Goal: Task Accomplishment & Management: Complete application form

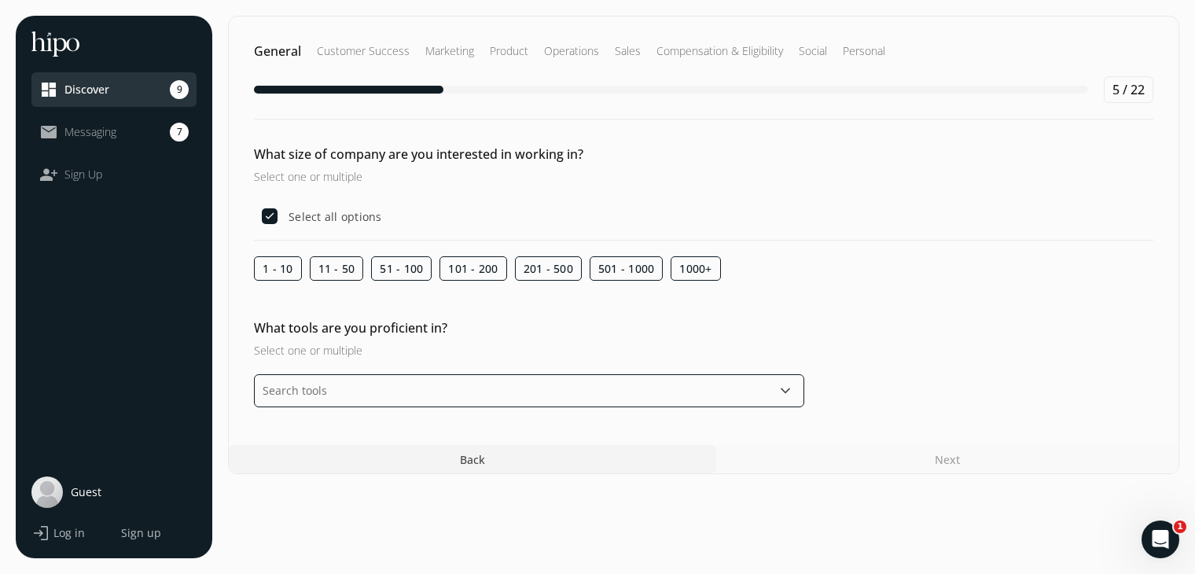
click at [418, 384] on input "text" at bounding box center [529, 390] width 550 height 33
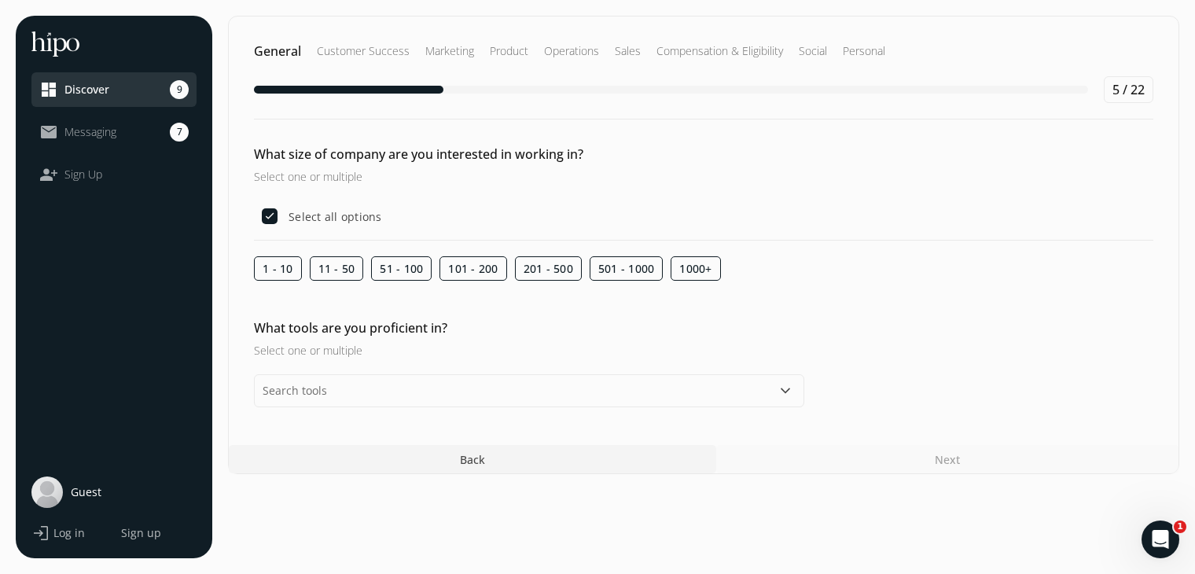
click at [485, 351] on h3 "Select one or multiple" at bounding box center [529, 350] width 550 height 17
click at [55, 50] on img at bounding box center [55, 43] width 48 height 25
click at [86, 490] on span "Guest" at bounding box center [86, 492] width 31 height 16
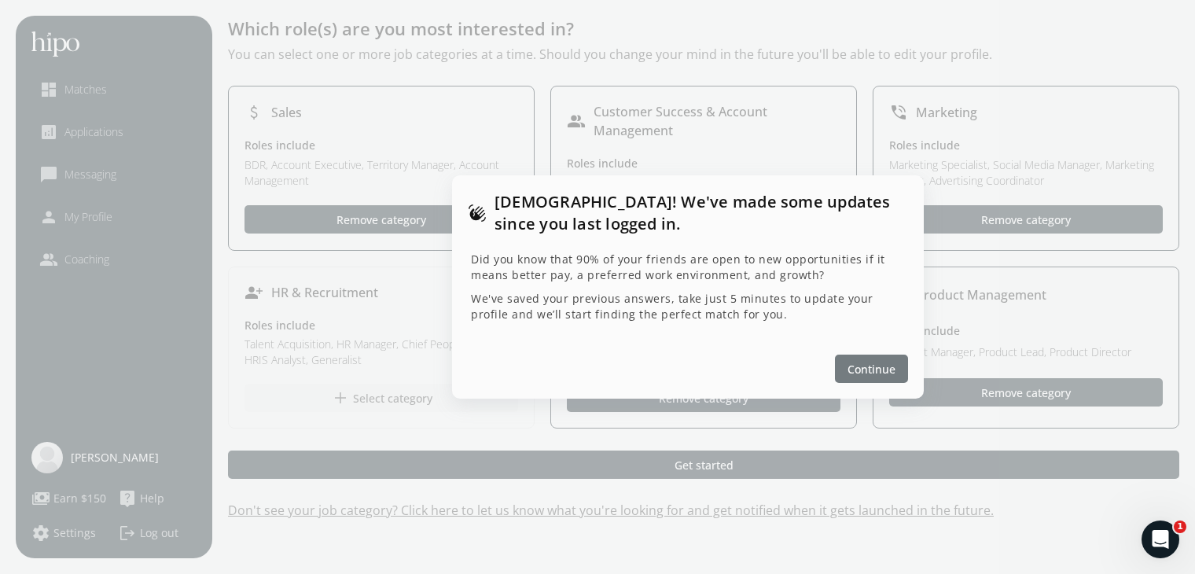
click at [898, 369] on div at bounding box center [871, 368] width 73 height 28
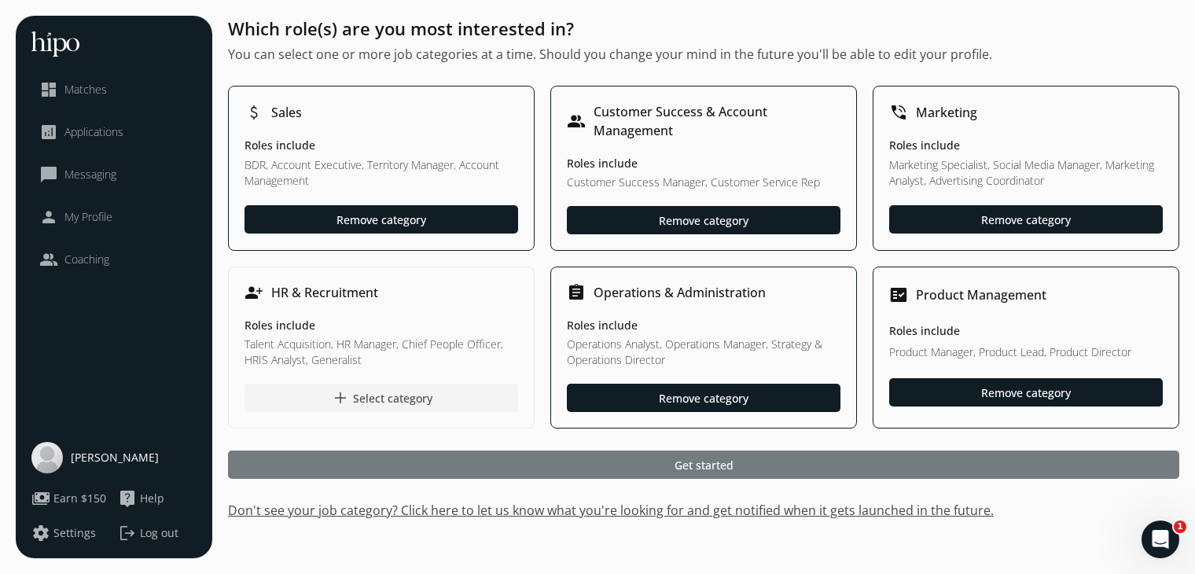
click at [652, 461] on div at bounding box center [703, 464] width 951 height 28
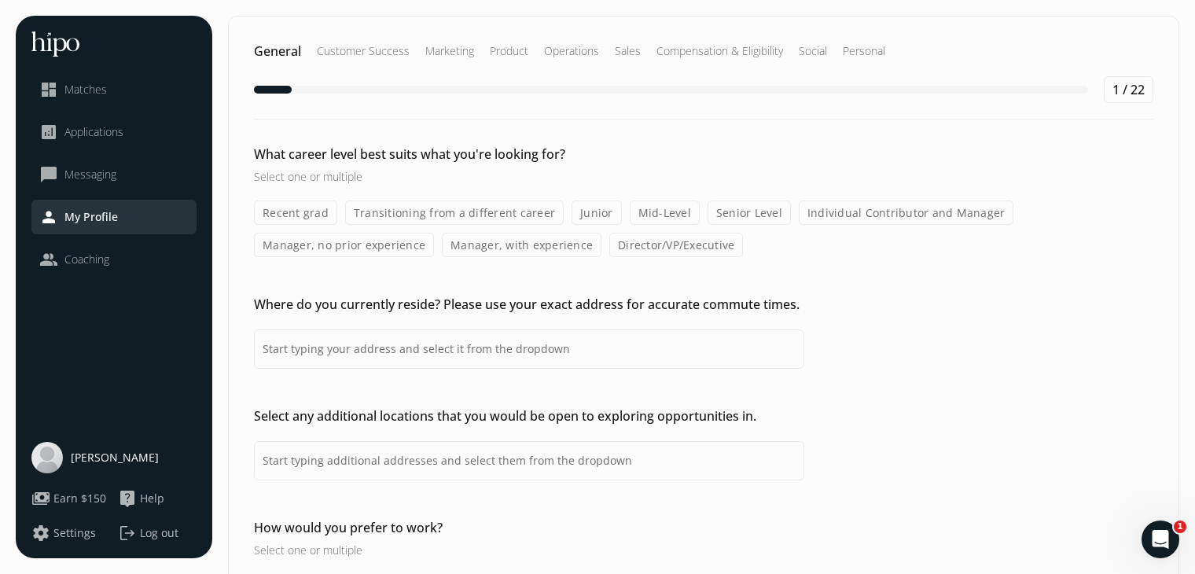
type input "[GEOGRAPHIC_DATA], [GEOGRAPHIC_DATA]"
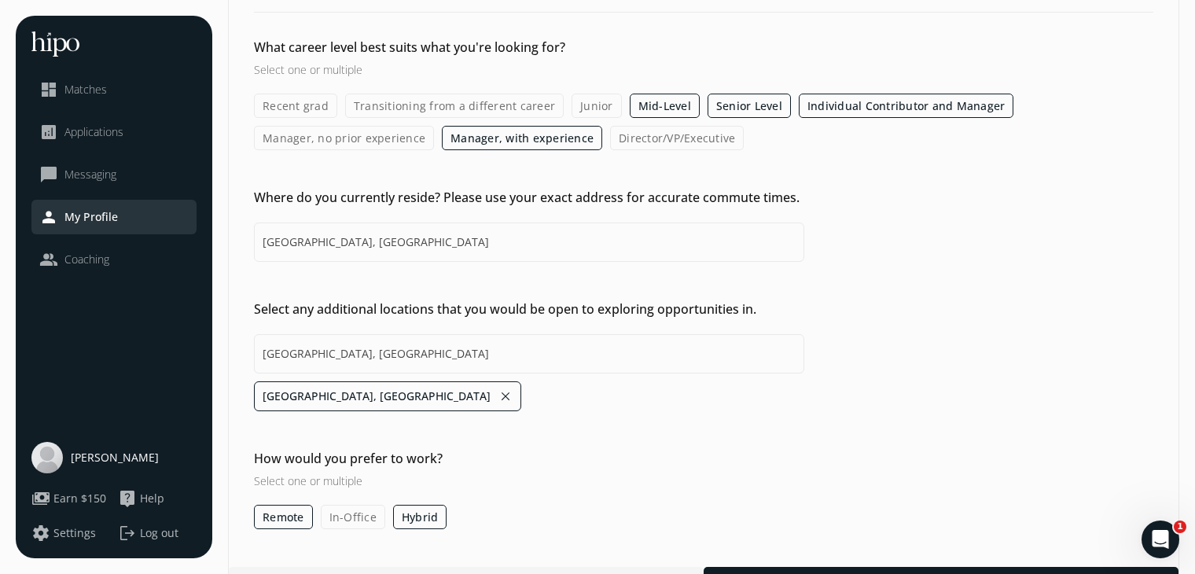
scroll to position [145, 0]
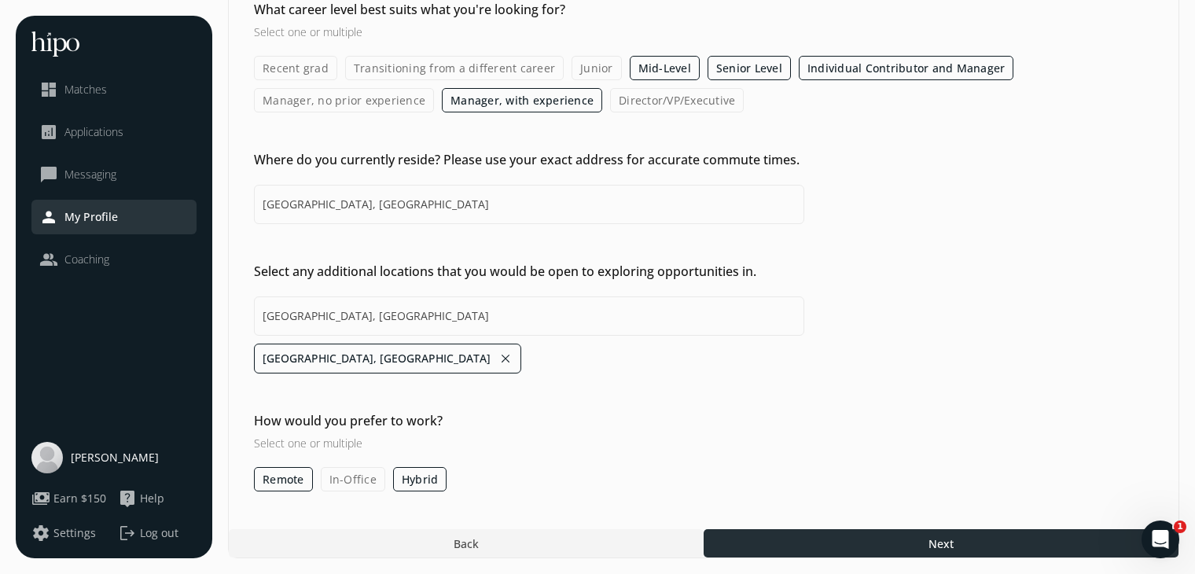
click at [755, 546] on div at bounding box center [940, 543] width 475 height 28
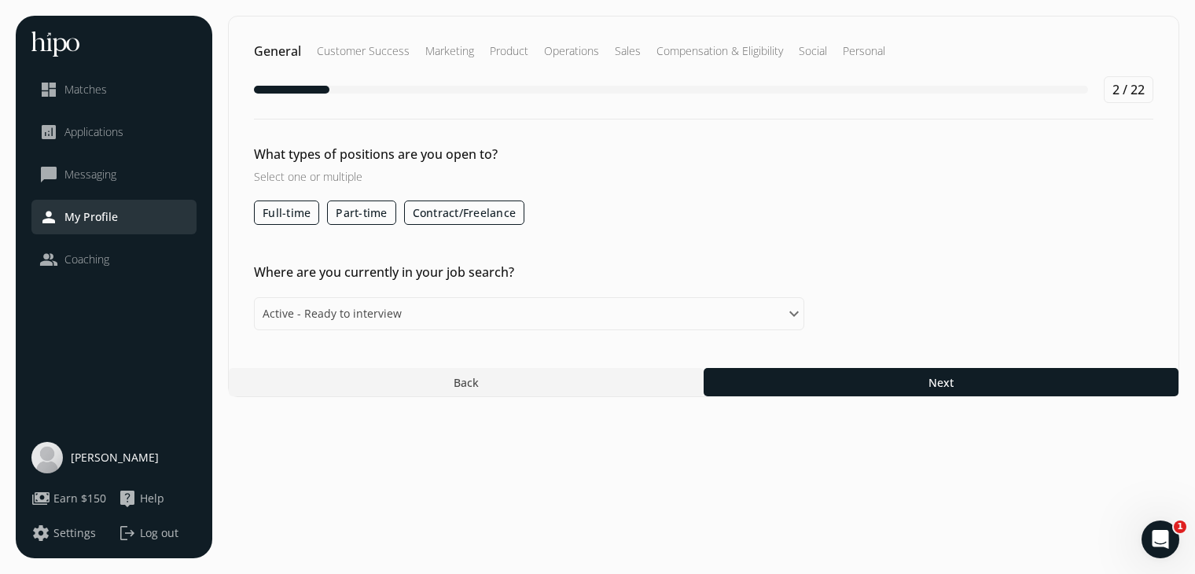
click at [288, 220] on label "Full-time" at bounding box center [286, 212] width 65 height 24
click at [0, 0] on input "Full-time" at bounding box center [0, 0] width 0 height 0
click at [283, 215] on label "Full-time" at bounding box center [286, 212] width 65 height 24
click at [0, 0] on input "Full-time" at bounding box center [0, 0] width 0 height 0
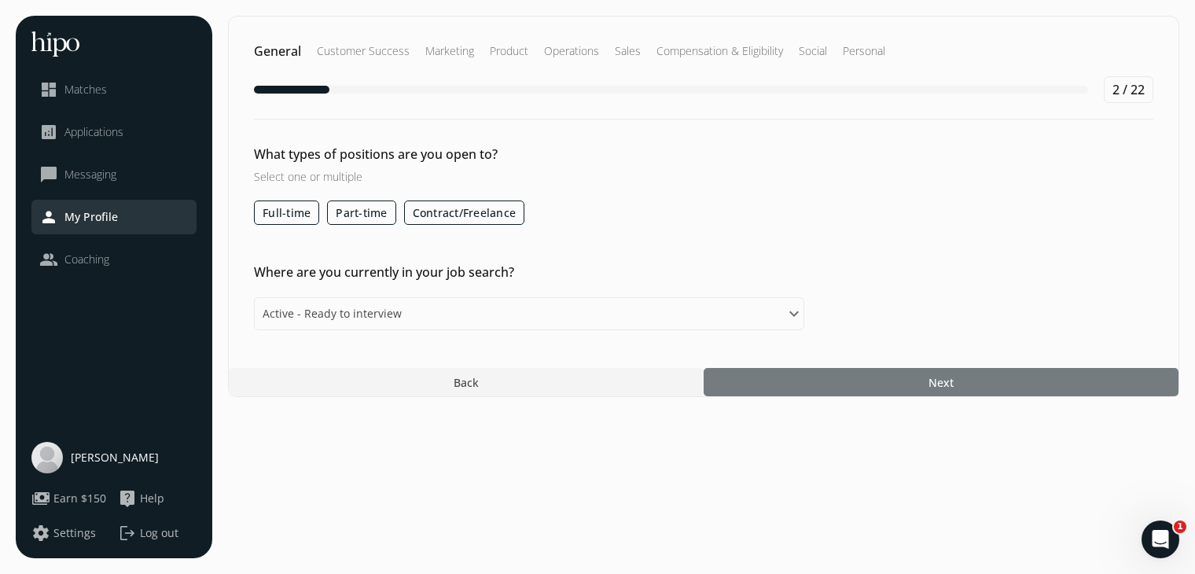
click at [911, 369] on div at bounding box center [940, 382] width 475 height 28
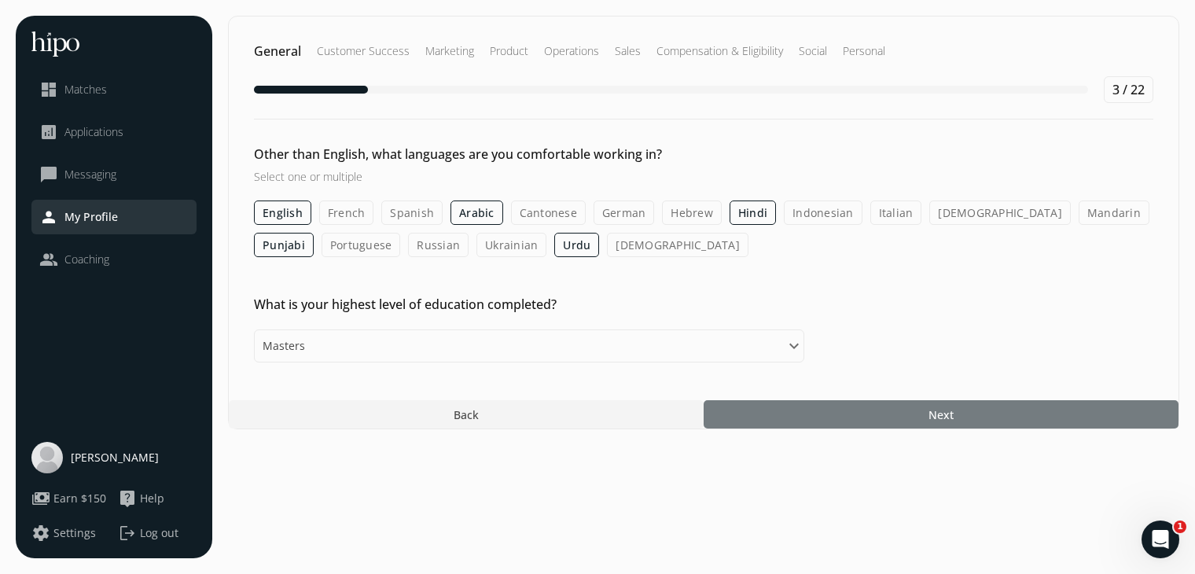
click at [910, 411] on div at bounding box center [940, 414] width 475 height 28
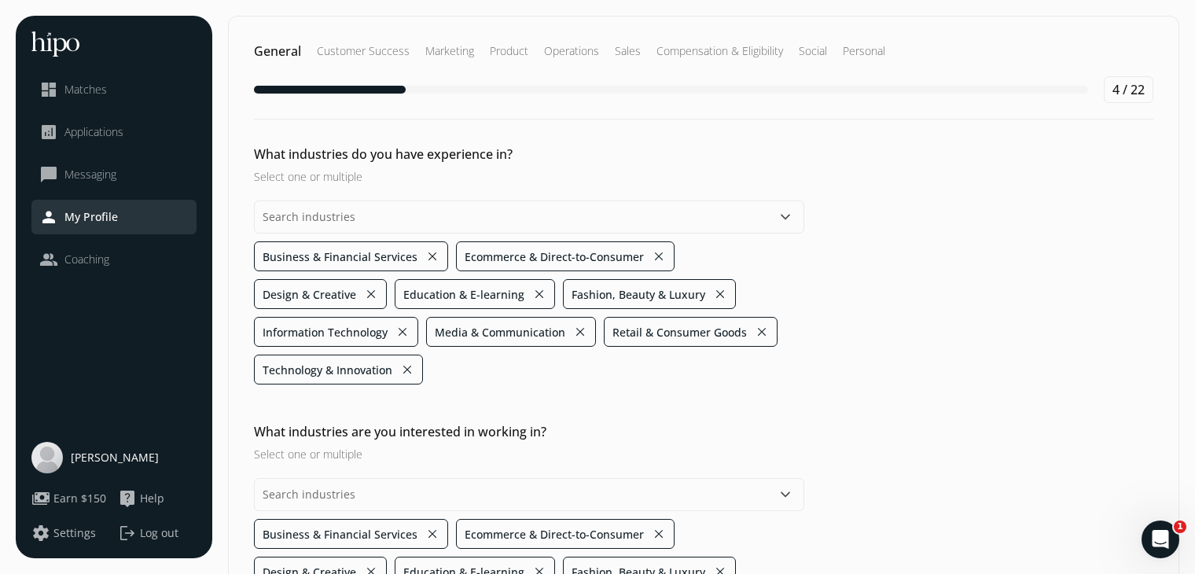
click at [793, 83] on div "4 / 22" at bounding box center [703, 89] width 899 height 27
click at [359, 45] on h2 "Customer Success" at bounding box center [363, 51] width 93 height 16
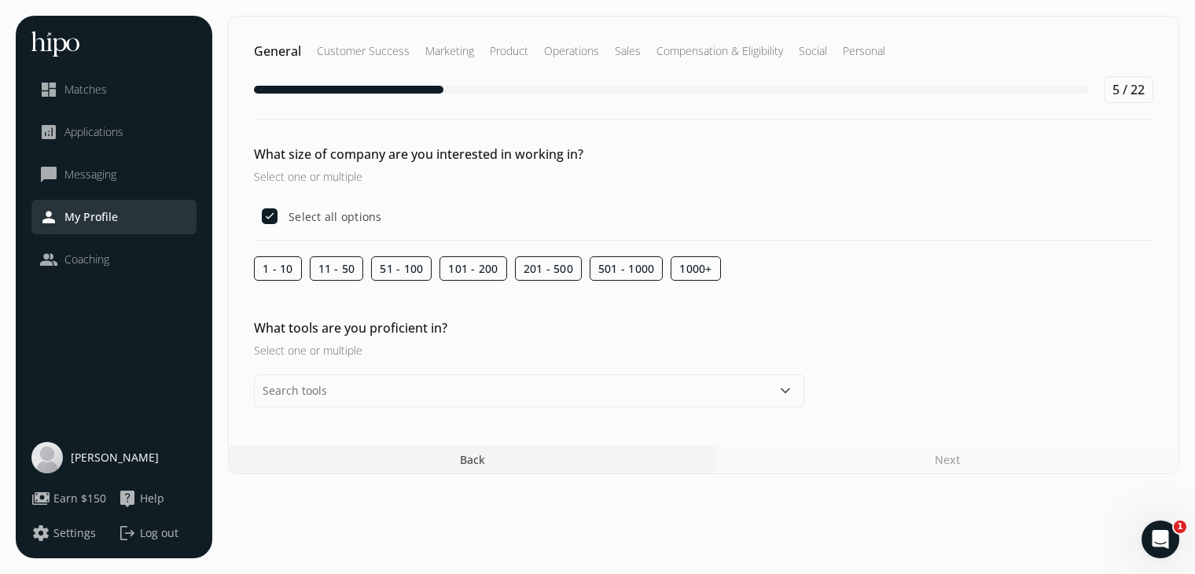
click at [859, 46] on h2 "Personal" at bounding box center [864, 51] width 42 height 16
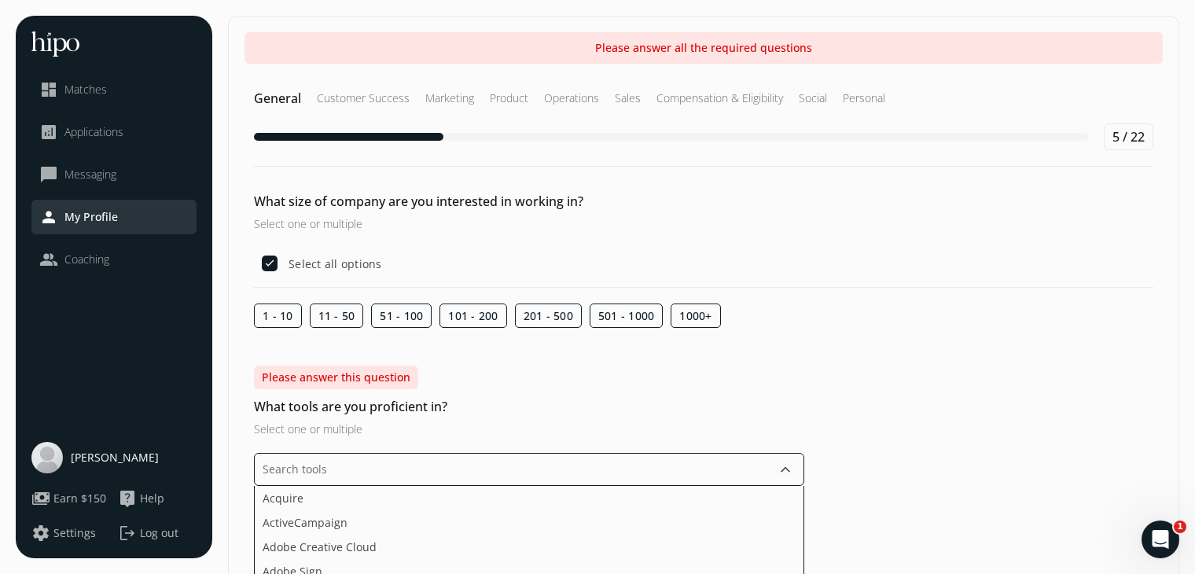
click at [330, 480] on input "text" at bounding box center [529, 469] width 550 height 33
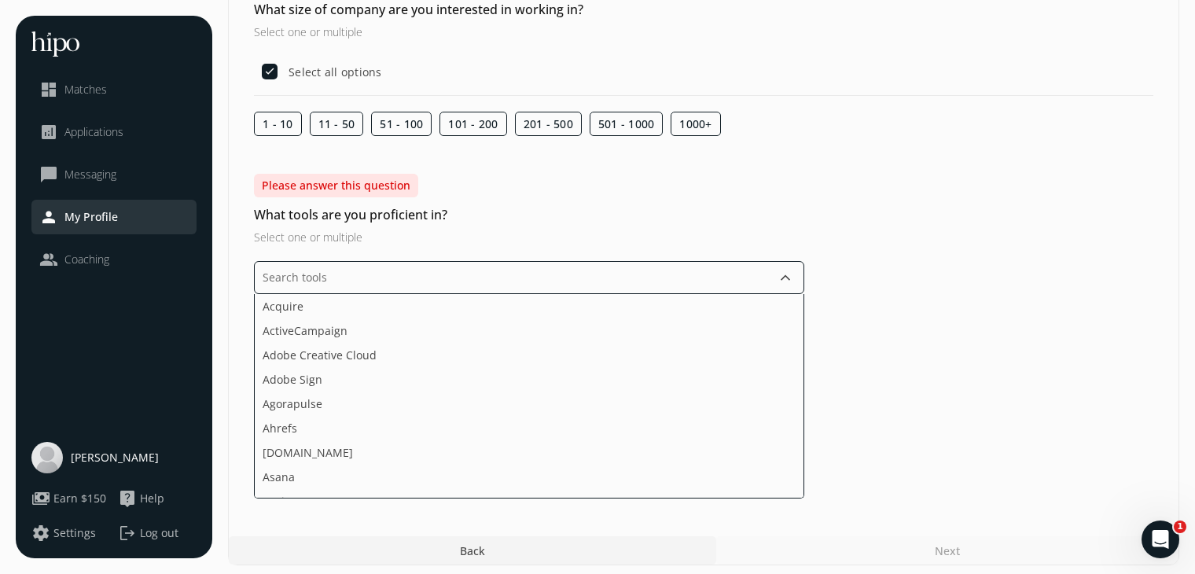
scroll to position [199, 0]
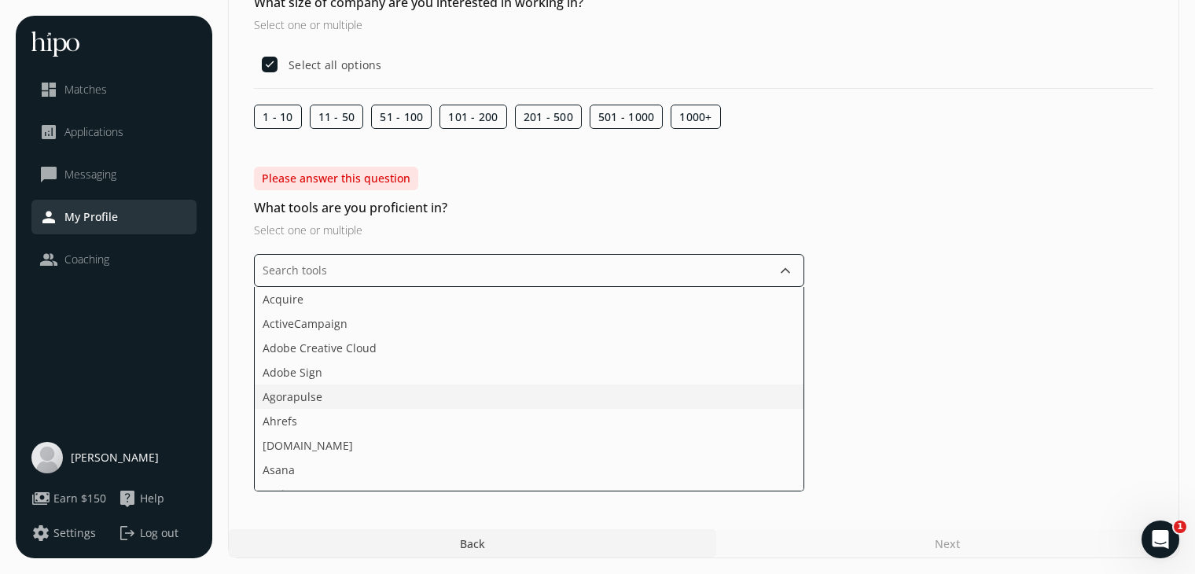
click at [281, 351] on ul "Acquire ActiveCampaign Adobe Creative Cloud Adobe Sign Agorapulse Ahrefs Apollo…" at bounding box center [529, 389] width 550 height 204
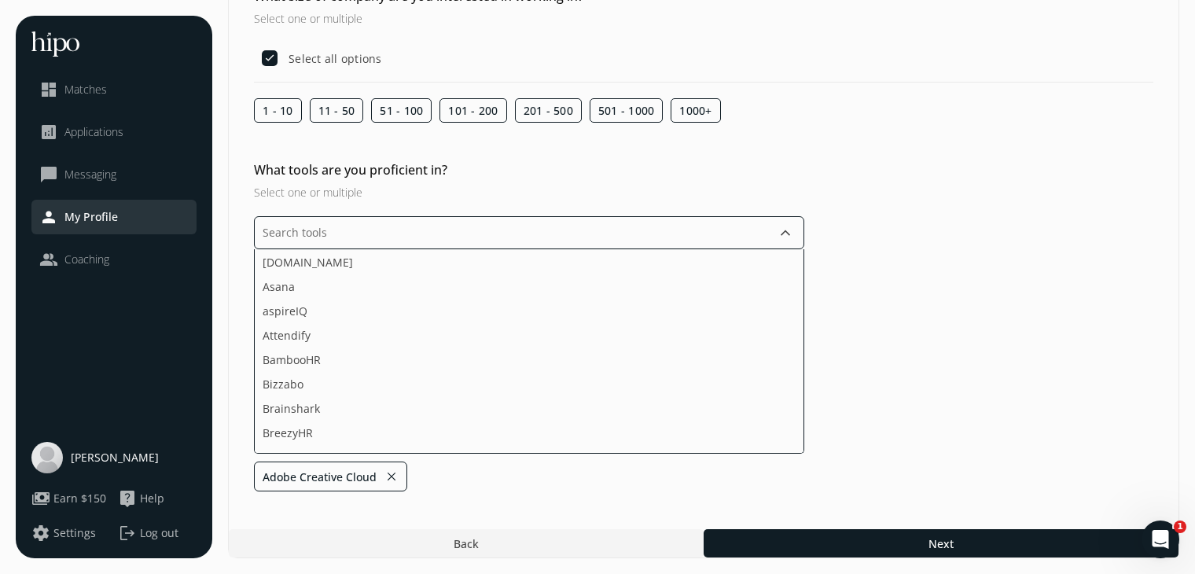
scroll to position [122, 0]
click at [263, 281] on span "aspireIQ" at bounding box center [285, 285] width 45 height 17
click at [276, 337] on span "BambooHR" at bounding box center [292, 334] width 58 height 17
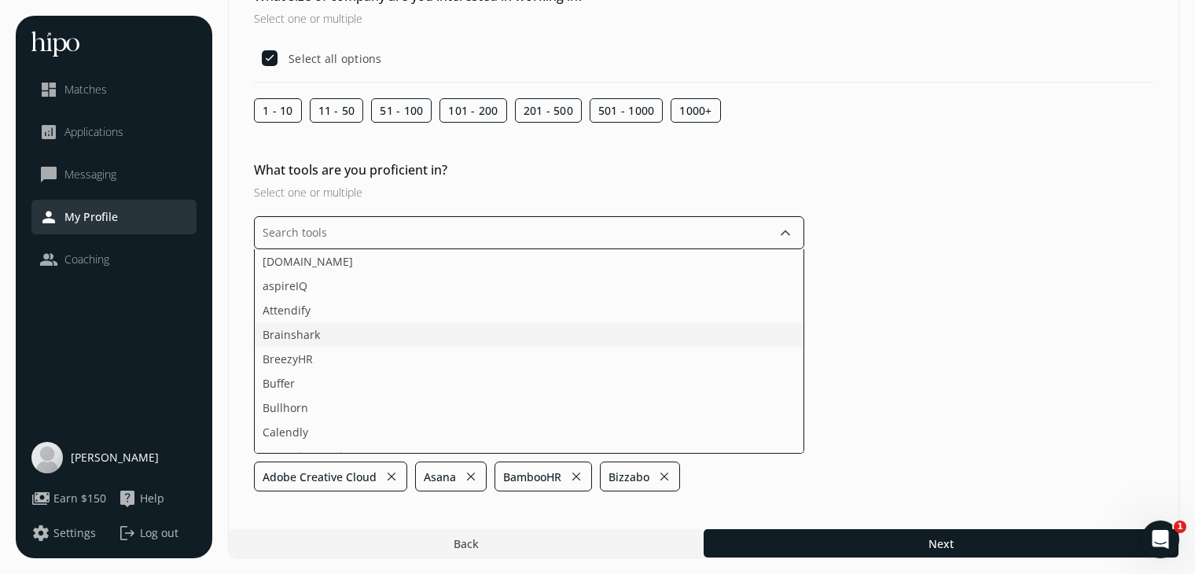
click at [293, 330] on span "Brainshark" at bounding box center [291, 334] width 57 height 17
click at [293, 330] on span "BreezyHR" at bounding box center [288, 334] width 50 height 17
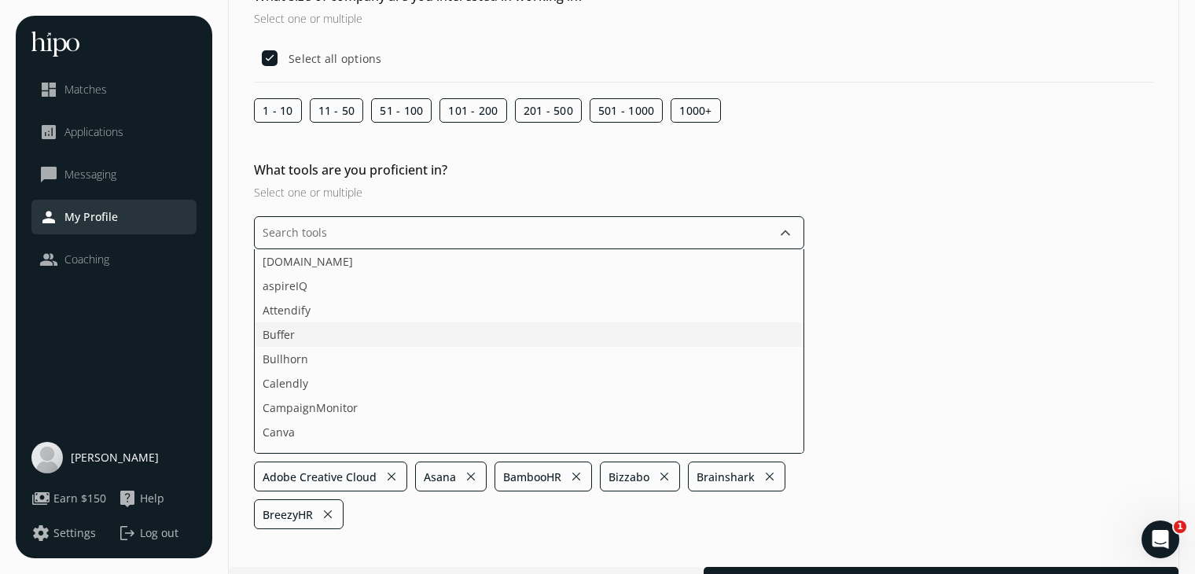
click at [337, 328] on li "Buffer" at bounding box center [529, 334] width 549 height 24
click at [339, 360] on li "Calendly" at bounding box center [529, 359] width 549 height 24
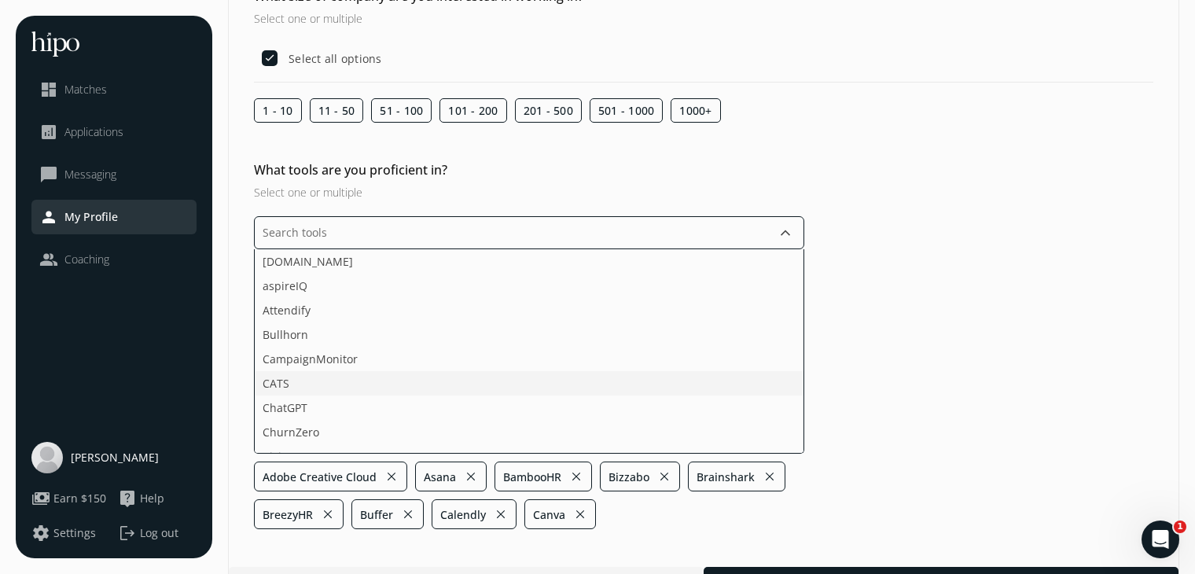
click at [331, 379] on li "CATS" at bounding box center [529, 383] width 549 height 24
click at [336, 395] on li "ChurnZero" at bounding box center [529, 407] width 549 height 24
click at [291, 325] on li "Facebook" at bounding box center [529, 337] width 549 height 24
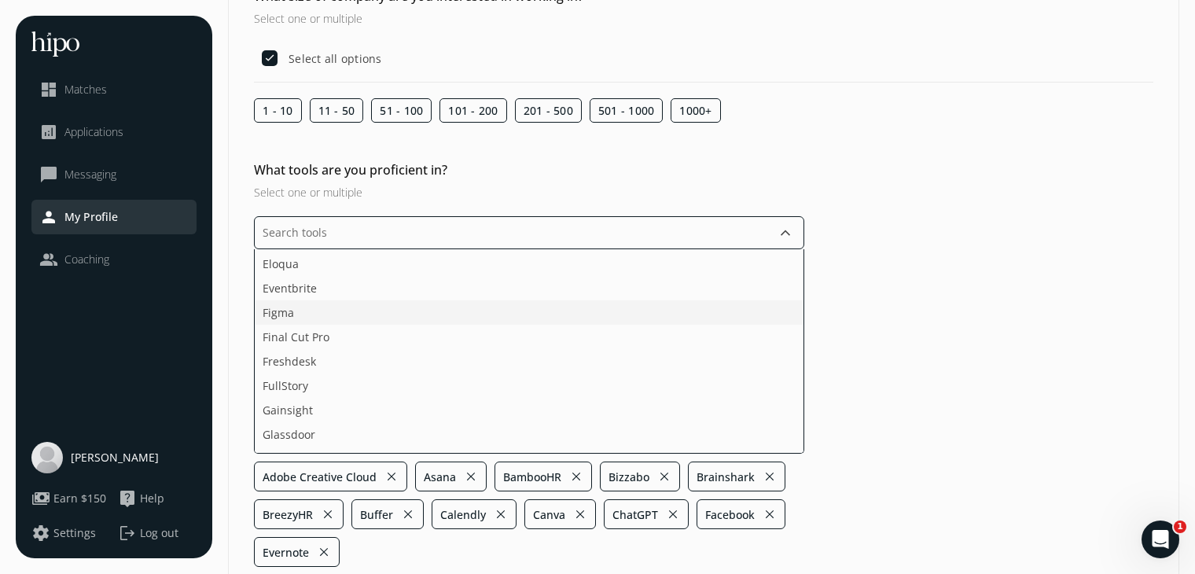
click at [284, 304] on span "Figma" at bounding box center [278, 312] width 31 height 17
click at [317, 314] on li "Figma" at bounding box center [529, 312] width 549 height 24
click at [317, 314] on li "Final Cut Pro" at bounding box center [529, 312] width 549 height 24
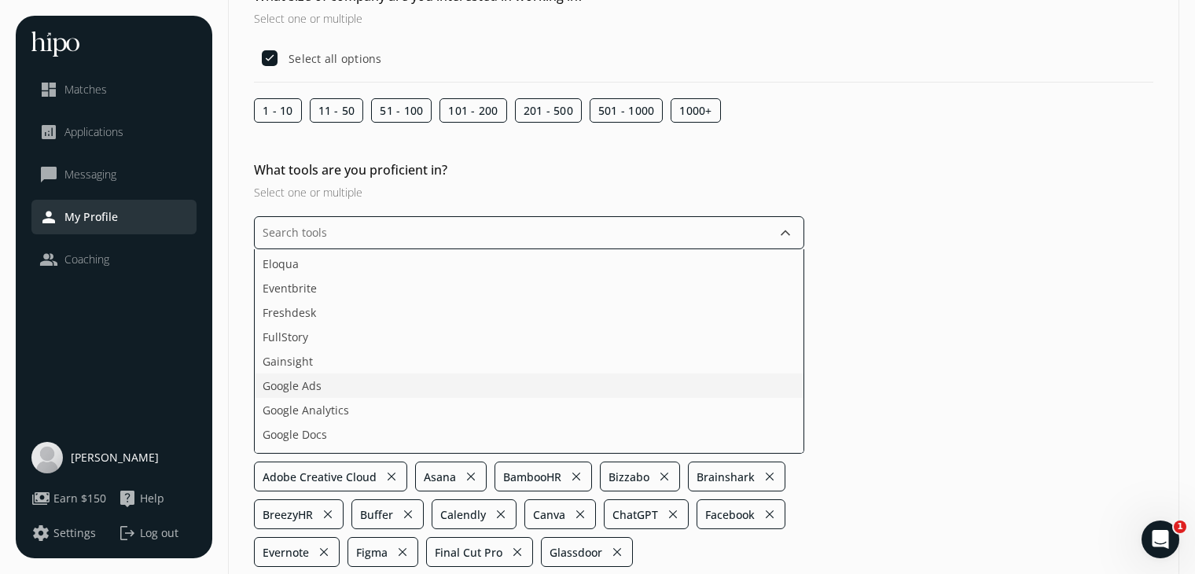
click at [294, 383] on span "Google Ads" at bounding box center [292, 385] width 59 height 17
click at [294, 383] on span "Google Search Console" at bounding box center [323, 385] width 120 height 17
click at [294, 383] on span "Google Sheets" at bounding box center [300, 385] width 75 height 17
click at [296, 383] on span "Google Sheets" at bounding box center [300, 385] width 75 height 17
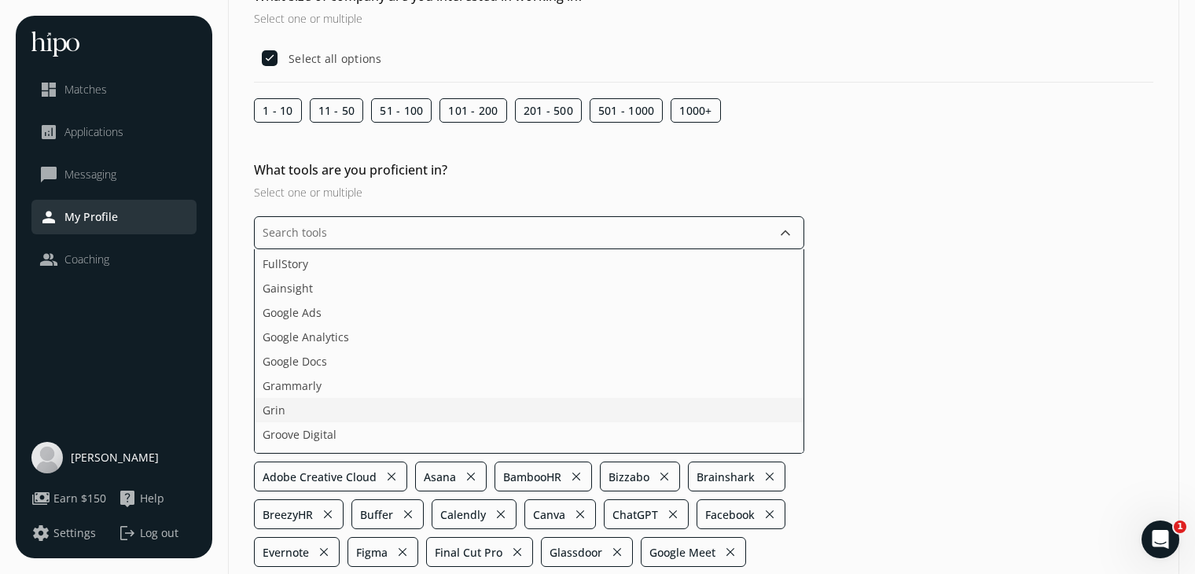
click at [295, 402] on li "Grin" at bounding box center [529, 410] width 549 height 24
click at [297, 367] on span "Hootsuite" at bounding box center [288, 369] width 50 height 17
click at [297, 367] on span "Hubspot" at bounding box center [285, 369] width 45 height 17
click at [297, 367] on span "Hubspot Service Hub" at bounding box center [318, 369] width 111 height 17
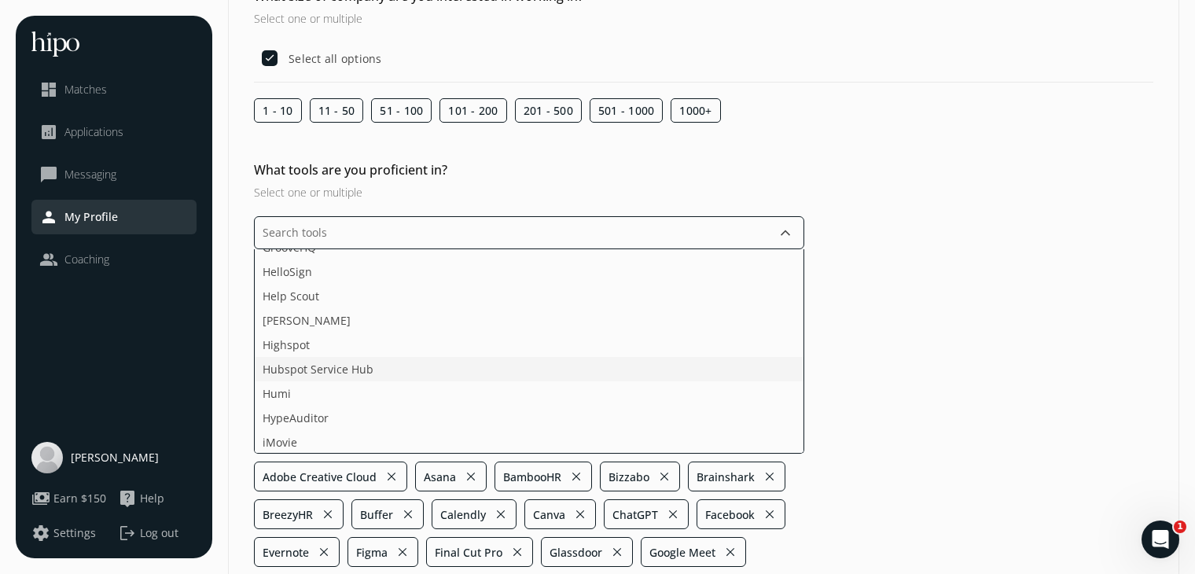
click at [311, 364] on li "Hubspot Service Hub" at bounding box center [529, 369] width 549 height 24
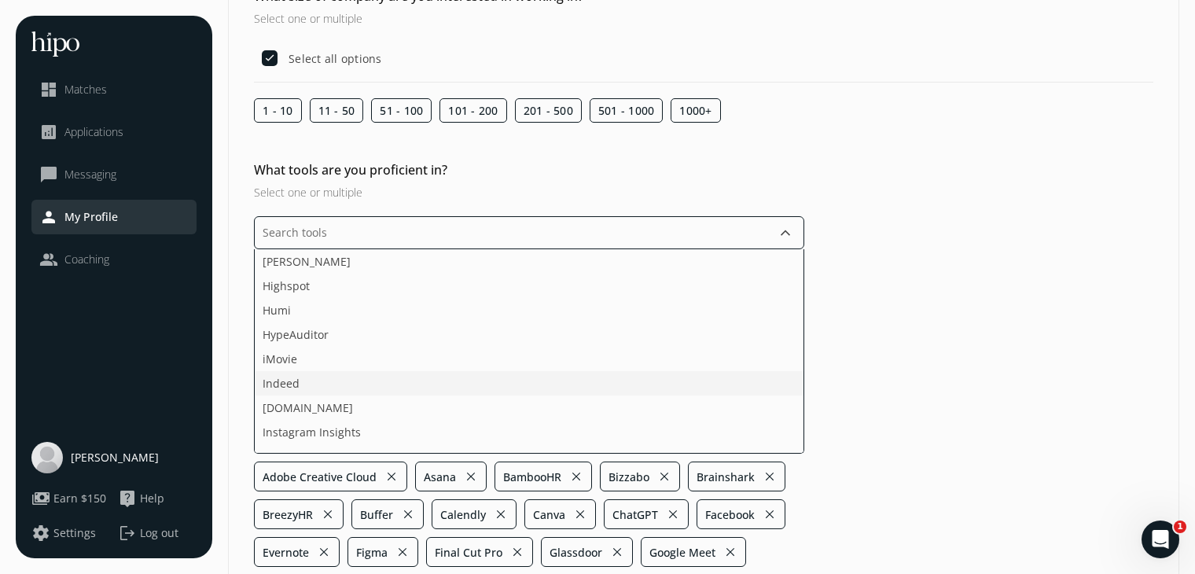
scroll to position [927, 0]
click at [336, 347] on li "iMovie" at bounding box center [529, 357] width 549 height 24
click at [336, 347] on li "[DOMAIN_NAME]" at bounding box center [529, 357] width 549 height 24
click at [336, 347] on li "Instapage" at bounding box center [529, 357] width 549 height 24
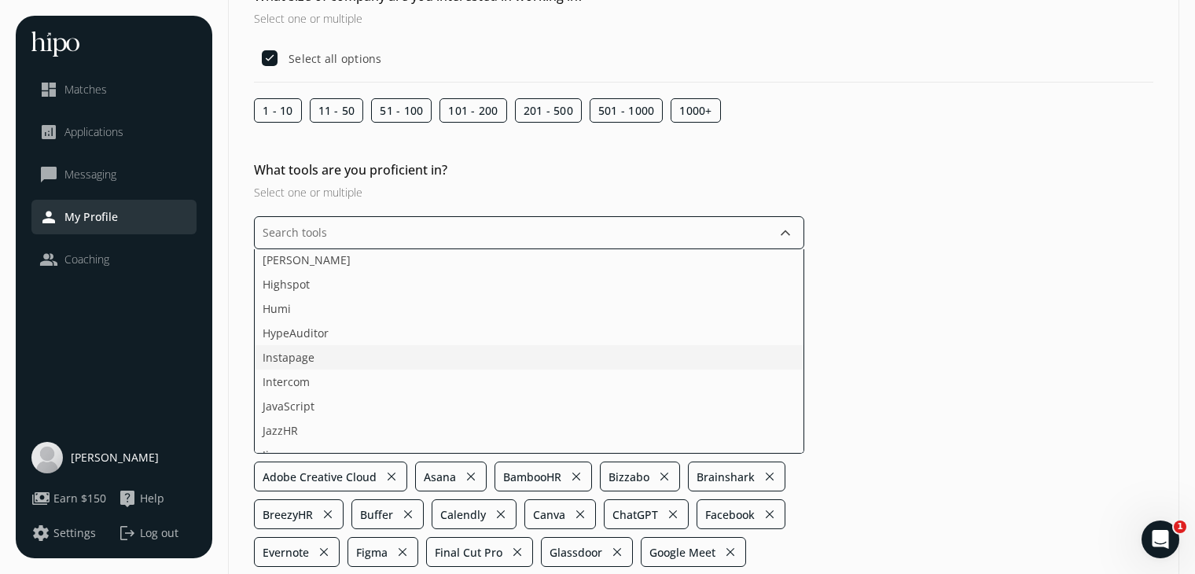
click at [336, 347] on li "Instapage" at bounding box center [529, 357] width 549 height 24
click at [335, 369] on li "JavaScript" at bounding box center [529, 381] width 549 height 24
click at [335, 369] on li "Jira" at bounding box center [529, 381] width 549 height 24
click at [335, 369] on li "Kayako" at bounding box center [529, 381] width 549 height 24
click at [341, 403] on li "Later" at bounding box center [529, 406] width 549 height 24
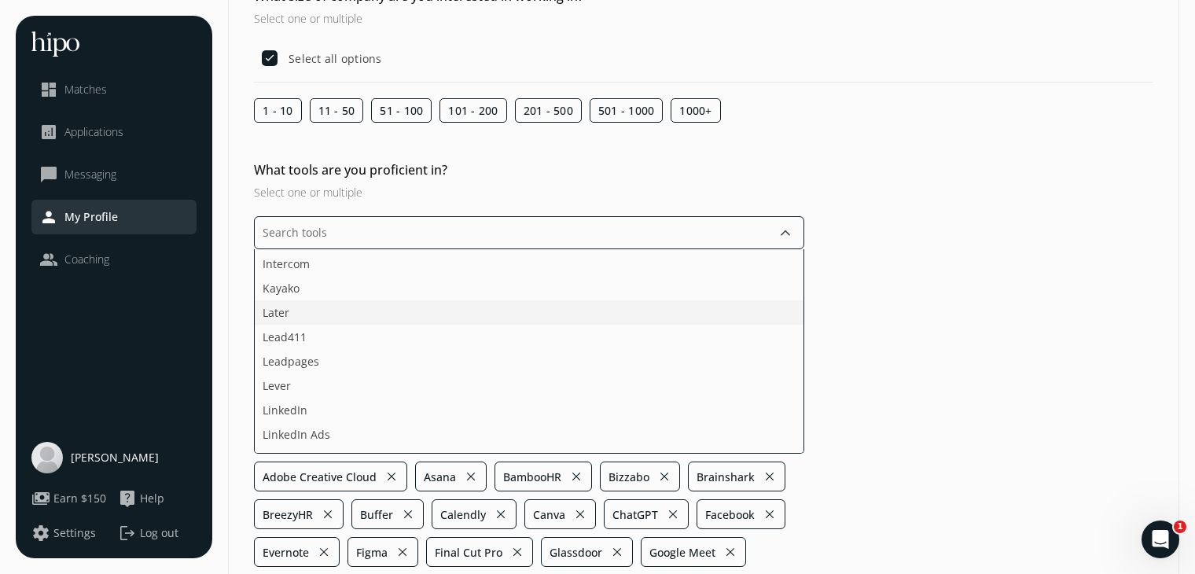
scroll to position [1024, 0]
click at [325, 361] on li "Leadpages" at bounding box center [529, 358] width 549 height 24
click at [325, 361] on li "LinkedIn" at bounding box center [529, 358] width 549 height 24
click at [325, 361] on span "LinkedIn Recruiter" at bounding box center [311, 358] width 97 height 17
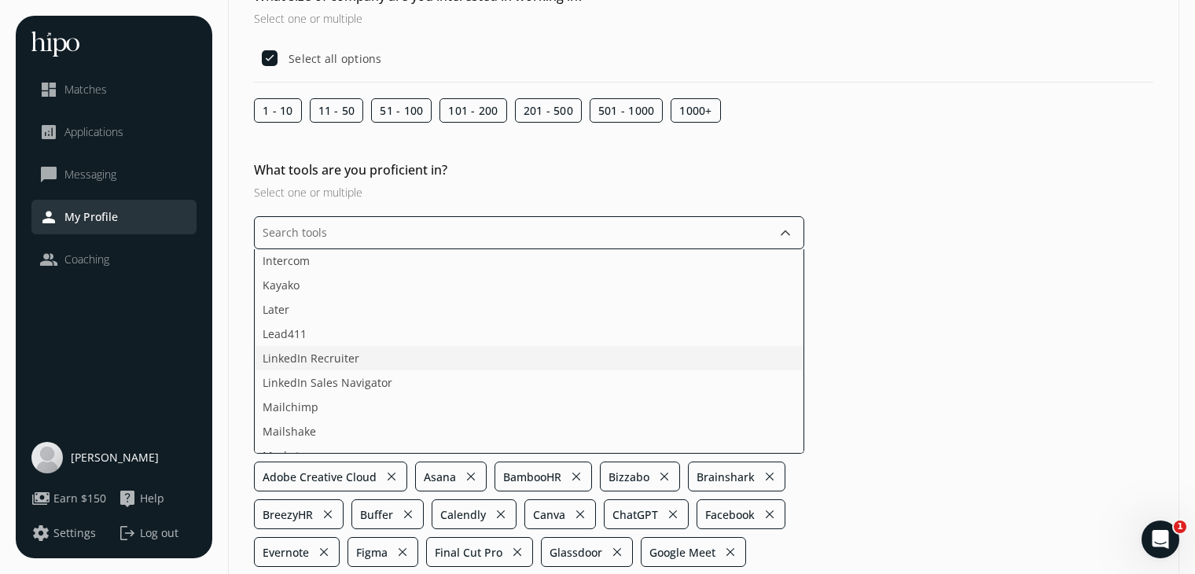
click at [325, 361] on span "LinkedIn Recruiter" at bounding box center [311, 358] width 97 height 17
click at [325, 361] on li "Mailchimp" at bounding box center [529, 358] width 549 height 24
click at [325, 361] on li "Mailshake" at bounding box center [529, 358] width 549 height 24
click at [312, 380] on li "Marketo" at bounding box center [529, 382] width 549 height 24
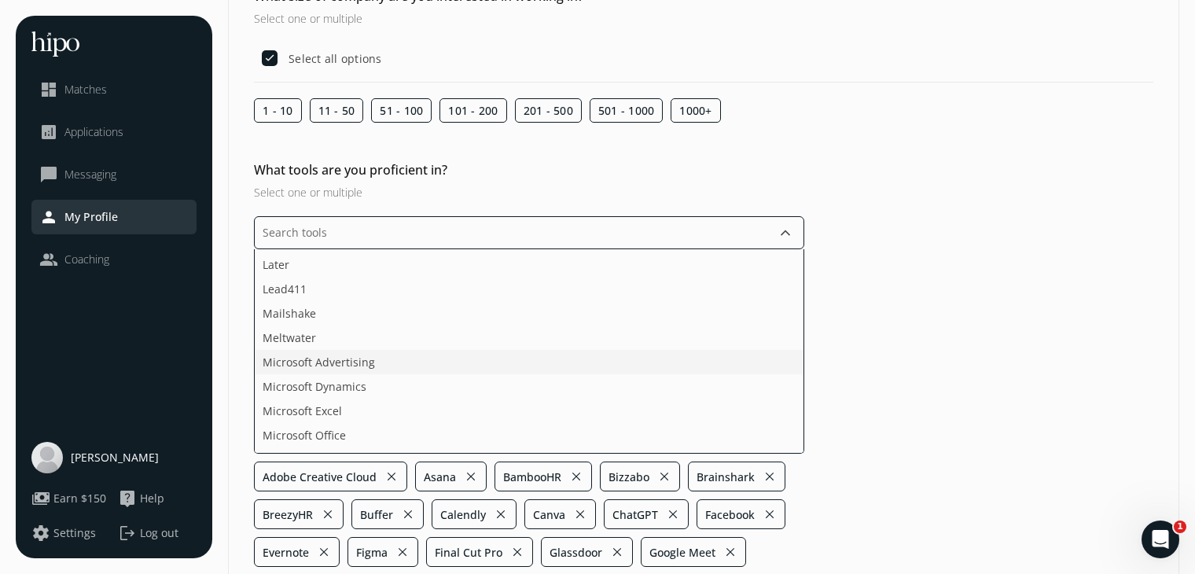
click at [312, 365] on span "Microsoft Advertising" at bounding box center [319, 362] width 112 height 17
click at [312, 365] on span "Microsoft Dynamics" at bounding box center [315, 362] width 104 height 17
click at [312, 365] on span "Microsoft Office" at bounding box center [304, 362] width 83 height 17
click at [312, 365] on span "Microsoft Word" at bounding box center [303, 362] width 81 height 17
click at [312, 365] on li "Mixpanel" at bounding box center [529, 362] width 549 height 24
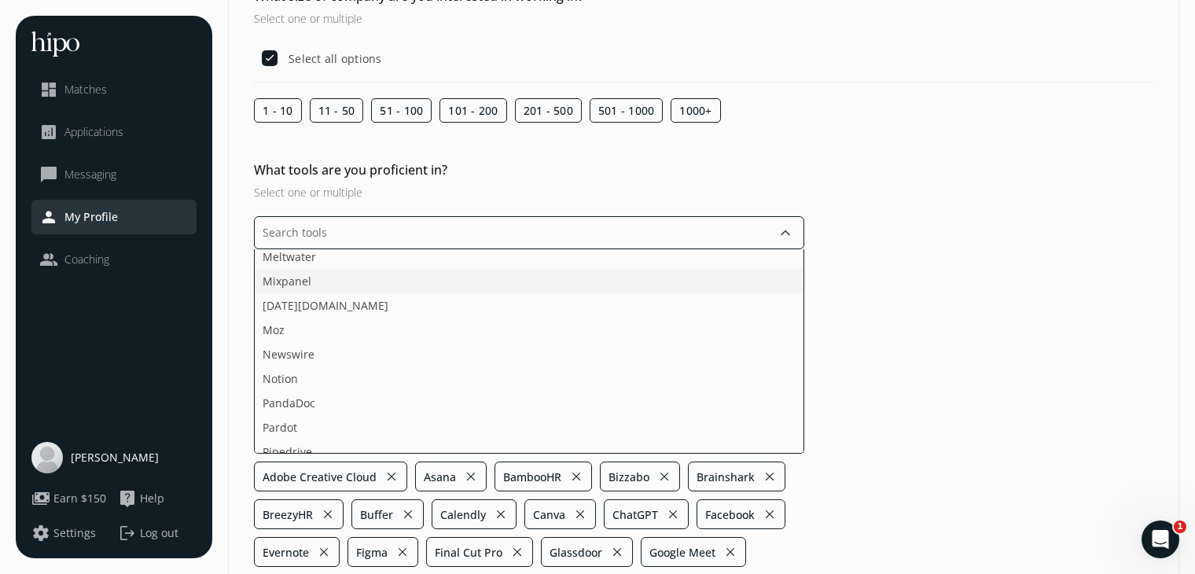
scroll to position [1151, 0]
click at [302, 332] on li "Moz" at bounding box center [529, 329] width 549 height 24
click at [302, 357] on li "PandaDoc" at bounding box center [529, 353] width 549 height 24
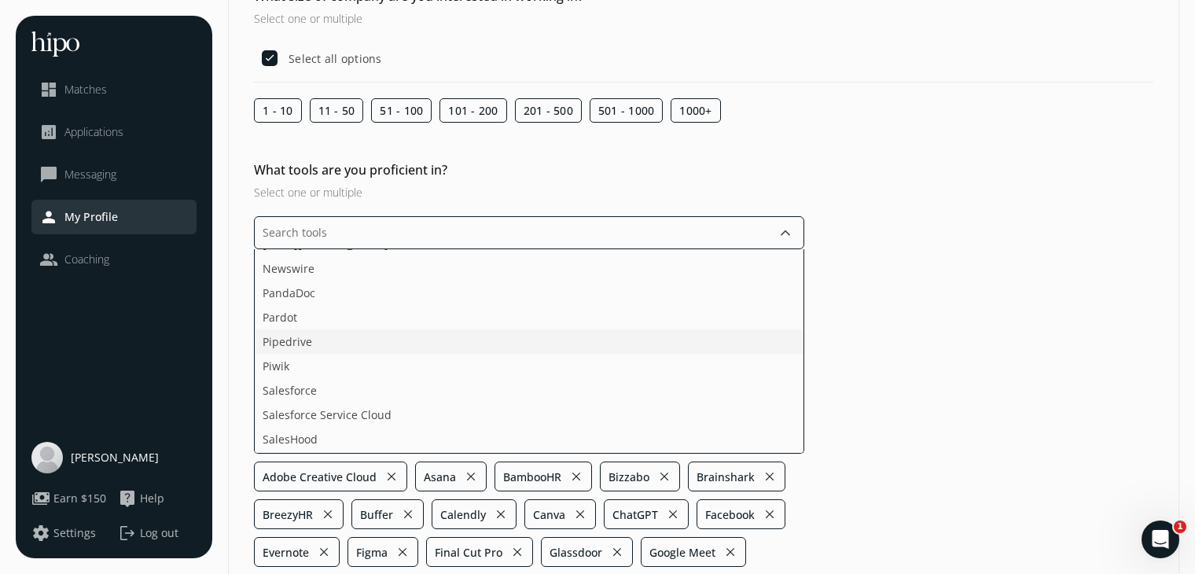
scroll to position [1213, 0]
click at [306, 383] on span "Salesforce Service Cloud" at bounding box center [327, 388] width 129 height 17
click at [306, 350] on span "SalesHood" at bounding box center [290, 347] width 55 height 17
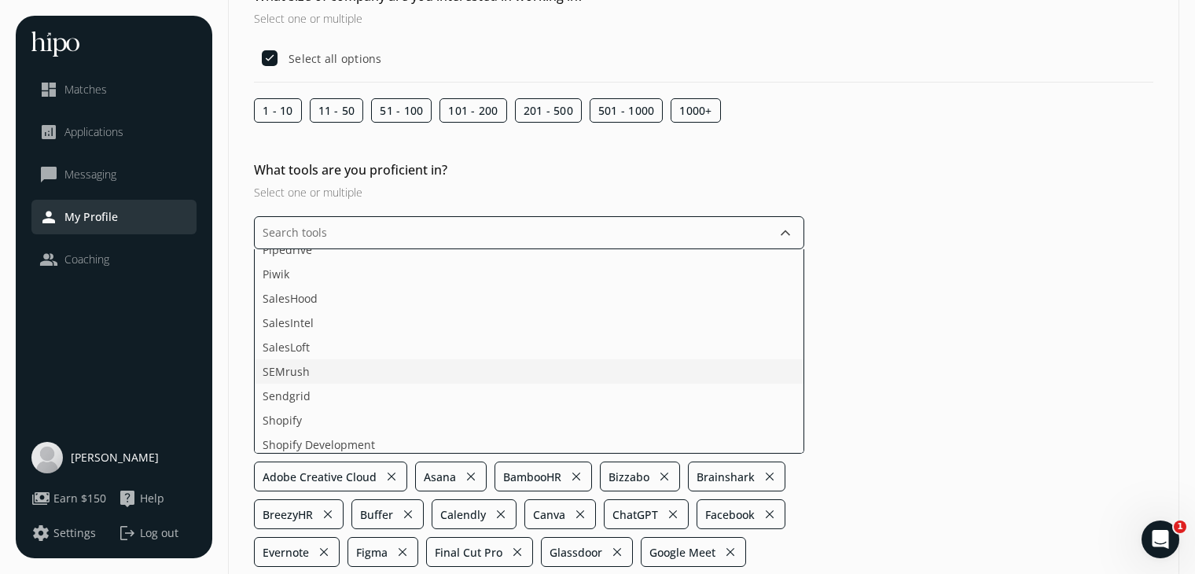
click at [321, 368] on li "SEMrush" at bounding box center [529, 371] width 549 height 24
click at [321, 368] on li "Shopify" at bounding box center [529, 371] width 549 height 24
click at [321, 368] on li "Shopify Development" at bounding box center [529, 371] width 549 height 24
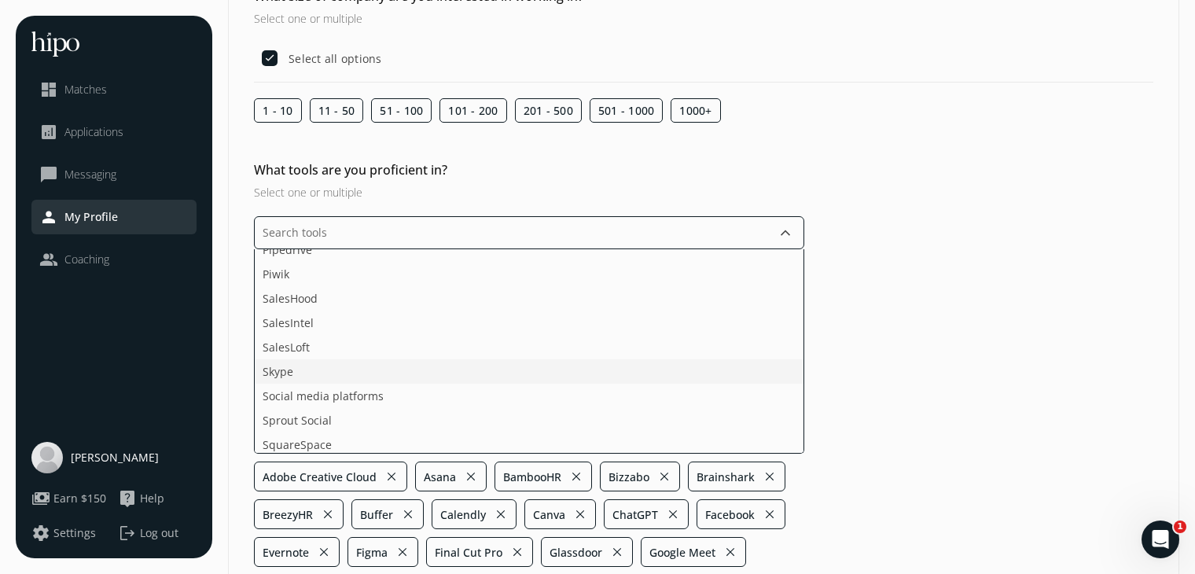
click at [321, 368] on li "Skype" at bounding box center [529, 371] width 549 height 24
click at [321, 368] on span "Sprout Social" at bounding box center [297, 371] width 69 height 17
click at [321, 368] on span "SquareSpace" at bounding box center [297, 371] width 69 height 17
click at [321, 368] on li "Stripe" at bounding box center [529, 371] width 549 height 24
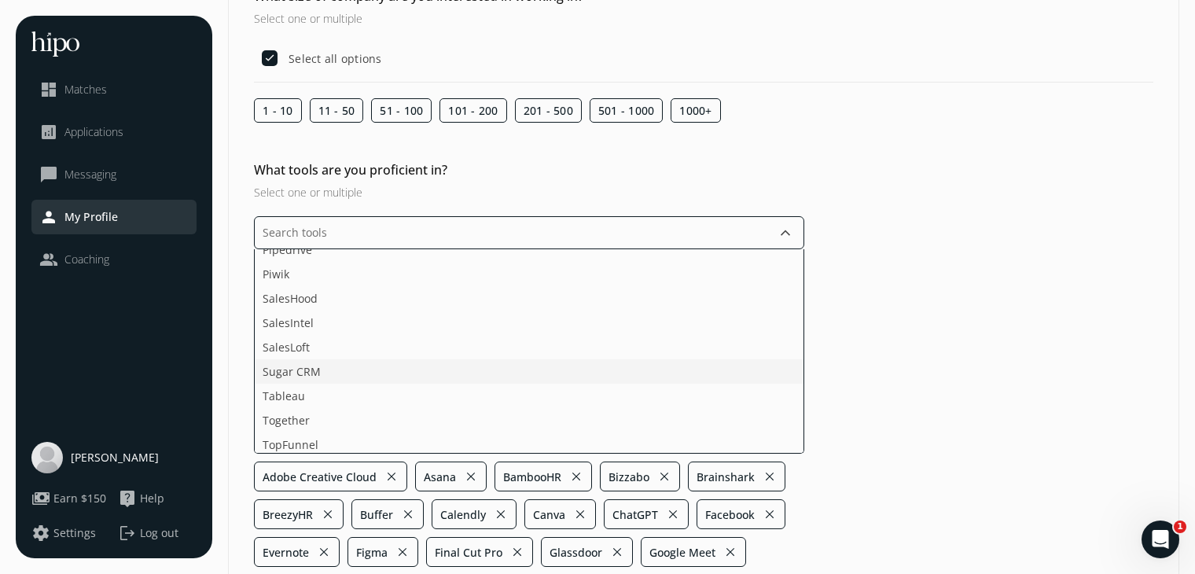
click at [321, 368] on li "Sugar CRM" at bounding box center [529, 371] width 549 height 24
click at [321, 368] on li "Tableau" at bounding box center [529, 371] width 549 height 24
click at [326, 398] on li "TopFunnel" at bounding box center [529, 396] width 549 height 24
click at [325, 357] on li "Twitter Ads" at bounding box center [529, 357] width 549 height 24
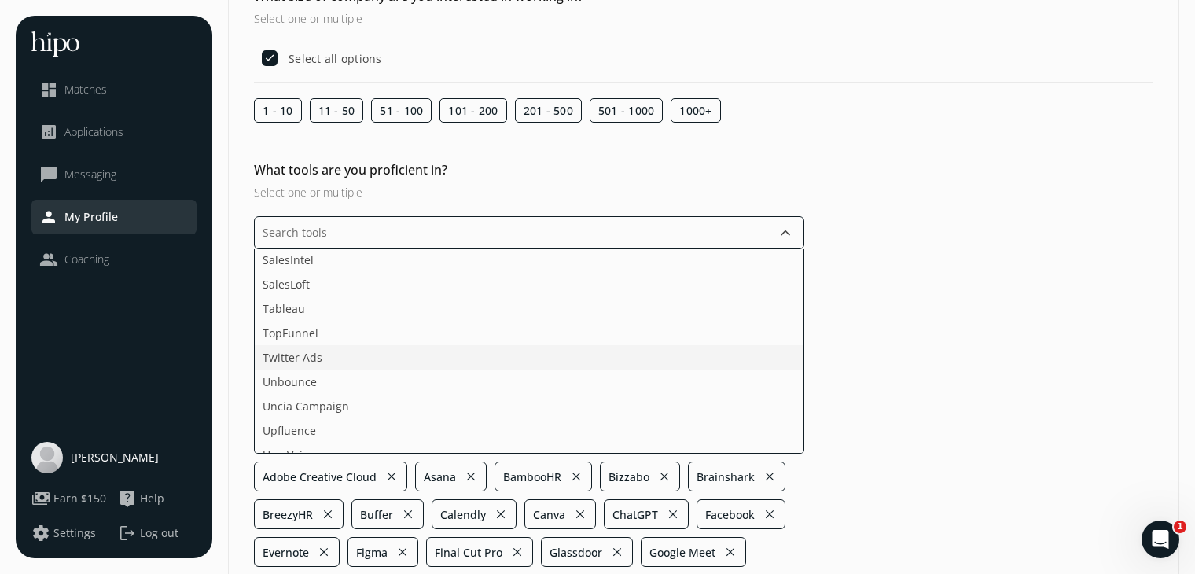
click at [325, 357] on li "Twitter Ads" at bounding box center [529, 357] width 549 height 24
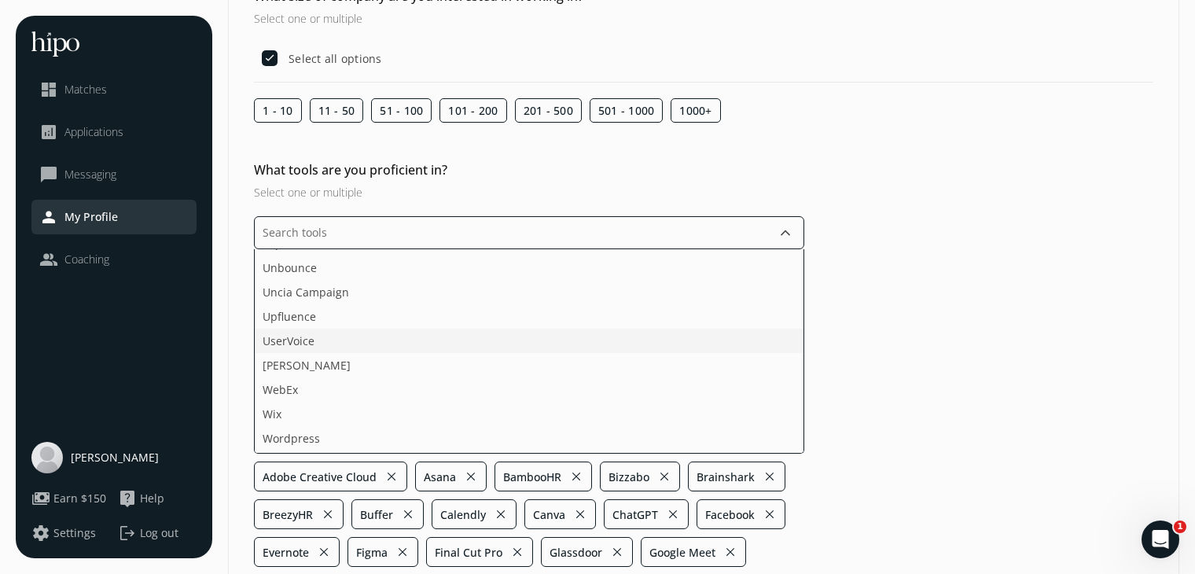
scroll to position [1463, 0]
click at [342, 358] on li "WebEx" at bounding box center [529, 357] width 549 height 24
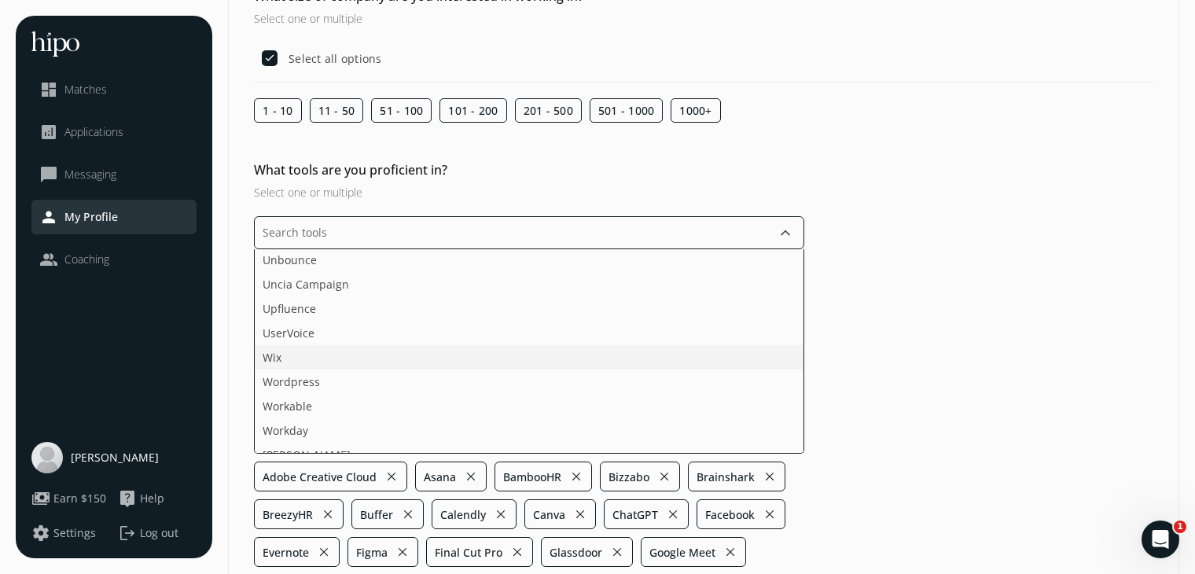
click at [342, 358] on li "Wix" at bounding box center [529, 357] width 549 height 24
click at [342, 358] on li "Wordpress" at bounding box center [529, 357] width 549 height 24
click at [342, 358] on li "Workable" at bounding box center [529, 357] width 549 height 24
click at [342, 358] on li "Workday" at bounding box center [529, 357] width 549 height 24
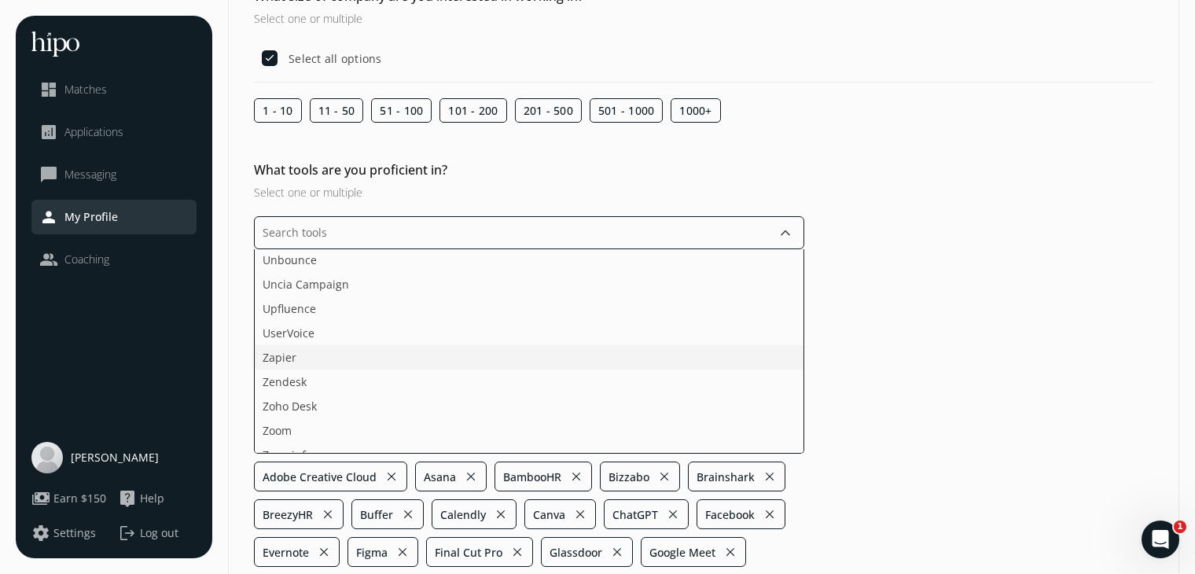
click at [342, 358] on li "Zapier" at bounding box center [529, 357] width 549 height 24
click at [342, 358] on ul "Acquire ActiveCampaign Adobe Sign Agorapulse Ahrefs Apollo.io aspireIQ Attendif…" at bounding box center [529, 351] width 550 height 204
click at [344, 391] on ul "Acquire ActiveCampaign Adobe Sign Agorapulse Ahrefs Apollo.io aspireIQ Attendif…" at bounding box center [529, 351] width 550 height 204
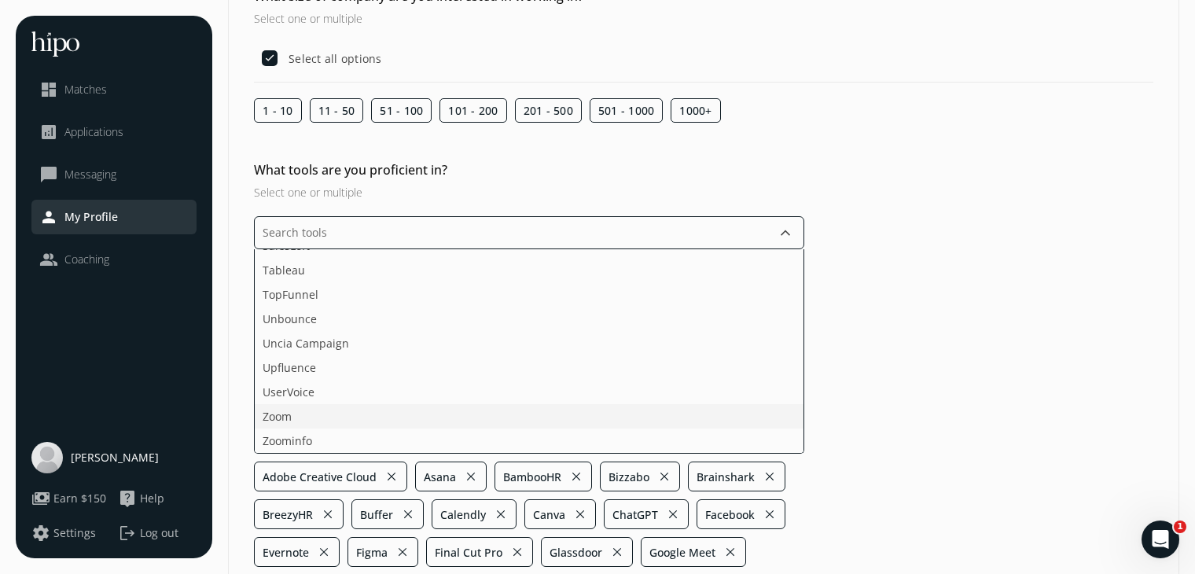
click at [343, 420] on ul "Acquire ActiveCampaign Adobe Sign Agorapulse Ahrefs Apollo.io aspireIQ Attendif…" at bounding box center [529, 351] width 550 height 204
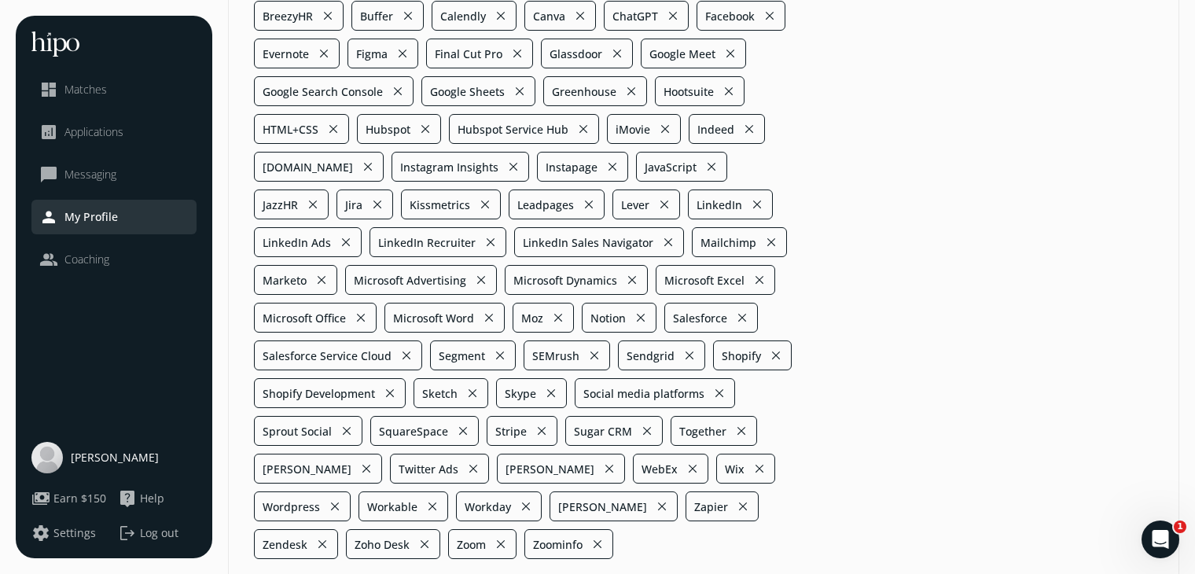
scroll to position [724, 0]
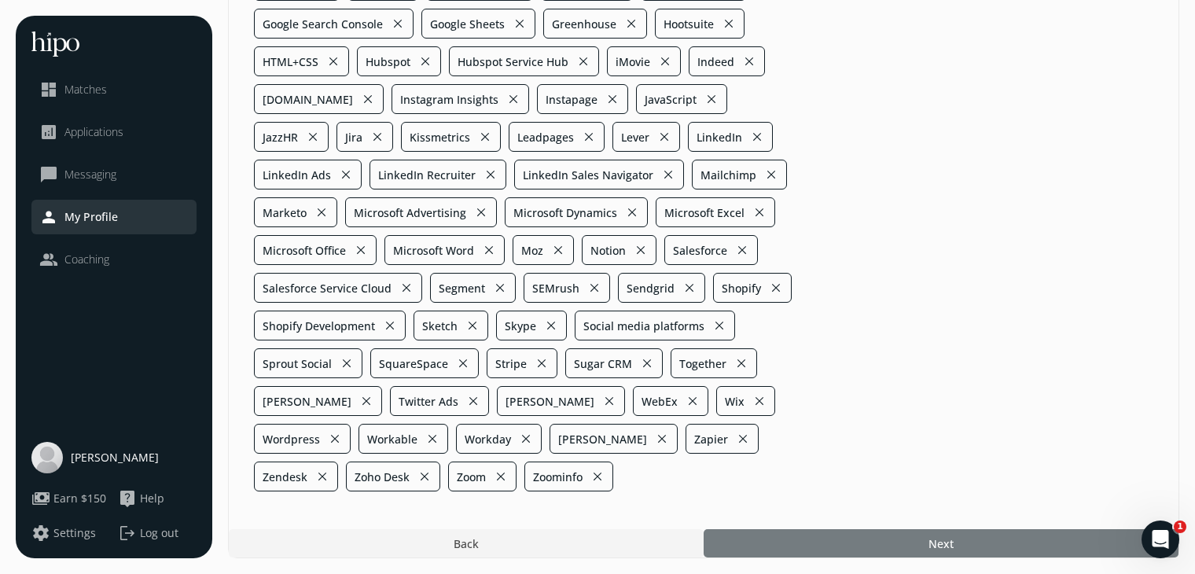
click at [821, 538] on div at bounding box center [940, 543] width 475 height 28
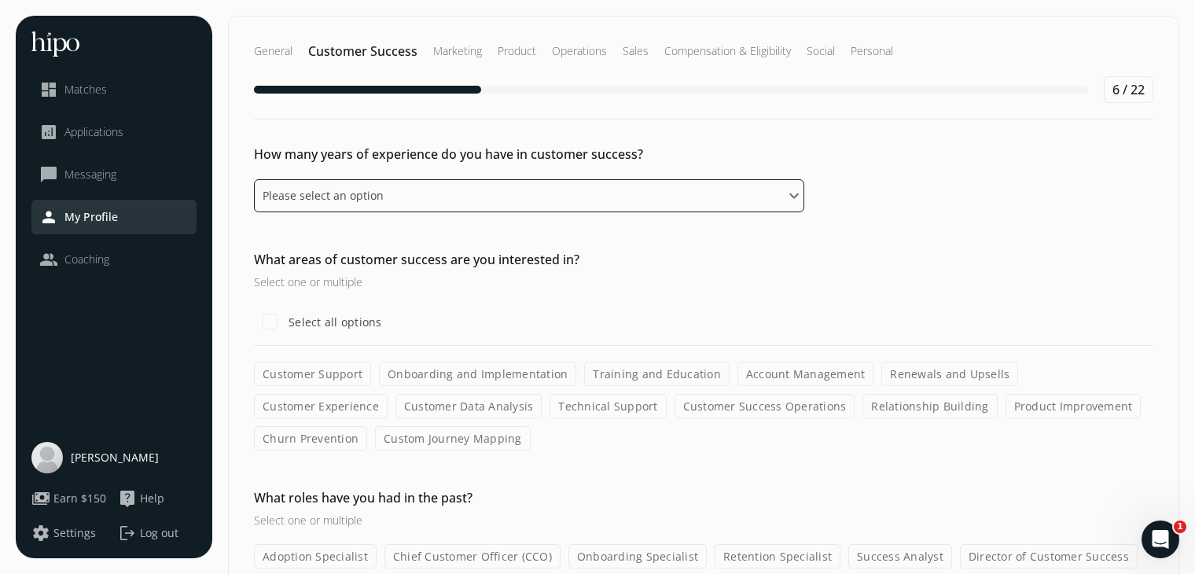
click at [627, 195] on select "Please select an option 0 - 1 years 2 - 3 years 4 - 5 years 6 - 8 years 9+ years" at bounding box center [529, 195] width 550 height 33
click at [254, 179] on select "Please select an option 0 - 1 years 2 - 3 years 4 - 5 years 6 - 8 years 9+ years" at bounding box center [529, 195] width 550 height 33
click at [615, 201] on select "Please select an option 0 - 1 years 2 - 3 years 4 - 5 years 6 - 8 years 9+ years" at bounding box center [529, 195] width 550 height 33
select select "nine_plus_years"
click at [254, 179] on select "Please select an option 0 - 1 years 2 - 3 years 4 - 5 years 6 - 8 years 9+ years" at bounding box center [529, 195] width 550 height 33
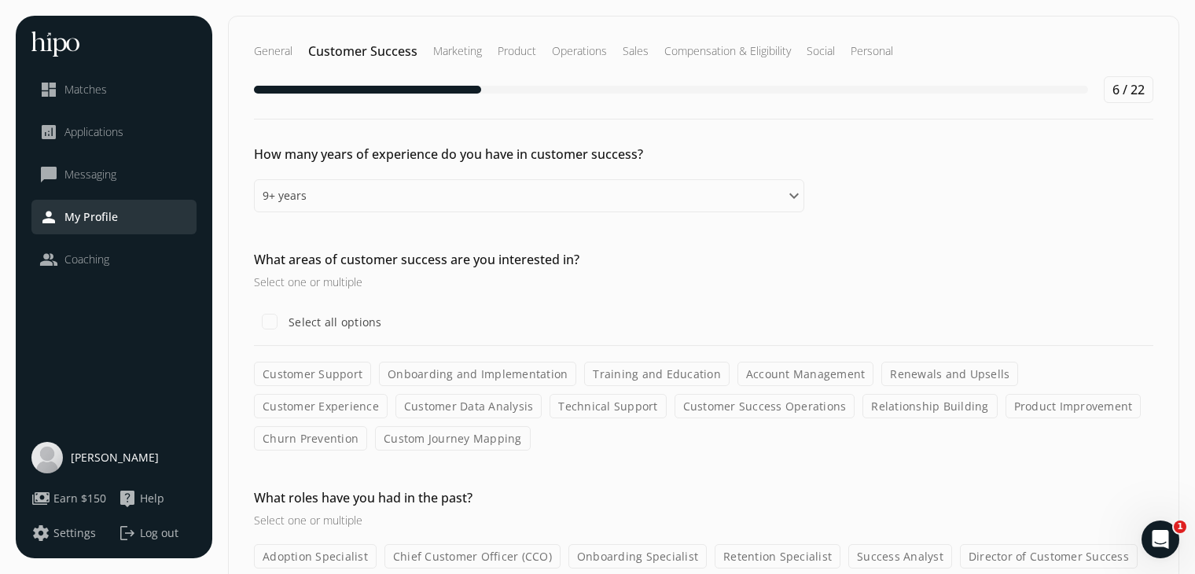
click at [304, 372] on label "Customer Support" at bounding box center [312, 374] width 117 height 24
click at [0, 0] on input "Customer Support" at bounding box center [0, 0] width 0 height 0
click at [442, 364] on label "Onboarding and Implementation" at bounding box center [477, 374] width 197 height 24
click at [0, 0] on input "Onboarding and Implementation" at bounding box center [0, 0] width 0 height 0
click at [387, 394] on label "Customer Experience" at bounding box center [321, 406] width 134 height 24
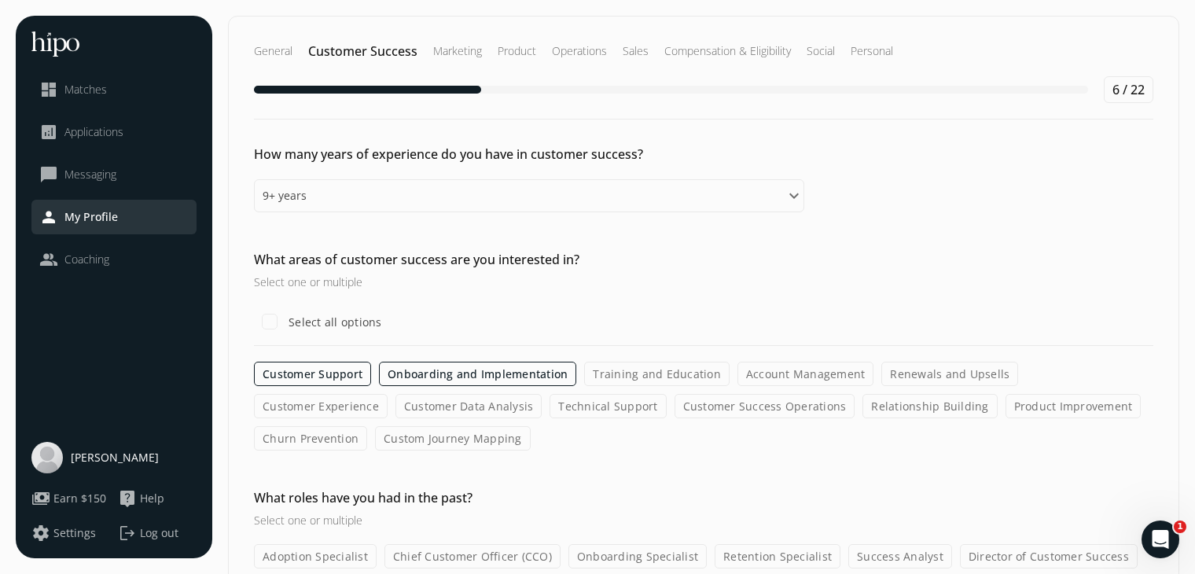
click at [0, 0] on input "Customer Experience" at bounding box center [0, 0] width 0 height 0
click at [863, 412] on label "Relationship Building" at bounding box center [930, 406] width 134 height 24
click at [0, 0] on input "Relationship Building" at bounding box center [0, 0] width 0 height 0
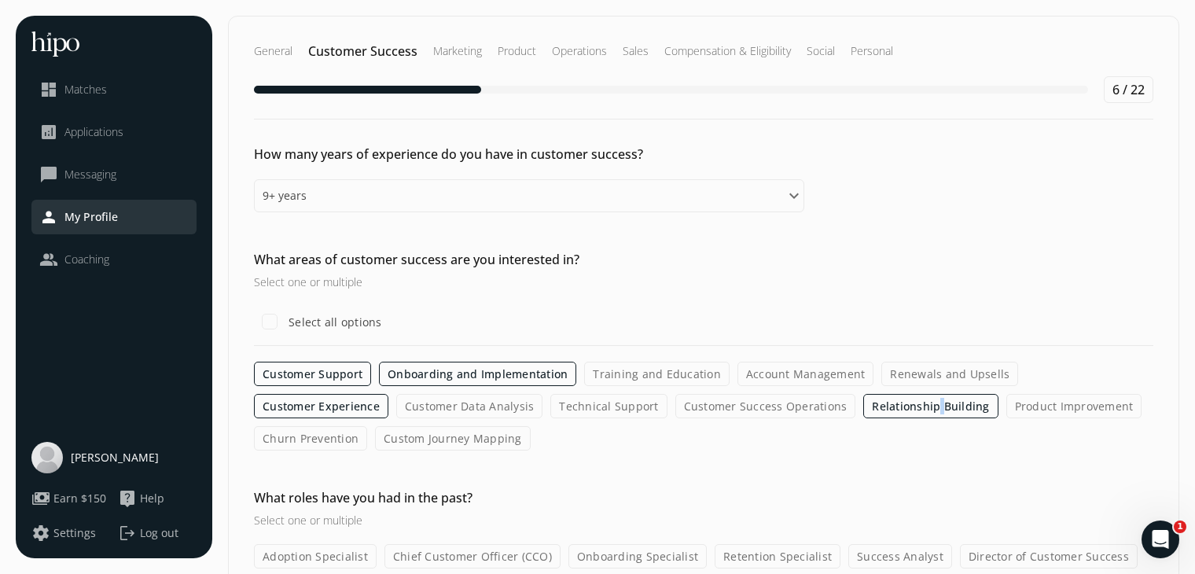
click at [863, 413] on label "Relationship Building" at bounding box center [930, 406] width 134 height 24
click at [0, 0] on input "Relationship Building" at bounding box center [0, 0] width 0 height 0
click at [675, 402] on label "Customer Success Operations" at bounding box center [765, 406] width 181 height 24
click at [0, 0] on input "Customer Success Operations" at bounding box center [0, 0] width 0 height 0
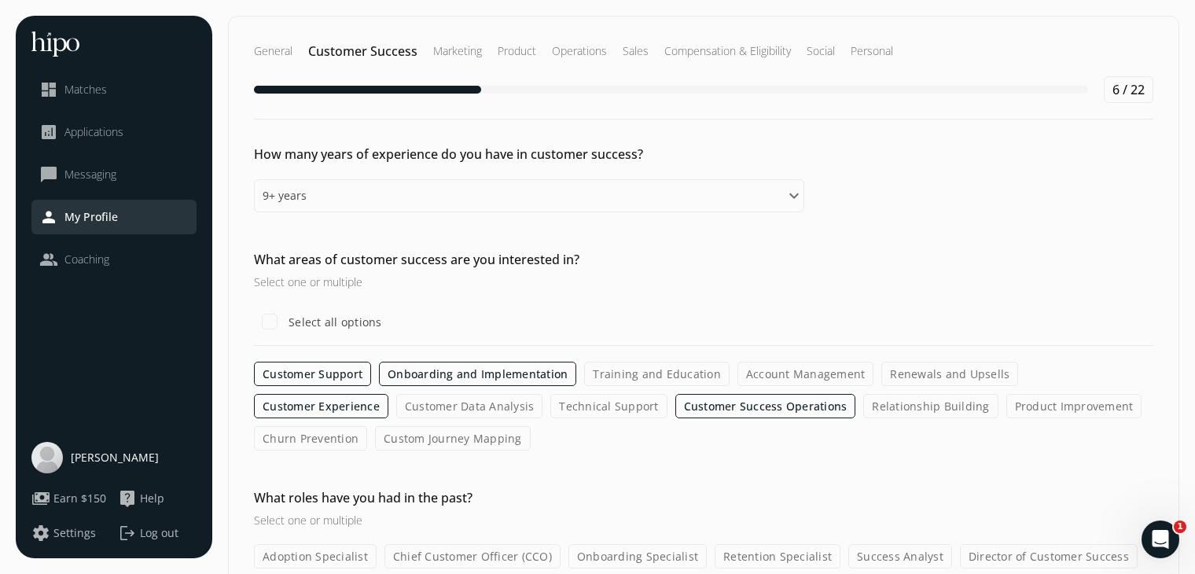
click at [550, 408] on label "Technical Support" at bounding box center [608, 406] width 116 height 24
click at [0, 0] on input "Technical Support" at bounding box center [0, 0] width 0 height 0
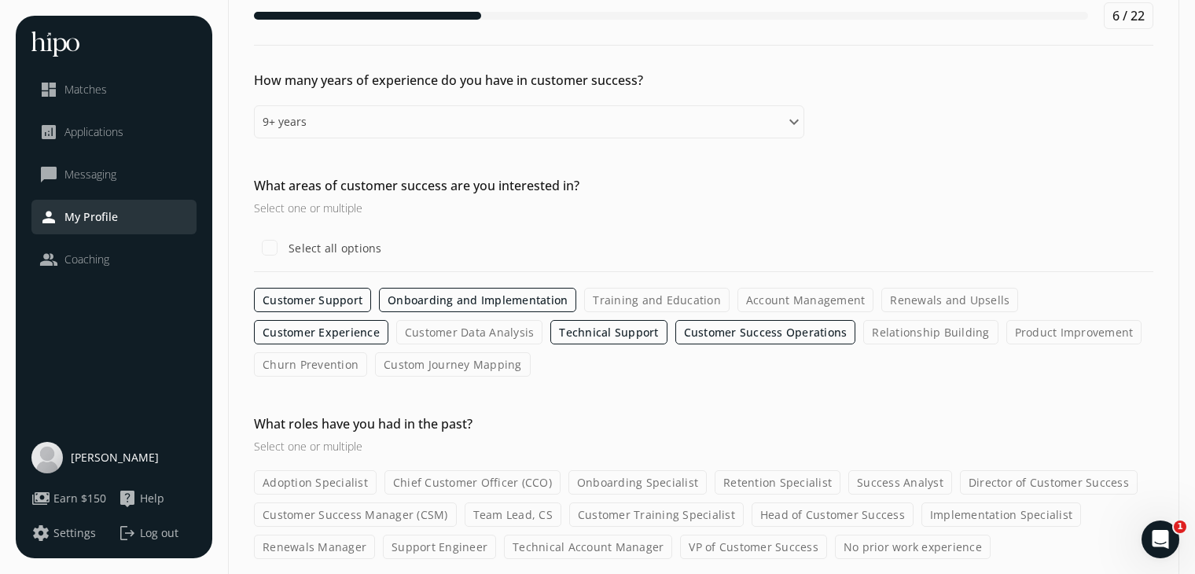
scroll to position [141, 0]
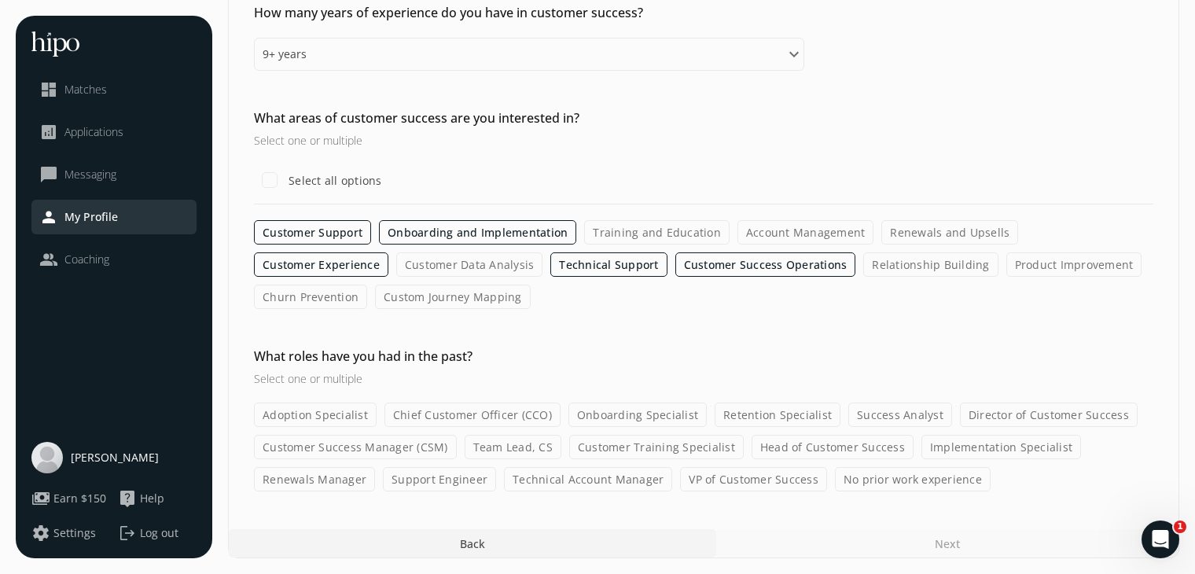
click at [516, 446] on label "Team Lead, CS" at bounding box center [513, 447] width 97 height 24
click at [0, 0] on input "Team Lead, CS" at bounding box center [0, 0] width 0 height 0
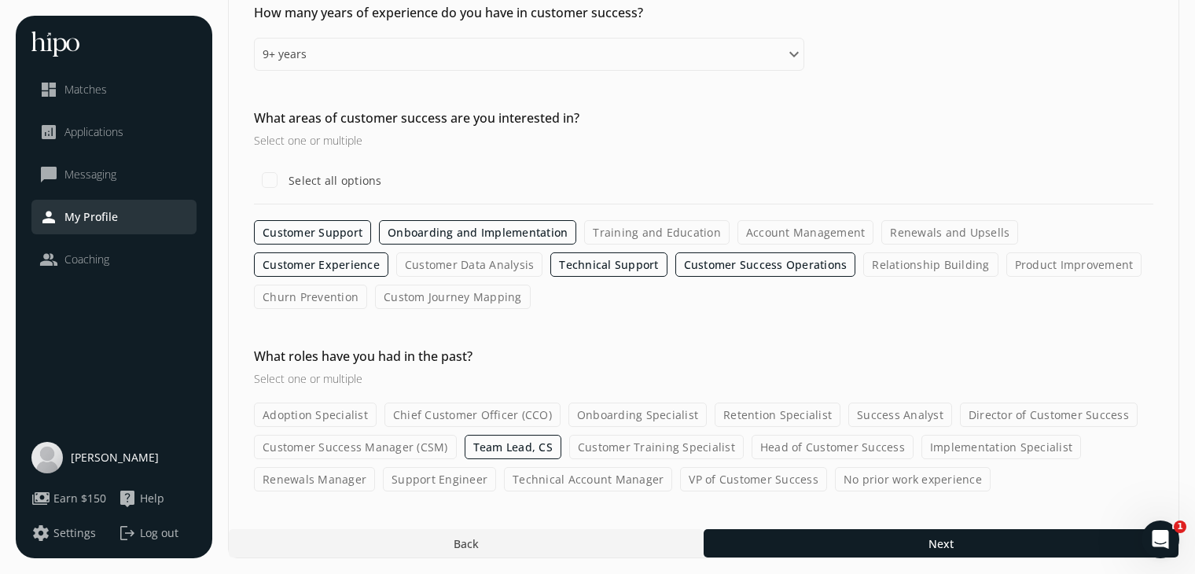
click at [608, 445] on label "Customer Training Specialist" at bounding box center [656, 447] width 174 height 24
click at [0, 0] on input "Customer Training Specialist" at bounding box center [0, 0] width 0 height 0
click at [578, 473] on label "Technical Account Manager" at bounding box center [588, 479] width 168 height 24
click at [0, 0] on input "Technical Account Manager" at bounding box center [0, 0] width 0 height 0
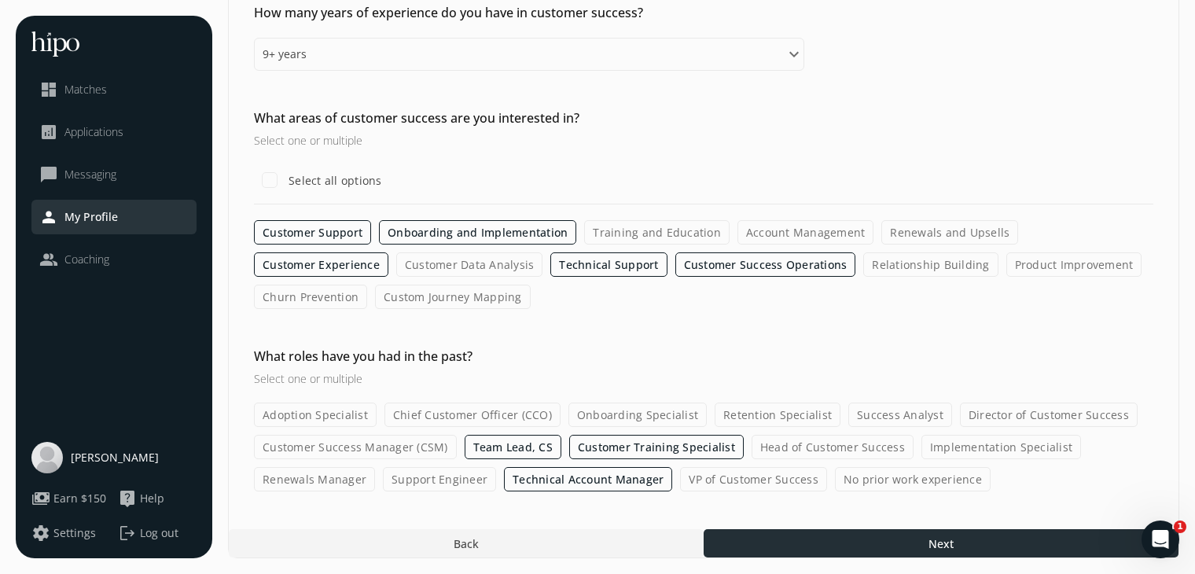
click at [782, 535] on div at bounding box center [940, 543] width 475 height 28
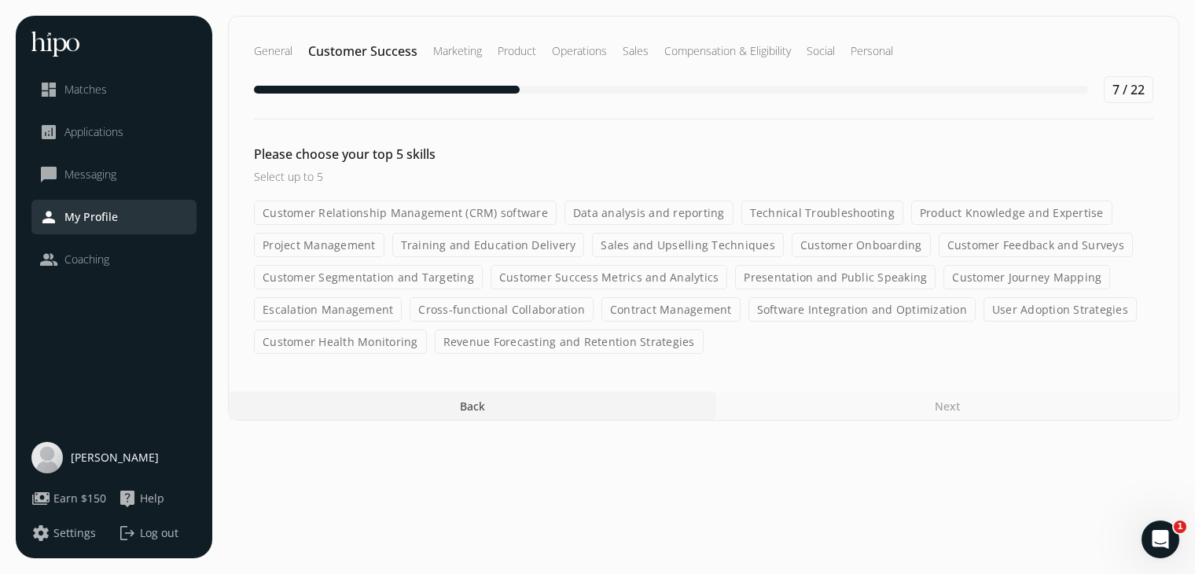
click at [417, 211] on label "Customer Relationship Management (CRM) software" at bounding box center [405, 212] width 303 height 24
click at [0, 0] on input "Customer Relationship Management (CRM) software" at bounding box center [0, 0] width 0 height 0
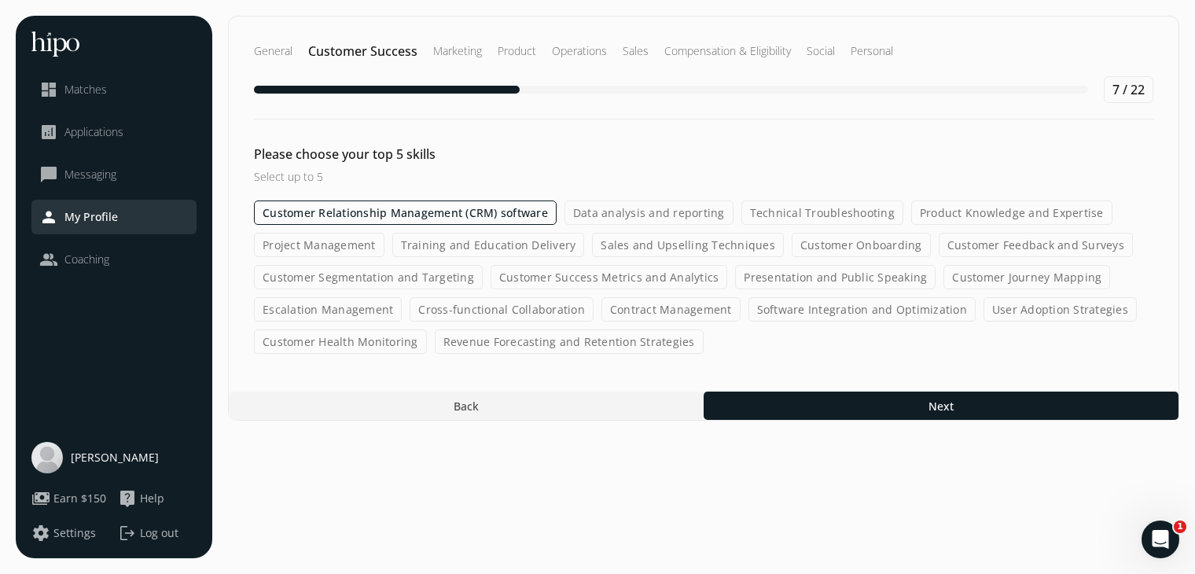
click at [829, 212] on label "Technical Troubleshooting" at bounding box center [822, 212] width 162 height 24
click at [0, 0] on input "Technical Troubleshooting" at bounding box center [0, 0] width 0 height 0
click at [432, 298] on label "Cross-functional Collaboration" at bounding box center [501, 309] width 184 height 24
click at [0, 0] on input "Cross-functional Collaboration" at bounding box center [0, 0] width 0 height 0
click at [321, 245] on label "Project Management" at bounding box center [319, 245] width 130 height 24
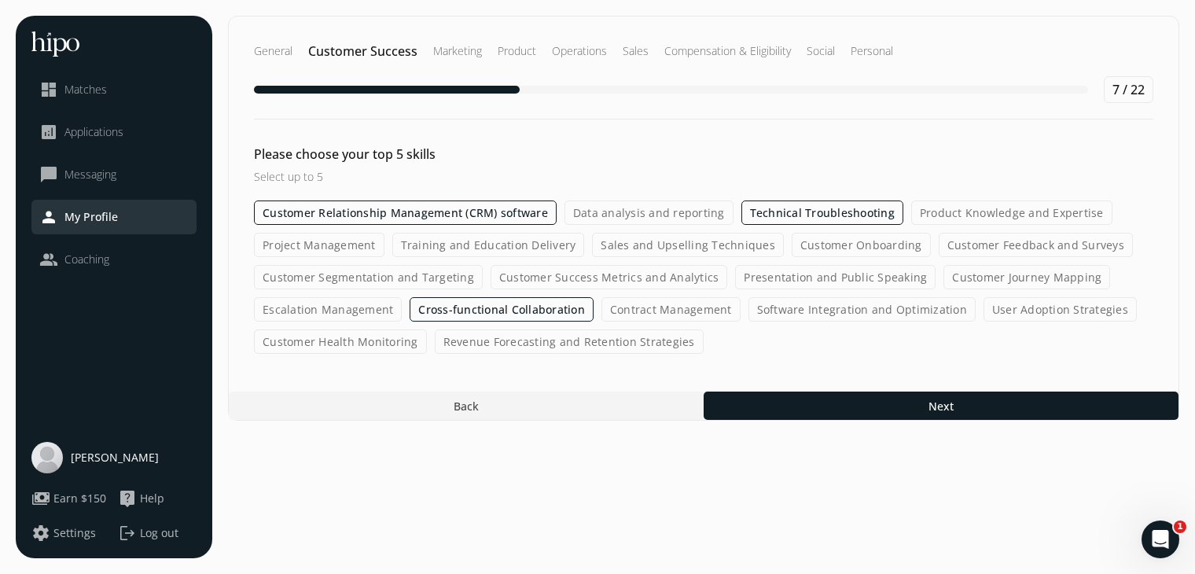
click at [0, 0] on input "Project Management" at bounding box center [0, 0] width 0 height 0
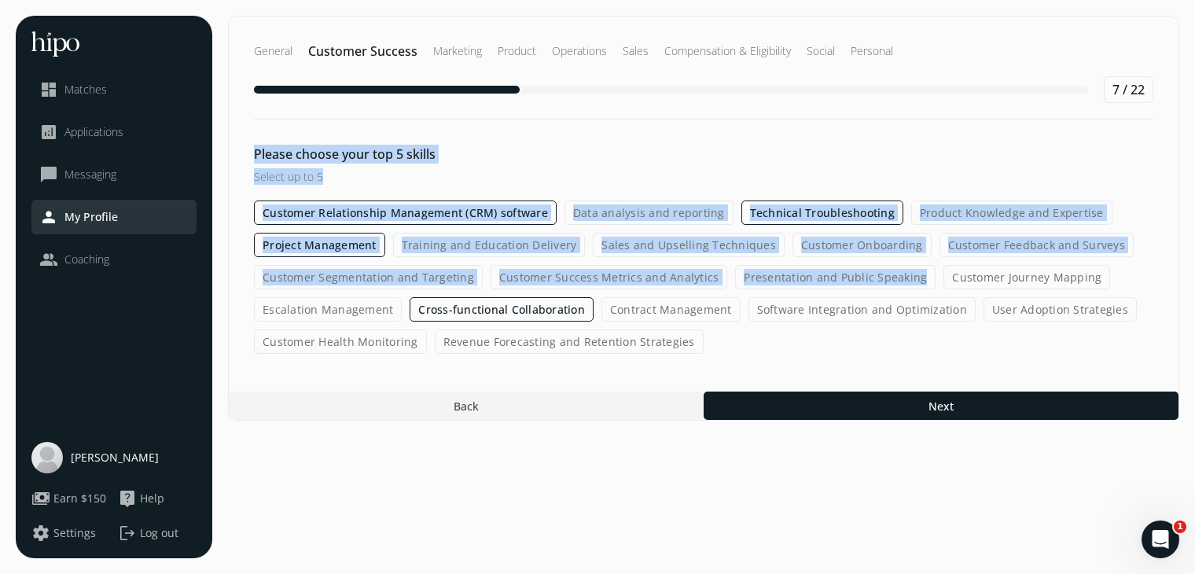
drag, startPoint x: 769, startPoint y: 292, endPoint x: 769, endPoint y: 122, distance: 170.6
click at [769, 122] on div "General Customer Success Marketing Product Operations Sales Compensation & Elig…" at bounding box center [703, 218] width 951 height 405
click at [769, 122] on div "General Customer Success Marketing Product Operations Sales Compensation & Elig…" at bounding box center [703, 81] width 949 height 128
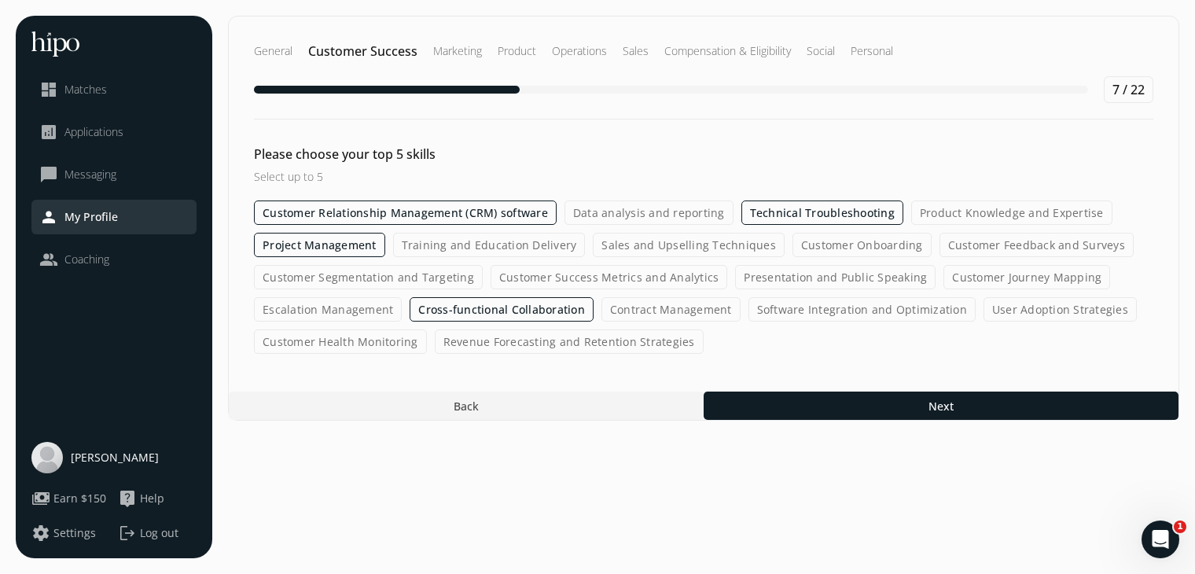
click at [644, 236] on label "Sales and Upselling Techniques" at bounding box center [689, 245] width 192 height 24
click at [0, 0] on input "Sales and Upselling Techniques" at bounding box center [0, 0] width 0 height 0
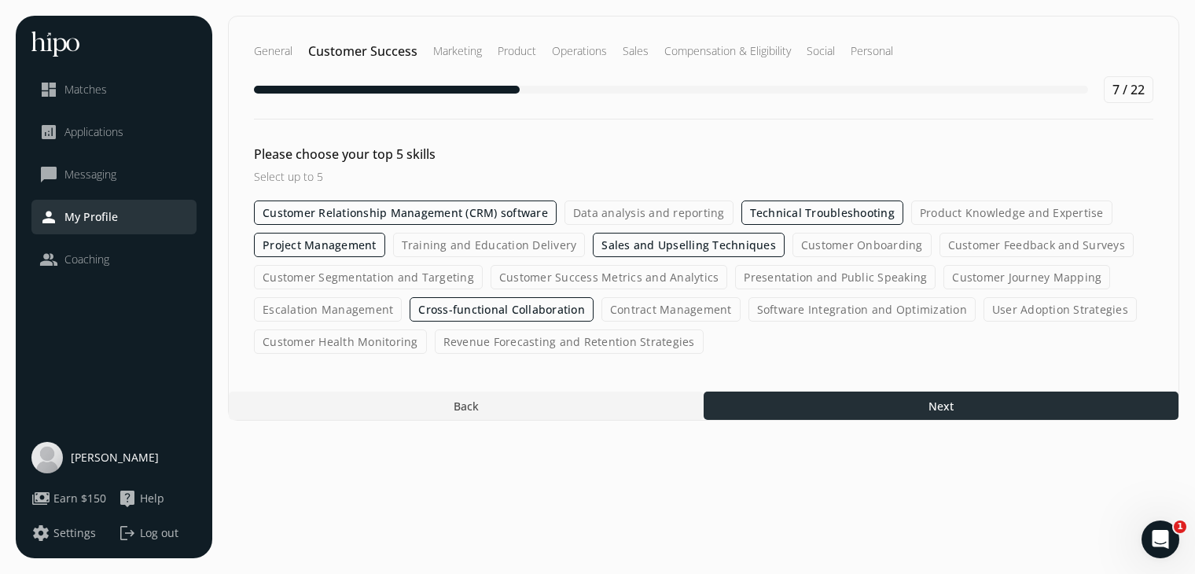
click at [903, 406] on div at bounding box center [940, 405] width 475 height 28
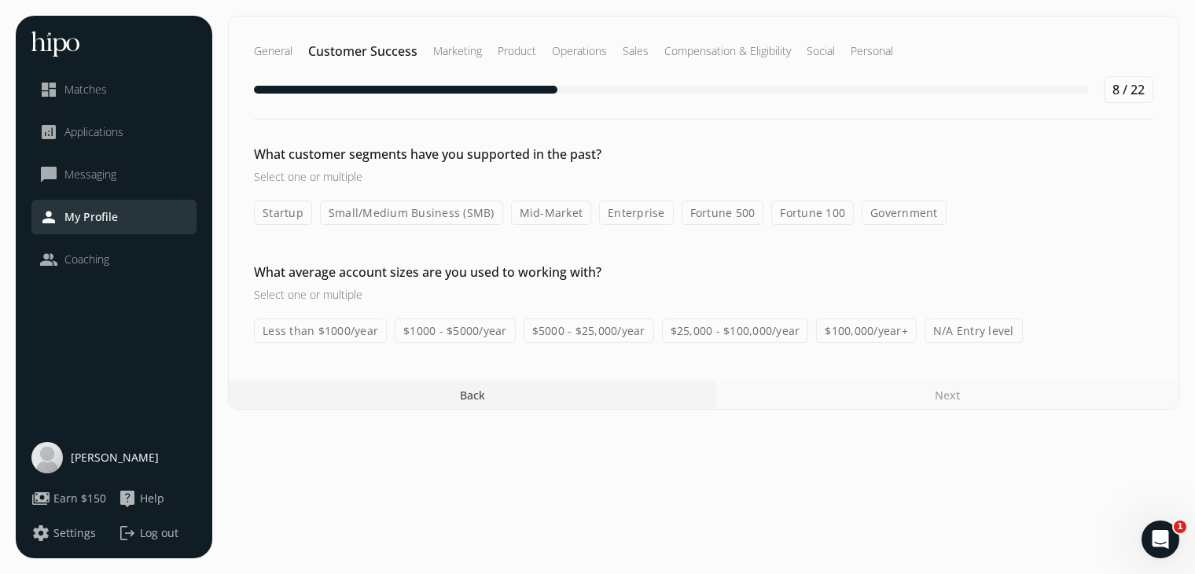
click at [279, 217] on label "Startup" at bounding box center [283, 212] width 58 height 24
click at [0, 0] on input "Startup" at bounding box center [0, 0] width 0 height 0
click at [376, 226] on div "What customer segments have you supported in the past? Select one or multiple S…" at bounding box center [703, 244] width 949 height 198
click at [405, 210] on label "Small/Medium Business (SMB)" at bounding box center [411, 212] width 183 height 24
click at [0, 0] on input "Small/Medium Business (SMB)" at bounding box center [0, 0] width 0 height 0
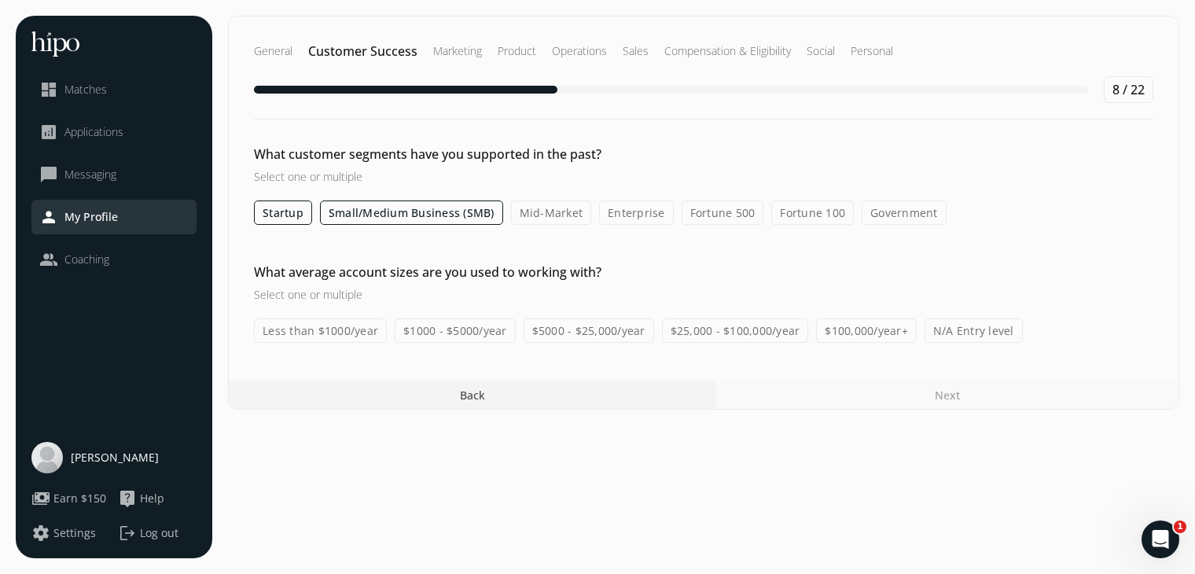
click at [542, 218] on label "Mid-Market" at bounding box center [551, 212] width 81 height 24
click at [0, 0] on input "Mid-Market" at bounding box center [0, 0] width 0 height 0
click at [329, 341] on label "Less than $1000/year" at bounding box center [320, 330] width 133 height 24
click at [0, 0] on input "Less than $1000/year" at bounding box center [0, 0] width 0 height 0
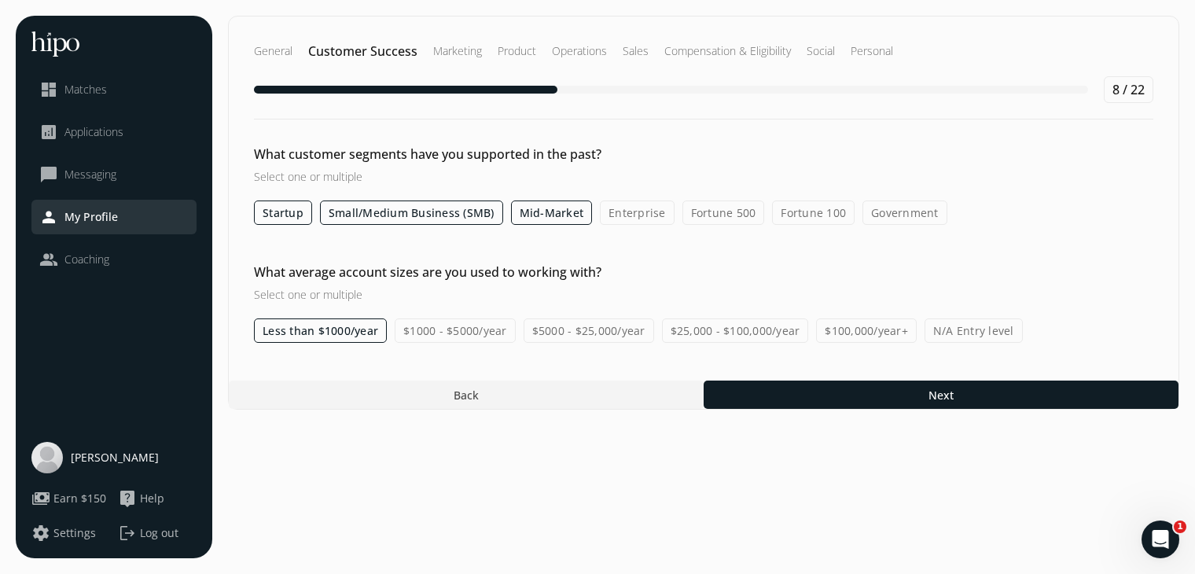
click at [450, 332] on label "$1000 - $5000/year" at bounding box center [455, 330] width 121 height 24
click at [0, 0] on input "$1000 - $5000/year" at bounding box center [0, 0] width 0 height 0
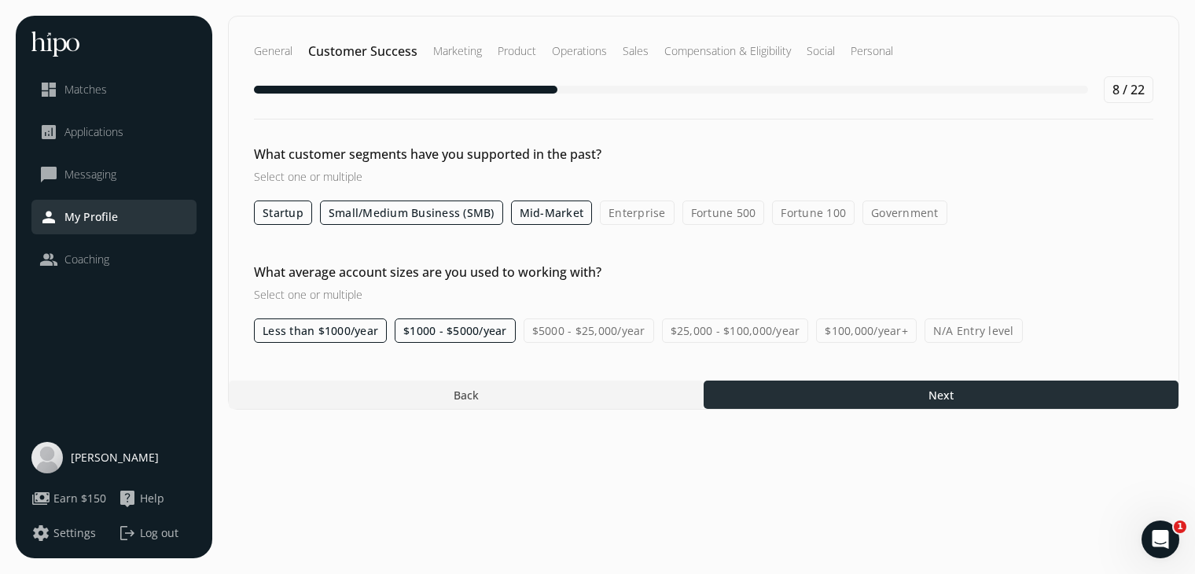
click at [865, 381] on div at bounding box center [940, 394] width 475 height 28
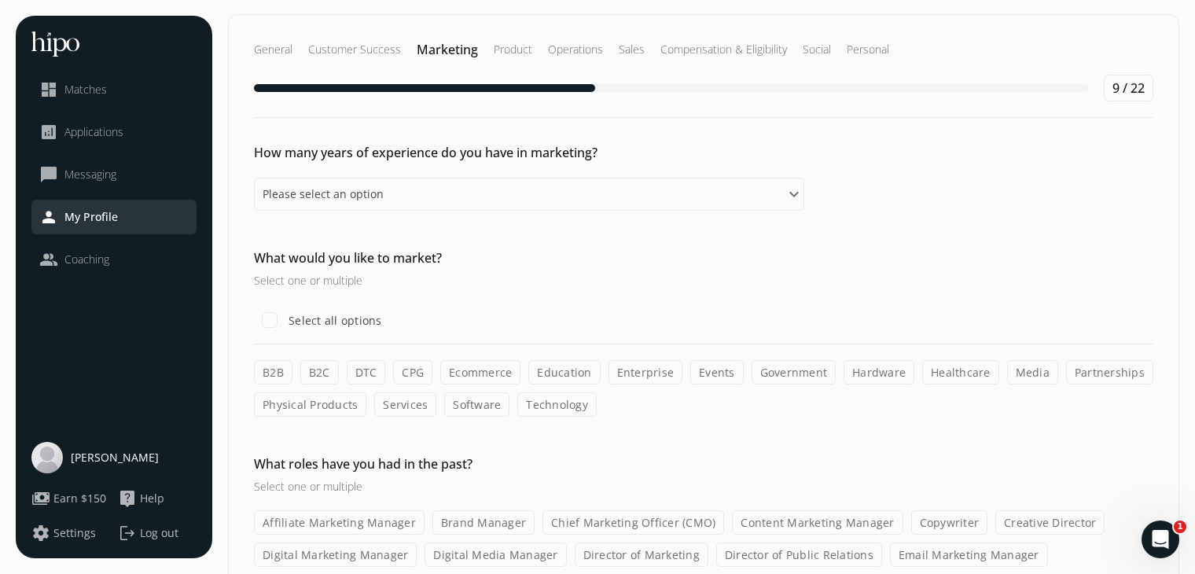
scroll to position [13, 0]
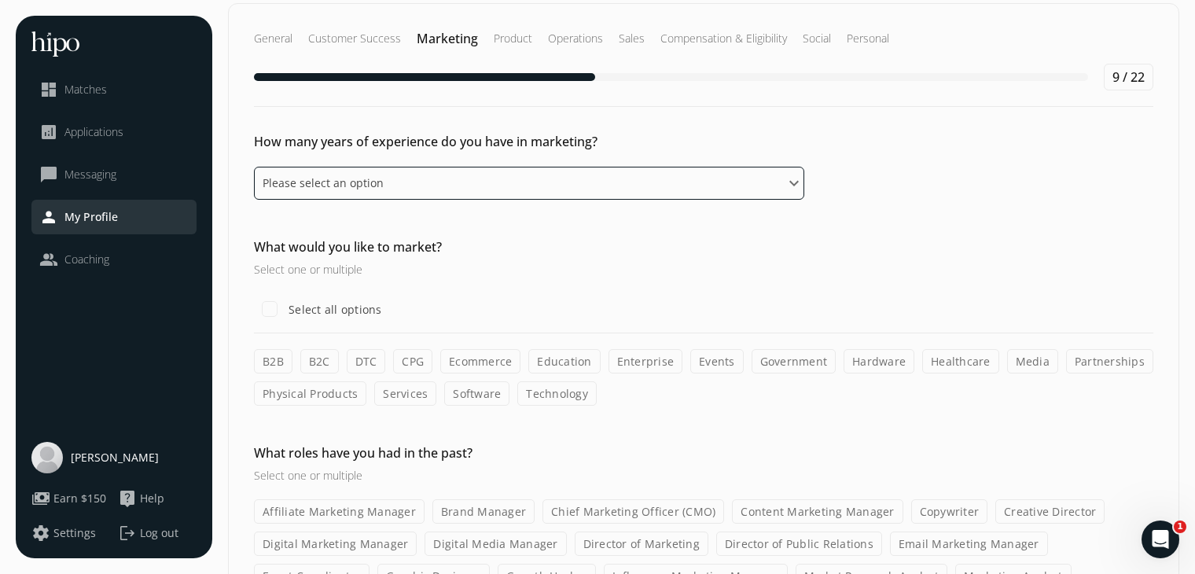
click at [794, 186] on select "Please select an option 0 - 1 years 2 - 3 years 4 - 5 years 6 - 8 years 9+ years" at bounding box center [529, 183] width 550 height 33
select select "nine_plus_years"
click at [254, 167] on select "Please select an option 0 - 1 years 2 - 3 years 4 - 5 years 6 - 8 years 9+ years" at bounding box center [529, 183] width 550 height 33
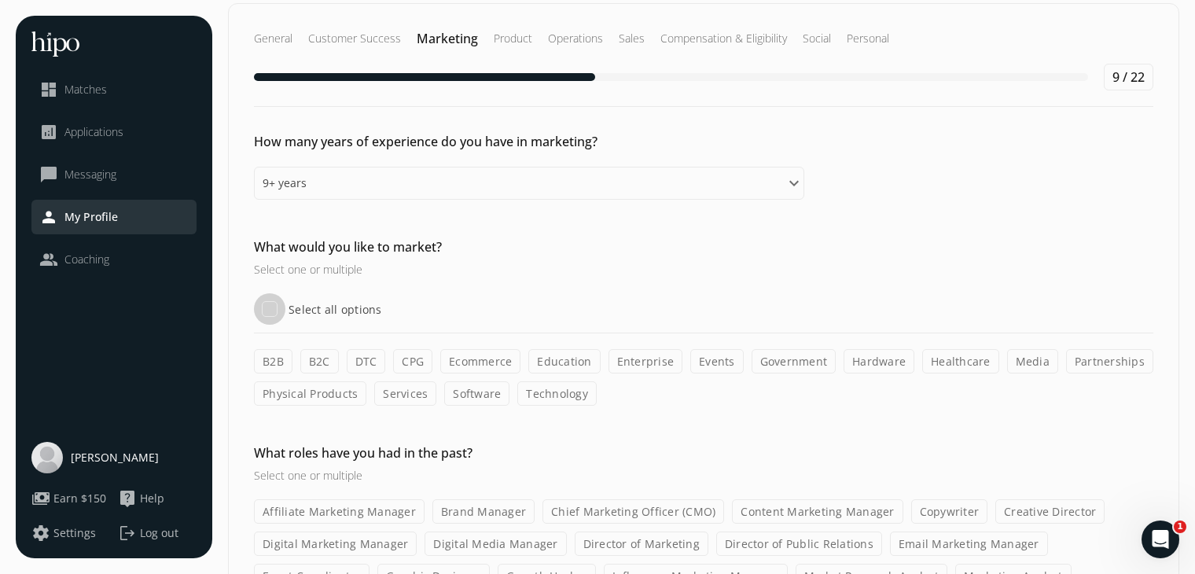
click at [275, 317] on input "Select all options" at bounding box center [269, 308] width 31 height 31
checkbox input "true"
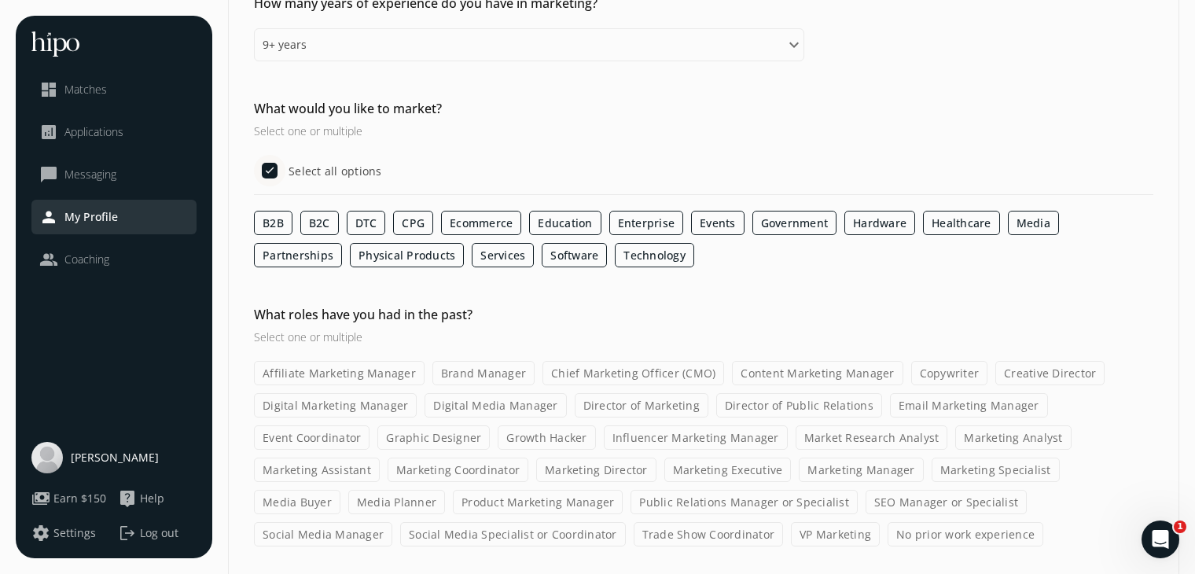
scroll to position [206, 0]
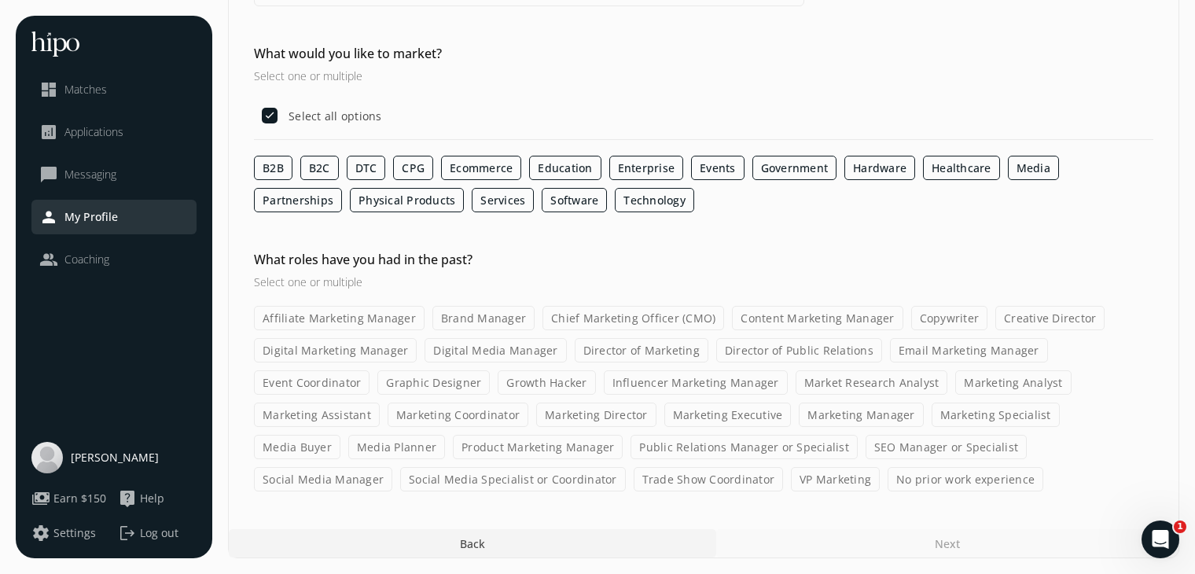
click at [564, 315] on label "Chief Marketing Officer (CMO)" at bounding box center [633, 318] width 182 height 24
click at [0, 0] on input "Chief Marketing Officer (CMO)" at bounding box center [0, 0] width 0 height 0
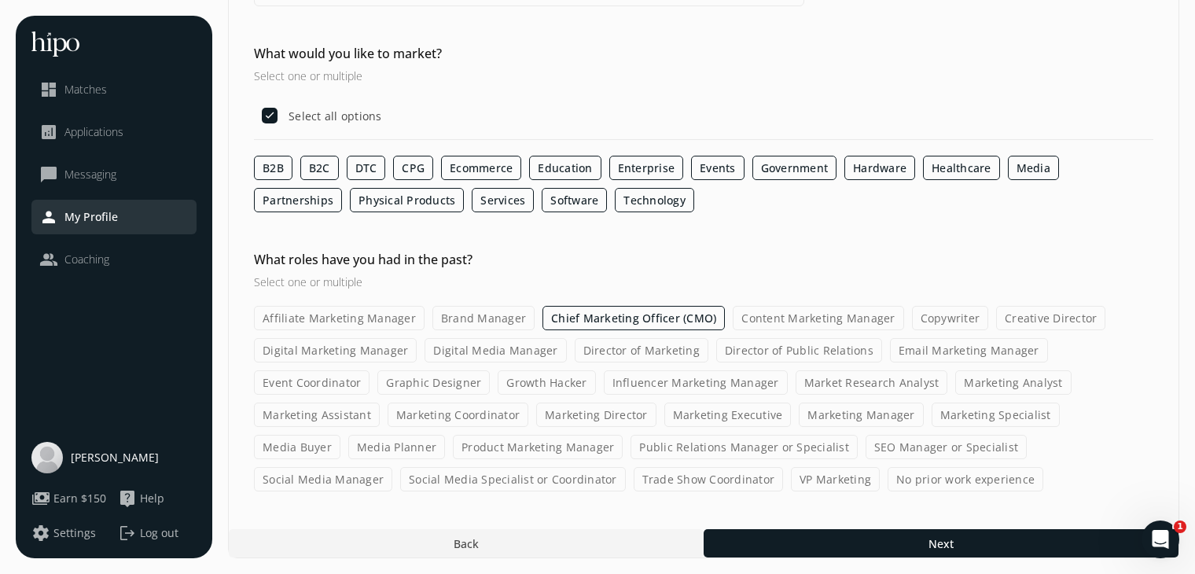
click at [1041, 318] on label "Creative Director" at bounding box center [1050, 318] width 109 height 24
click at [0, 0] on input "Creative Director" at bounding box center [0, 0] width 0 height 0
click at [446, 325] on label "Brand Manager" at bounding box center [483, 318] width 102 height 24
click at [0, 0] on input "Brand Manager" at bounding box center [0, 0] width 0 height 0
click at [344, 355] on label "Digital Marketing Manager" at bounding box center [335, 350] width 163 height 24
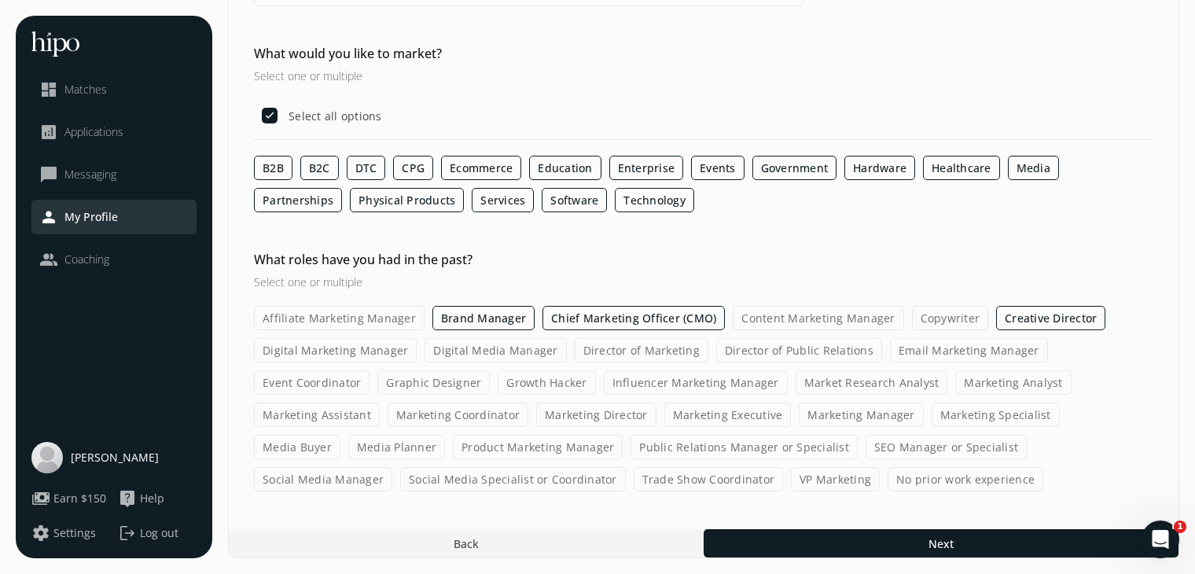
click at [0, 0] on input "Digital Marketing Manager" at bounding box center [0, 0] width 0 height 0
click at [799, 403] on label "Marketing Manager" at bounding box center [861, 414] width 124 height 24
click at [0, 0] on input "Marketing Manager" at bounding box center [0, 0] width 0 height 0
click at [932, 415] on label "Marketing Specialist" at bounding box center [996, 414] width 128 height 24
click at [0, 0] on input "Marketing Specialist" at bounding box center [0, 0] width 0 height 0
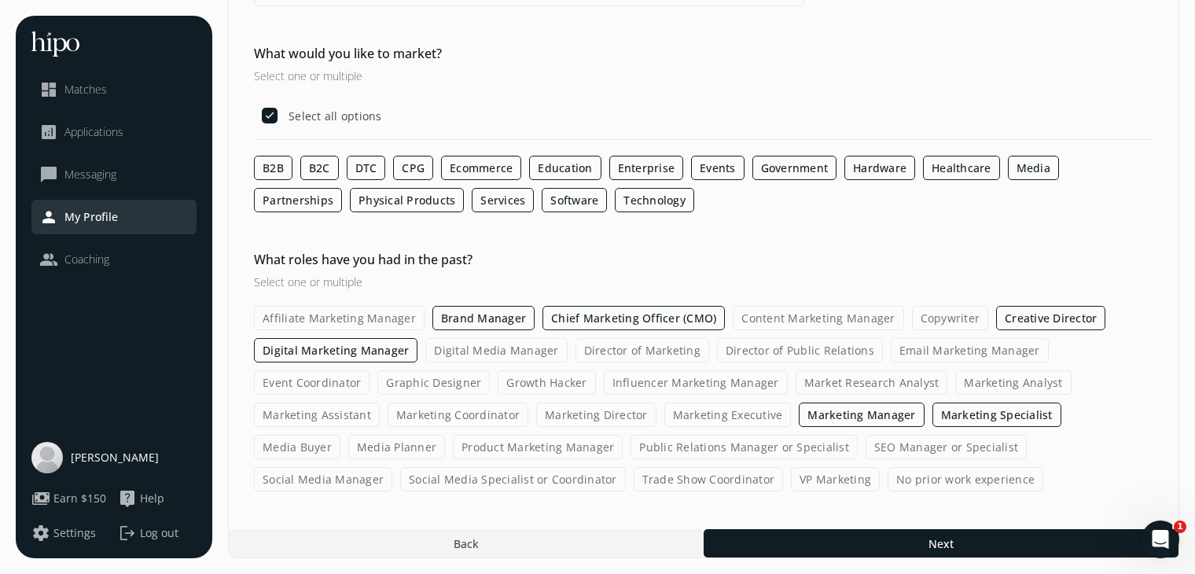
click at [387, 413] on label "Marketing Coordinator" at bounding box center [457, 414] width 141 height 24
click at [0, 0] on input "Marketing Coordinator" at bounding box center [0, 0] width 0 height 0
click at [392, 467] on label "Social Media Manager" at bounding box center [323, 479] width 138 height 24
click at [0, 0] on input "Social Media Manager" at bounding box center [0, 0] width 0 height 0
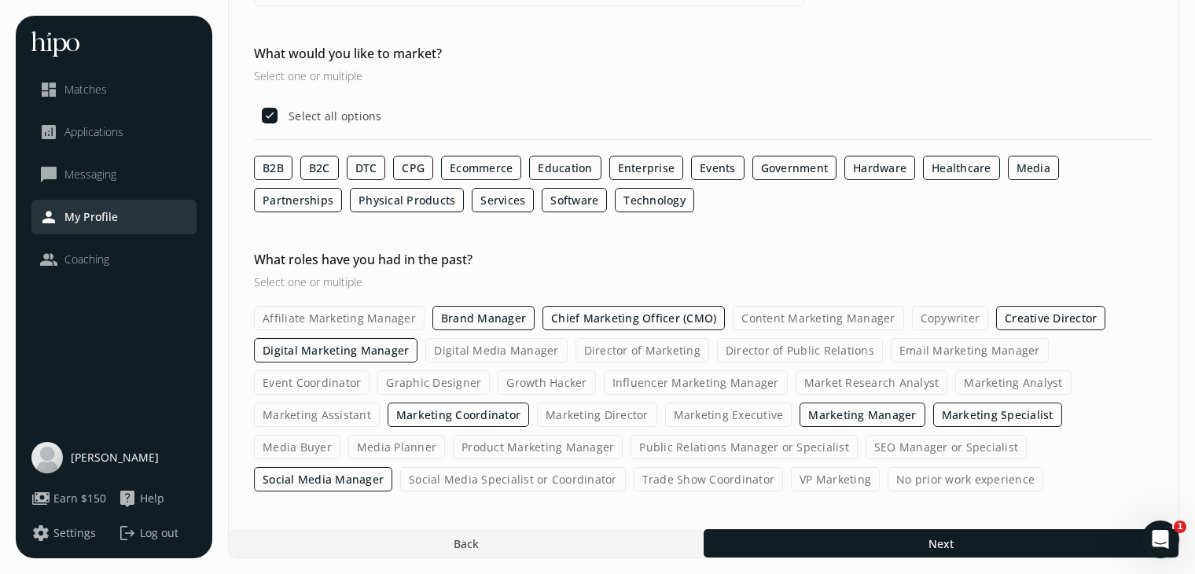
click at [1059, 315] on label "Creative Director" at bounding box center [1050, 318] width 109 height 24
click at [0, 0] on input "Creative Director" at bounding box center [0, 0] width 0 height 0
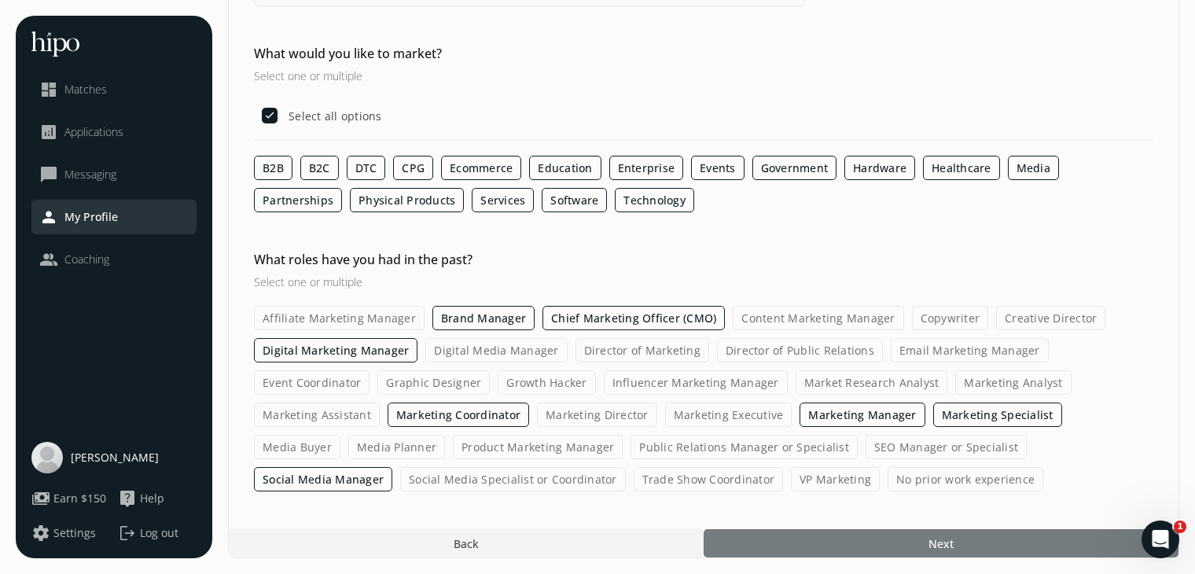
click at [875, 533] on div at bounding box center [940, 543] width 475 height 28
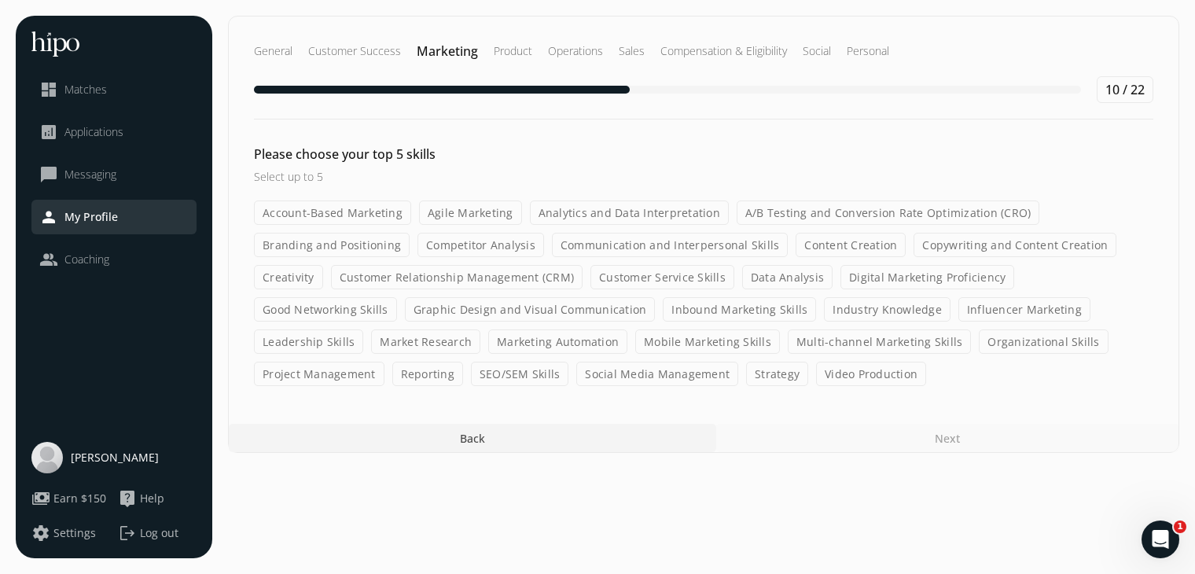
click at [307, 253] on label "Branding and Positioning" at bounding box center [332, 245] width 156 height 24
click at [0, 0] on input "Branding and Positioning" at bounding box center [0, 0] width 0 height 0
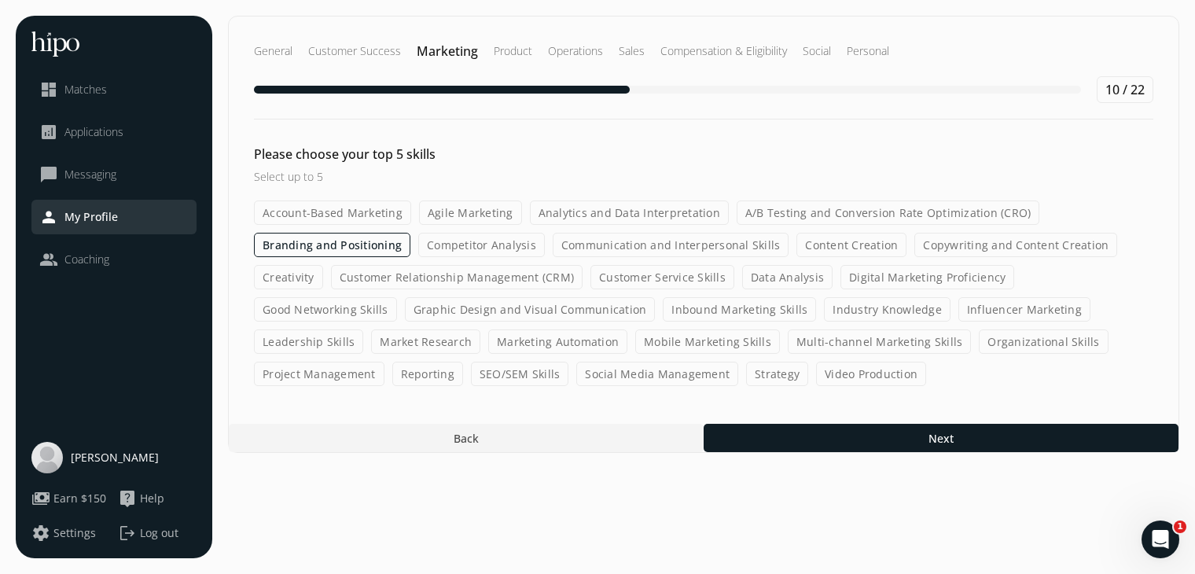
click at [456, 311] on label "Graphic Design and Visual Communication" at bounding box center [530, 309] width 251 height 24
click at [0, 0] on input "Graphic Design and Visual Communication" at bounding box center [0, 0] width 0 height 0
click at [363, 329] on label "Leadership Skills" at bounding box center [308, 341] width 109 height 24
click at [0, 0] on input "Leadership Skills" at bounding box center [0, 0] width 0 height 0
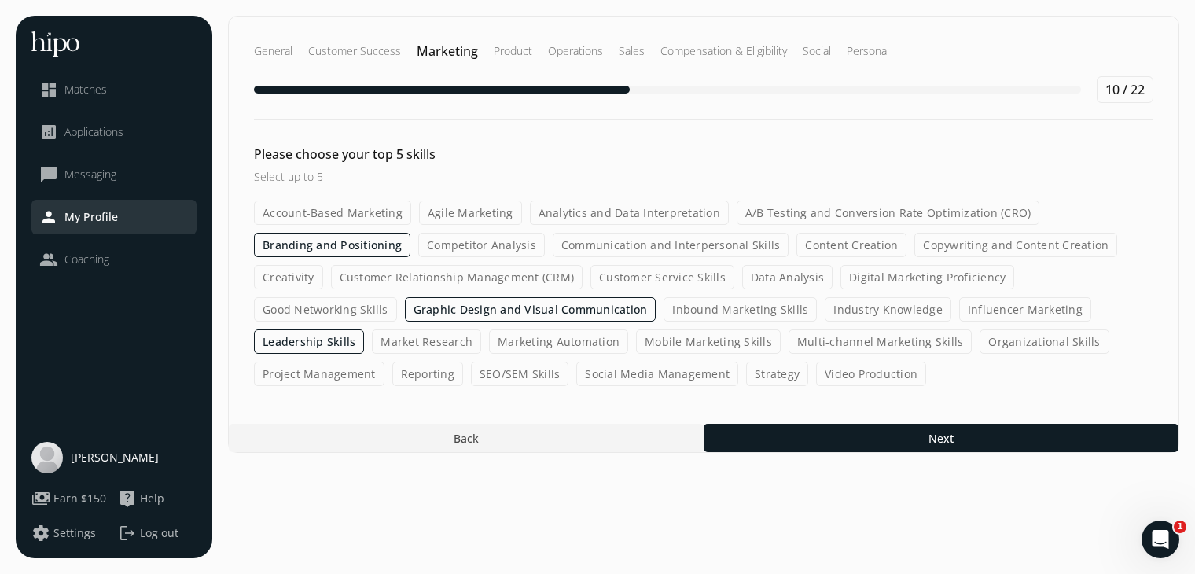
click at [920, 272] on label "Digital Marketing Proficiency" at bounding box center [927, 277] width 174 height 24
click at [0, 0] on input "Digital Marketing Proficiency" at bounding box center [0, 0] width 0 height 0
click at [979, 345] on label "Organizational Skills" at bounding box center [1043, 341] width 129 height 24
click at [0, 0] on input "Organizational Skills" at bounding box center [0, 0] width 0 height 0
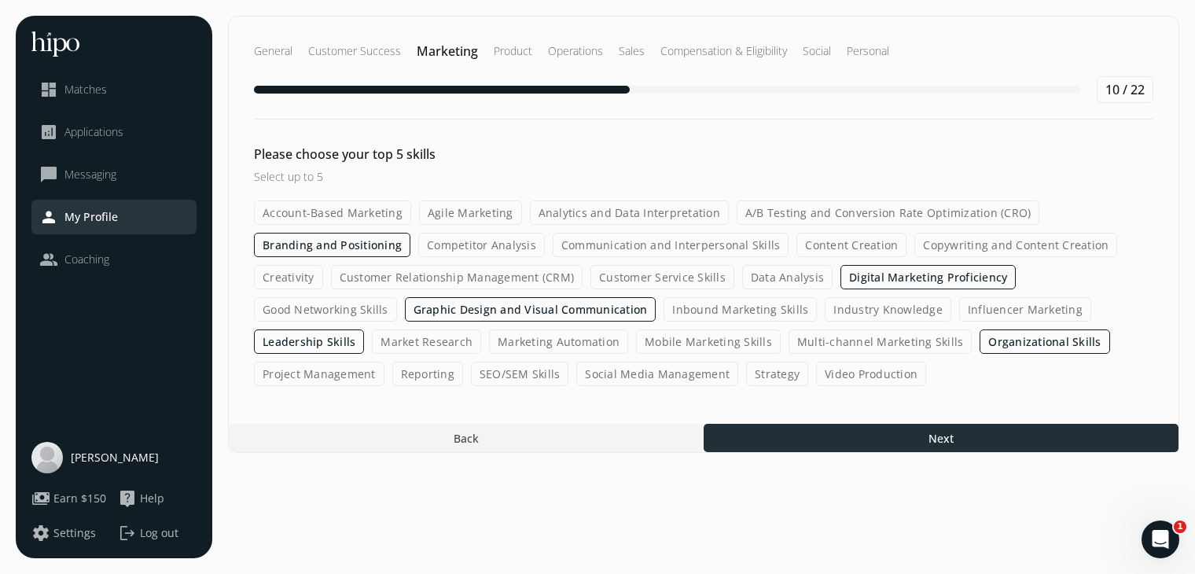
click at [820, 442] on div at bounding box center [940, 438] width 475 height 28
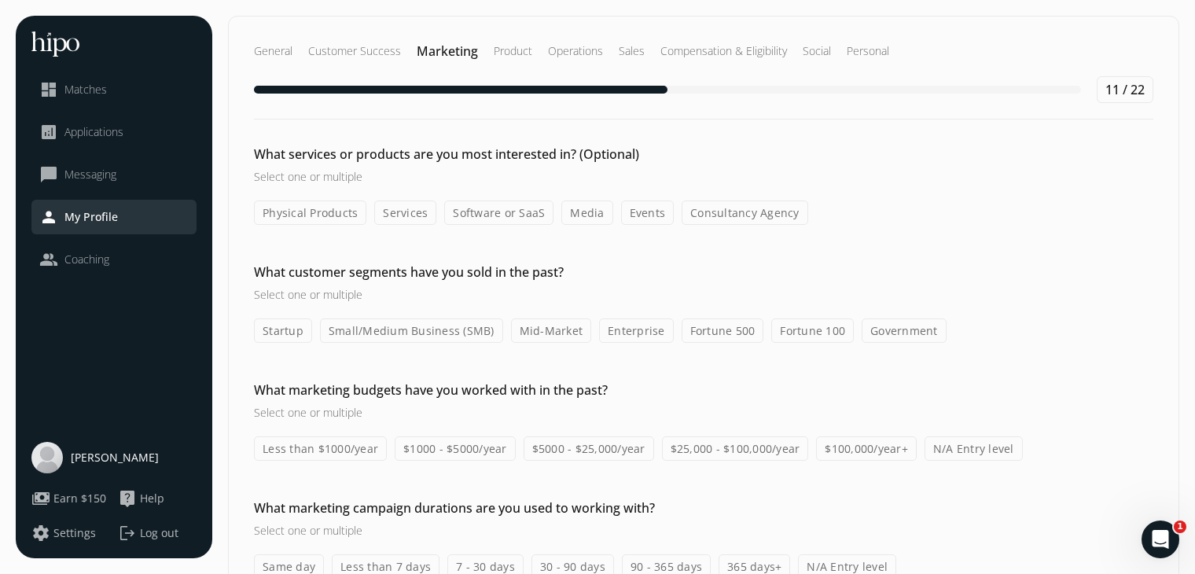
click at [302, 212] on label "Physical Products" at bounding box center [310, 212] width 112 height 24
click at [0, 0] on input "Physical Products" at bounding box center [0, 0] width 0 height 0
click at [406, 218] on label "Services" at bounding box center [407, 212] width 62 height 24
click at [0, 0] on input "Services" at bounding box center [0, 0] width 0 height 0
click at [495, 216] on label "Software or SaaS" at bounding box center [500, 212] width 109 height 24
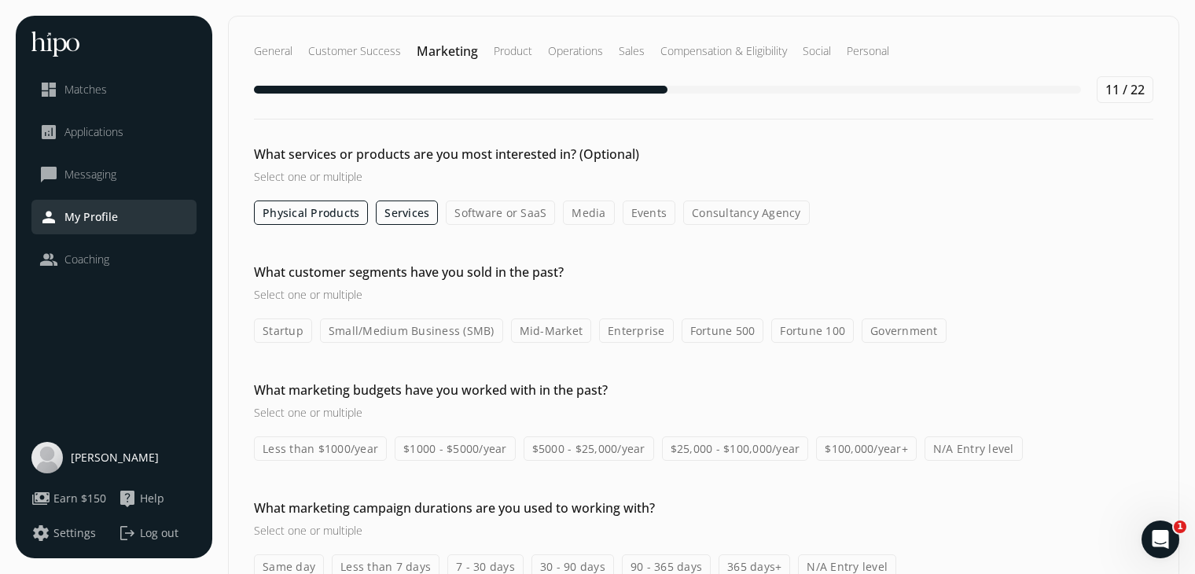
click at [0, 0] on input "Software or SaaS" at bounding box center [0, 0] width 0 height 0
click at [703, 215] on label "Consultancy Agency" at bounding box center [746, 212] width 127 height 24
click at [0, 0] on input "Consultancy Agency" at bounding box center [0, 0] width 0 height 0
click at [639, 218] on label "Events" at bounding box center [648, 212] width 53 height 24
click at [0, 0] on input "Events" at bounding box center [0, 0] width 0 height 0
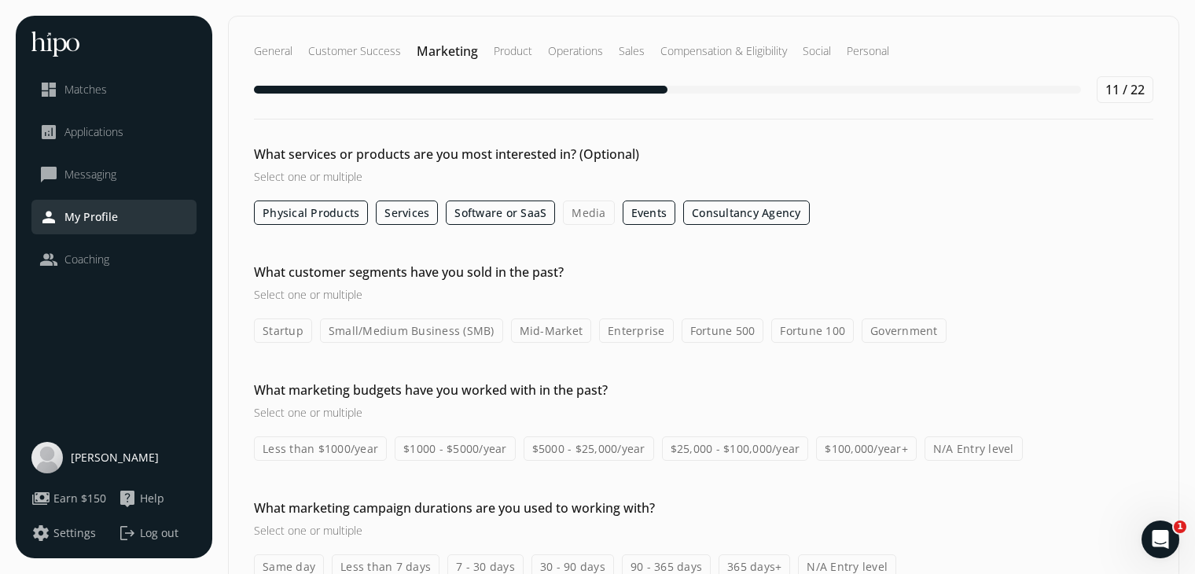
click at [599, 218] on label "Media" at bounding box center [588, 212] width 51 height 24
click at [0, 0] on input "Media" at bounding box center [0, 0] width 0 height 0
click at [652, 213] on label "Events" at bounding box center [648, 212] width 53 height 24
click at [0, 0] on input "Events" at bounding box center [0, 0] width 0 height 0
click at [652, 213] on label "Events" at bounding box center [648, 212] width 53 height 24
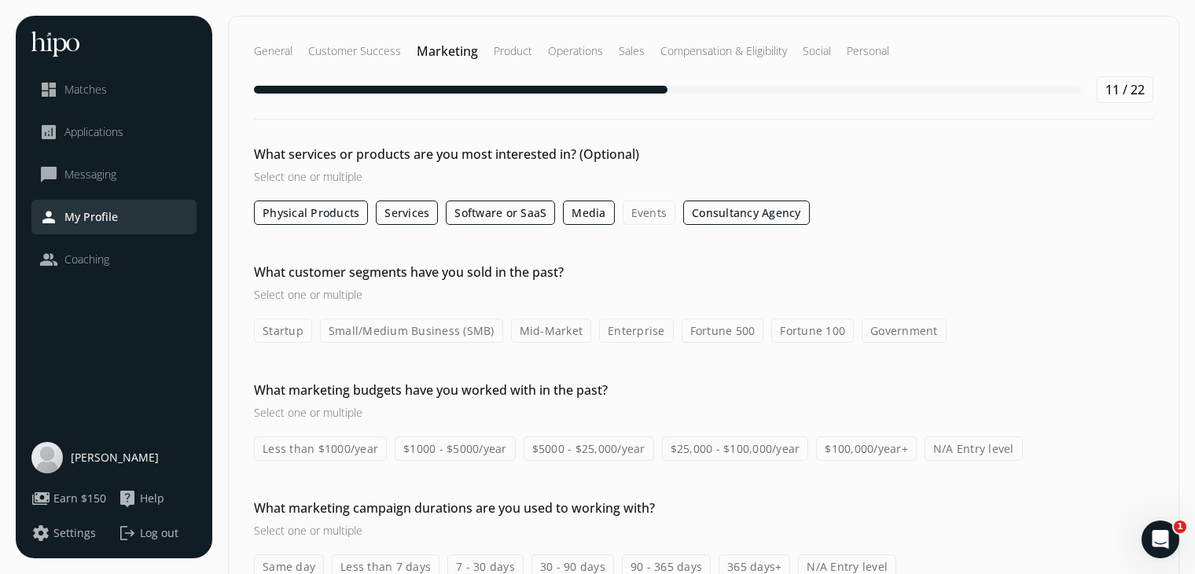
click at [0, 0] on input "Events" at bounding box center [0, 0] width 0 height 0
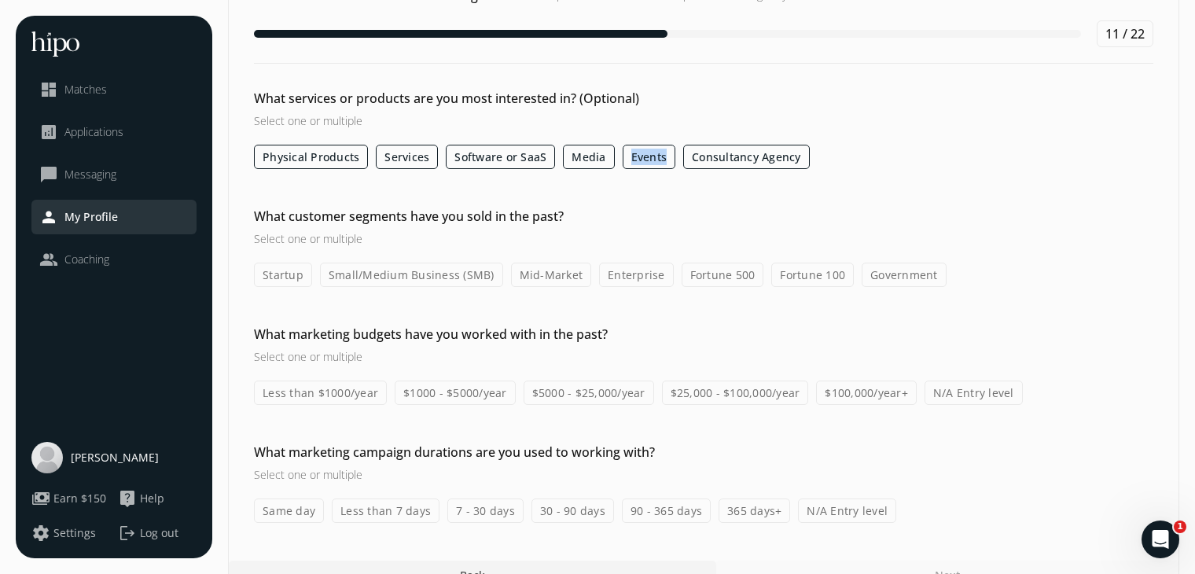
scroll to position [87, 0]
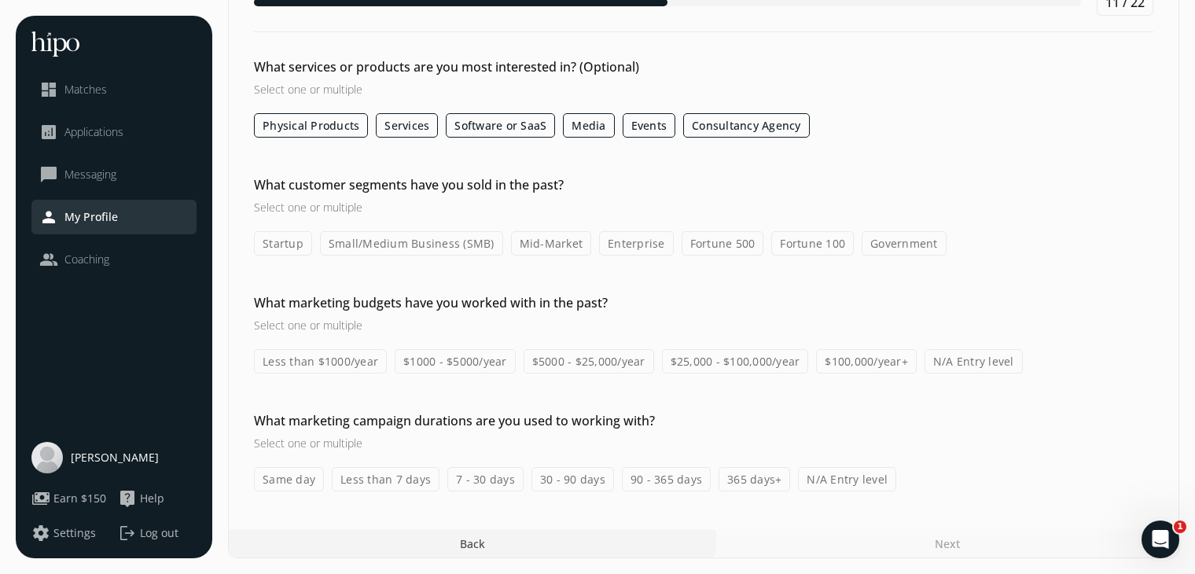
click at [269, 254] on label "Startup" at bounding box center [283, 243] width 58 height 24
click at [0, 0] on input "Startup" at bounding box center [0, 0] width 0 height 0
click at [368, 253] on label "Small/Medium Business (SMB)" at bounding box center [411, 243] width 183 height 24
click at [0, 0] on input "Small/Medium Business (SMB)" at bounding box center [0, 0] width 0 height 0
click at [534, 238] on label "Mid-Market" at bounding box center [551, 243] width 81 height 24
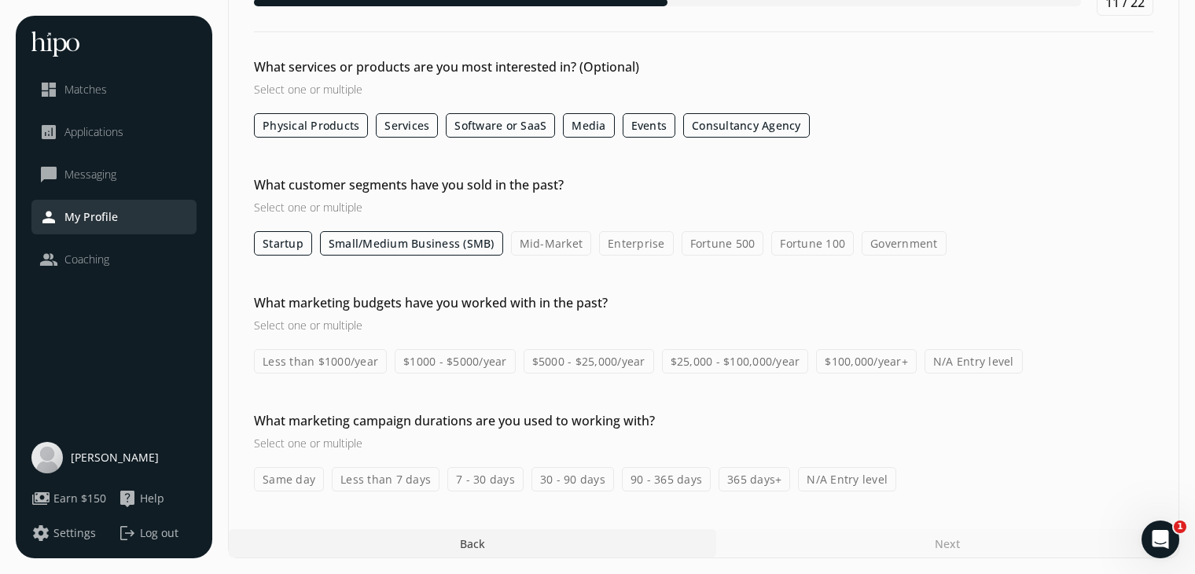
click at [0, 0] on input "Mid-Market" at bounding box center [0, 0] width 0 height 0
click at [309, 363] on label "Less than $1000/year" at bounding box center [320, 361] width 133 height 24
click at [0, 0] on input "Less than $1000/year" at bounding box center [0, 0] width 0 height 0
click at [454, 363] on label "$1000 - $5000/year" at bounding box center [455, 361] width 121 height 24
click at [0, 0] on input "$1000 - $5000/year" at bounding box center [0, 0] width 0 height 0
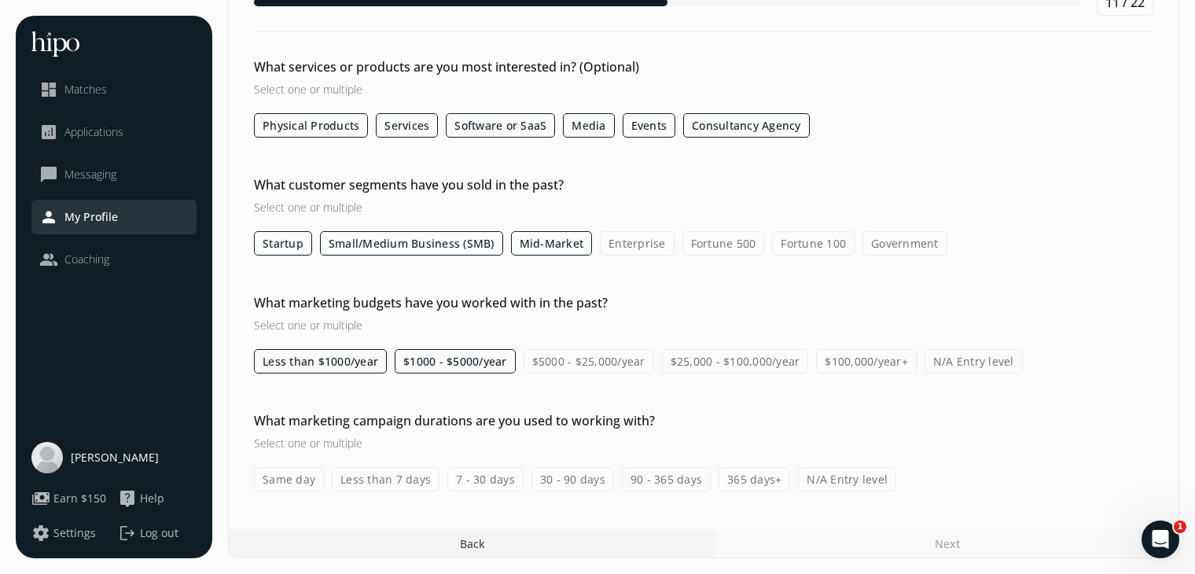
click at [565, 363] on label "$5000 - $25,000/year" at bounding box center [588, 361] width 130 height 24
click at [0, 0] on input "$5000 - $25,000/year" at bounding box center [0, 0] width 0 height 0
click at [670, 351] on label "$25,000 - $100,000/year" at bounding box center [735, 361] width 147 height 24
click at [0, 0] on input "$25,000 - $100,000/year" at bounding box center [0, 0] width 0 height 0
click at [299, 479] on label "Same day" at bounding box center [289, 479] width 70 height 24
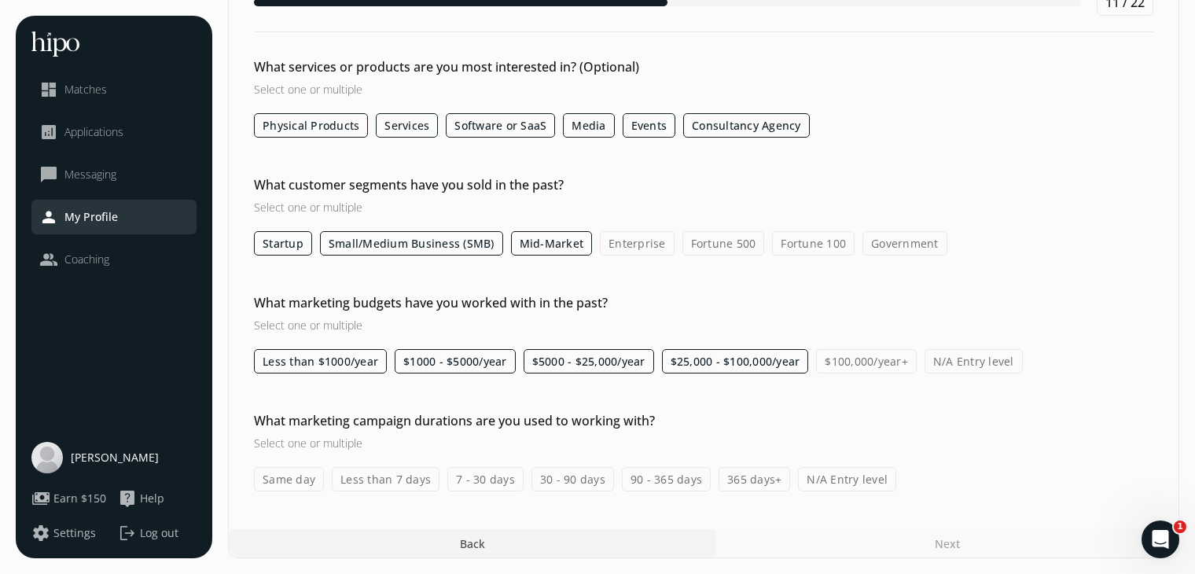
click at [0, 0] on input "Same day" at bounding box center [0, 0] width 0 height 0
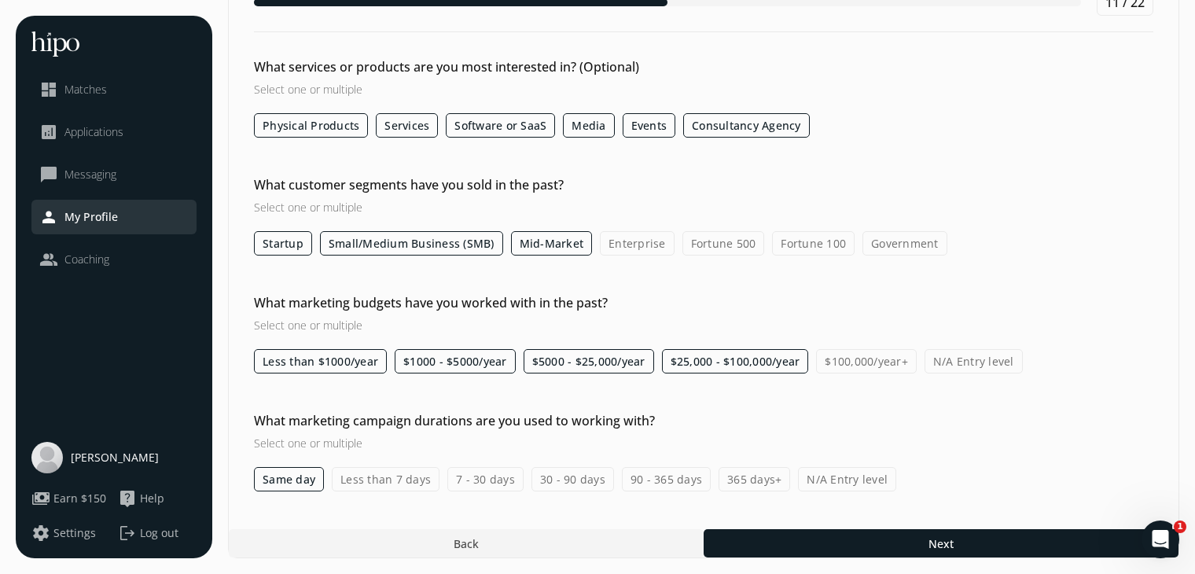
click at [389, 479] on label "Less than 7 days" at bounding box center [386, 479] width 108 height 24
click at [0, 0] on input "Less than 7 days" at bounding box center [0, 0] width 0 height 0
click at [478, 477] on label "7 - 30 days" at bounding box center [485, 479] width 76 height 24
click at [0, 0] on input "7 - 30 days" at bounding box center [0, 0] width 0 height 0
click at [575, 488] on label "30 - 90 days" at bounding box center [572, 479] width 83 height 24
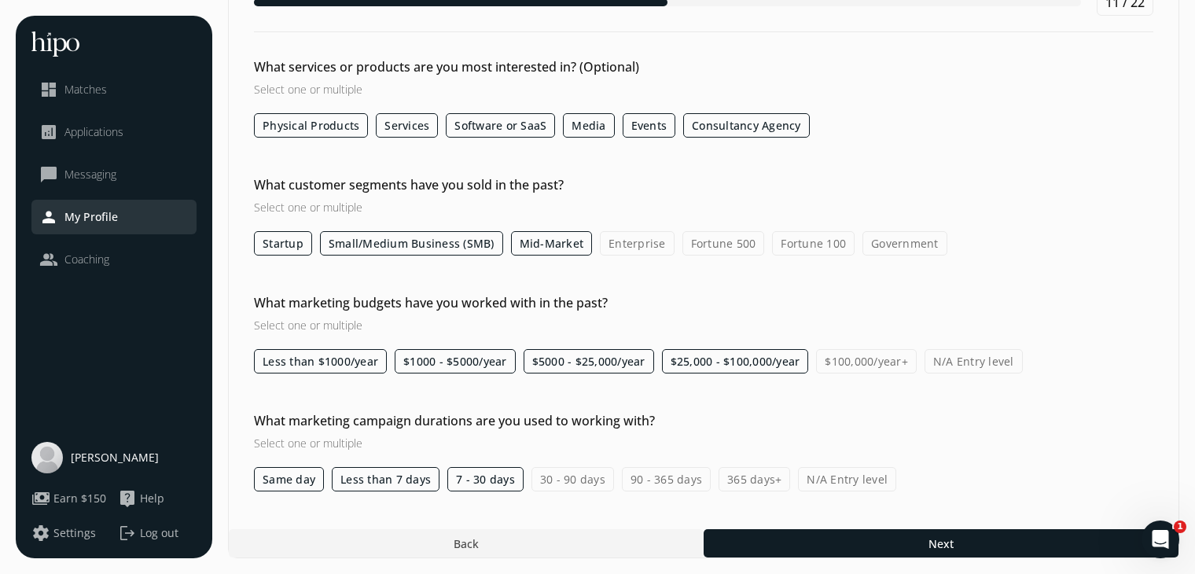
click at [0, 0] on input "30 - 90 days" at bounding box center [0, 0] width 0 height 0
click at [658, 478] on label "90 - 365 days" at bounding box center [666, 479] width 89 height 24
click at [0, 0] on input "90 - 365 days" at bounding box center [0, 0] width 0 height 0
click at [749, 485] on label "365 days+" at bounding box center [754, 479] width 72 height 24
click at [0, 0] on input "365 days+" at bounding box center [0, 0] width 0 height 0
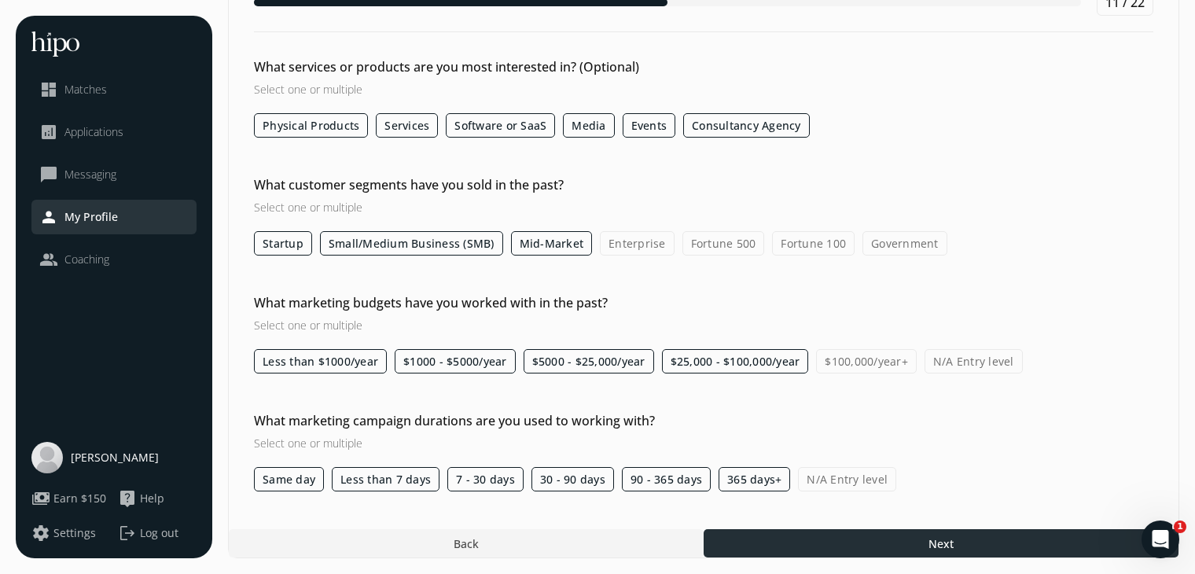
click at [752, 534] on div at bounding box center [940, 543] width 475 height 28
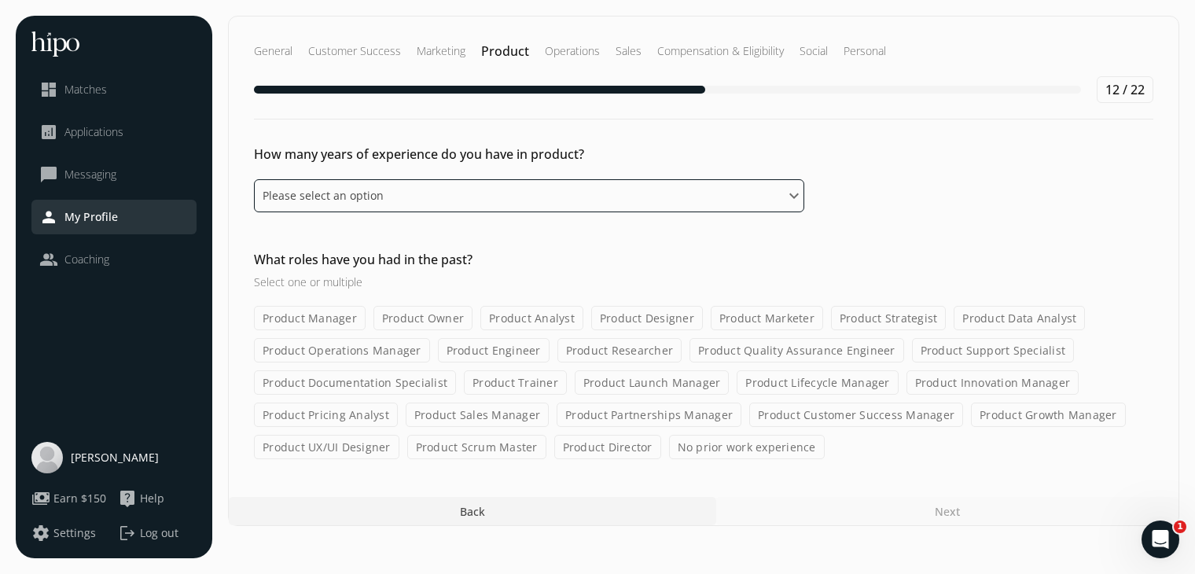
click at [542, 206] on select "Please select an option 0 - 1 years 2 - 3 years 4 - 5 years 6 - 8 years 9+ years" at bounding box center [529, 195] width 550 height 33
select select "nine_plus_years"
click at [254, 179] on select "Please select an option 0 - 1 years 2 - 3 years 4 - 5 years 6 - 8 years 9+ years" at bounding box center [529, 195] width 550 height 33
click at [724, 317] on label "Product Marketer" at bounding box center [767, 318] width 112 height 24
click at [0, 0] on input "Product Marketer" at bounding box center [0, 0] width 0 height 0
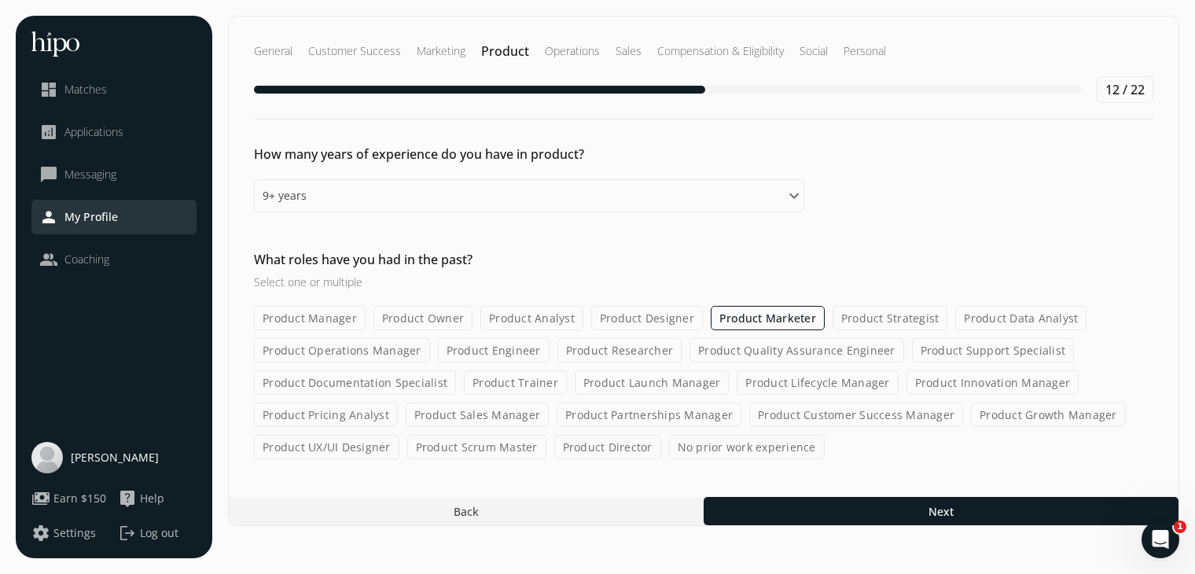
click at [328, 448] on label "Product UX/UI Designer" at bounding box center [326, 447] width 145 height 24
click at [0, 0] on input "Product UX/UI Designer" at bounding box center [0, 0] width 0 height 0
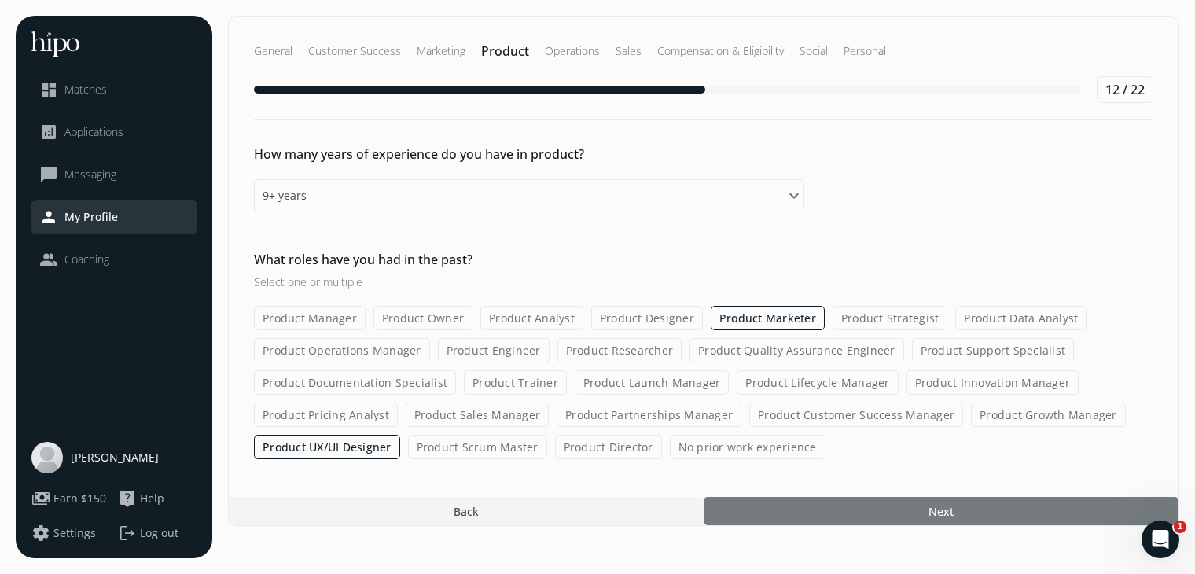
click at [780, 520] on div at bounding box center [940, 511] width 475 height 28
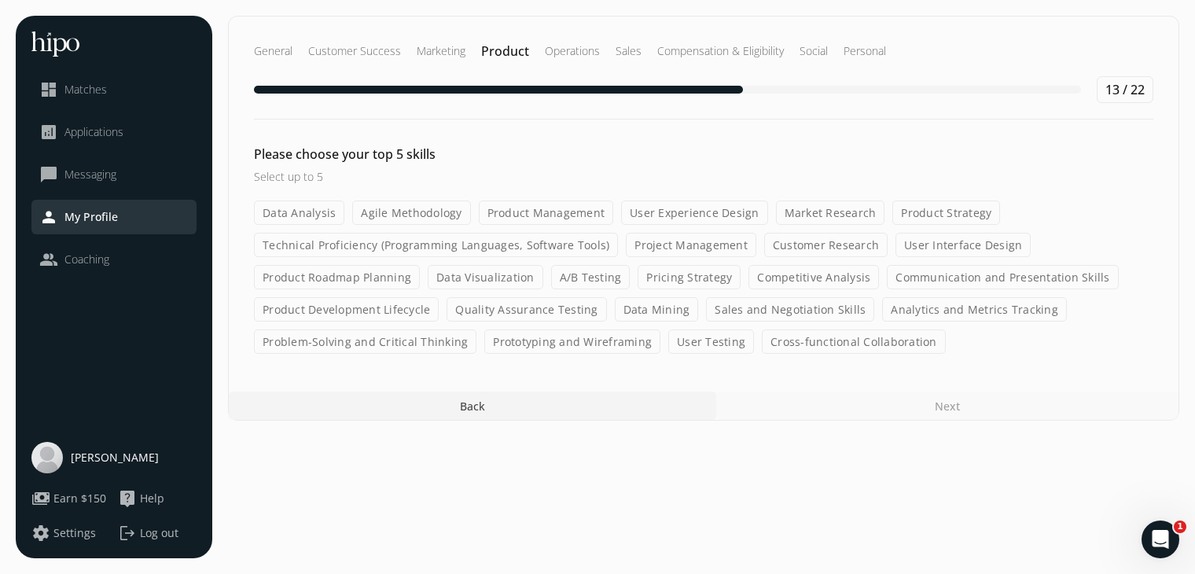
click at [917, 278] on label "Communication and Presentation Skills" at bounding box center [1002, 277] width 231 height 24
click at [0, 0] on input "Communication and Presentation Skills" at bounding box center [0, 0] width 0 height 0
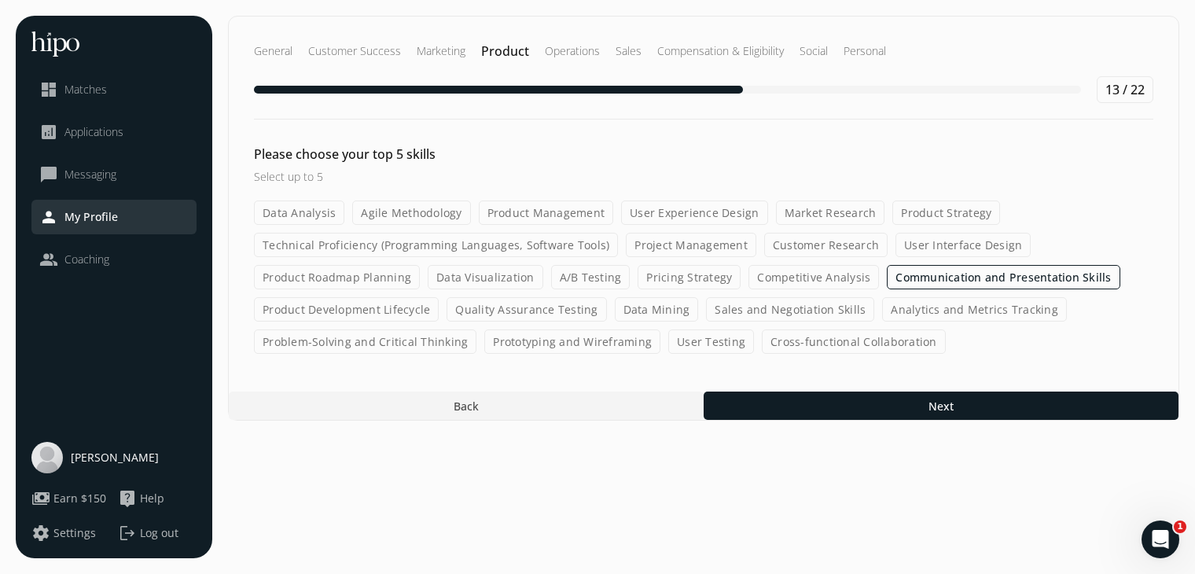
click at [781, 285] on label "Competitive Analysis" at bounding box center [813, 277] width 130 height 24
click at [0, 0] on input "Competitive Analysis" at bounding box center [0, 0] width 0 height 0
click at [750, 305] on label "Sales and Negotiation Skills" at bounding box center [790, 309] width 168 height 24
click at [0, 0] on input "Sales and Negotiation Skills" at bounding box center [0, 0] width 0 height 0
click at [777, 211] on label "Market Research" at bounding box center [830, 212] width 109 height 24
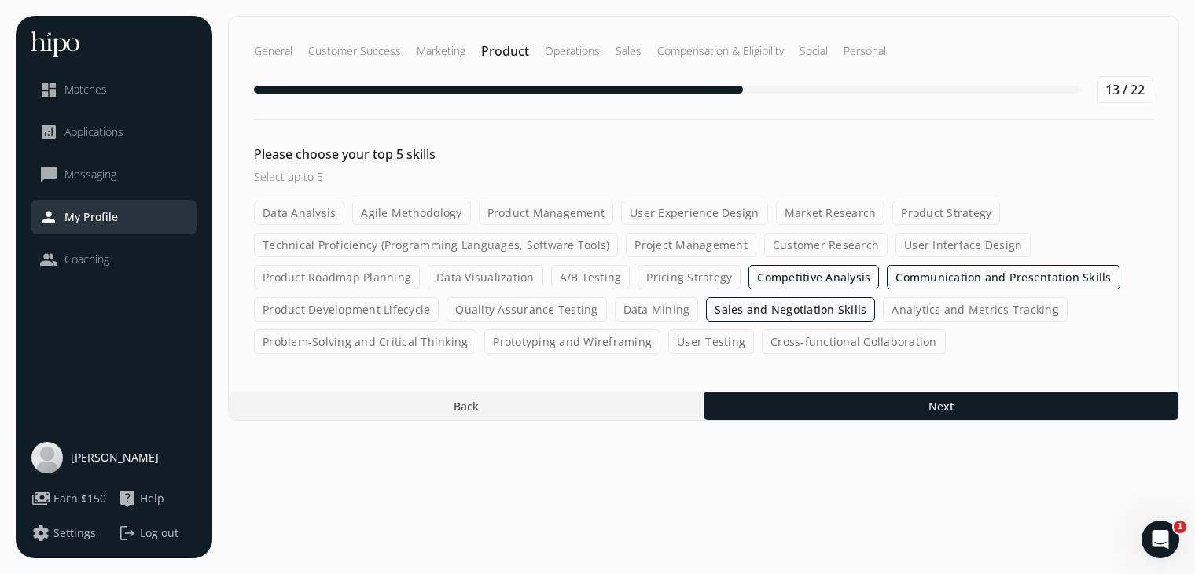
click at [0, 0] on input "Market Research" at bounding box center [0, 0] width 0 height 0
click at [336, 343] on label "Problem-Solving and Critical Thinking" at bounding box center [365, 341] width 222 height 24
click at [0, 0] on input "Problem-Solving and Critical Thinking" at bounding box center [0, 0] width 0 height 0
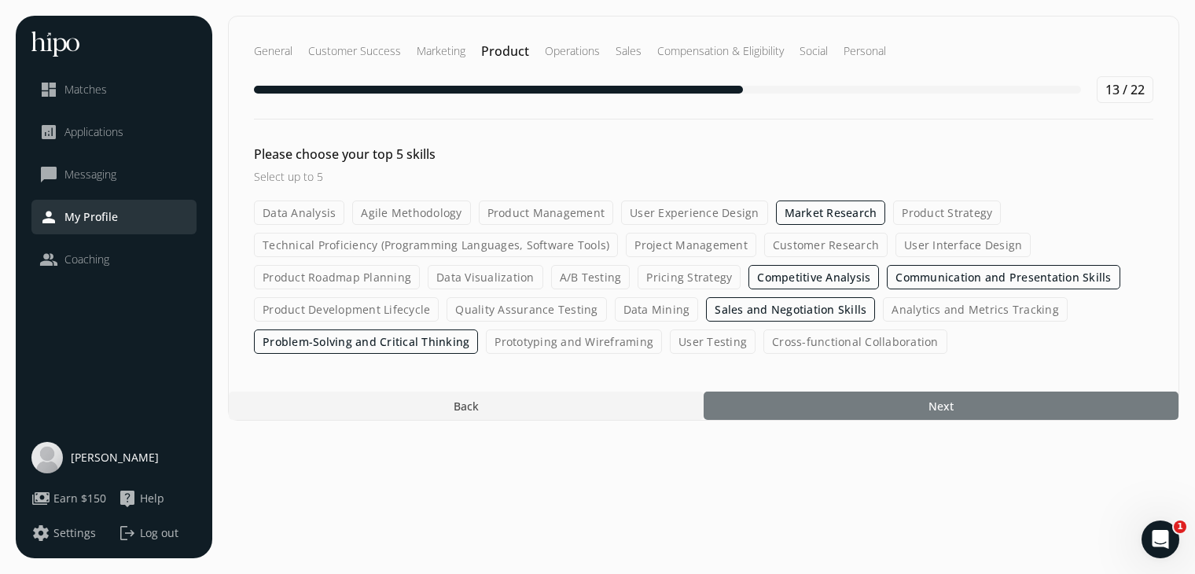
click at [833, 408] on div at bounding box center [940, 405] width 475 height 28
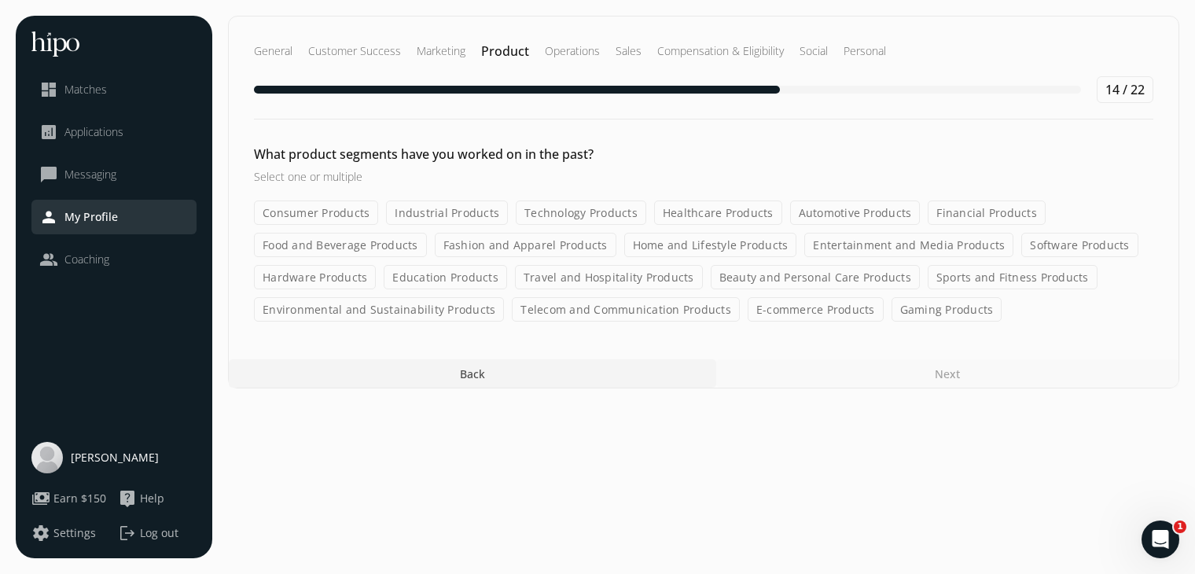
click at [553, 207] on label "Technology Products" at bounding box center [581, 212] width 130 height 24
click at [0, 0] on input "Technology Products" at bounding box center [0, 0] width 0 height 0
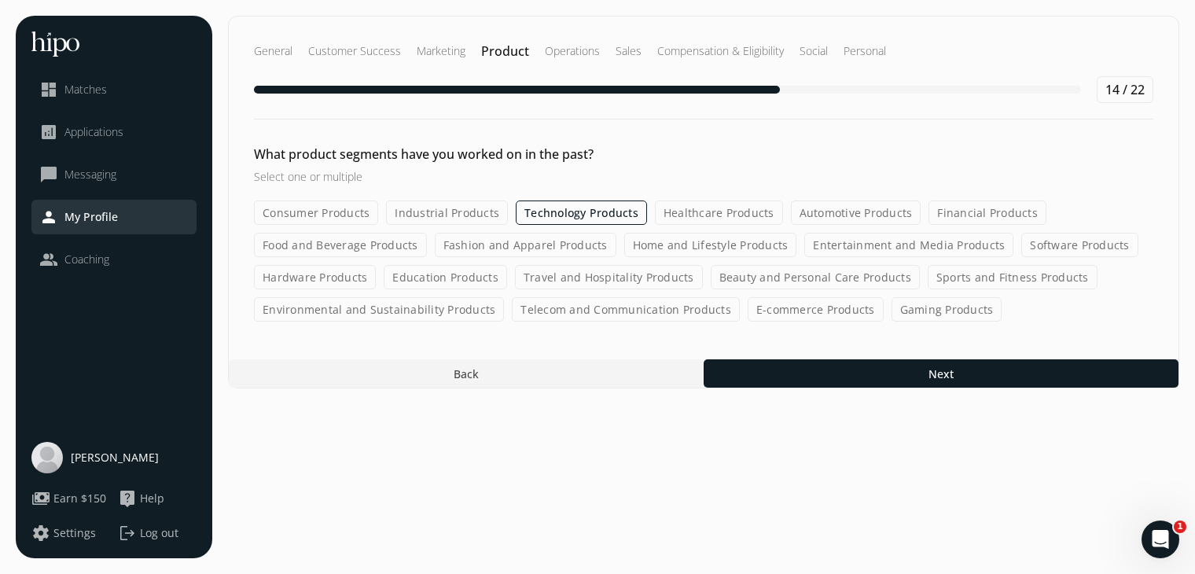
click at [802, 279] on label "Beauty and Personal Care Products" at bounding box center [815, 277] width 209 height 24
click at [0, 0] on input "Beauty and Personal Care Products" at bounding box center [0, 0] width 0 height 0
click at [794, 307] on label "E-commerce Products" at bounding box center [815, 309] width 136 height 24
click at [0, 0] on input "E-commerce Products" at bounding box center [0, 0] width 0 height 0
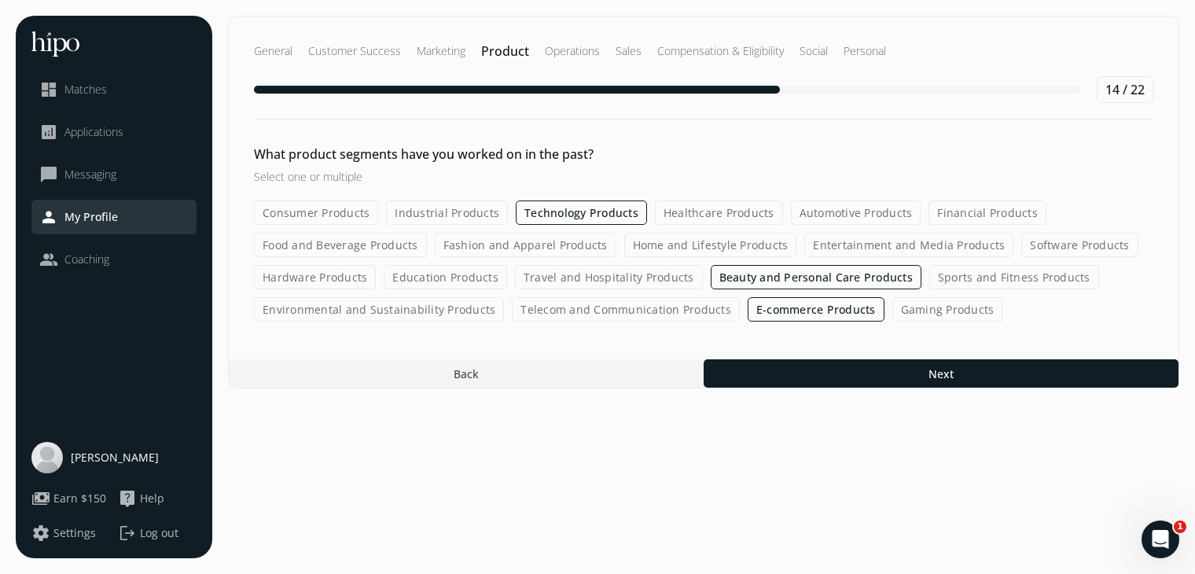
click at [495, 241] on label "Fashion and Apparel Products" at bounding box center [526, 245] width 182 height 24
click at [0, 0] on input "Fashion and Apparel Products" at bounding box center [0, 0] width 0 height 0
click at [606, 277] on label "Travel and Hospitality Products" at bounding box center [609, 277] width 188 height 24
click at [0, 0] on input "Travel and Hospitality Products" at bounding box center [0, 0] width 0 height 0
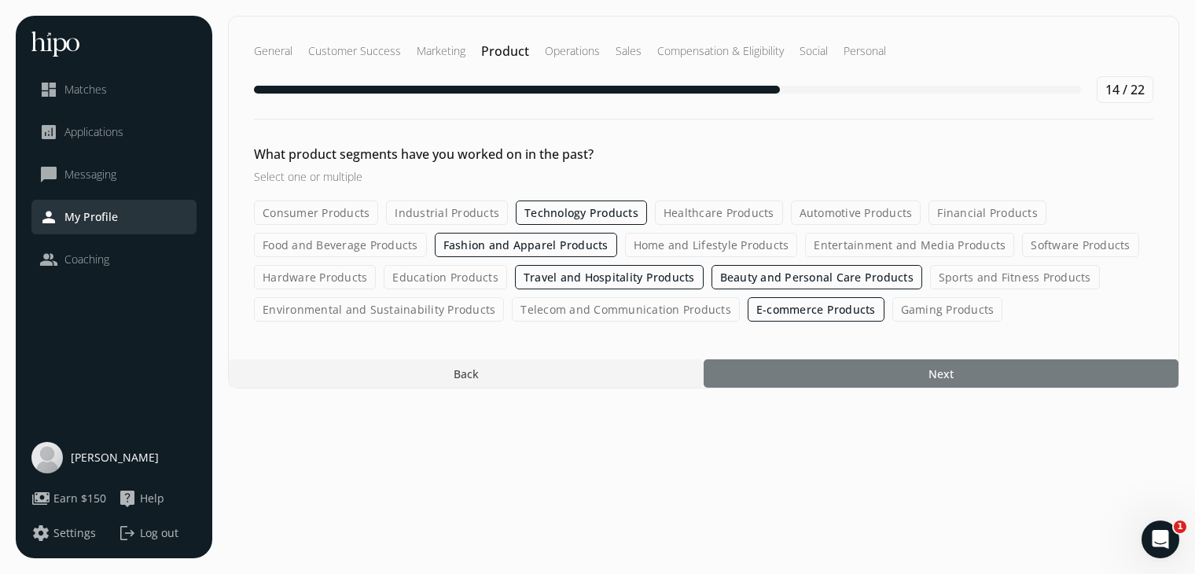
click at [806, 369] on div at bounding box center [940, 373] width 475 height 28
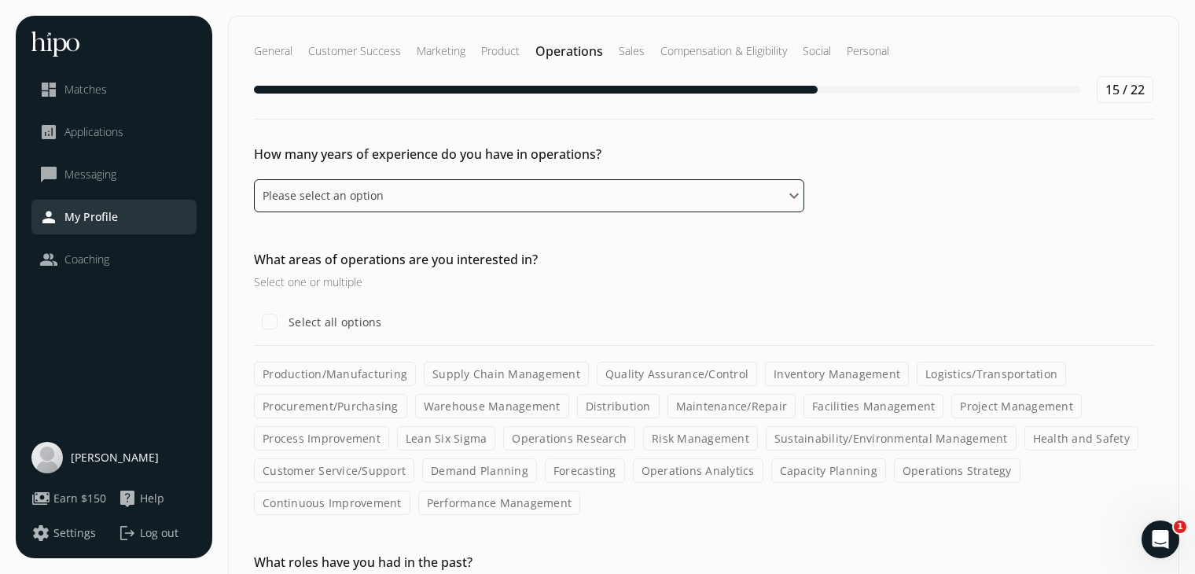
click at [443, 200] on select "Please select an option 0 - 1 years 2 - 3 years 4 - 5 years 6 - 8 years 9+ years" at bounding box center [529, 195] width 550 height 33
select select "nine_plus_years"
click at [254, 179] on select "Please select an option 0 - 1 years 2 - 3 years 4 - 5 years 6 - 8 years 9+ years" at bounding box center [529, 195] width 550 height 33
click at [826, 380] on label "Inventory Management" at bounding box center [837, 374] width 144 height 24
click at [0, 0] on input "Inventory Management" at bounding box center [0, 0] width 0 height 0
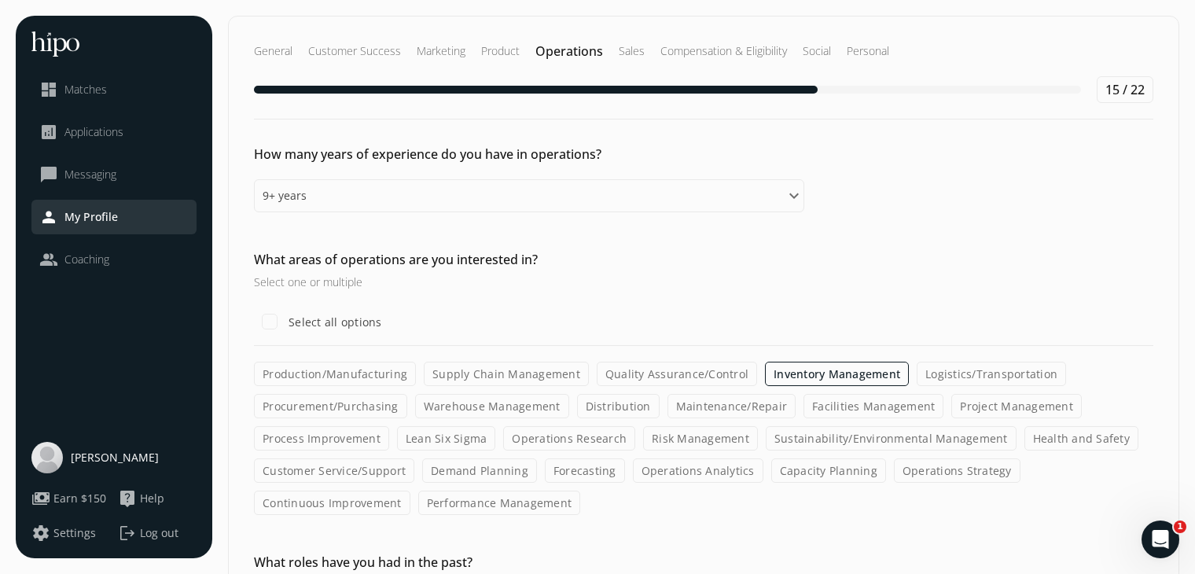
click at [314, 376] on label "Production/Manufacturing" at bounding box center [335, 374] width 162 height 24
click at [0, 0] on input "Production/Manufacturing" at bounding box center [0, 0] width 0 height 0
click at [301, 506] on label "Continuous Improvement" at bounding box center [332, 502] width 156 height 24
click at [0, 0] on input "Continuous Improvement" at bounding box center [0, 0] width 0 height 0
click at [898, 468] on label "Operations Strategy" at bounding box center [957, 470] width 127 height 24
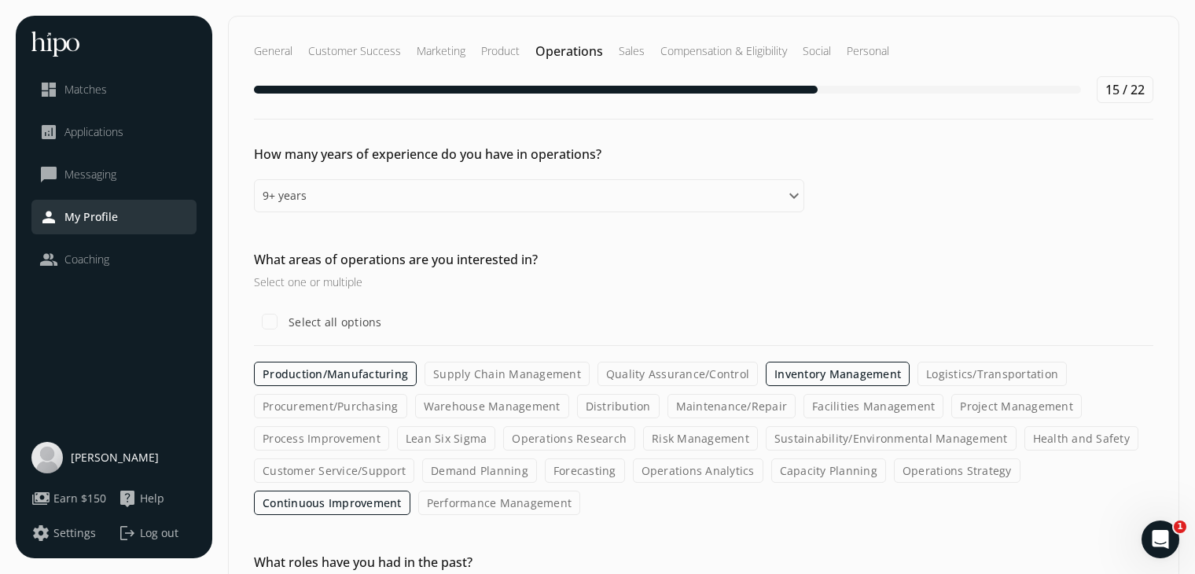
click at [0, 0] on input "Operations Strategy" at bounding box center [0, 0] width 0 height 0
click at [476, 465] on label "Demand Planning" at bounding box center [479, 470] width 115 height 24
click at [0, 0] on input "Demand Planning" at bounding box center [0, 0] width 0 height 0
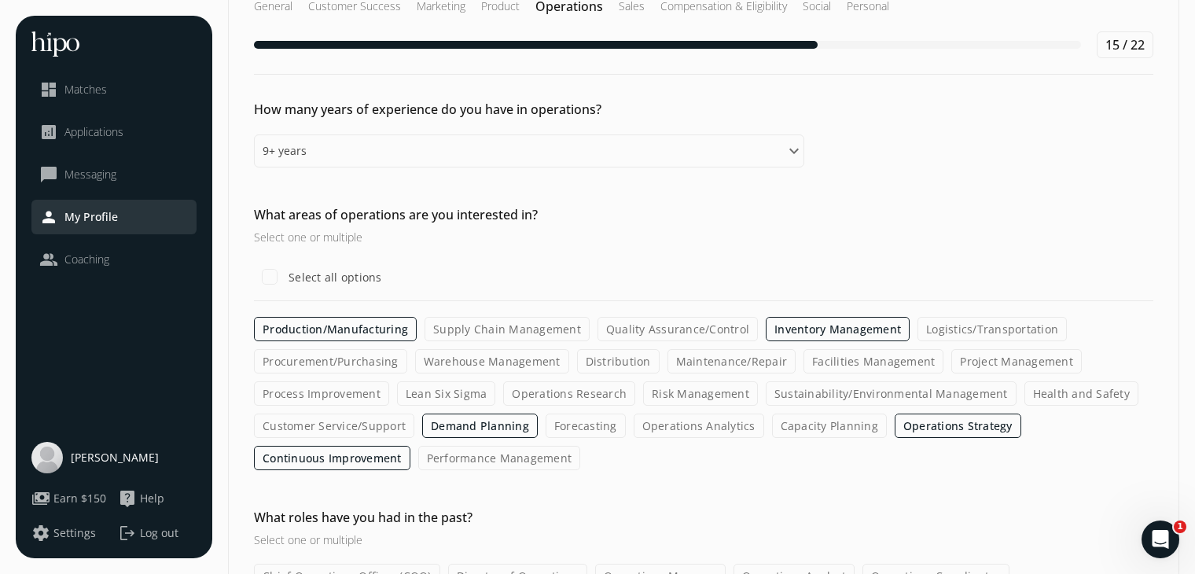
click at [304, 413] on label "Customer Service/Support" at bounding box center [334, 425] width 160 height 24
click at [0, 0] on input "Customer Service/Support" at bounding box center [0, 0] width 0 height 0
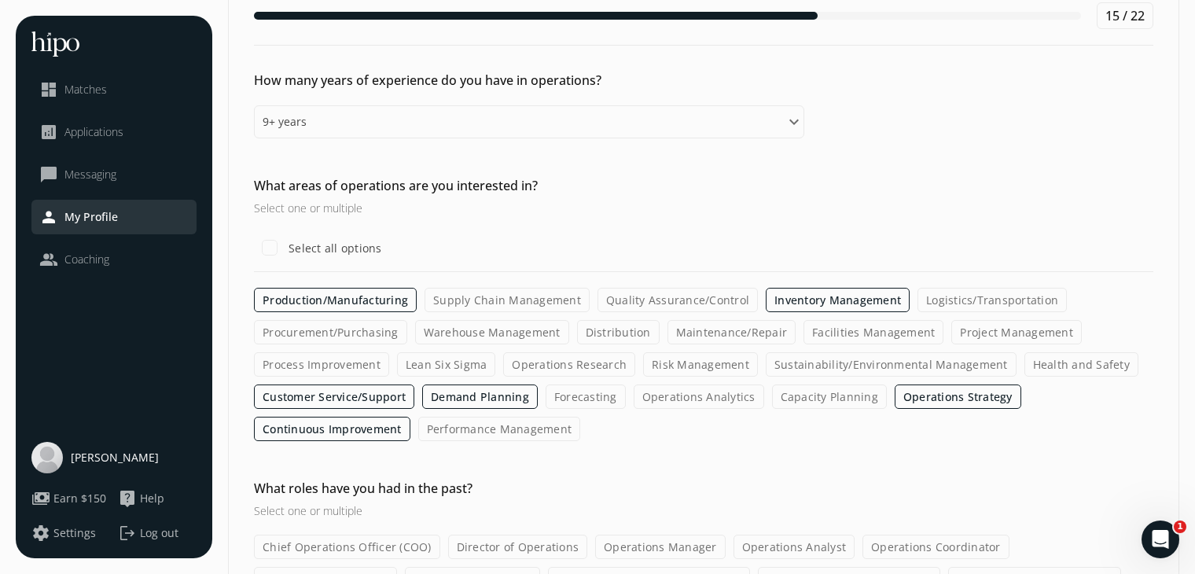
scroll to position [76, 0]
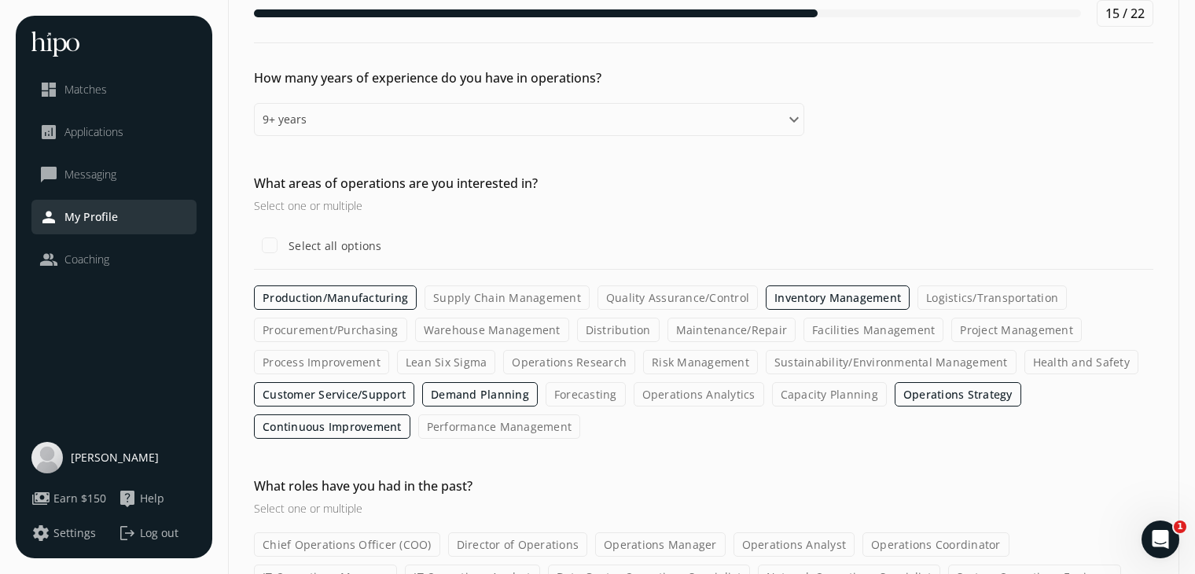
click at [464, 329] on label "Warehouse Management" at bounding box center [492, 330] width 154 height 24
click at [0, 0] on input "Warehouse Management" at bounding box center [0, 0] width 0 height 0
click at [882, 329] on label "Facilities Management" at bounding box center [873, 330] width 140 height 24
click at [0, 0] on input "Facilities Management" at bounding box center [0, 0] width 0 height 0
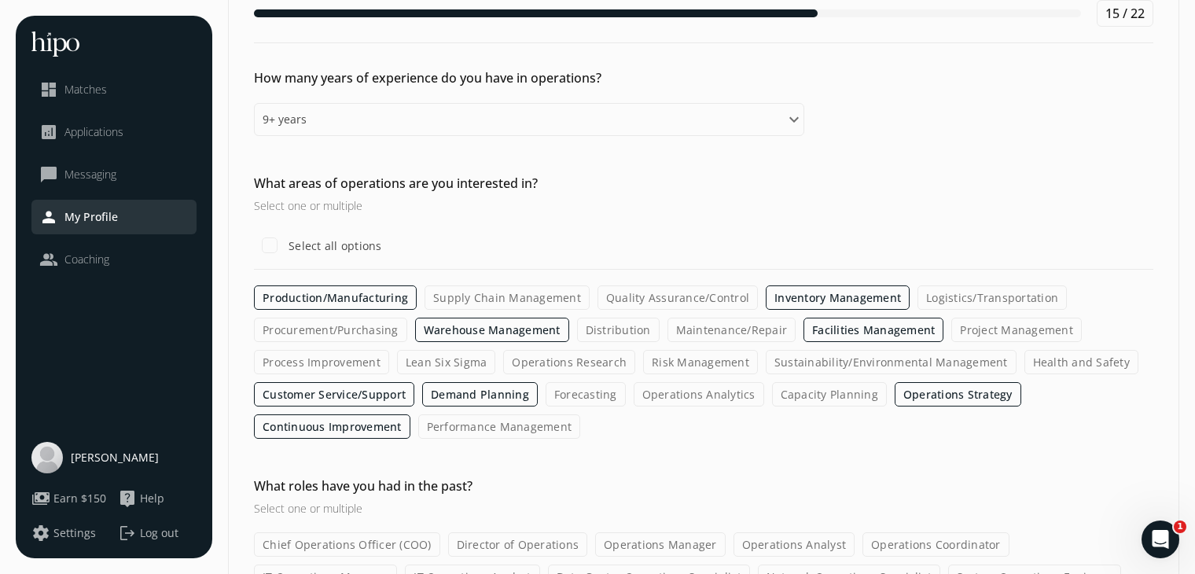
click at [974, 291] on label "Logistics/Transportation" at bounding box center [991, 297] width 149 height 24
click at [0, 0] on input "Logistics/Transportation" at bounding box center [0, 0] width 0 height 0
click at [990, 324] on label "Project Management" at bounding box center [1016, 330] width 130 height 24
click at [0, 0] on input "Project Management" at bounding box center [0, 0] width 0 height 0
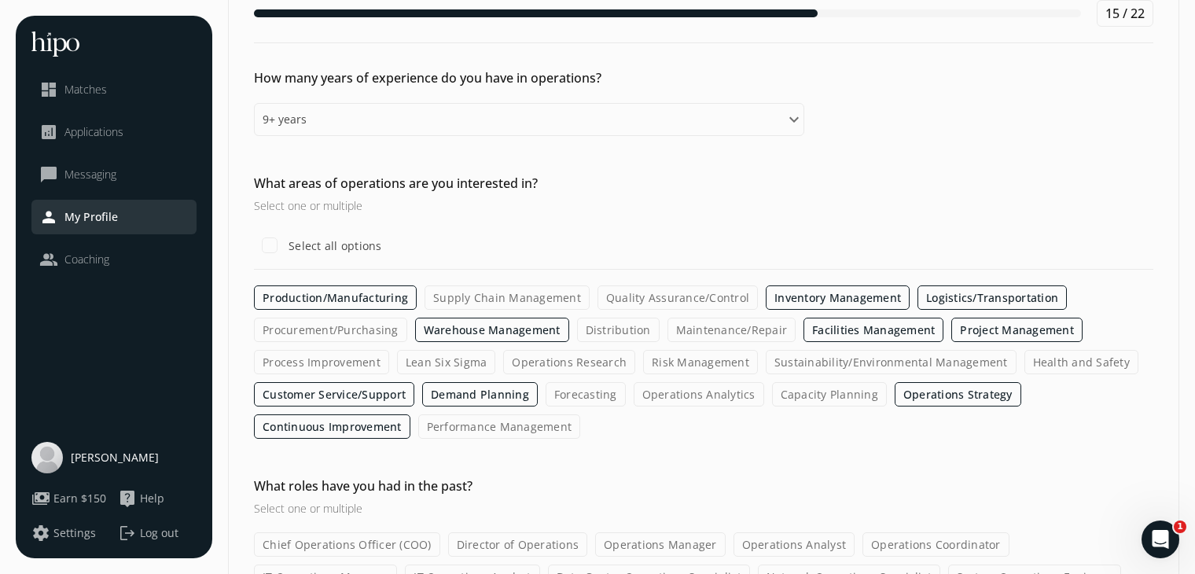
click at [463, 429] on label "Performance Management" at bounding box center [499, 426] width 163 height 24
click at [0, 0] on input "Performance Management" at bounding box center [0, 0] width 0 height 0
click at [479, 426] on label "Performance Management" at bounding box center [499, 426] width 163 height 24
click at [0, 0] on input "Performance Management" at bounding box center [0, 0] width 0 height 0
click at [334, 367] on label "Process Improvement" at bounding box center [321, 362] width 135 height 24
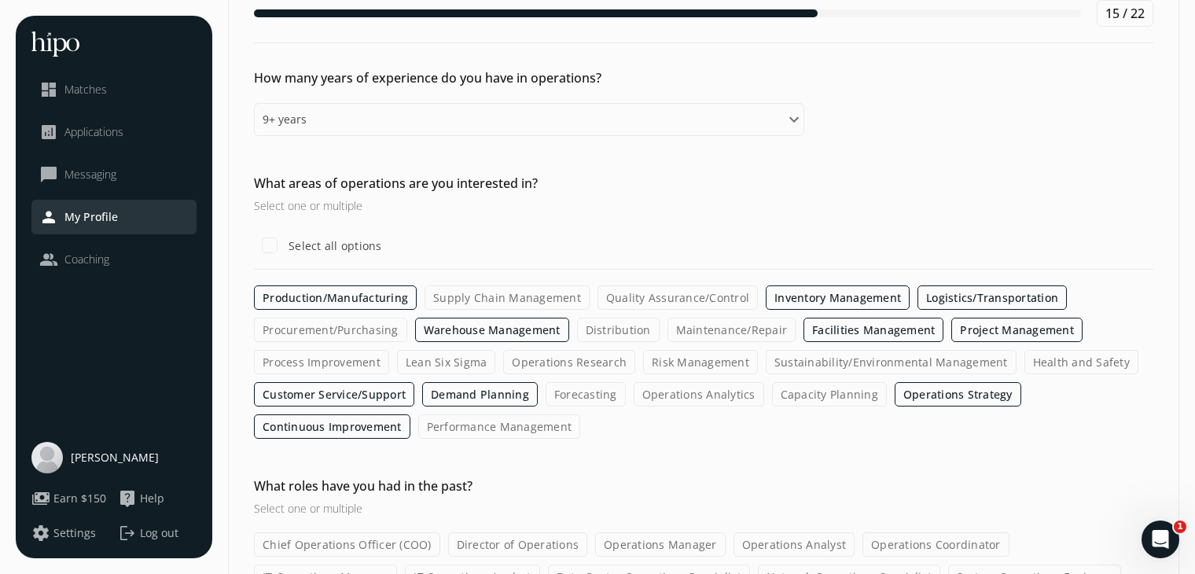
click at [0, 0] on input "Process Improvement" at bounding box center [0, 0] width 0 height 0
click at [610, 326] on label "Distribution" at bounding box center [618, 330] width 83 height 24
click at [0, 0] on input "Distribution" at bounding box center [0, 0] width 0 height 0
click at [491, 296] on label "Supply Chain Management" at bounding box center [506, 297] width 165 height 24
click at [0, 0] on input "Supply Chain Management" at bounding box center [0, 0] width 0 height 0
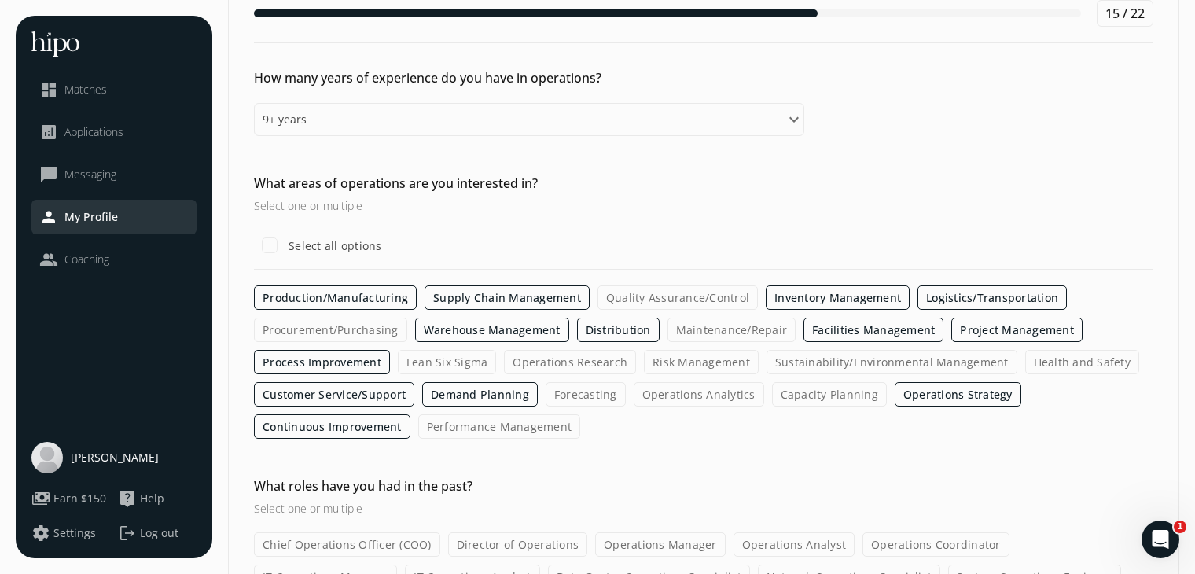
click at [676, 288] on label "Quality Assurance/Control" at bounding box center [677, 297] width 160 height 24
click at [0, 0] on input "Quality Assurance/Control" at bounding box center [0, 0] width 0 height 0
click at [685, 369] on label "Risk Management" at bounding box center [701, 362] width 115 height 24
click at [0, 0] on input "Risk Management" at bounding box center [0, 0] width 0 height 0
click at [685, 369] on label "Risk Management" at bounding box center [702, 362] width 116 height 24
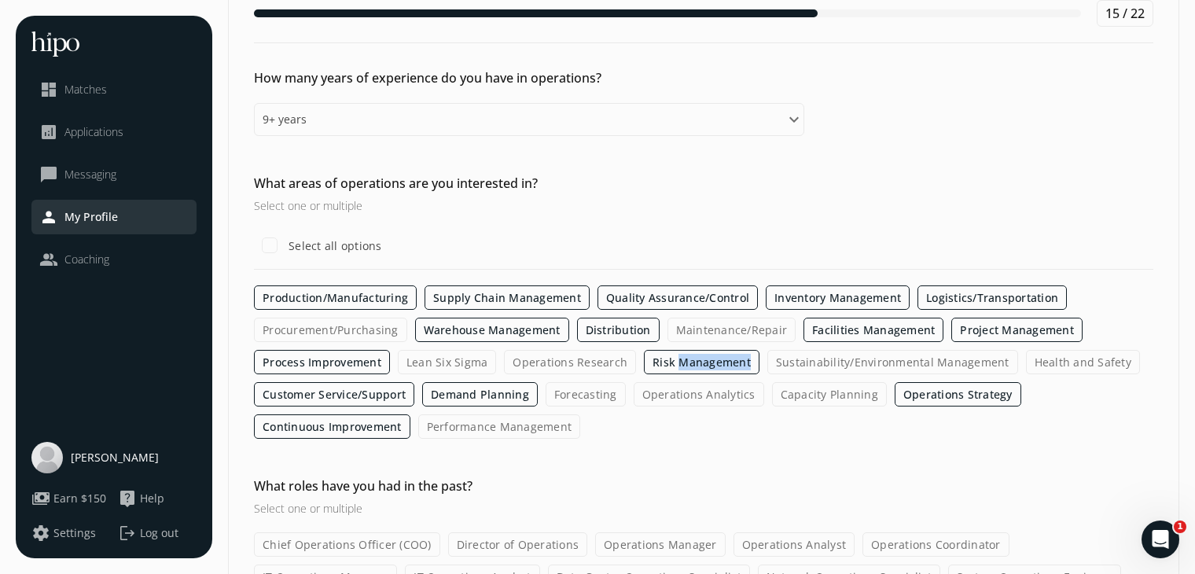
click at [0, 0] on input "Risk Management" at bounding box center [0, 0] width 0 height 0
click at [815, 363] on label "Sustainability/Environmental Management" at bounding box center [891, 362] width 251 height 24
click at [0, 0] on input "Sustainability/Environmental Management" at bounding box center [0, 0] width 0 height 0
click at [545, 358] on label "Operations Research" at bounding box center [570, 362] width 132 height 24
click at [0, 0] on input "Operations Research" at bounding box center [0, 0] width 0 height 0
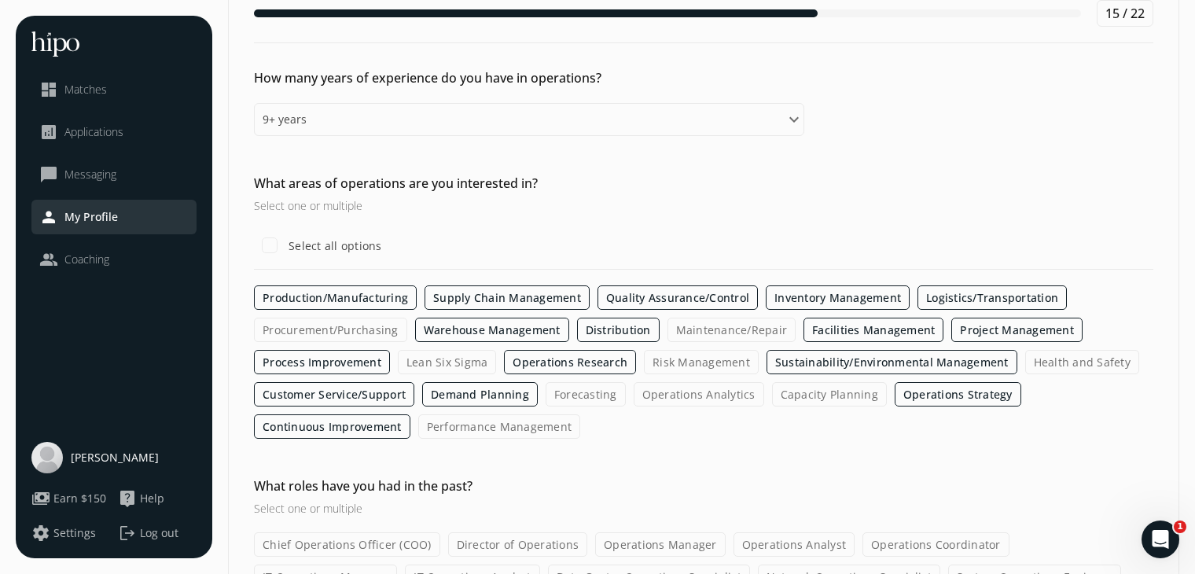
click at [579, 394] on label "Forecasting" at bounding box center [585, 394] width 80 height 24
click at [0, 0] on input "Forecasting" at bounding box center [0, 0] width 0 height 0
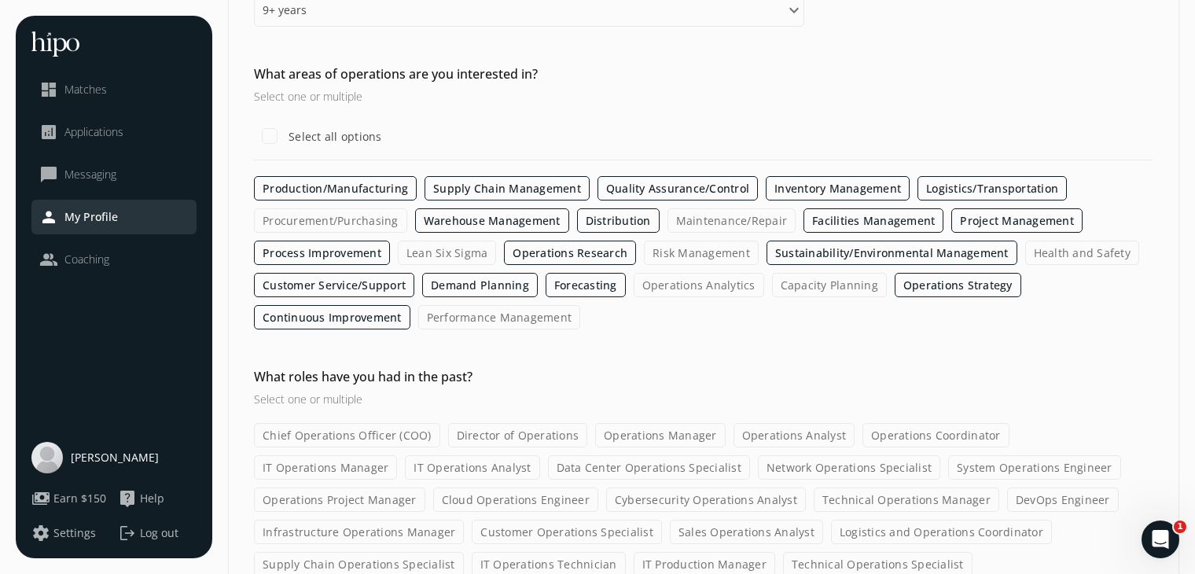
scroll to position [335, 0]
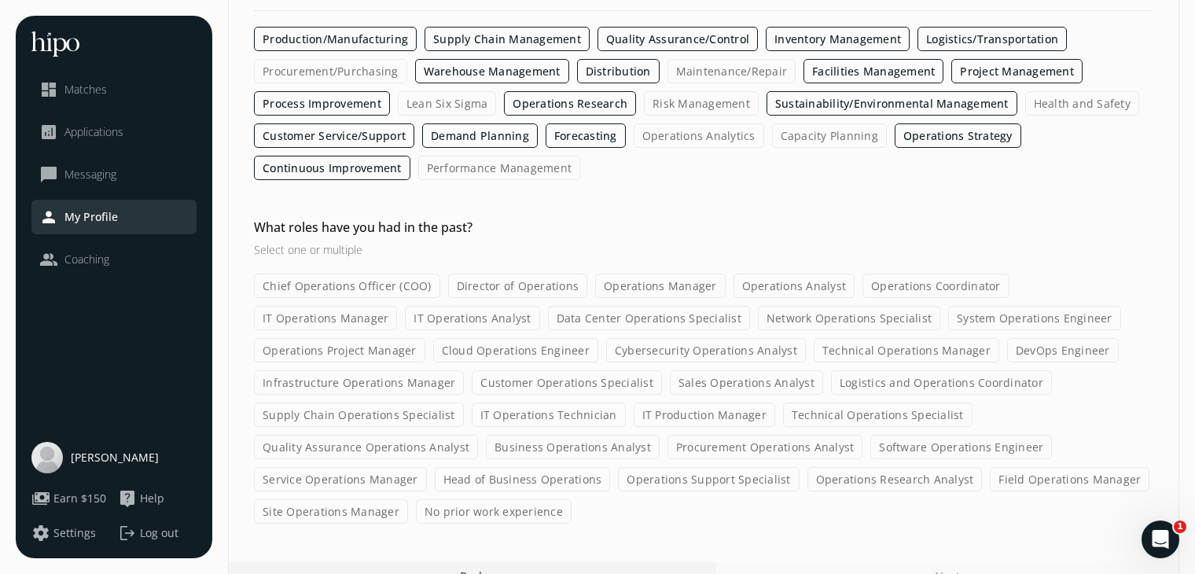
click at [611, 467] on label "Head of Business Operations" at bounding box center [523, 479] width 176 height 24
click at [0, 0] on input "Head of Business Operations" at bounding box center [0, 0] width 0 height 0
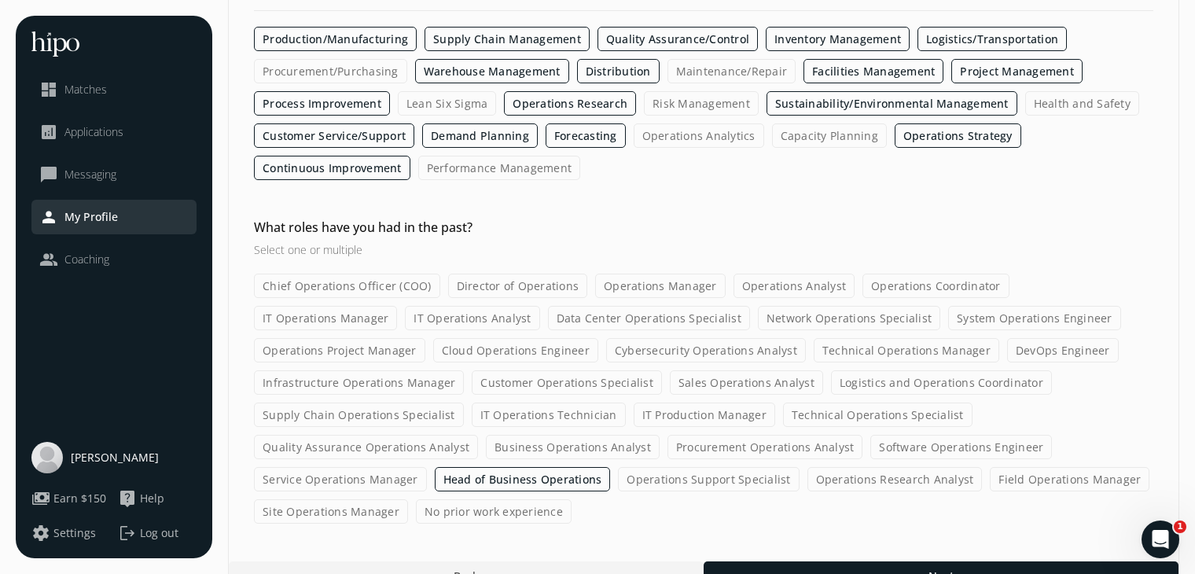
click at [659, 435] on label "Business Operations Analyst" at bounding box center [573, 447] width 174 height 24
click at [0, 0] on input "Business Operations Analyst" at bounding box center [0, 0] width 0 height 0
click at [611, 467] on label "Head of Business Operations" at bounding box center [523, 479] width 176 height 24
click at [0, 0] on input "Head of Business Operations" at bounding box center [0, 0] width 0 height 0
click at [880, 282] on label "Operations Coordinator" at bounding box center [935, 286] width 147 height 24
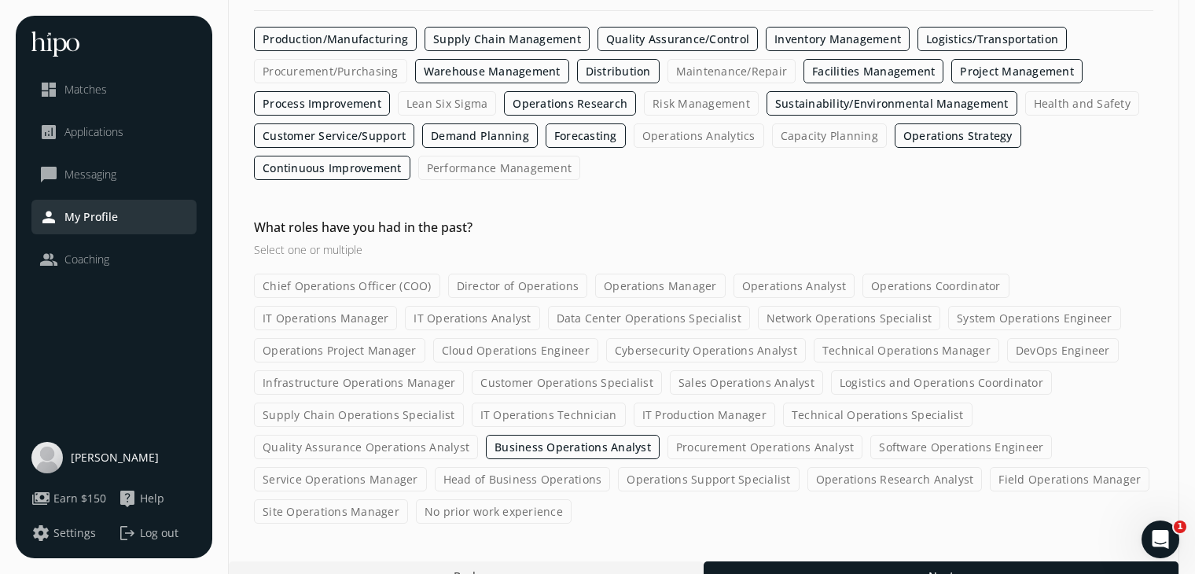
click at [0, 0] on input "Operations Coordinator" at bounding box center [0, 0] width 0 height 0
click at [613, 278] on label "Operations Manager" at bounding box center [660, 286] width 130 height 24
click at [0, 0] on input "Operations Manager" at bounding box center [0, 0] width 0 height 0
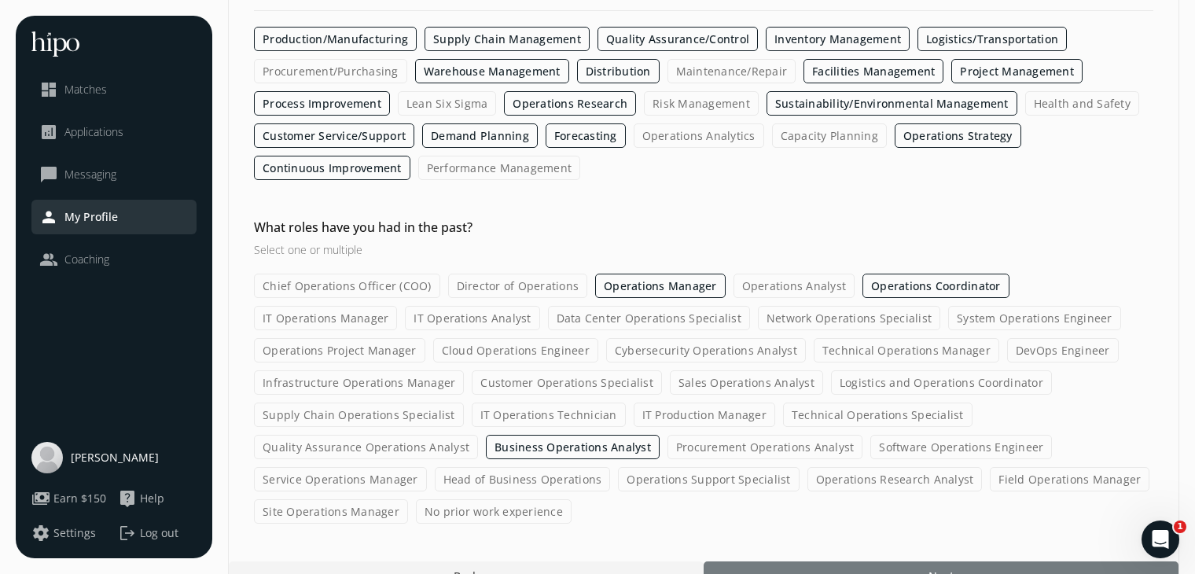
click at [838, 561] on div at bounding box center [940, 575] width 475 height 28
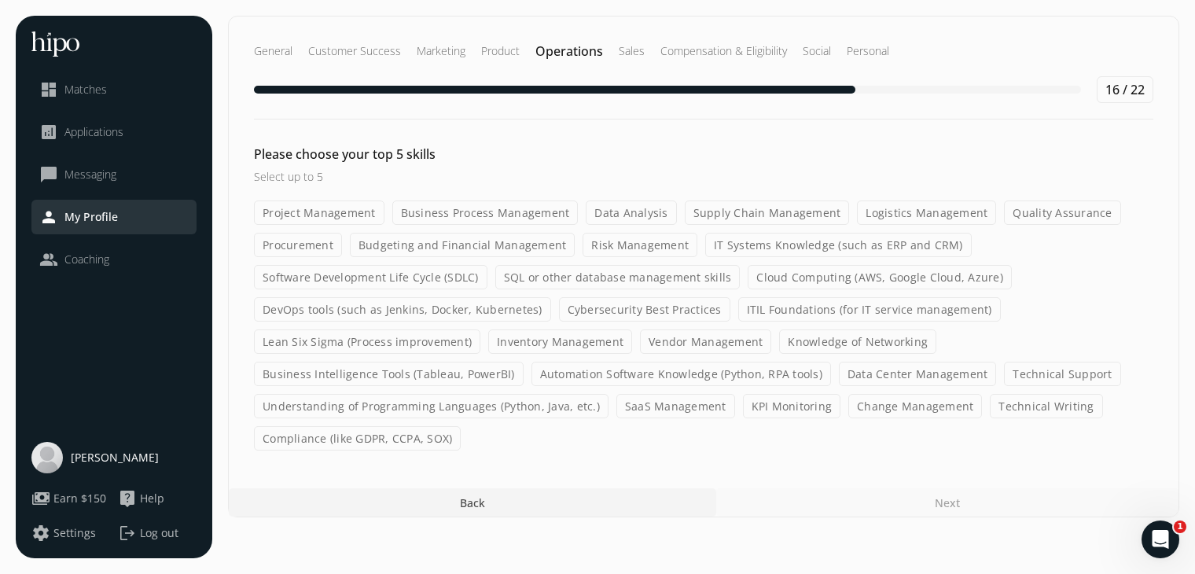
click at [612, 246] on label "Risk Management" at bounding box center [639, 245] width 115 height 24
click at [0, 0] on input "Risk Management" at bounding box center [0, 0] width 0 height 0
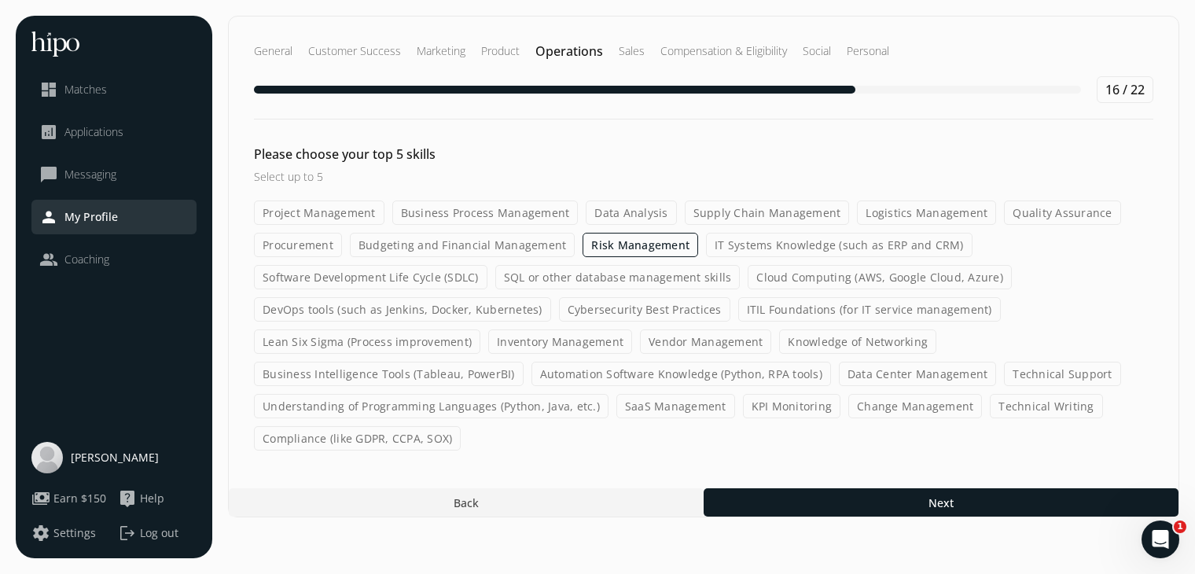
click at [420, 275] on label "Software Development Life Cycle (SDLC)" at bounding box center [370, 277] width 233 height 24
click at [0, 0] on input "Software Development Life Cycle (SDLC)" at bounding box center [0, 0] width 0 height 0
click at [905, 277] on label "Cloud Computing (AWS, Google Cloud, Azure)" at bounding box center [879, 277] width 264 height 24
click at [0, 0] on input "Cloud Computing (AWS, Google Cloud, Azure)" at bounding box center [0, 0] width 0 height 0
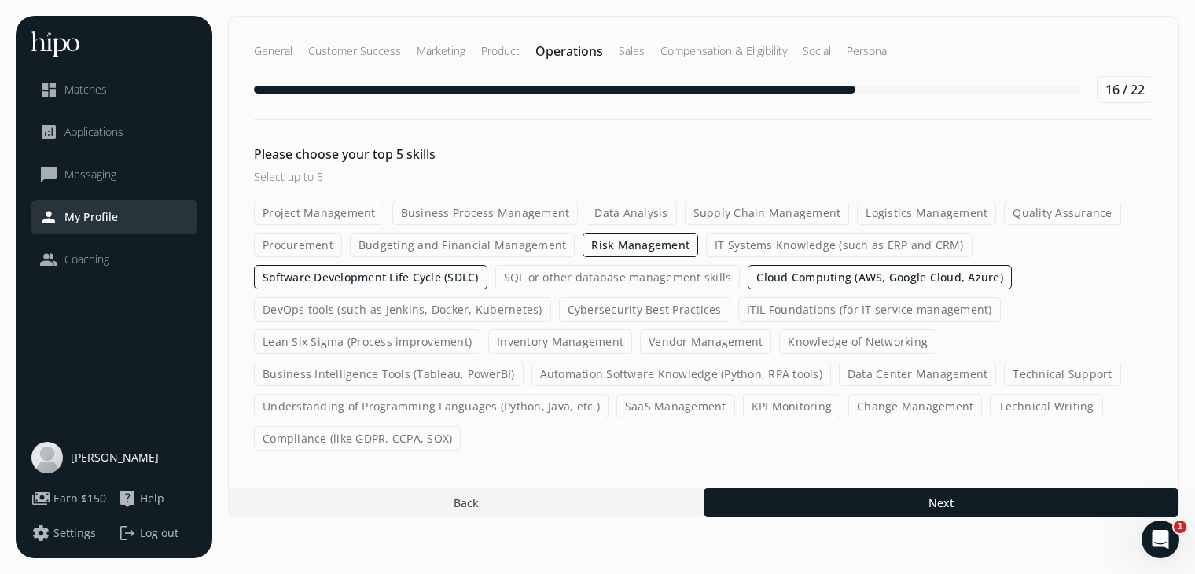
click at [693, 340] on label "Vendor Management" at bounding box center [705, 341] width 131 height 24
click at [0, 0] on input "Vendor Management" at bounding box center [0, 0] width 0 height 0
click at [1028, 375] on label "Technical Support" at bounding box center [1062, 374] width 116 height 24
click at [0, 0] on input "Technical Support" at bounding box center [0, 0] width 0 height 0
click at [1001, 404] on label "Technical Writing" at bounding box center [1046, 406] width 112 height 24
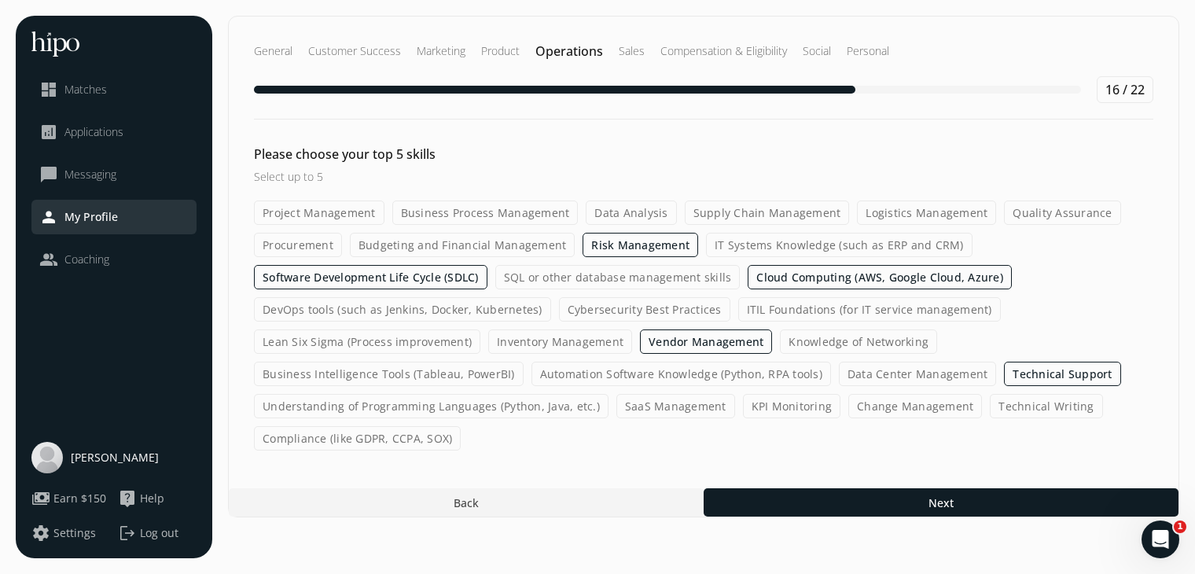
click at [0, 0] on input "Technical Writing" at bounding box center [0, 0] width 0 height 0
click at [681, 339] on label "Vendor Management" at bounding box center [706, 341] width 132 height 24
click at [0, 0] on input "Vendor Management" at bounding box center [0, 0] width 0 height 0
click at [354, 410] on label "Understanding of Programming Languages (Python, Java, etc.)" at bounding box center [431, 406] width 354 height 24
click at [0, 0] on input "Understanding of Programming Languages (Python, Java, etc.)" at bounding box center [0, 0] width 0 height 0
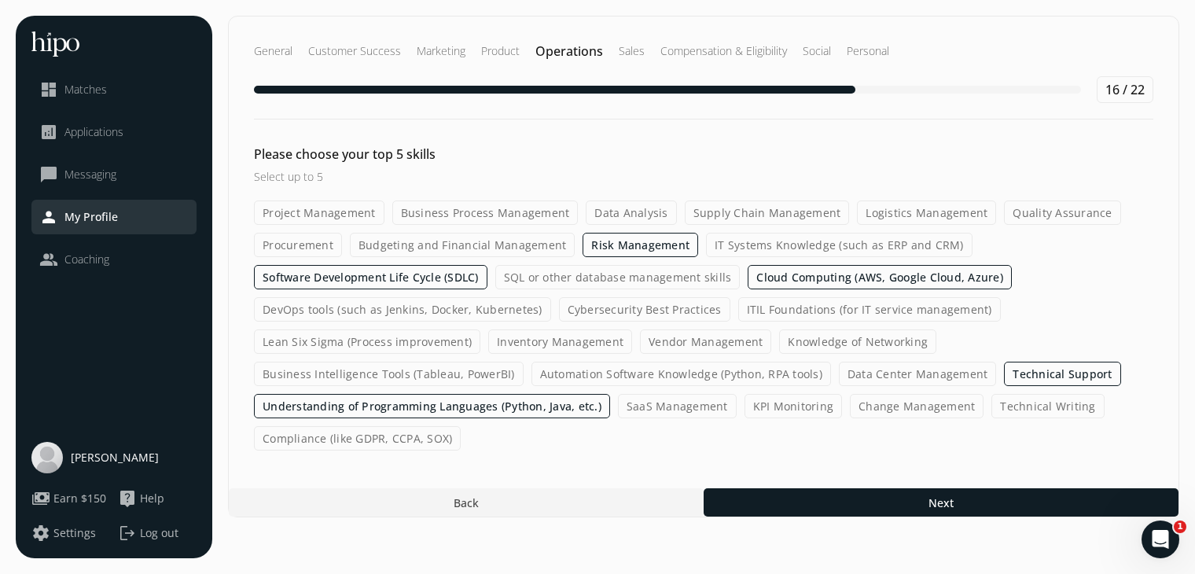
click at [641, 245] on label "Risk Management" at bounding box center [640, 245] width 116 height 24
click at [0, 0] on input "Risk Management" at bounding box center [0, 0] width 0 height 0
click at [793, 408] on label "KPI Monitoring" at bounding box center [793, 406] width 98 height 24
click at [0, 0] on input "KPI Monitoring" at bounding box center [0, 0] width 0 height 0
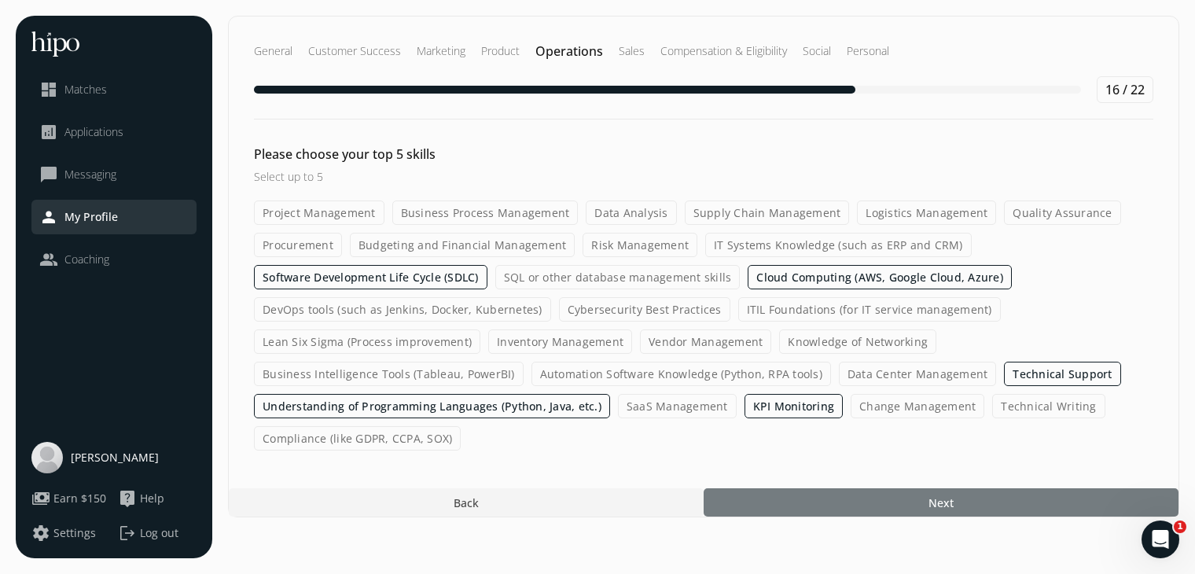
click at [799, 501] on div at bounding box center [940, 502] width 475 height 28
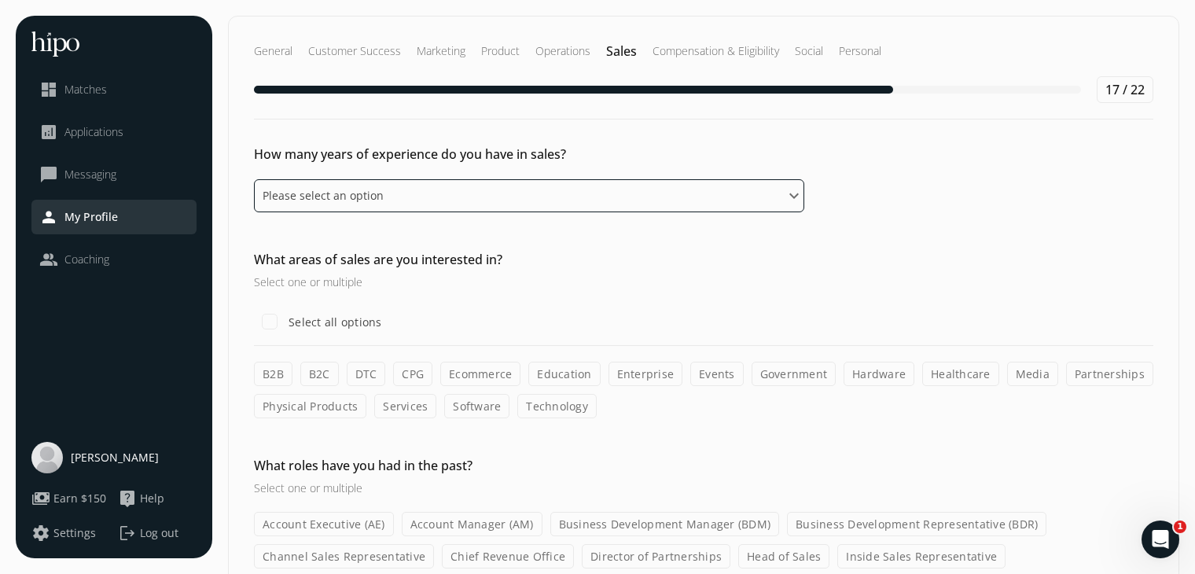
click at [574, 196] on select "Please select an option 0 - 1 years 2 - 3 years 4 - 5 years 6 - 8 years 9+ years" at bounding box center [529, 195] width 550 height 33
select select "nine_plus_years"
click at [254, 179] on select "Please select an option 0 - 1 years 2 - 3 years 4 - 5 years 6 - 8 years 9+ years" at bounding box center [529, 195] width 550 height 33
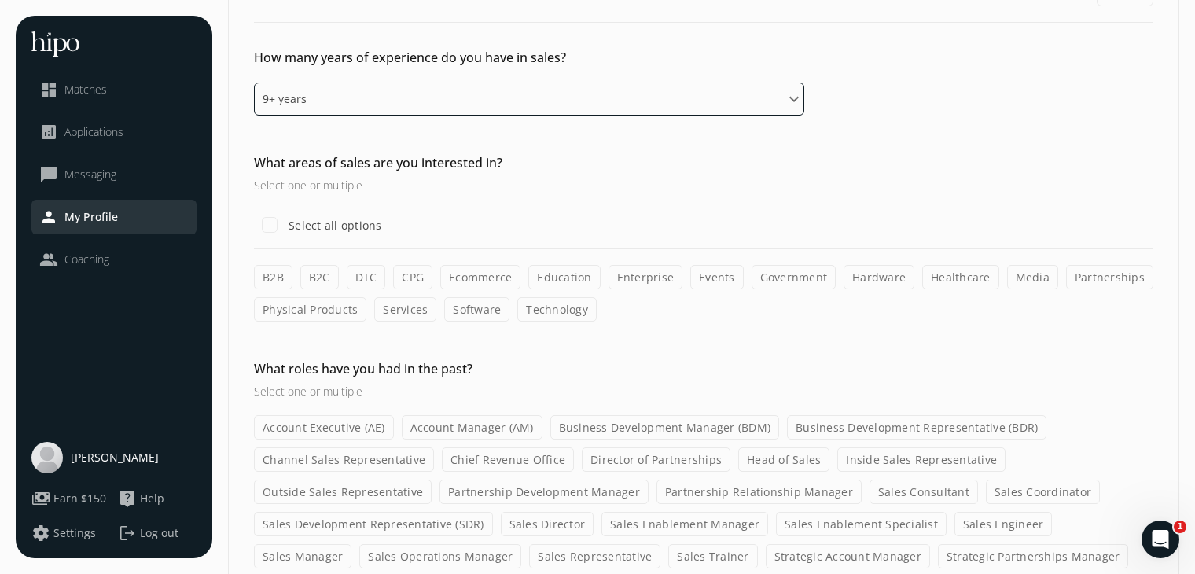
scroll to position [106, 0]
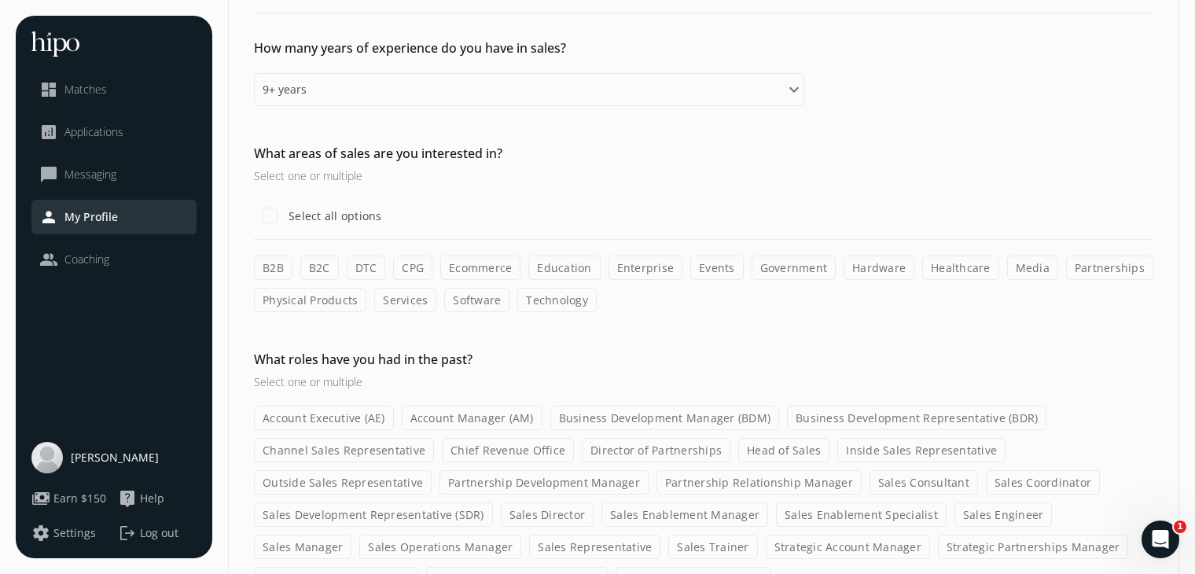
click at [256, 266] on label "B2B" at bounding box center [273, 267] width 39 height 24
click at [0, 0] on input "B2B" at bounding box center [0, 0] width 0 height 0
click at [305, 266] on label "B2C" at bounding box center [319, 267] width 39 height 24
click at [0, 0] on input "B2C" at bounding box center [0, 0] width 0 height 0
click at [369, 270] on label "DTC" at bounding box center [366, 267] width 39 height 24
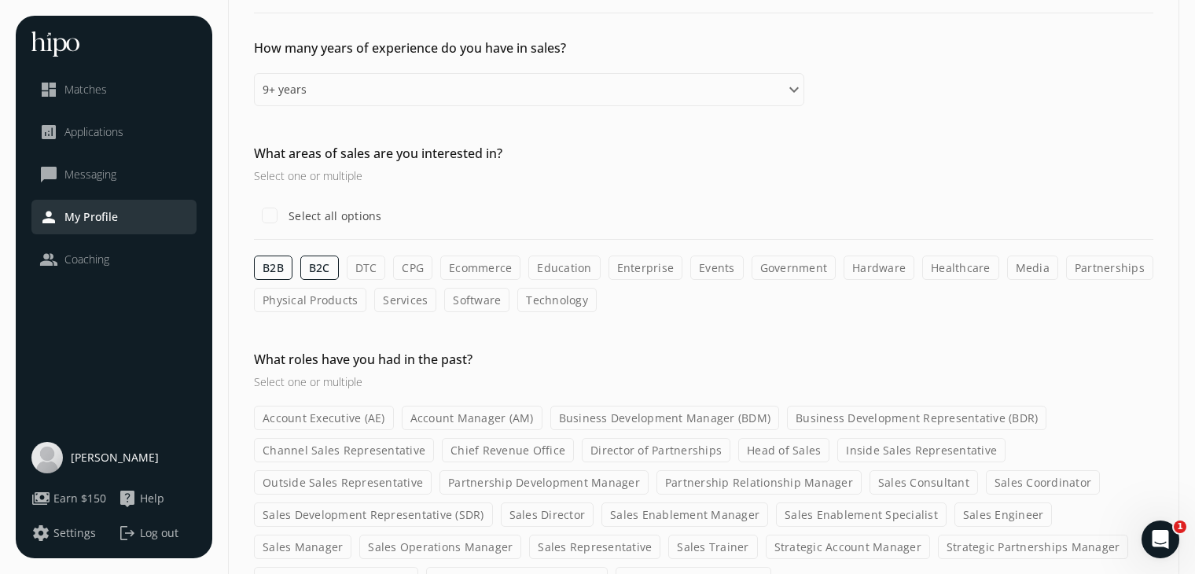
click at [0, 0] on input "DTC" at bounding box center [0, 0] width 0 height 0
click at [475, 266] on label "Ecommerce" at bounding box center [480, 267] width 80 height 24
click at [0, 0] on input "Ecommerce" at bounding box center [0, 0] width 0 height 0
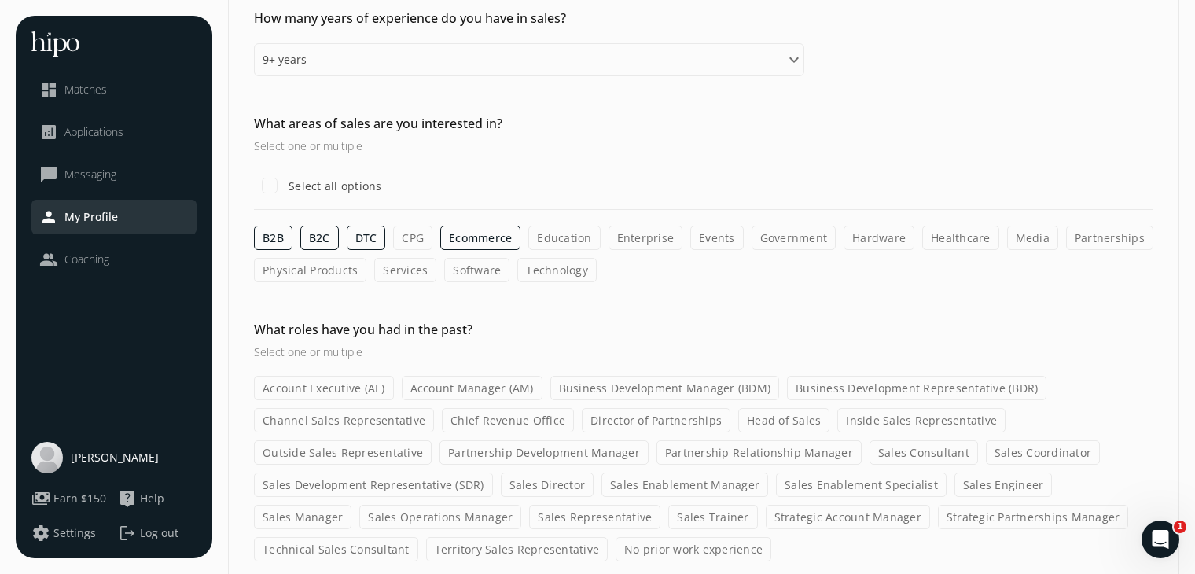
scroll to position [140, 0]
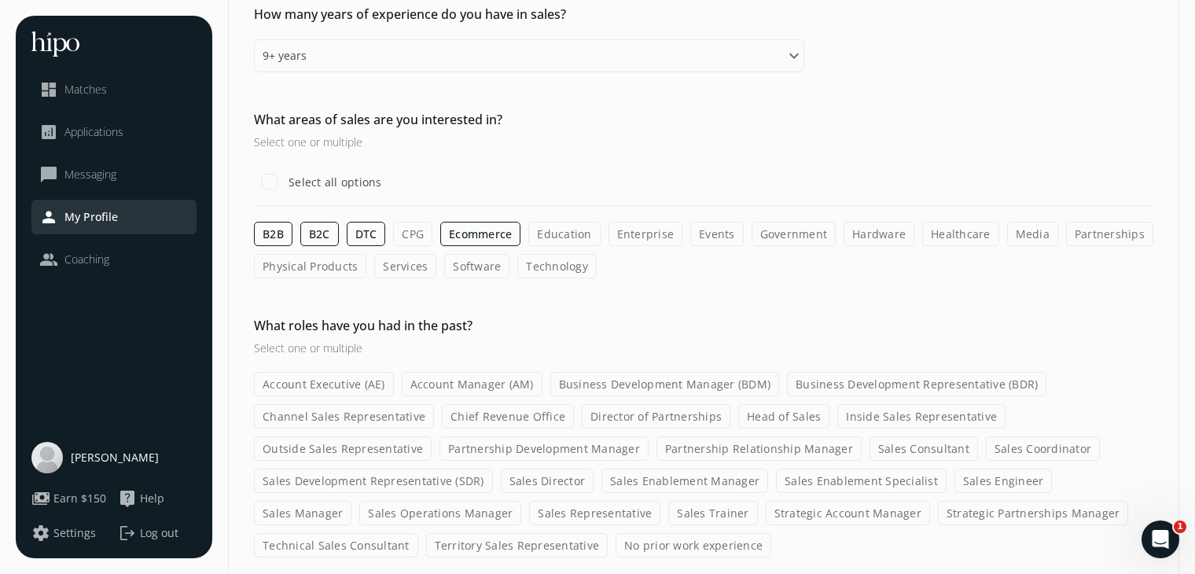
click at [332, 270] on label "Physical Products" at bounding box center [310, 266] width 112 height 24
click at [0, 0] on input "Physical Products" at bounding box center [0, 0] width 0 height 0
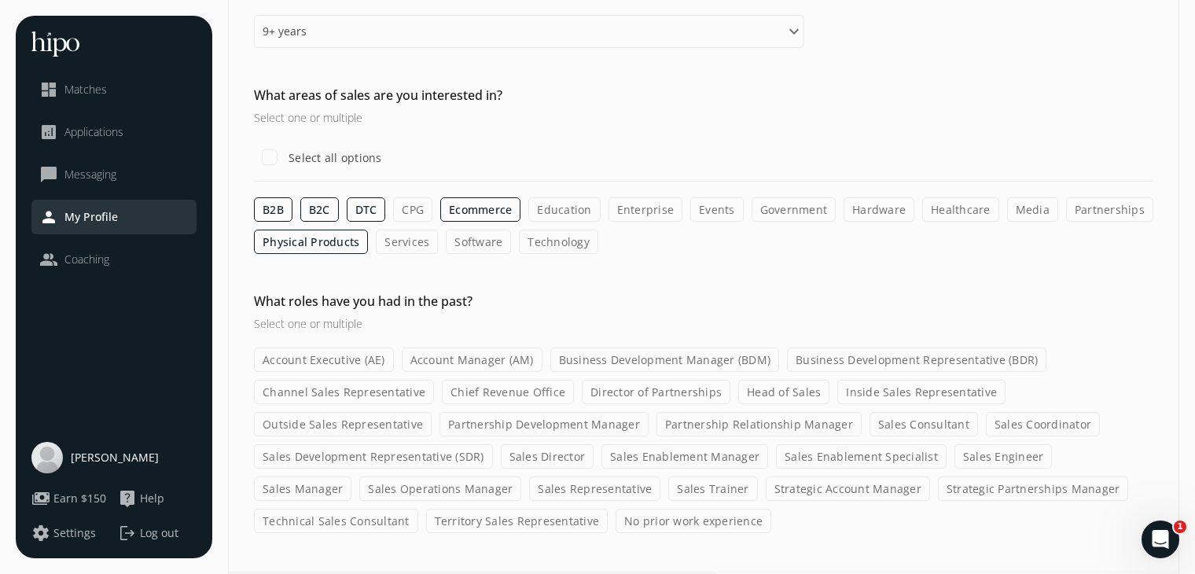
scroll to position [167, 0]
click at [1026, 210] on label "Media" at bounding box center [1032, 207] width 51 height 24
click at [0, 0] on input "Media" at bounding box center [0, 0] width 0 height 0
click at [542, 207] on label "Education" at bounding box center [564, 207] width 72 height 24
click at [0, 0] on input "Education" at bounding box center [0, 0] width 0 height 0
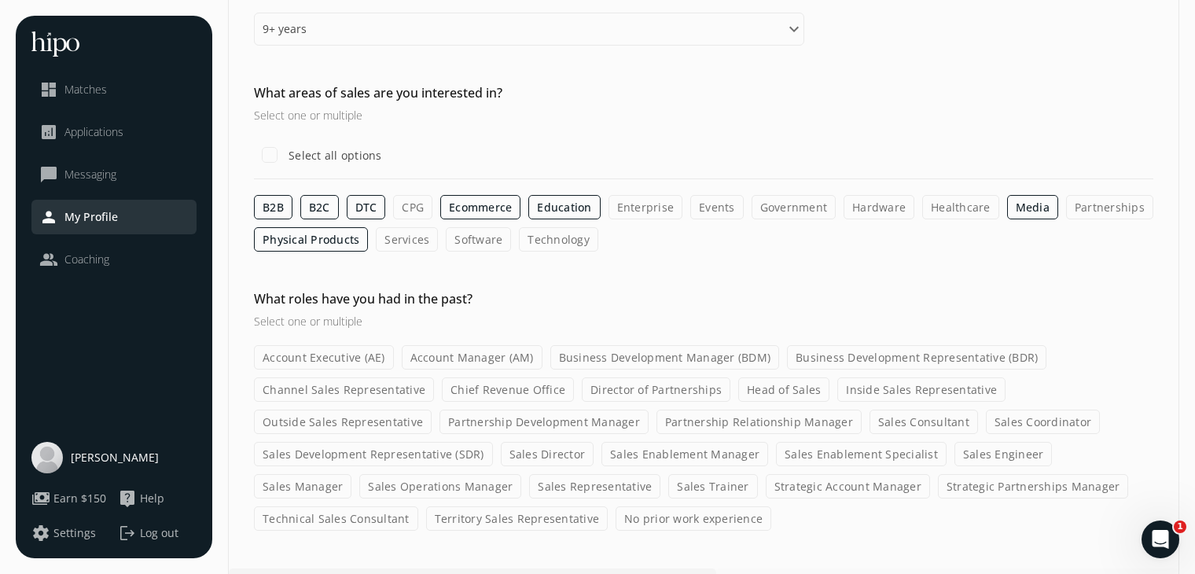
click at [411, 203] on label "CPG" at bounding box center [412, 207] width 39 height 24
click at [0, 0] on input "CPG" at bounding box center [0, 0] width 0 height 0
click at [541, 244] on label "Software" at bounding box center [573, 239] width 65 height 24
click at [0, 0] on input "Software" at bounding box center [0, 0] width 0 height 0
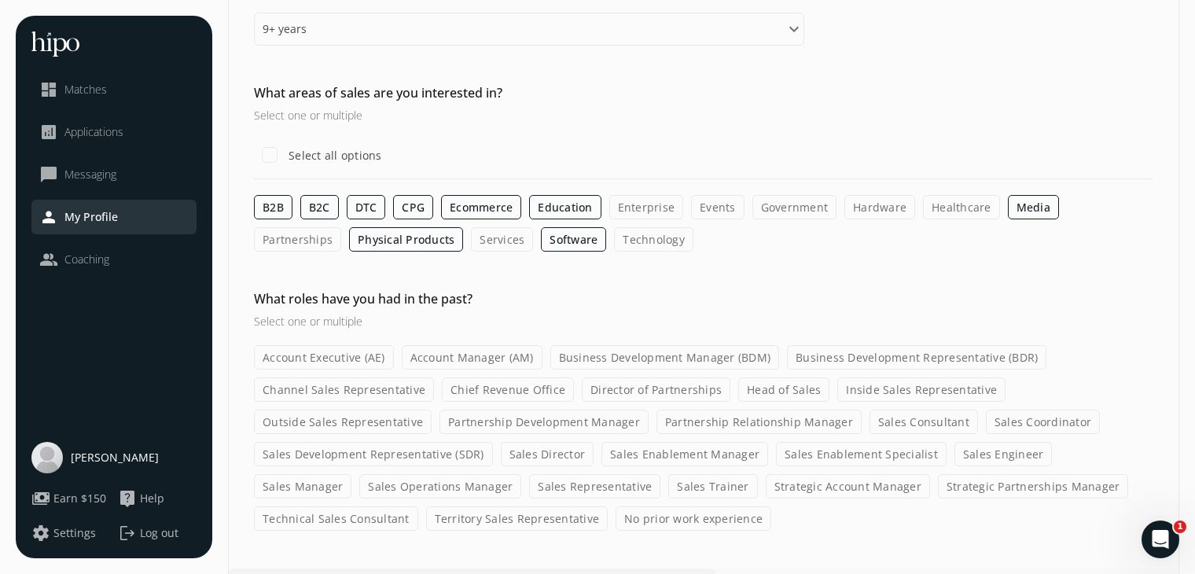
scroll to position [206, 0]
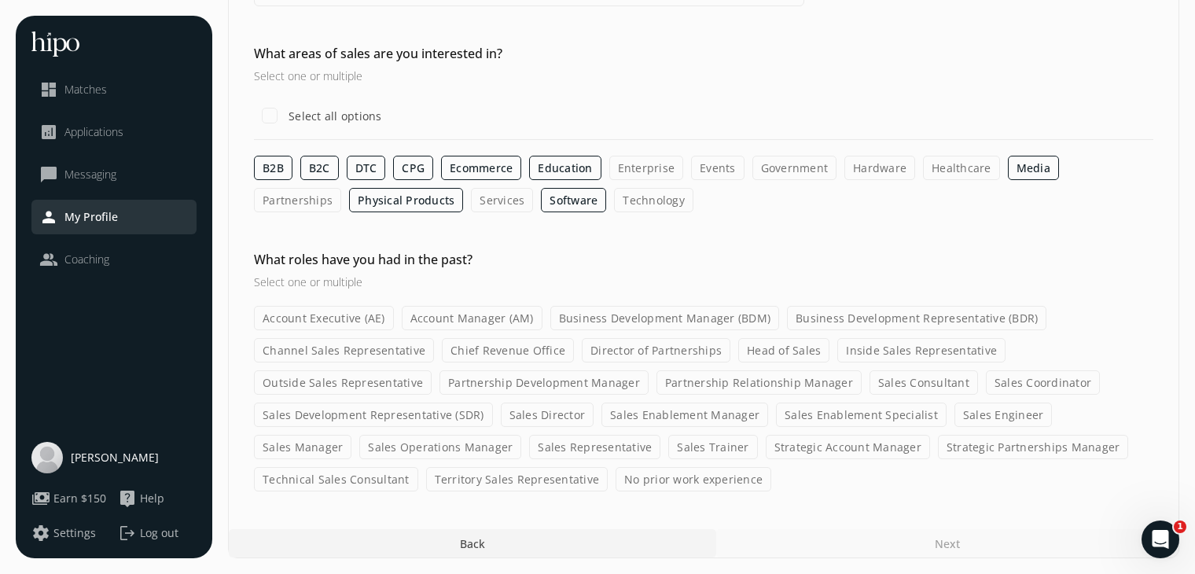
click at [666, 314] on label "Business Development Manager (BDM)" at bounding box center [664, 318] width 229 height 24
click at [0, 0] on input "Business Development Manager (BDM)" at bounding box center [0, 0] width 0 height 0
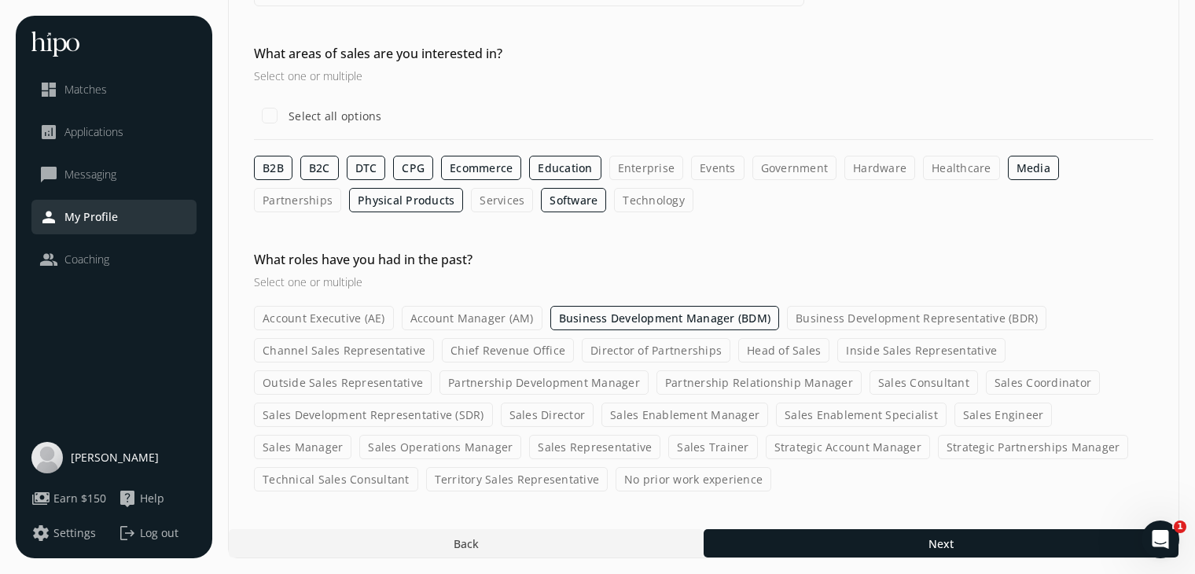
click at [877, 380] on label "Sales Consultant" at bounding box center [923, 382] width 108 height 24
click at [0, 0] on input "Sales Consultant" at bounding box center [0, 0] width 0 height 0
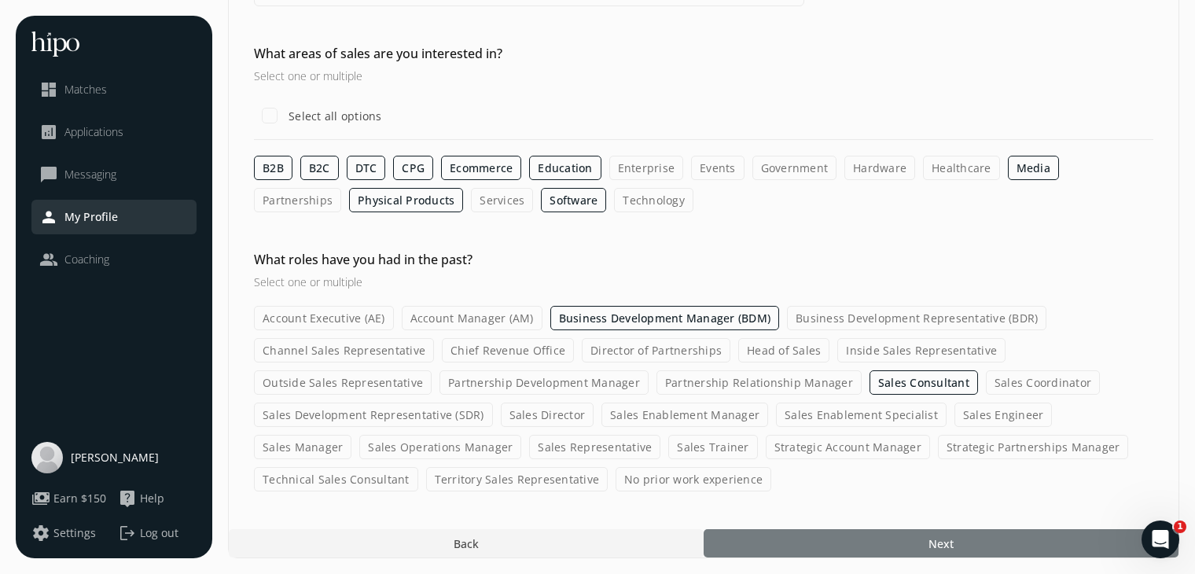
click at [822, 543] on div at bounding box center [940, 543] width 475 height 28
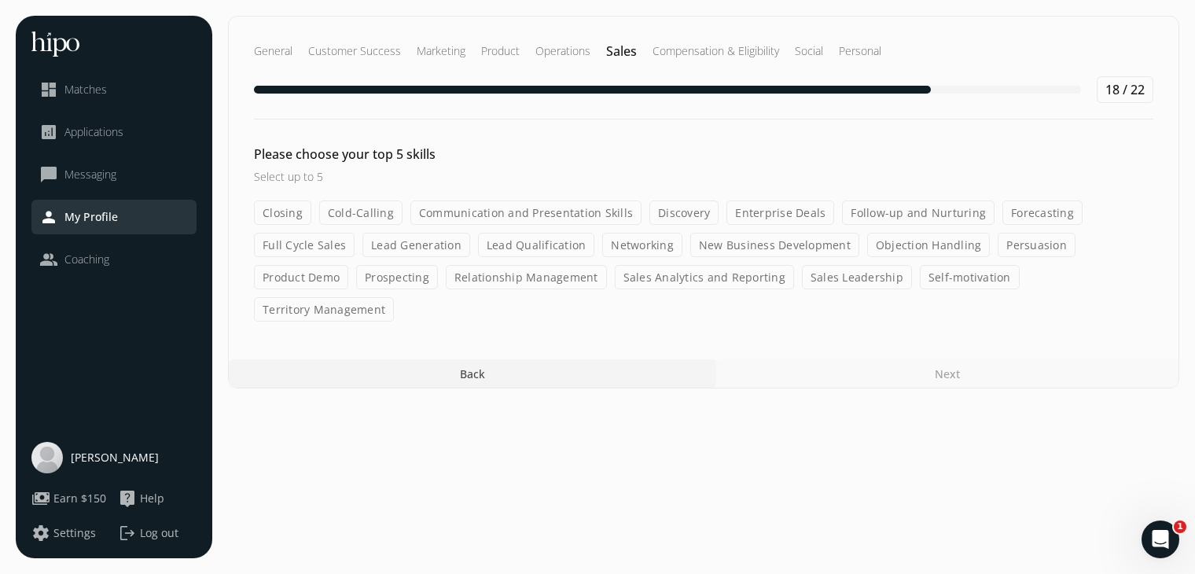
click at [457, 211] on label "Communication and Presentation Skills" at bounding box center [525, 212] width 231 height 24
click at [0, 0] on input "Communication and Presentation Skills" at bounding box center [0, 0] width 0 height 0
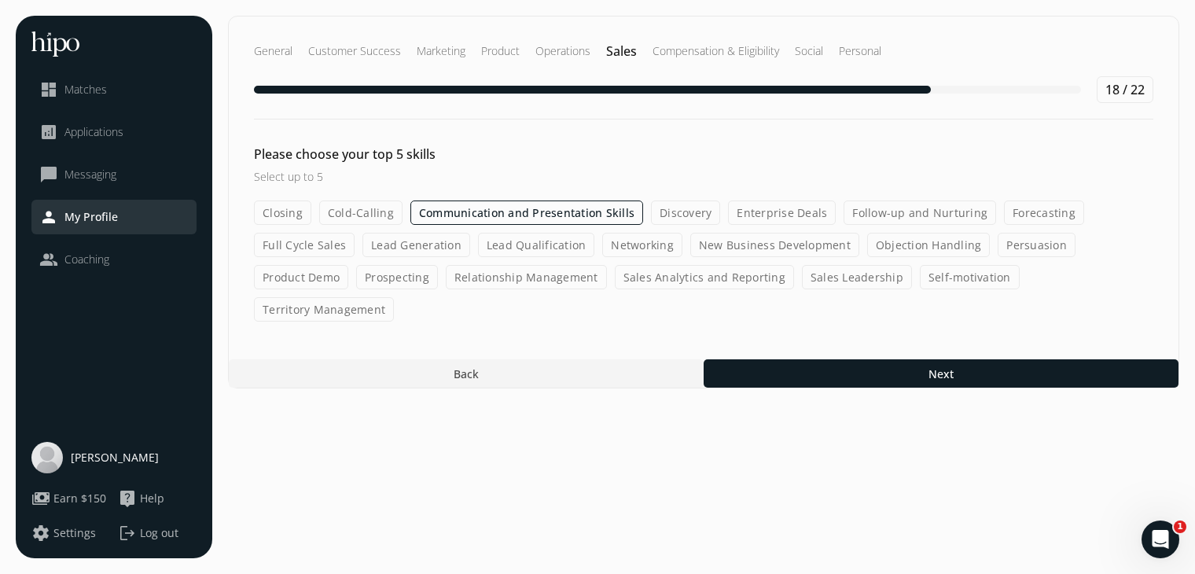
click at [379, 244] on label "Lead Generation" at bounding box center [416, 245] width 108 height 24
click at [0, 0] on input "Lead Generation" at bounding box center [0, 0] width 0 height 0
click at [937, 266] on label "Self-motivation" at bounding box center [970, 277] width 100 height 24
click at [0, 0] on input "Self-motivation" at bounding box center [0, 0] width 0 height 0
click at [532, 277] on label "Relationship Management" at bounding box center [526, 277] width 161 height 24
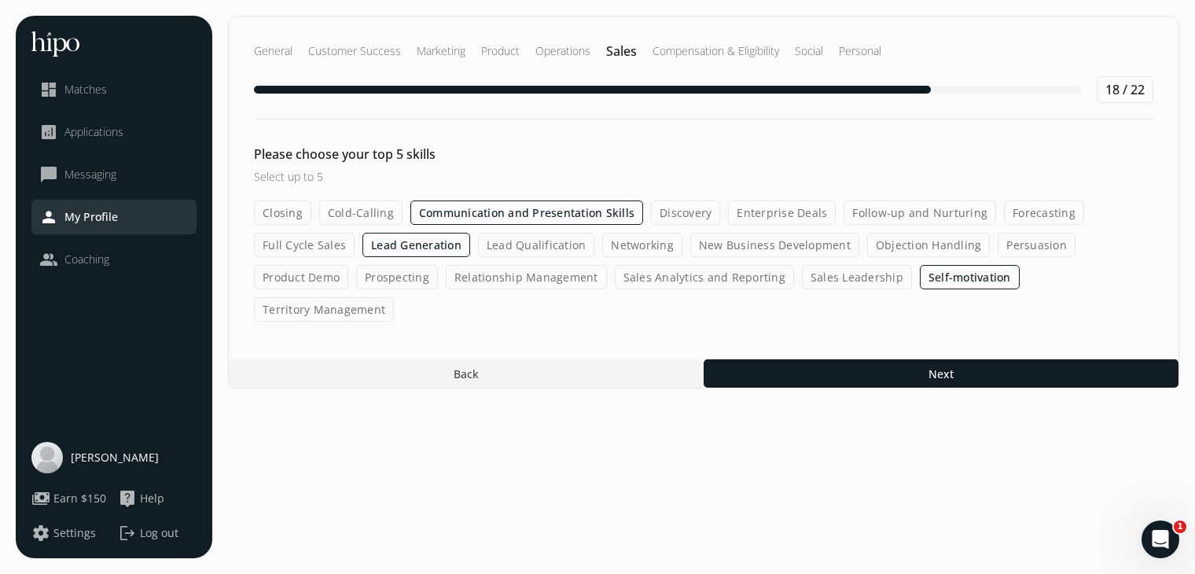
click at [0, 0] on input "Relationship Management" at bounding box center [0, 0] width 0 height 0
click at [674, 211] on label "Discovery" at bounding box center [685, 212] width 69 height 24
click at [0, 0] on input "Discovery" at bounding box center [0, 0] width 0 height 0
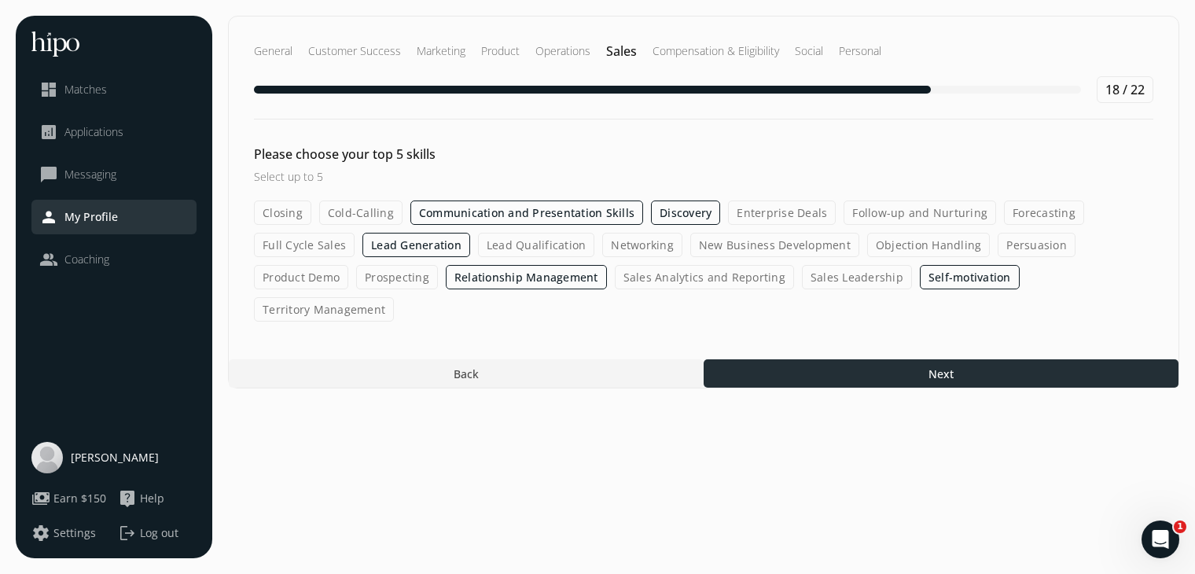
click at [887, 359] on div at bounding box center [940, 373] width 475 height 28
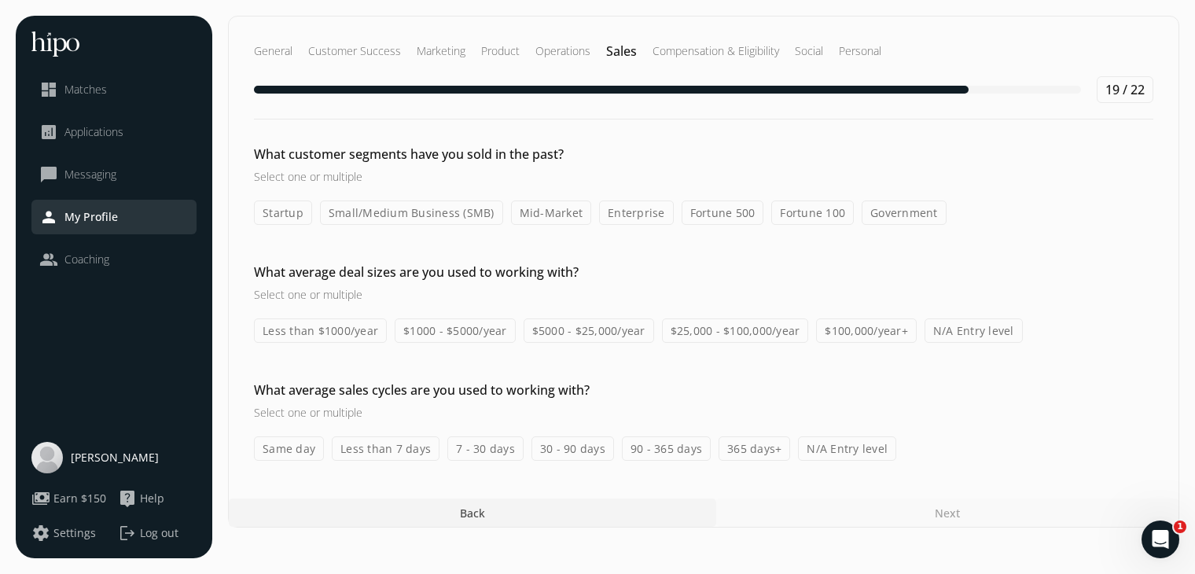
click at [281, 211] on label "Startup" at bounding box center [283, 212] width 58 height 24
click at [0, 0] on input "Startup" at bounding box center [0, 0] width 0 height 0
click at [426, 208] on label "Small/Medium Business (SMB)" at bounding box center [411, 212] width 183 height 24
click at [0, 0] on input "Small/Medium Business (SMB)" at bounding box center [0, 0] width 0 height 0
click at [548, 207] on label "Mid-Market" at bounding box center [551, 212] width 81 height 24
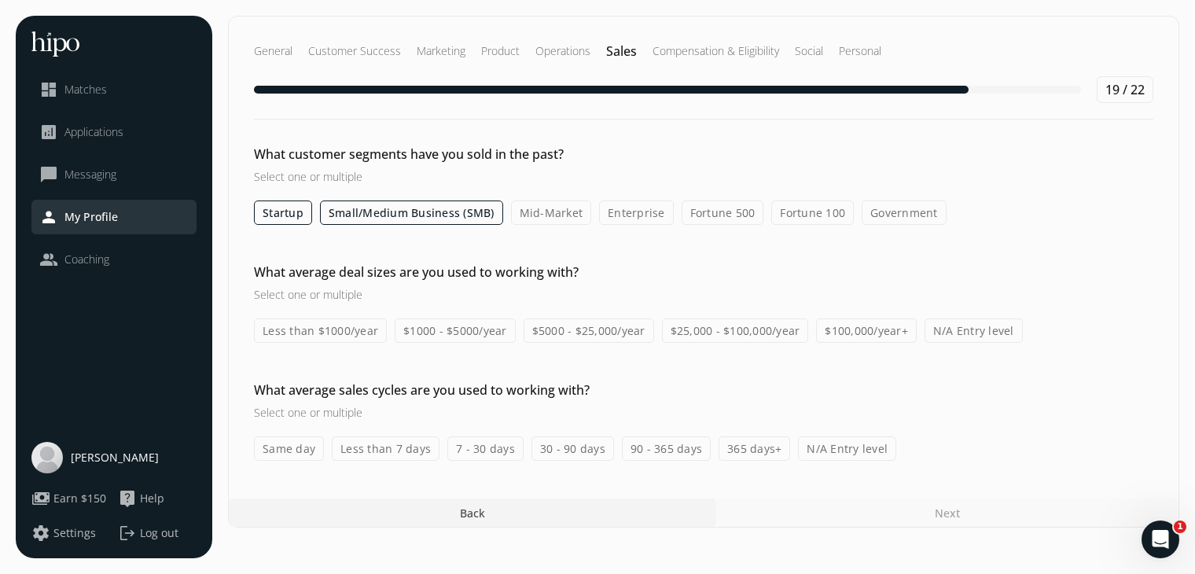
click at [0, 0] on input "Mid-Market" at bounding box center [0, 0] width 0 height 0
click at [308, 329] on label "Less than $1000/year" at bounding box center [320, 330] width 133 height 24
click at [0, 0] on input "Less than $1000/year" at bounding box center [0, 0] width 0 height 0
click at [464, 332] on label "$1000 - $5000/year" at bounding box center [455, 330] width 121 height 24
click at [0, 0] on input "$1000 - $5000/year" at bounding box center [0, 0] width 0 height 0
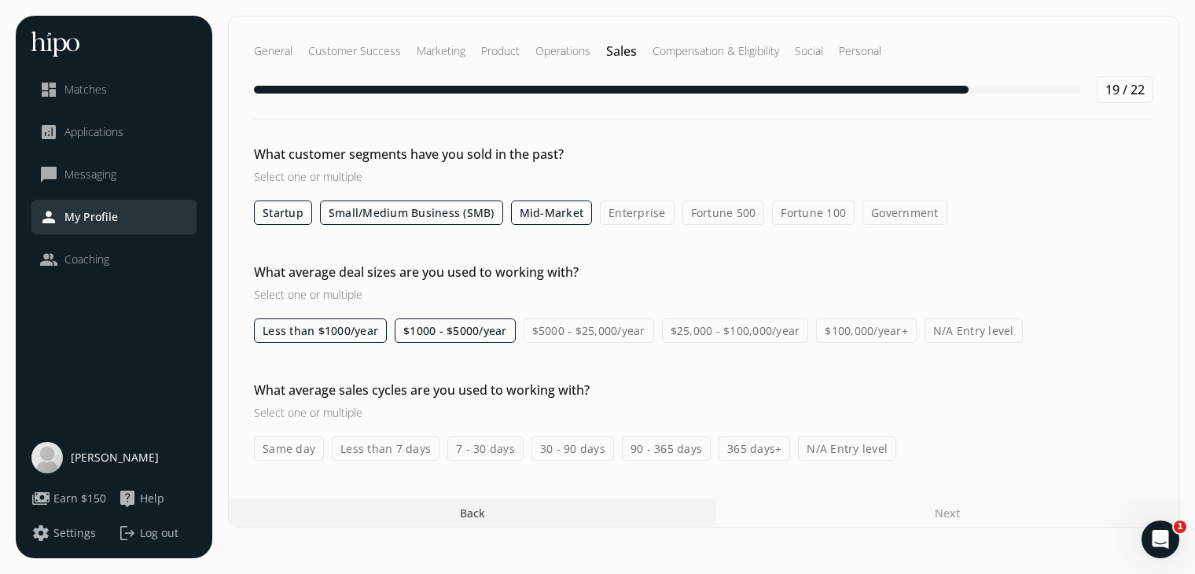
click at [608, 335] on label "$5000 - $25,000/year" at bounding box center [588, 330] width 130 height 24
click at [0, 0] on input "$5000 - $25,000/year" at bounding box center [0, 0] width 0 height 0
click at [556, 318] on label "$5000 - $25,000/year" at bounding box center [588, 330] width 130 height 24
click at [0, 0] on input "$5000 - $25,000/year" at bounding box center [0, 0] width 0 height 0
click at [556, 318] on label "$5000 - $25,000/year" at bounding box center [588, 330] width 130 height 24
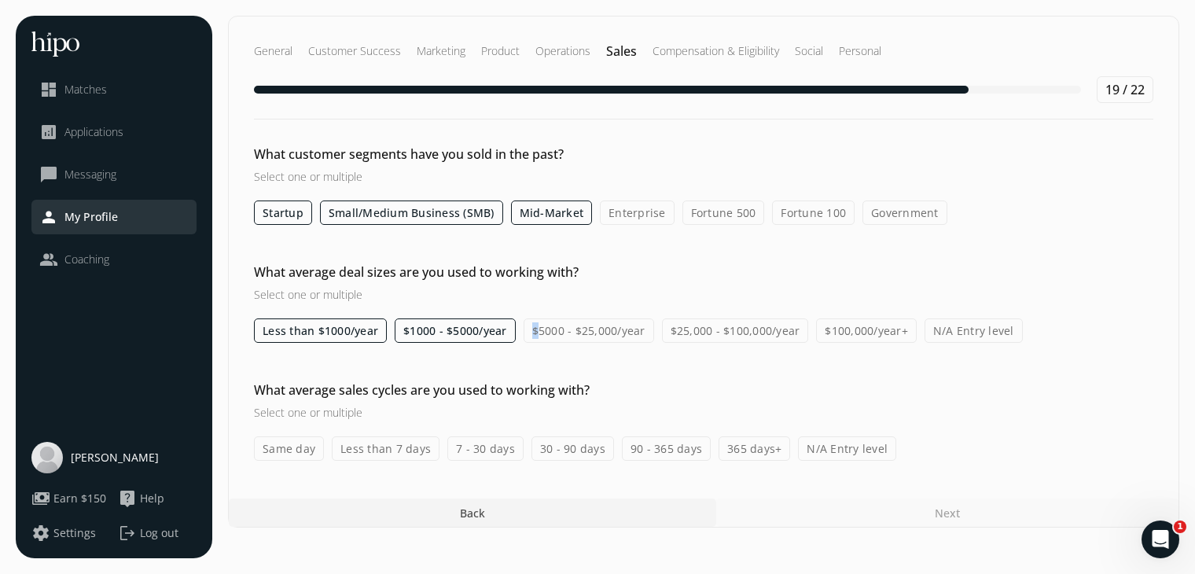
click at [0, 0] on input "$5000 - $25,000/year" at bounding box center [0, 0] width 0 height 0
click at [556, 318] on label "$5000 - $25,000/year" at bounding box center [588, 330] width 130 height 24
click at [0, 0] on input "$5000 - $25,000/year" at bounding box center [0, 0] width 0 height 0
click at [517, 352] on div "What customer segments have you sold in the past? Select one or multiple Startu…" at bounding box center [703, 303] width 949 height 316
click at [279, 454] on label "Same day" at bounding box center [289, 448] width 70 height 24
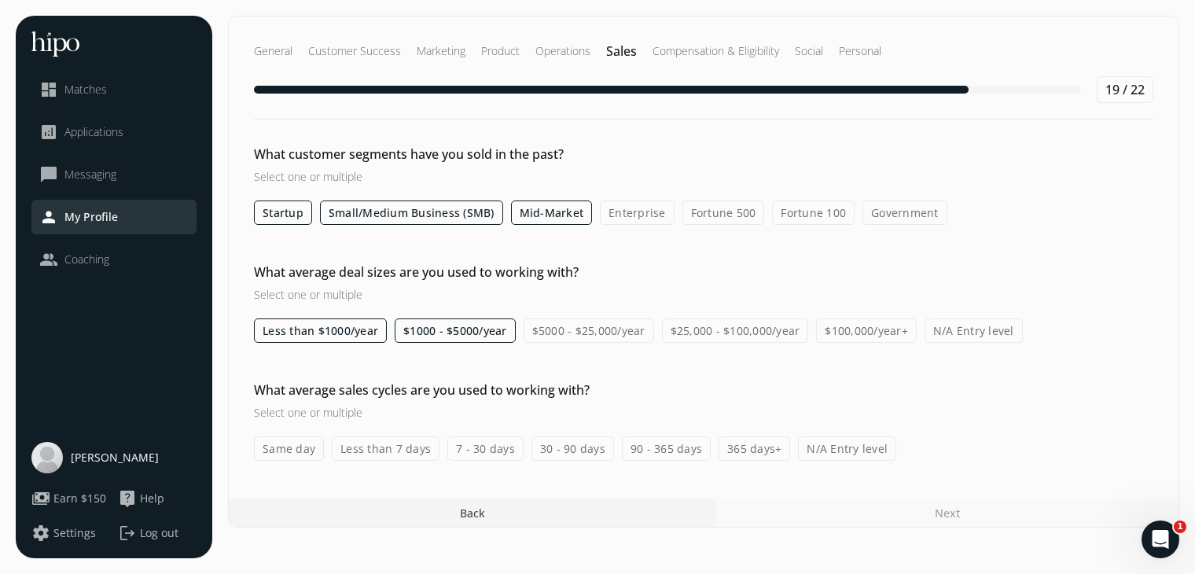
click at [0, 0] on input "Same day" at bounding box center [0, 0] width 0 height 0
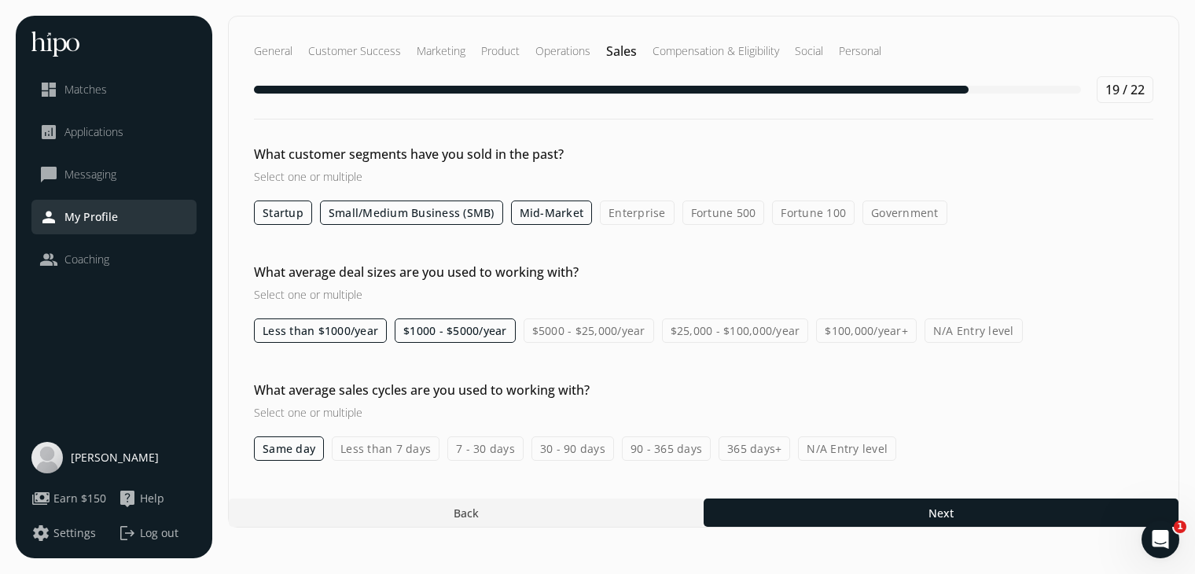
click at [400, 446] on label "Less than 7 days" at bounding box center [386, 448] width 108 height 24
click at [0, 0] on input "Less than 7 days" at bounding box center [0, 0] width 0 height 0
click at [502, 446] on label "7 - 30 days" at bounding box center [485, 448] width 76 height 24
click at [0, 0] on input "7 - 30 days" at bounding box center [0, 0] width 0 height 0
click at [571, 444] on label "30 - 90 days" at bounding box center [572, 448] width 83 height 24
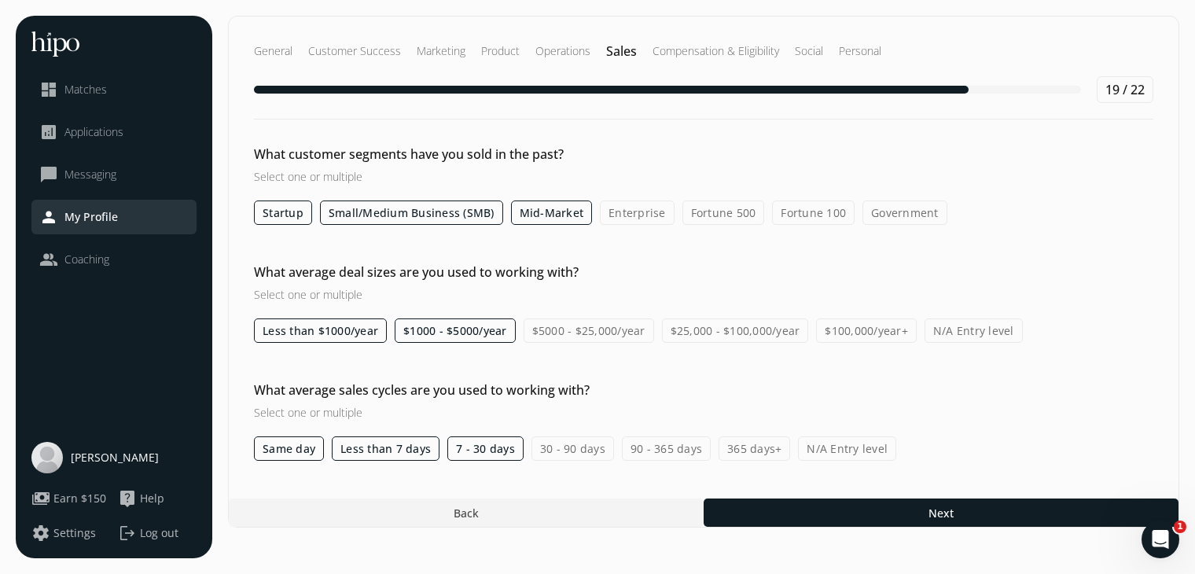
click at [0, 0] on input "30 - 90 days" at bounding box center [0, 0] width 0 height 0
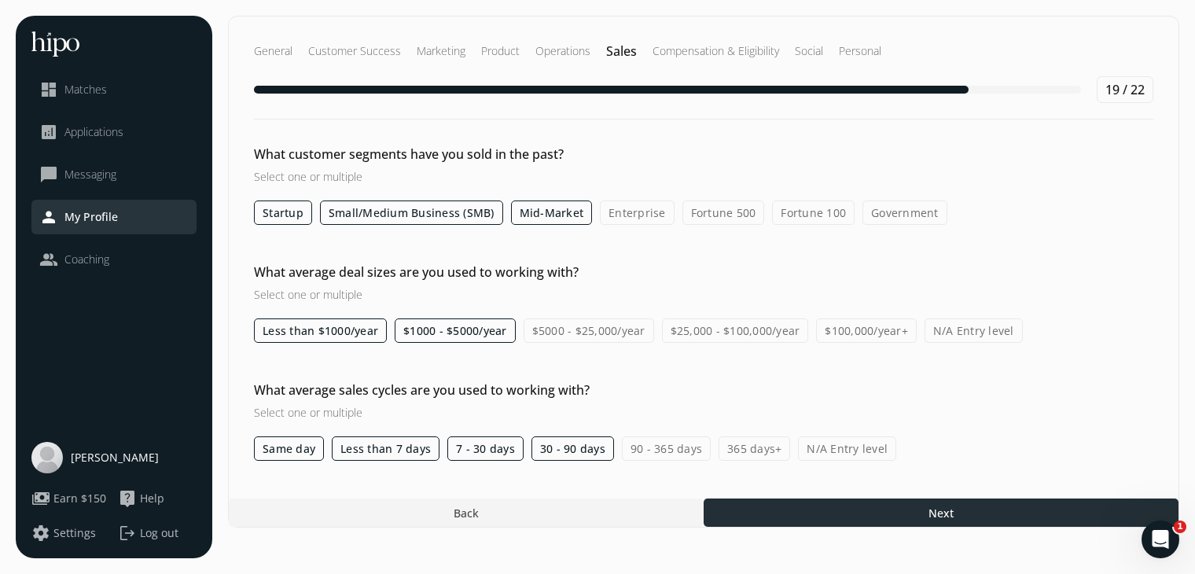
click at [903, 503] on div at bounding box center [940, 512] width 475 height 28
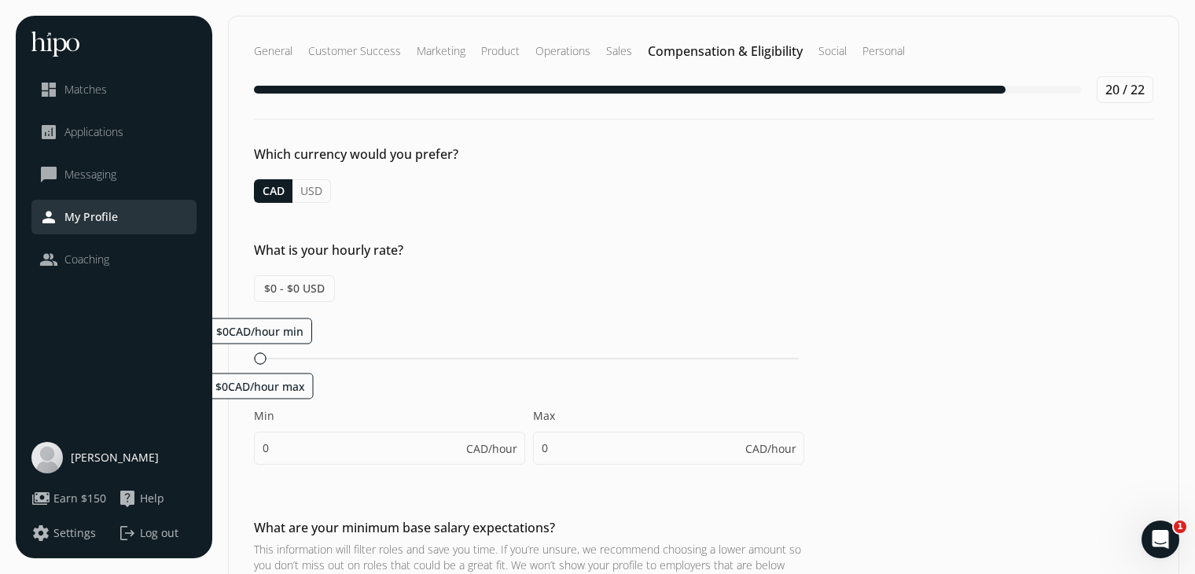
click at [312, 189] on button "USD" at bounding box center [311, 191] width 39 height 24
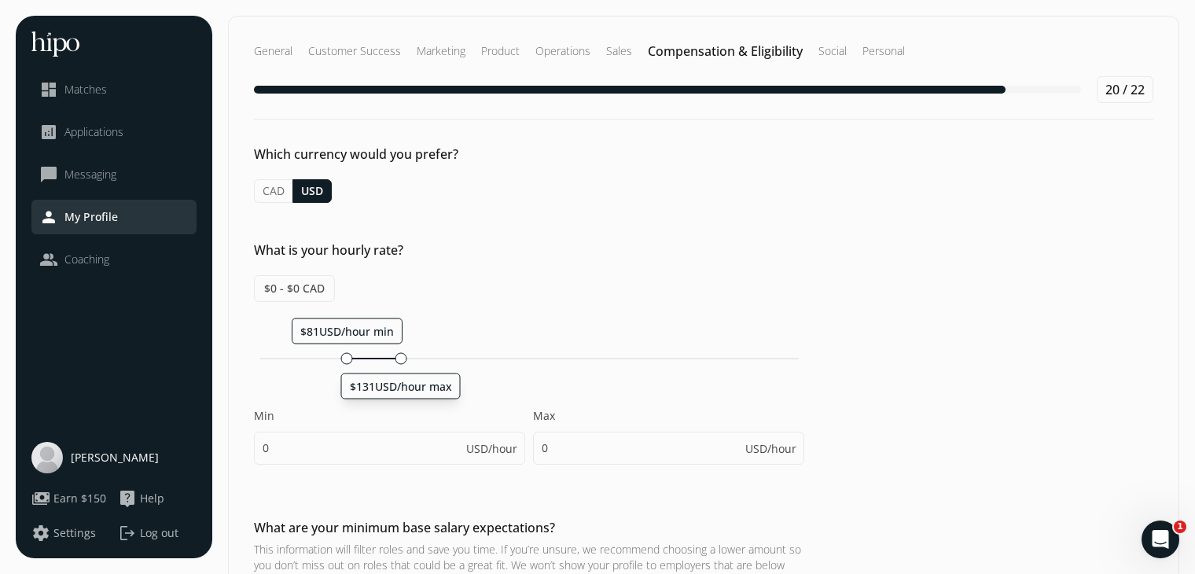
drag, startPoint x: 260, startPoint y: 355, endPoint x: 396, endPoint y: 367, distance: 136.5
click at [396, 367] on div "$81USD/hour min $131USD/hour max Min 0 USD/hour Max 0 USD/hour" at bounding box center [529, 399] width 550 height 163
type input "81"
type input "129"
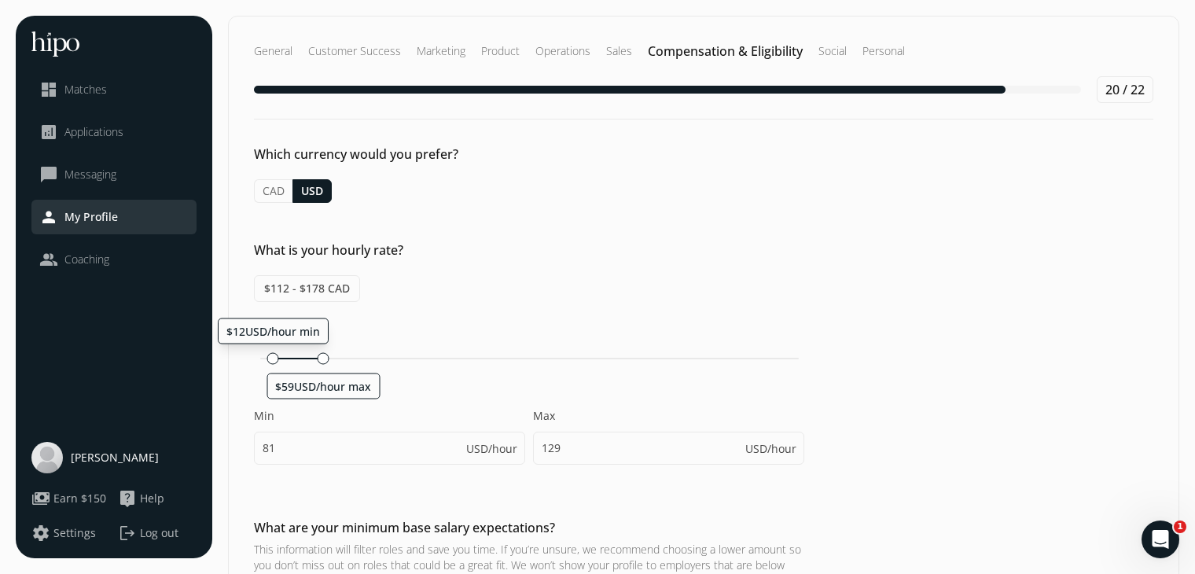
drag, startPoint x: 344, startPoint y: 359, endPoint x: 267, endPoint y: 358, distance: 77.0
click at [267, 358] on div at bounding box center [273, 358] width 12 height 12
type input "12"
drag, startPoint x: 321, startPoint y: 361, endPoint x: 274, endPoint y: 367, distance: 47.6
click at [274, 367] on div "$12USD/hour min $18USD/hour max Min 12 USD/hour Max 59 USD/hour" at bounding box center [529, 399] width 550 height 163
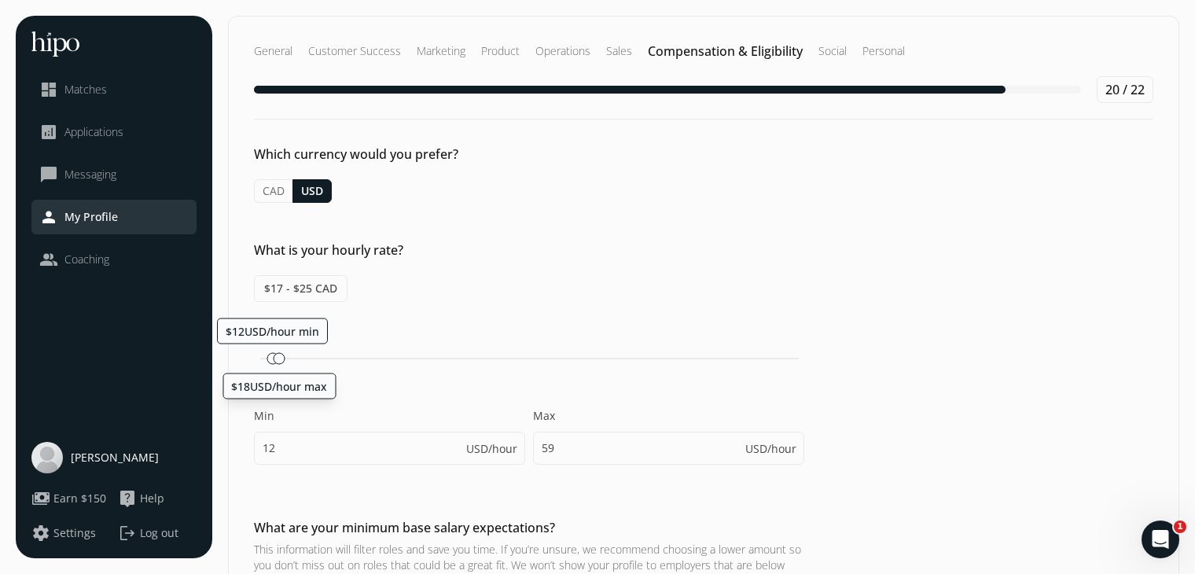
type input "18"
click at [360, 455] on input "12" at bounding box center [389, 447] width 271 height 33
type input "10"
click at [687, 402] on div "$12USD/hour min $18USD/hour max Min 10 USD/hour Max 18 USD/hour" at bounding box center [529, 399] width 550 height 163
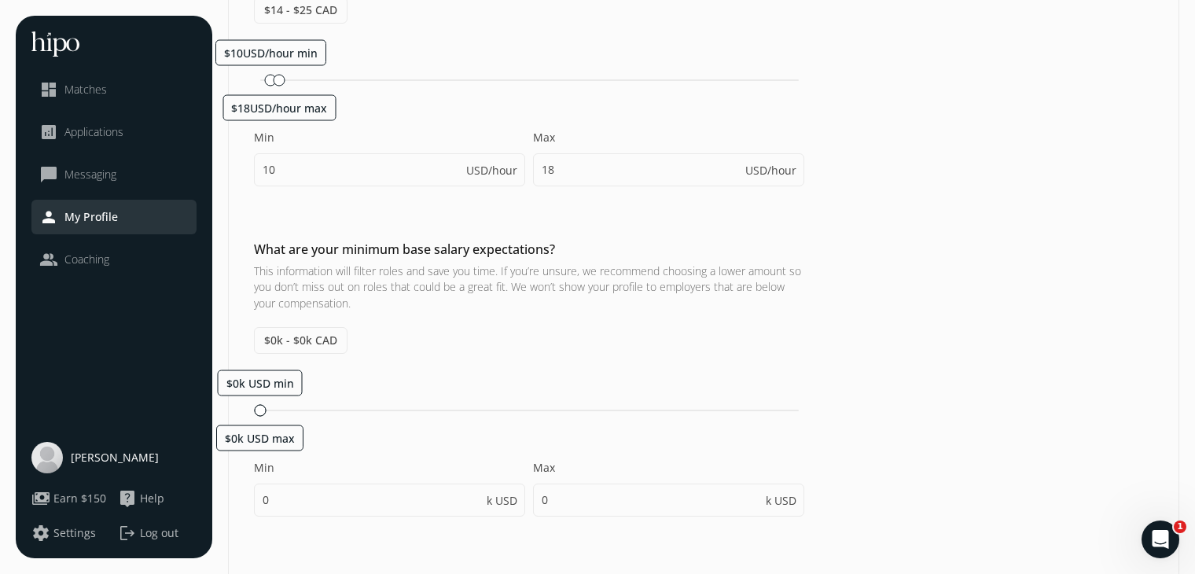
scroll to position [313, 0]
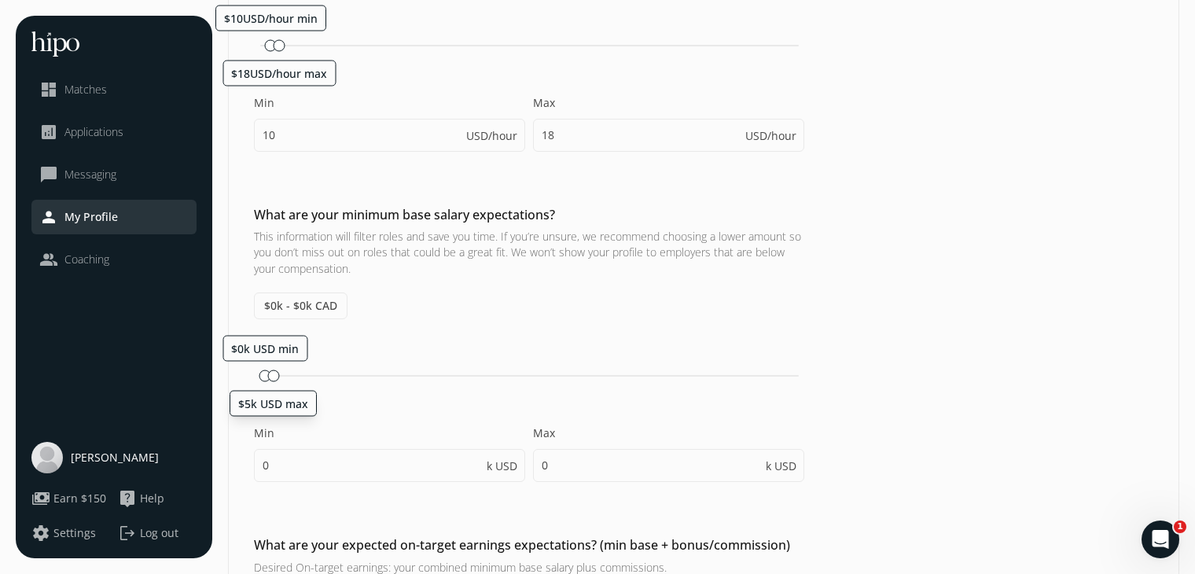
click at [260, 375] on div "$0k USD min $5k USD max" at bounding box center [529, 376] width 538 height 2
type input "5"
click at [296, 472] on input "0" at bounding box center [389, 465] width 271 height 33
type input "24"
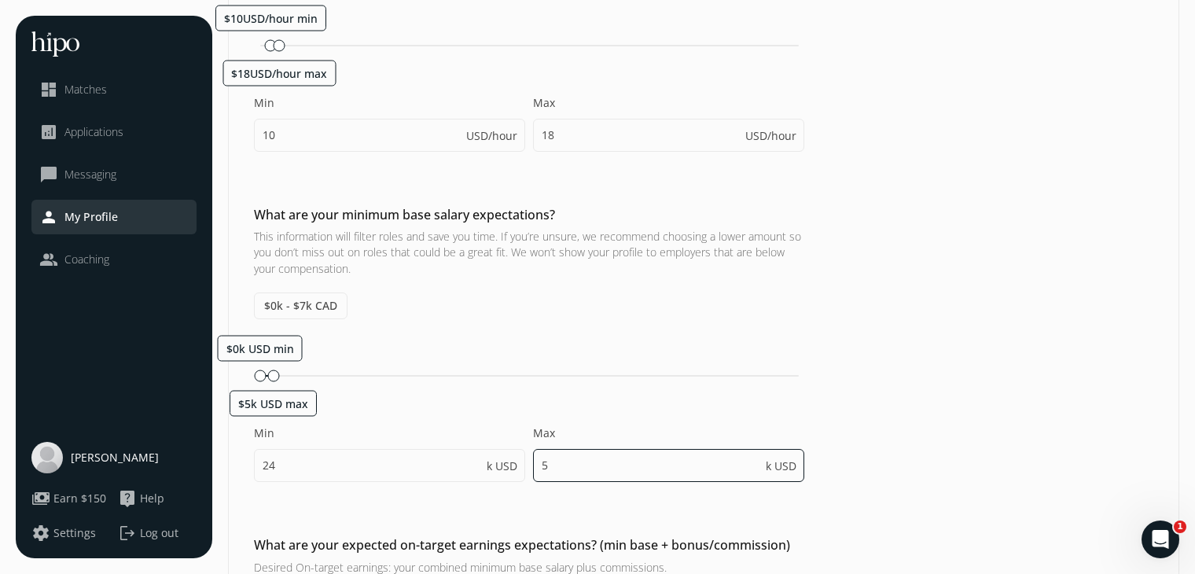
type input "29"
type input "24"
type input "29"
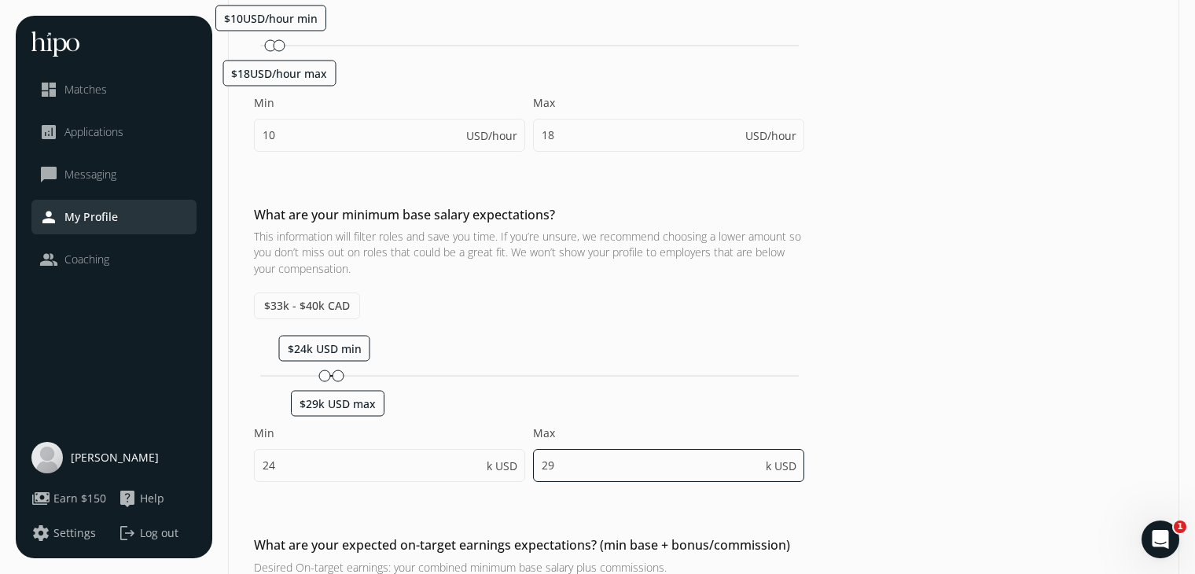
click at [588, 475] on input "29" at bounding box center [668, 465] width 271 height 33
type input "36"
click at [684, 409] on div "$24k USD min $36k USD max Min 24 k USD Max 36 k USD" at bounding box center [529, 416] width 550 height 163
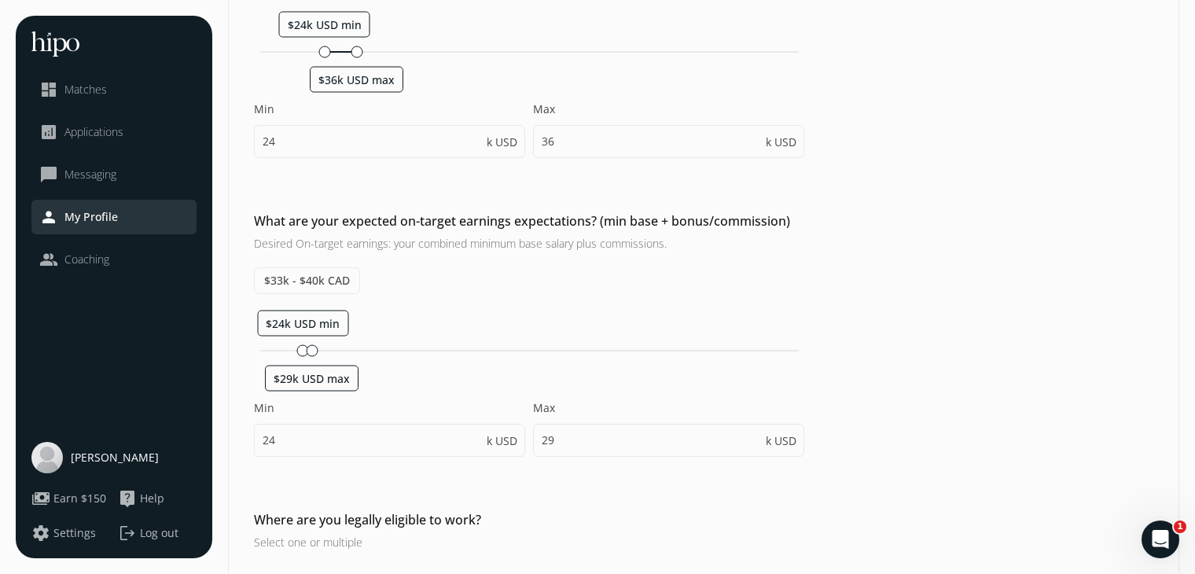
scroll to position [679, 0]
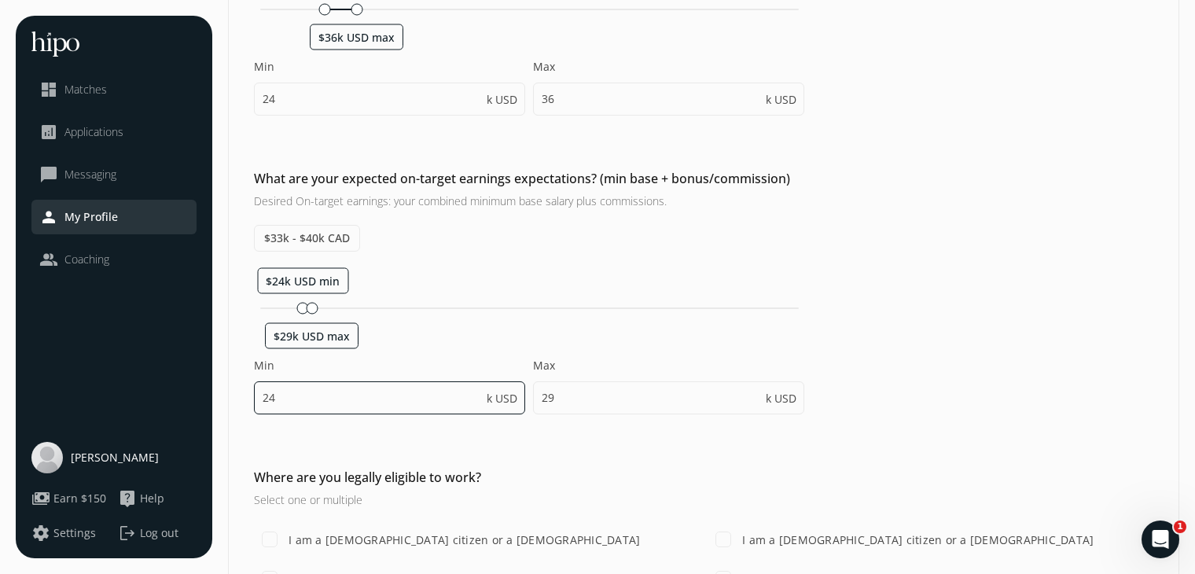
click at [298, 401] on input "24" at bounding box center [389, 397] width 271 height 33
type input "3"
type input "36"
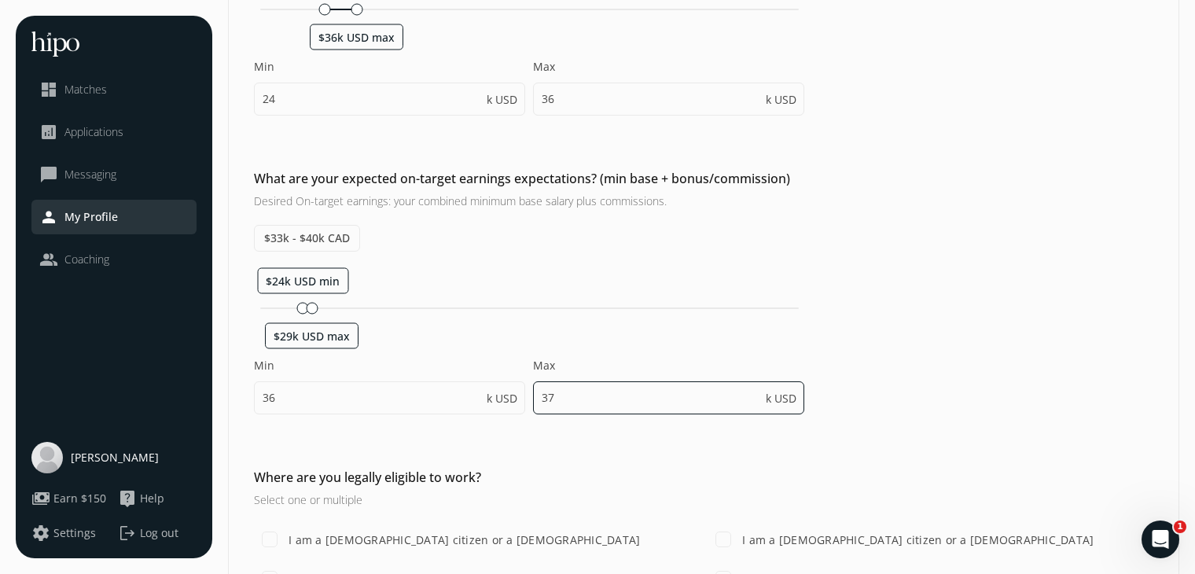
click at [644, 400] on input "37" at bounding box center [668, 397] width 271 height 33
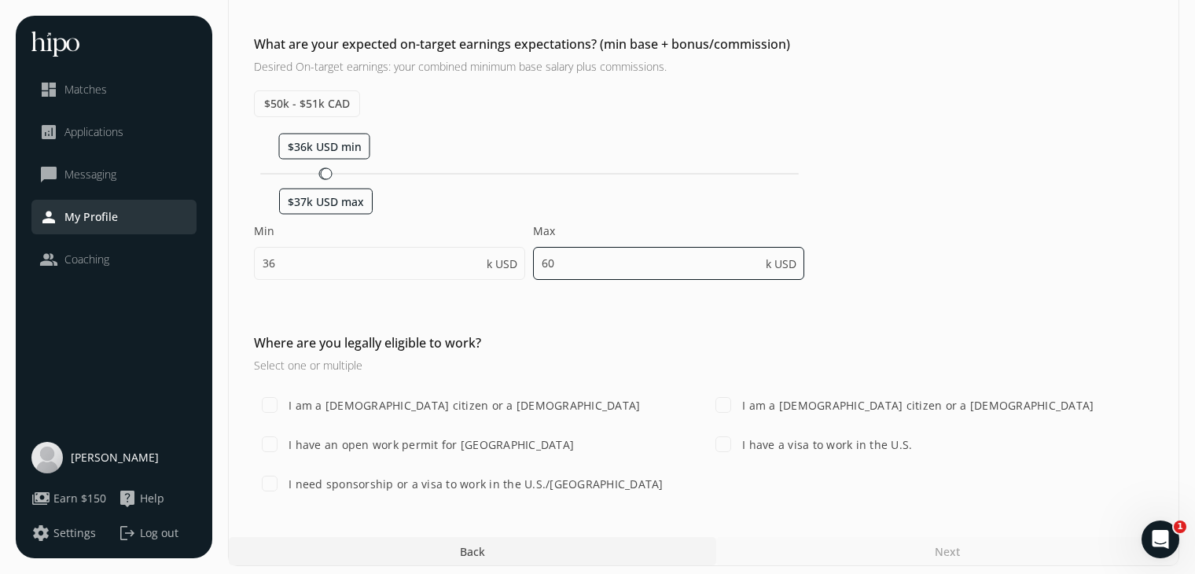
scroll to position [821, 0]
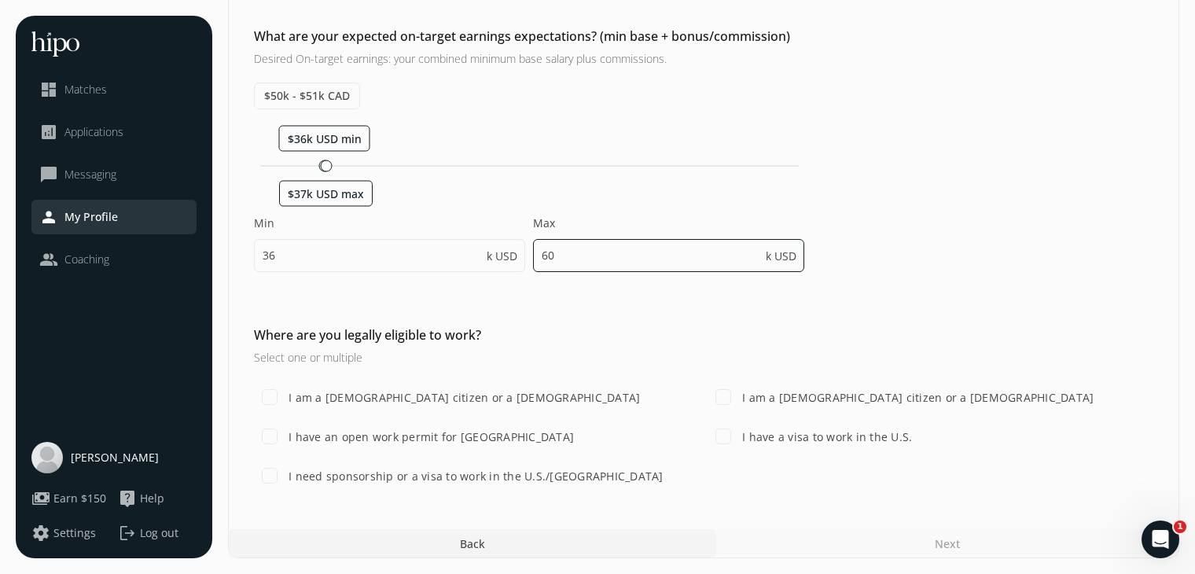
type input "60"
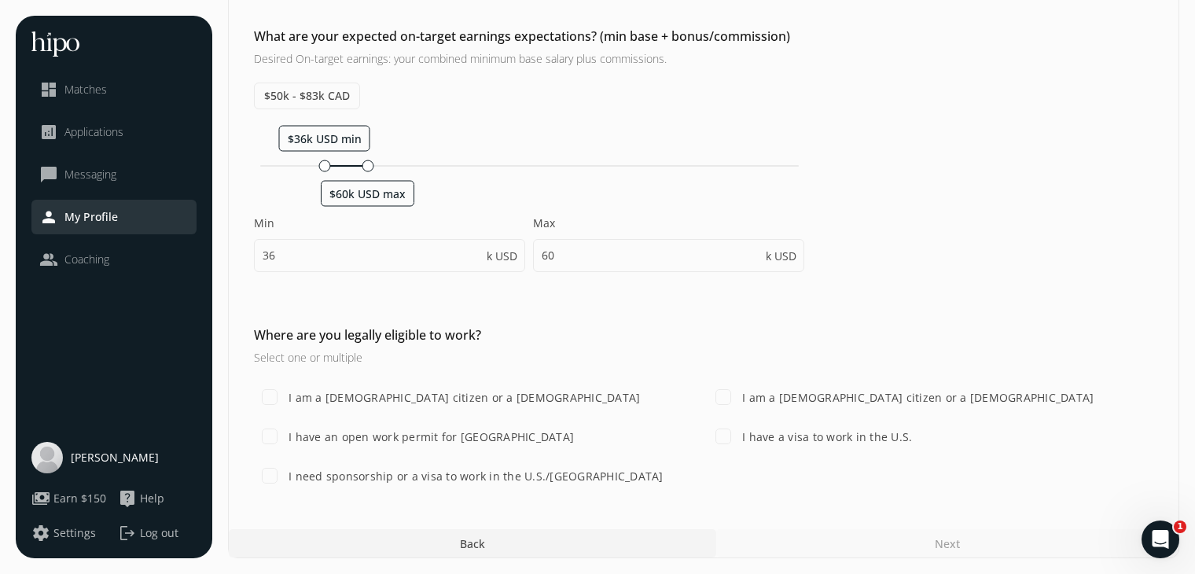
click at [285, 475] on label "I need sponsorship or a visa to work in the U.S./Canada" at bounding box center [474, 476] width 378 height 17
click at [285, 475] on input "I need sponsorship or a visa to work in the U.S./Canada" at bounding box center [269, 475] width 31 height 31
checkbox input "true"
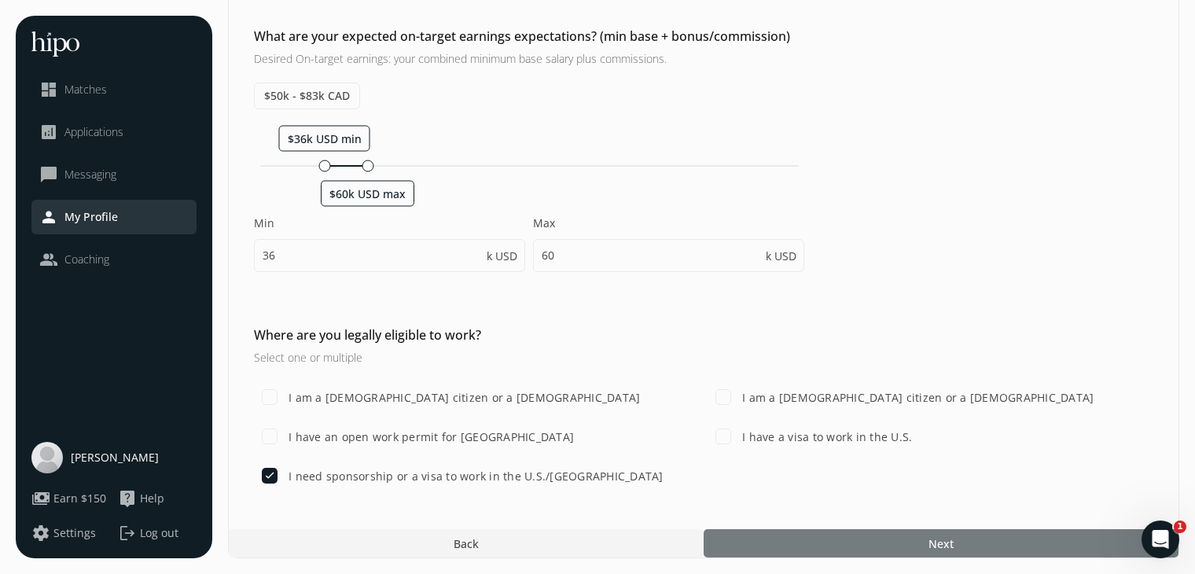
click at [764, 540] on div at bounding box center [940, 543] width 475 height 28
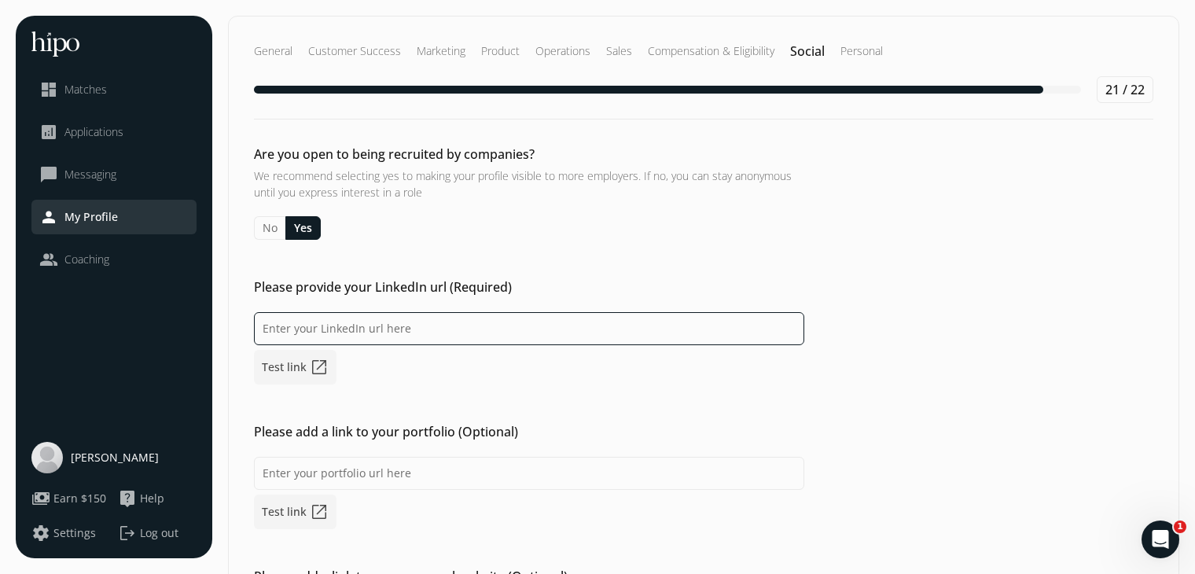
click at [316, 333] on input at bounding box center [529, 328] width 550 height 33
type input "https://www.linkedin.com/in/asadhaye"
click at [323, 319] on input "https://www.linkedin.com/in/asadhaye" at bounding box center [529, 328] width 550 height 33
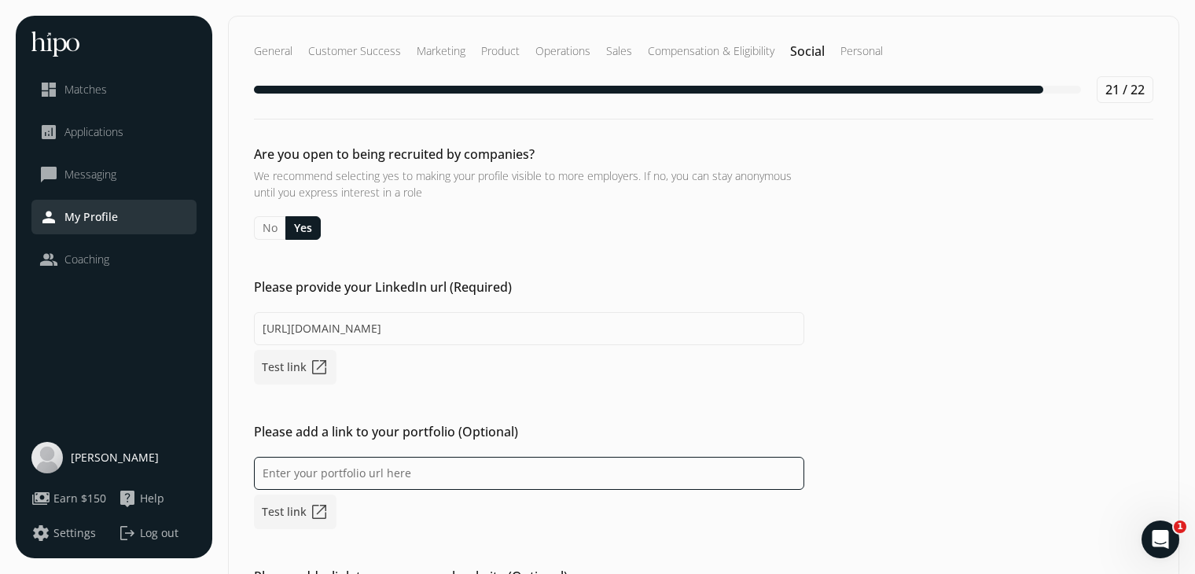
click at [365, 459] on input at bounding box center [529, 473] width 550 height 33
paste input "https://www"
type input "https://www.asadhaye.com"
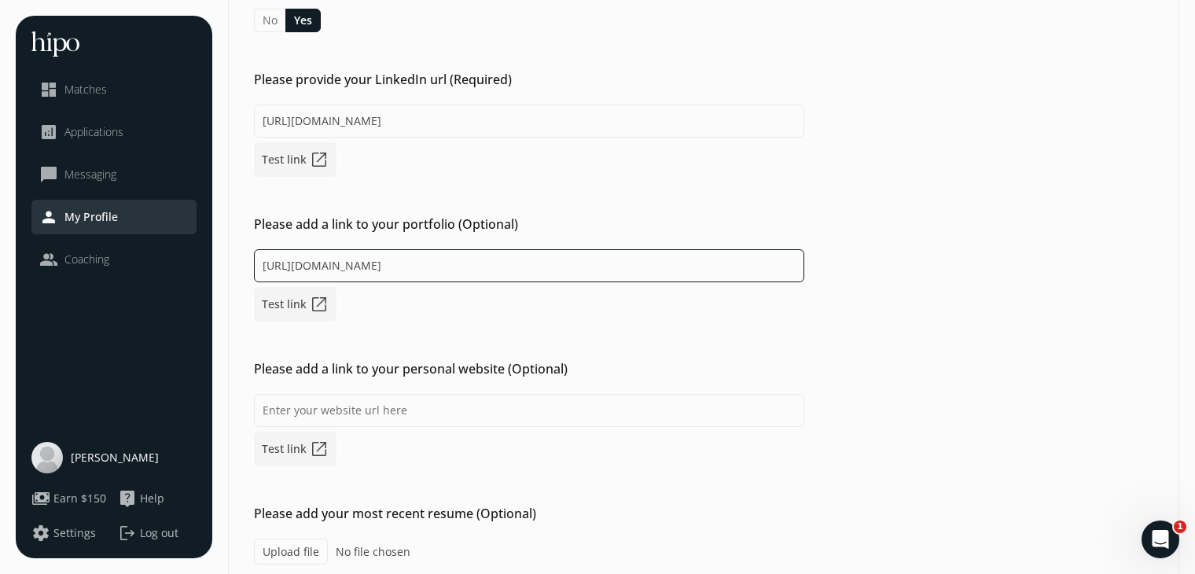
scroll to position [229, 0]
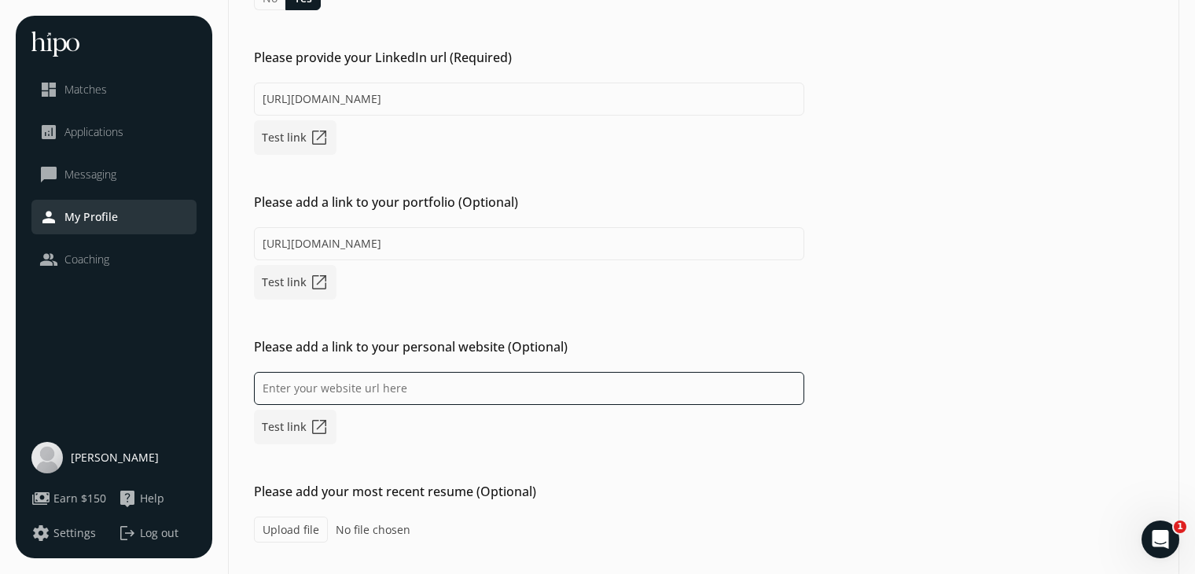
click at [365, 385] on input at bounding box center [529, 388] width 550 height 33
paste input "https://www.asadhaye.com"
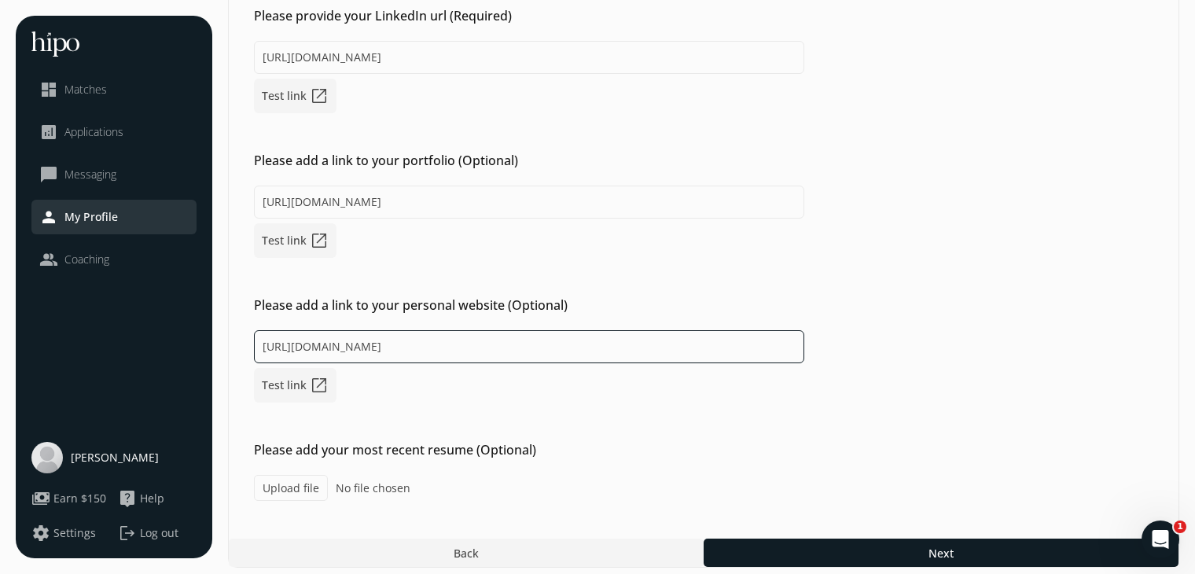
type input "https://www.asadhaye.com"
click at [291, 485] on label "Upload file" at bounding box center [291, 488] width 74 height 26
click at [267, 483] on label "Upload file" at bounding box center [291, 488] width 74 height 26
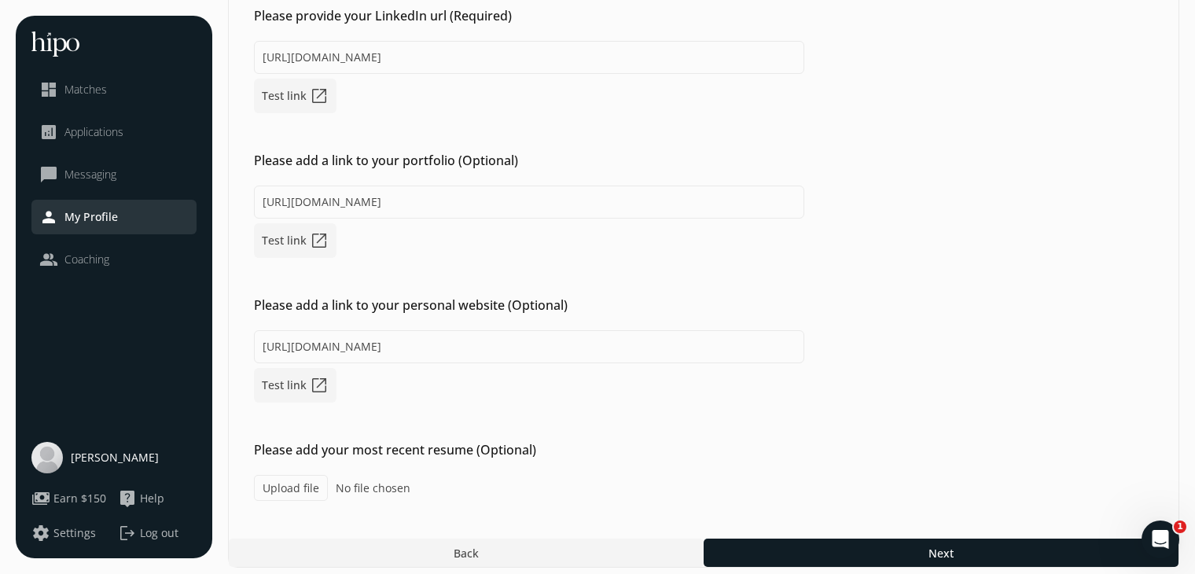
type input "C:\fakepath\Asad Resume-ecom.pdf"
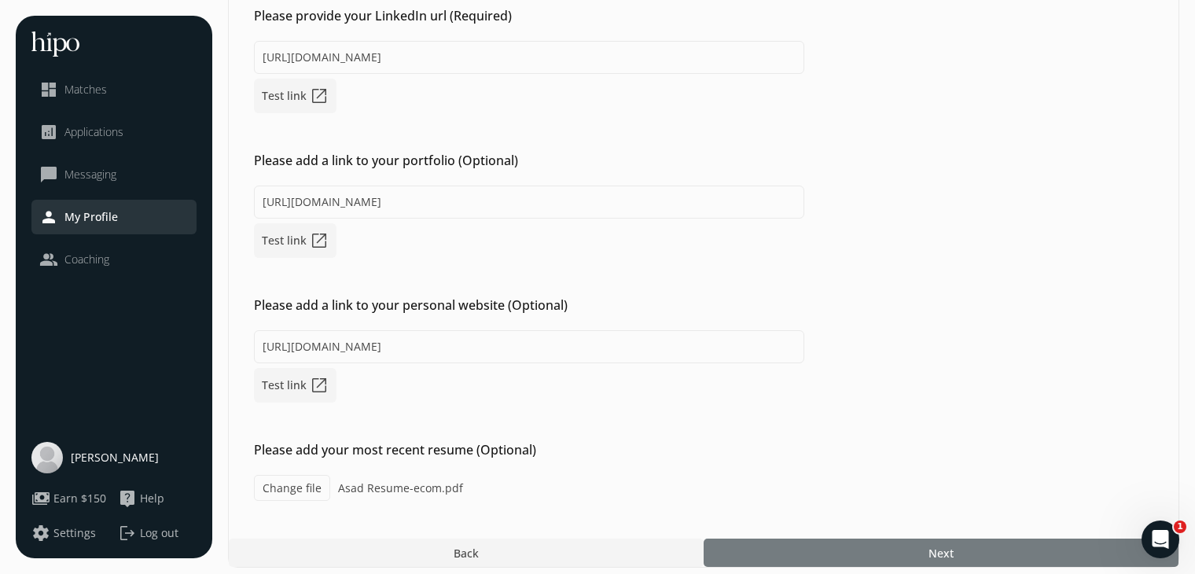
click at [810, 539] on div at bounding box center [940, 552] width 475 height 28
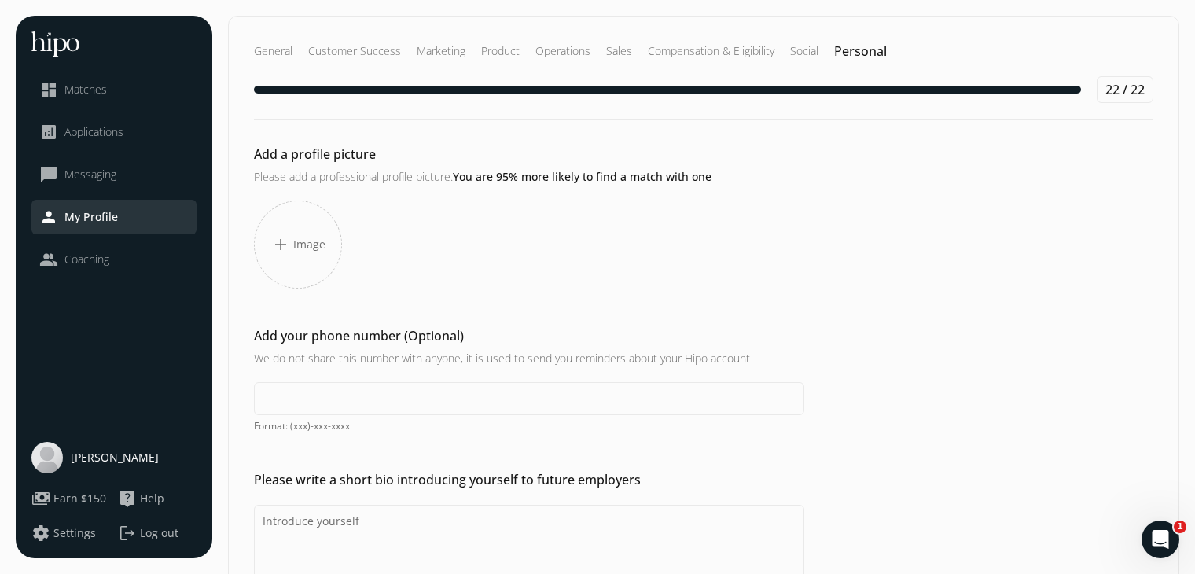
click at [294, 233] on div "add Image" at bounding box center [298, 244] width 88 height 88
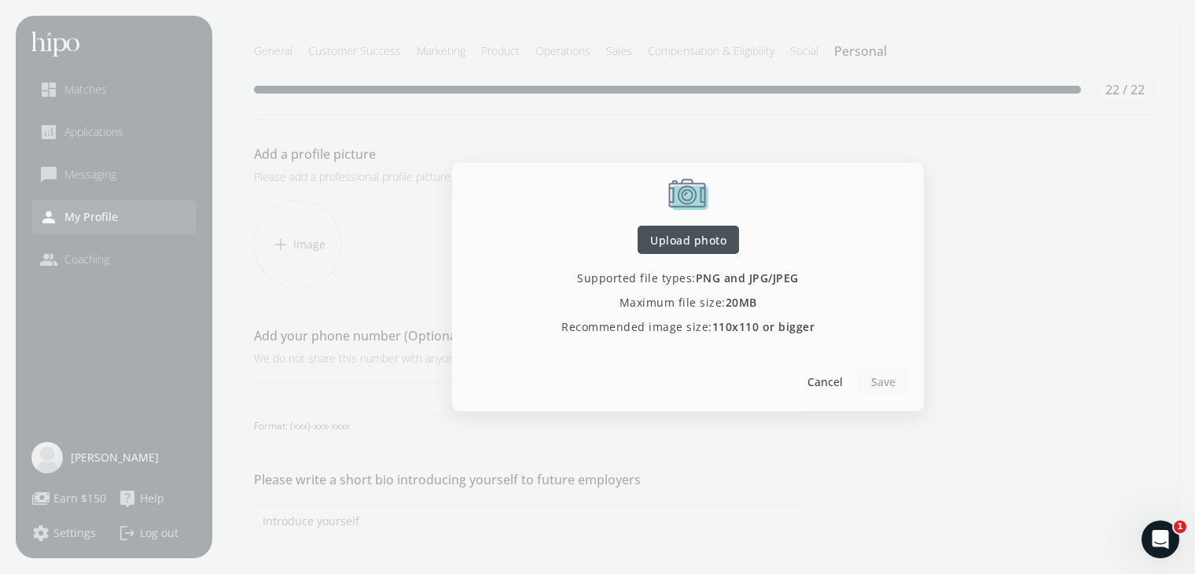
click at [695, 244] on span "Upload photo" at bounding box center [688, 240] width 76 height 17
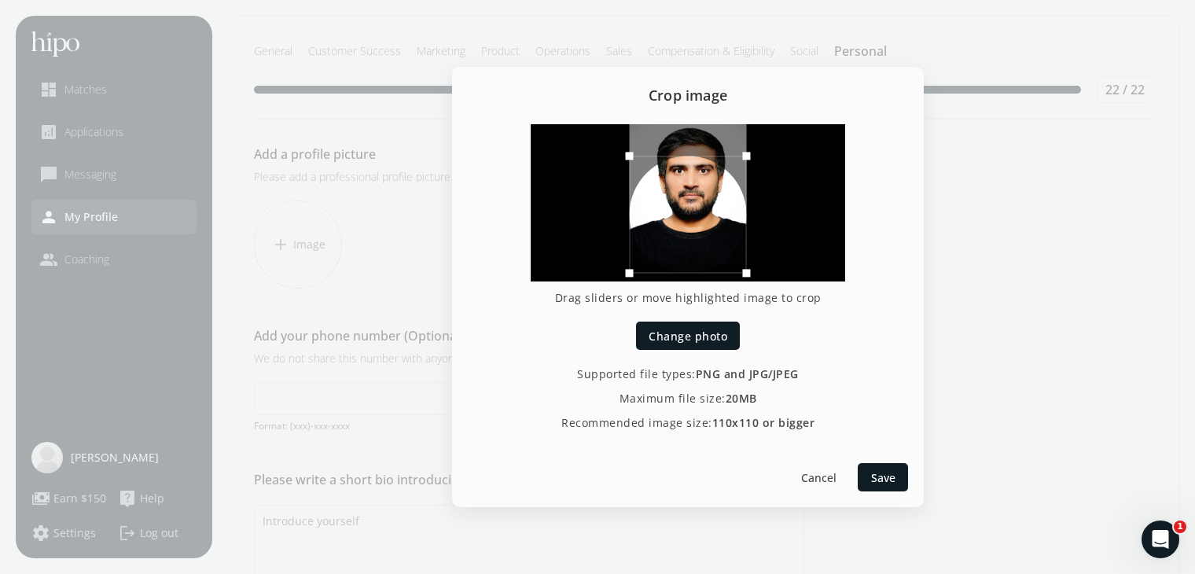
drag, startPoint x: 740, startPoint y: 158, endPoint x: 816, endPoint y: 46, distance: 134.7
click at [816, 46] on div "Crop image Drag sliders or move highlighted image to crop Change photo Supporte…" at bounding box center [597, 287] width 1195 height 574
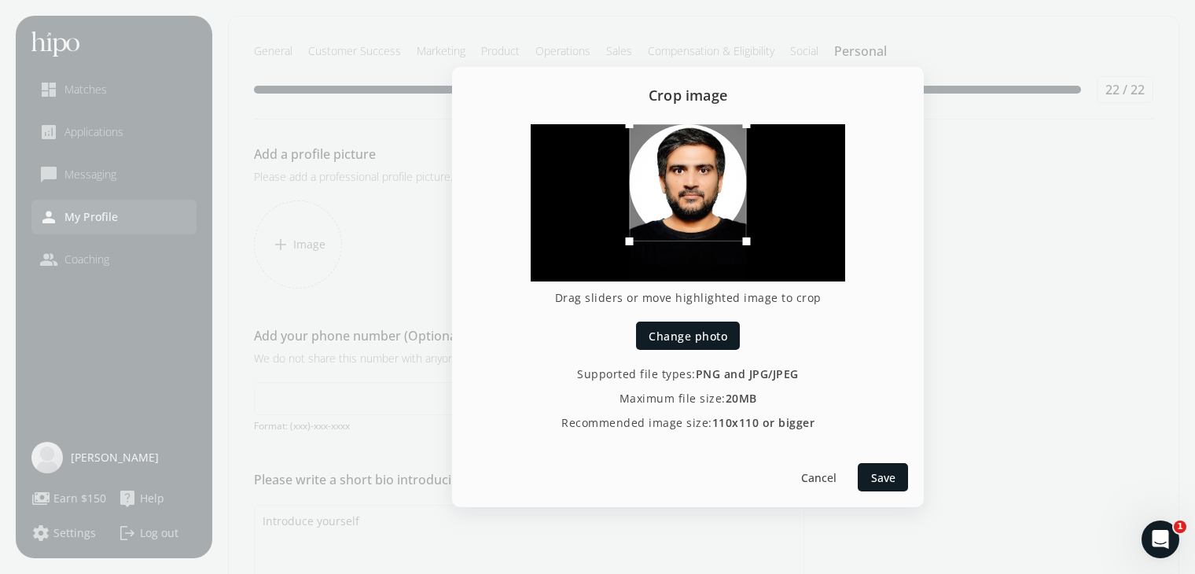
drag, startPoint x: 728, startPoint y: 193, endPoint x: 725, endPoint y: 155, distance: 38.6
click at [725, 155] on div at bounding box center [688, 182] width 117 height 117
click at [886, 483] on span "Save" at bounding box center [883, 477] width 24 height 17
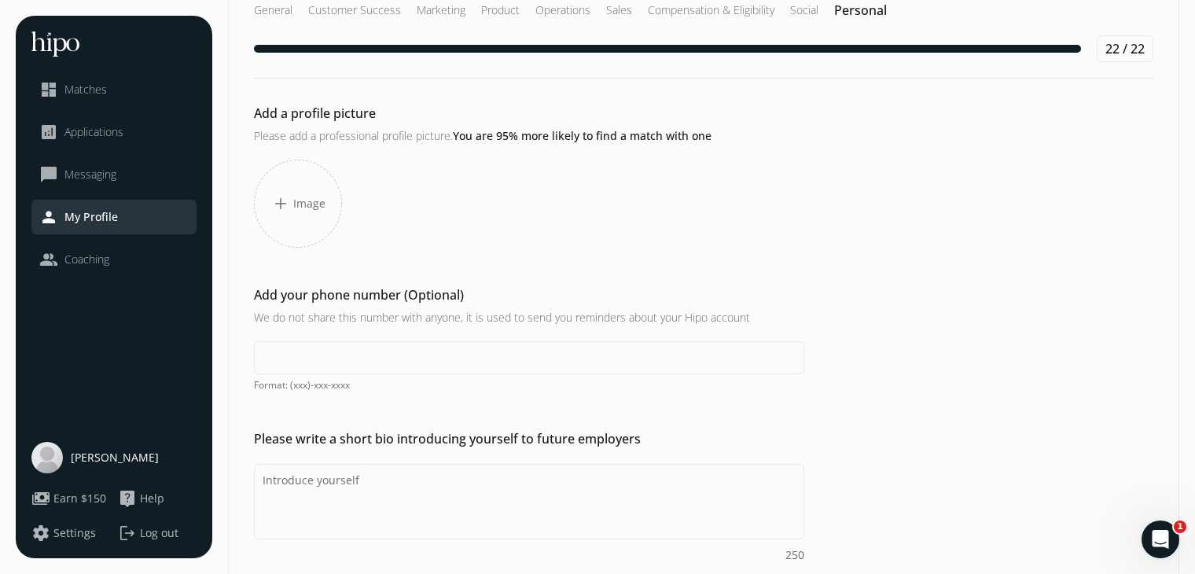
scroll to position [42, 0]
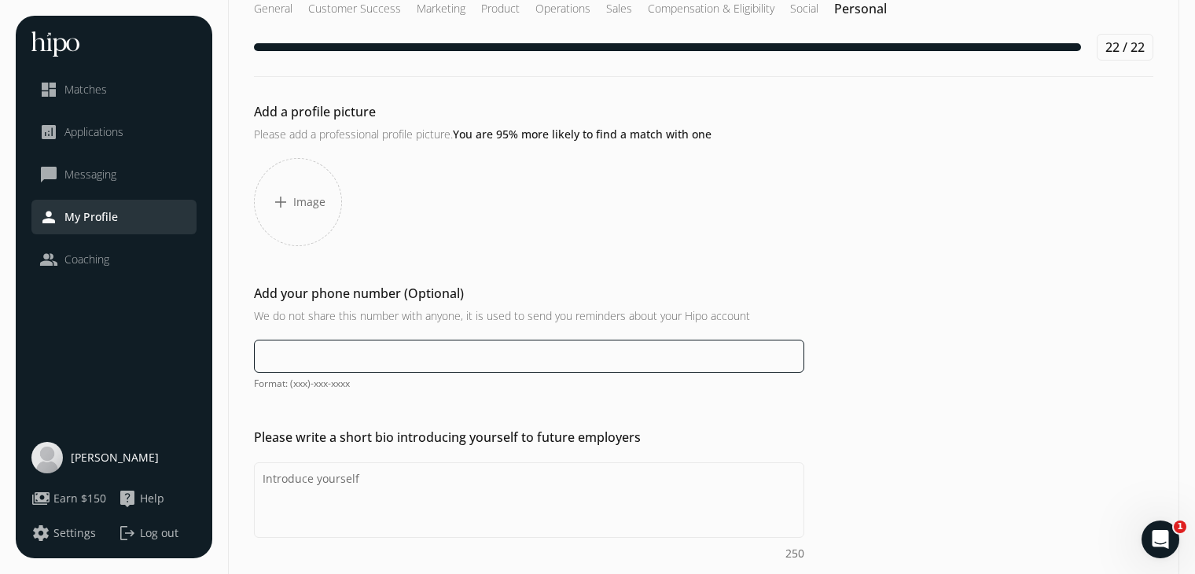
click at [403, 360] on input at bounding box center [529, 356] width 550 height 33
type input "+(923) 138-444321"
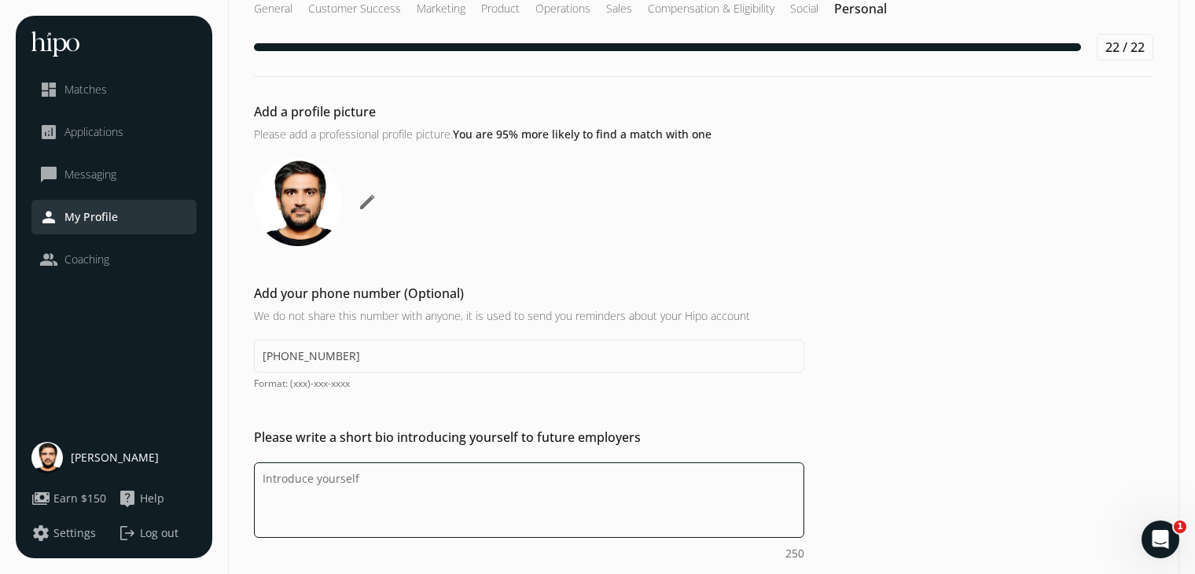
click at [319, 494] on textarea "Do you feel like we missed asking any questions that would improve your profile…" at bounding box center [529, 499] width 550 height 75
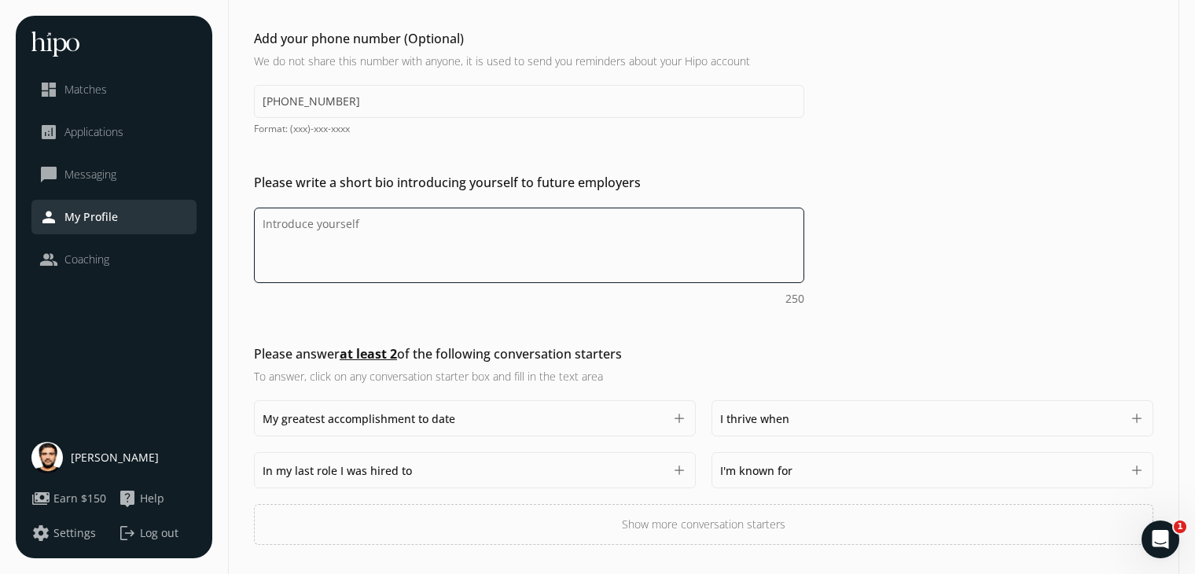
scroll to position [351, 0]
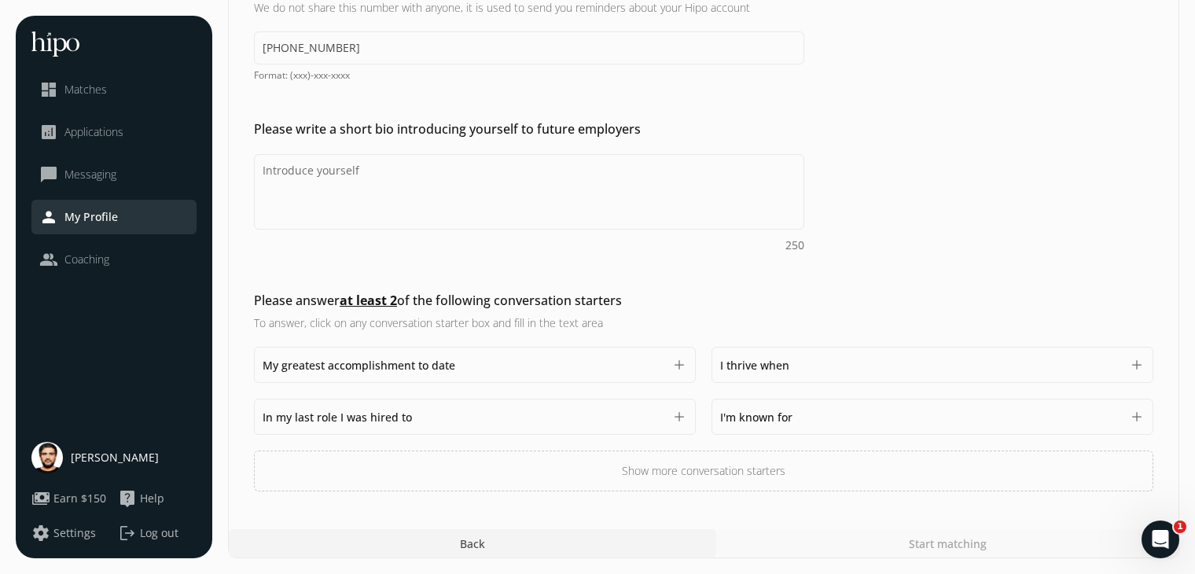
drag, startPoint x: 794, startPoint y: 365, endPoint x: 718, endPoint y: 362, distance: 75.5
click at [718, 362] on div "I thrive when 1500 add" at bounding box center [932, 365] width 442 height 36
copy span "I thrive when"
drag, startPoint x: 816, startPoint y: 413, endPoint x: 719, endPoint y: 412, distance: 96.7
click at [719, 412] on div "I'm known for 1500 add" at bounding box center [932, 416] width 442 height 36
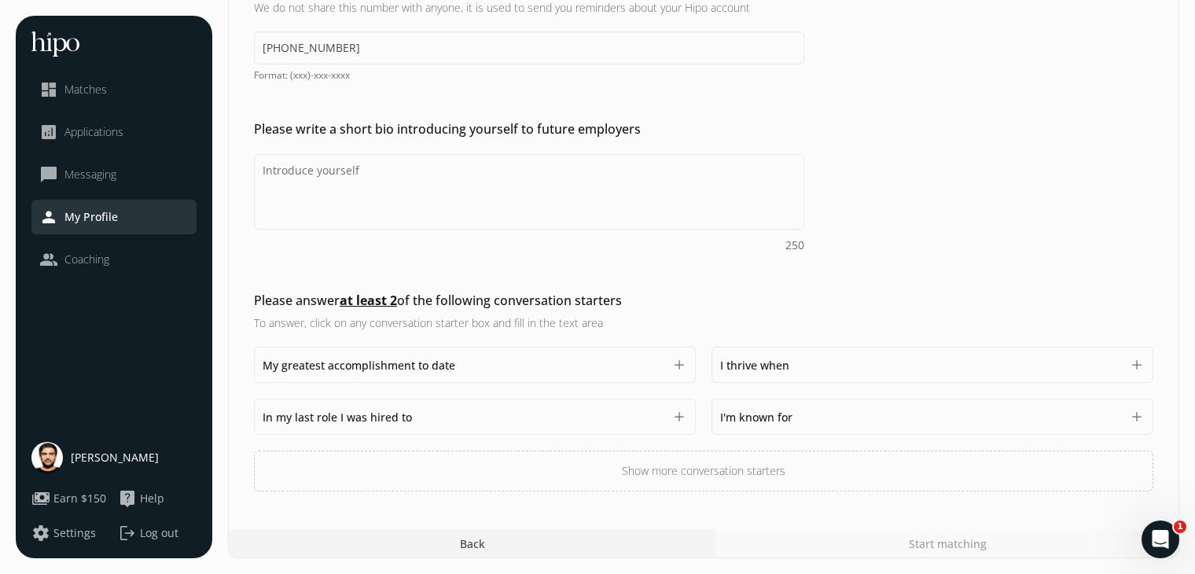
copy span "I'm known for"
click at [286, 124] on h2 "Please write a short bio introducing yourself to future employers" at bounding box center [529, 128] width 550 height 19
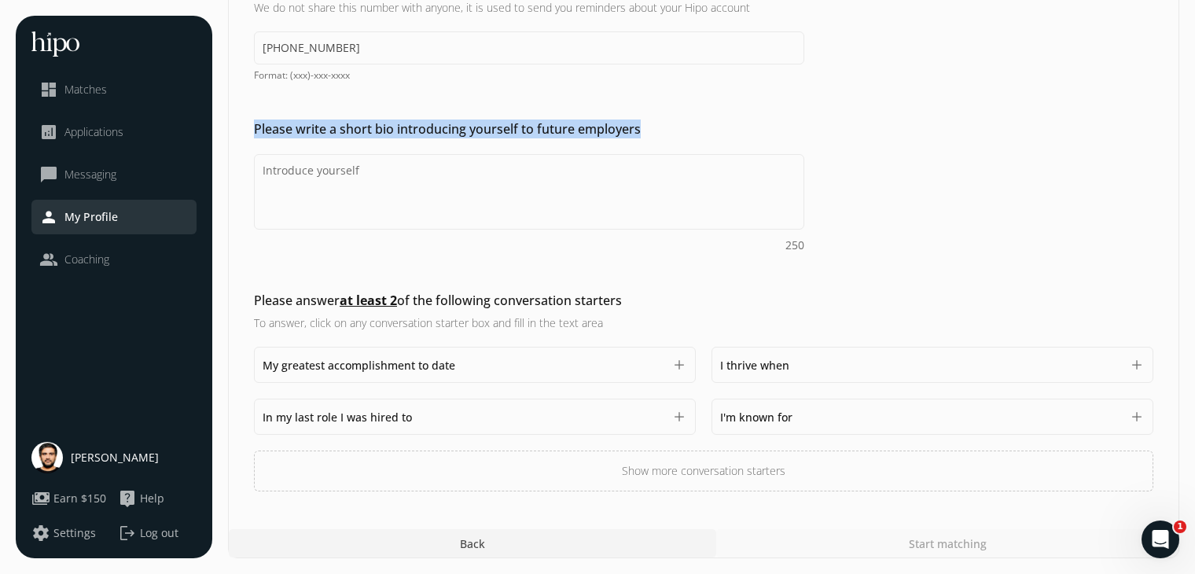
copy h2 "Please write a short bio introducing yourself to future employers"
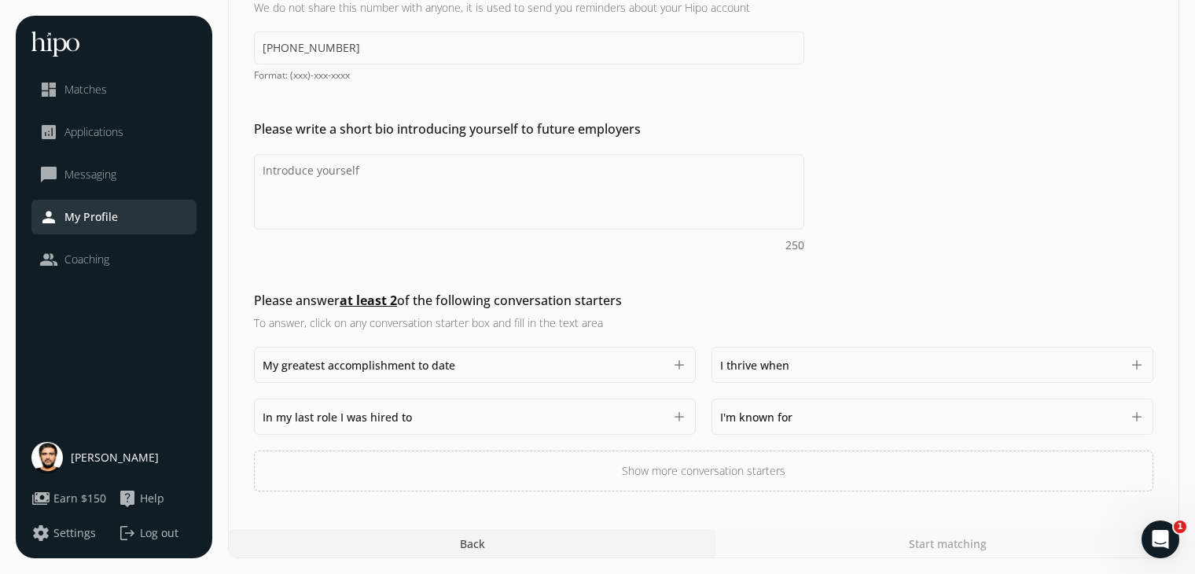
click at [750, 369] on span "I thrive when" at bounding box center [754, 365] width 69 height 15
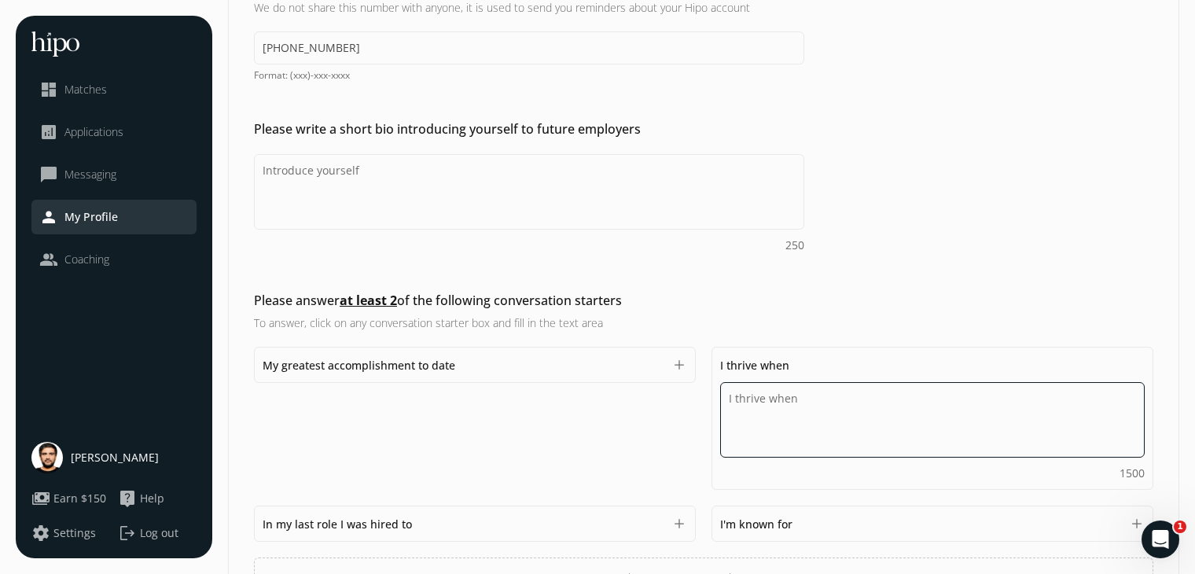
paste textarea "I'm building something that matters and am hands-on with design, development, o…"
type textarea "I'm building something that matters and am hands-on with design, development, o…"
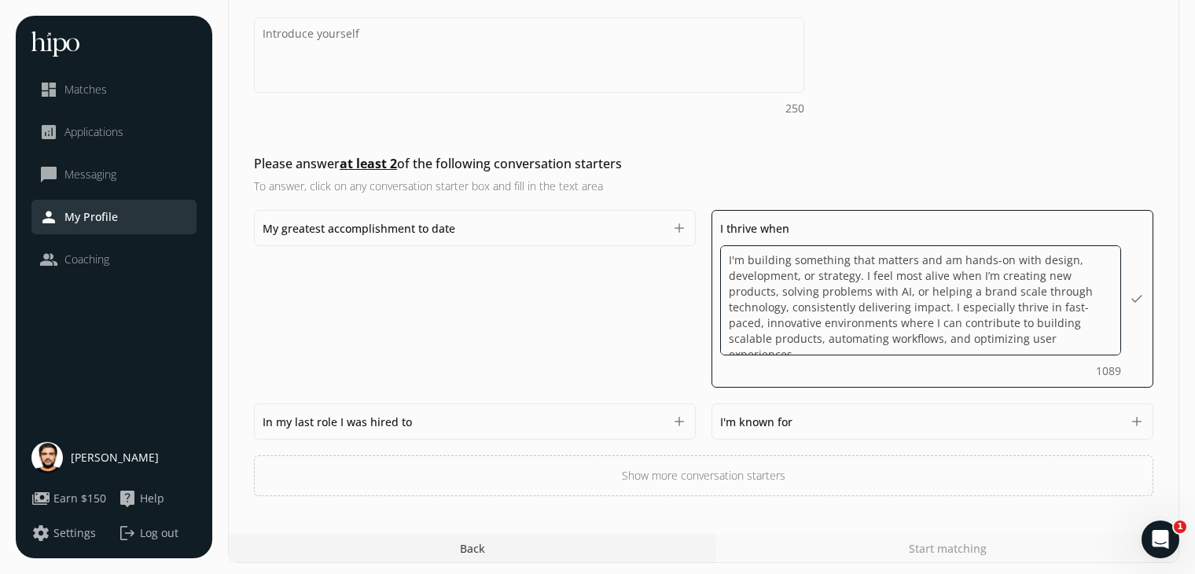
scroll to position [492, 0]
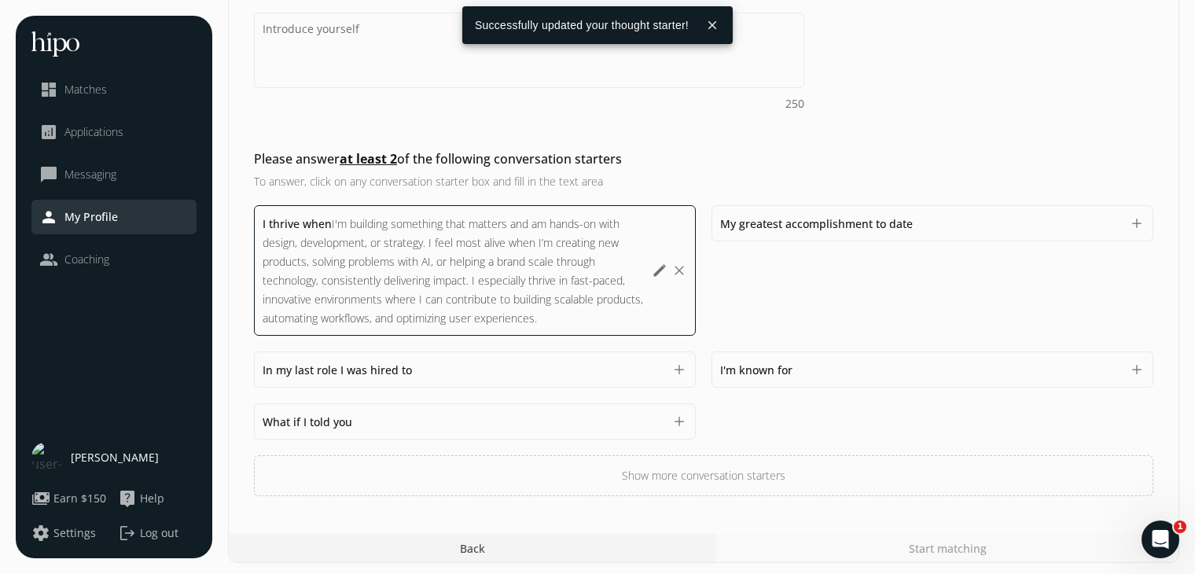
click at [772, 369] on span "I'm known for" at bounding box center [756, 369] width 72 height 15
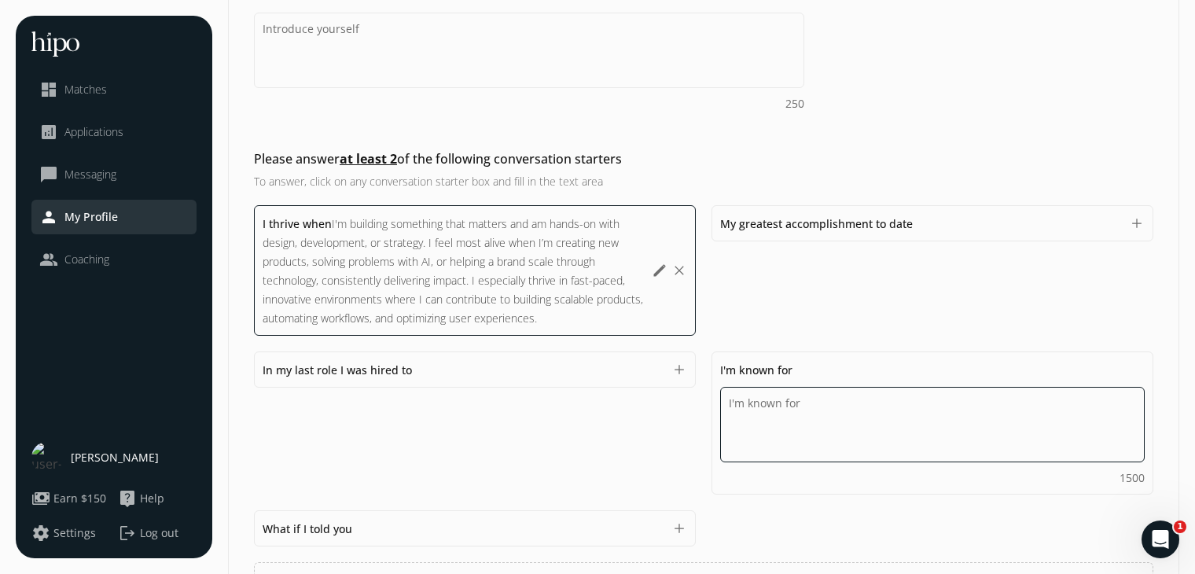
paste textarea "My proven ability to launch and scale digital businesses, including e-commerce …"
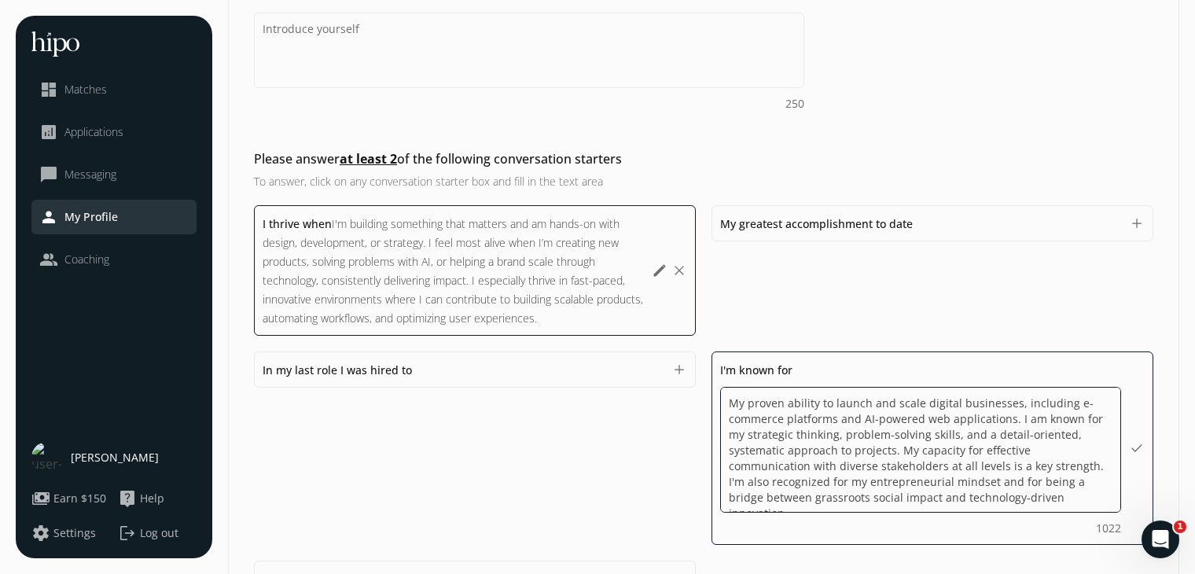
type textarea "My proven ability to launch and scale digital businesses, including e-commerce …"
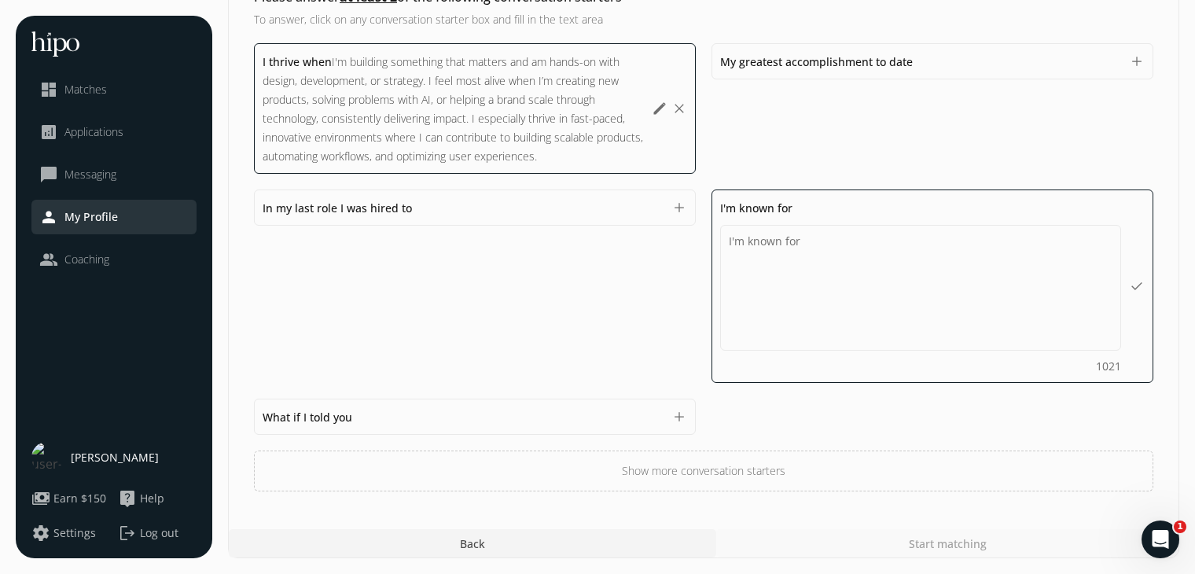
scroll to position [516, 0]
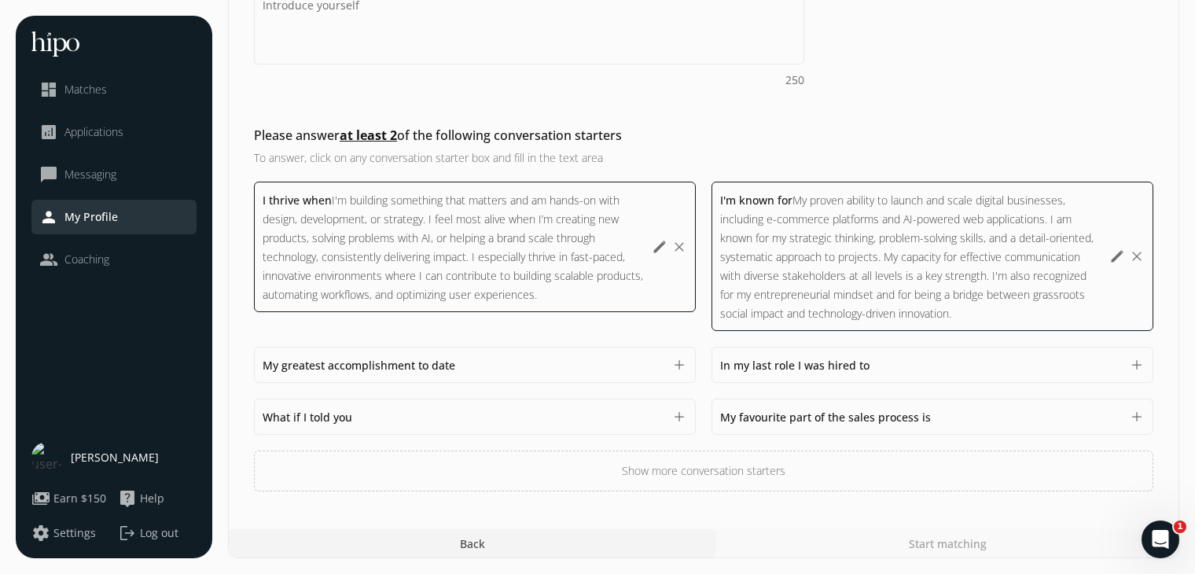
click at [773, 428] on div "I thrive when I'm building something that matters and am hands-on with design, …" at bounding box center [703, 337] width 899 height 310
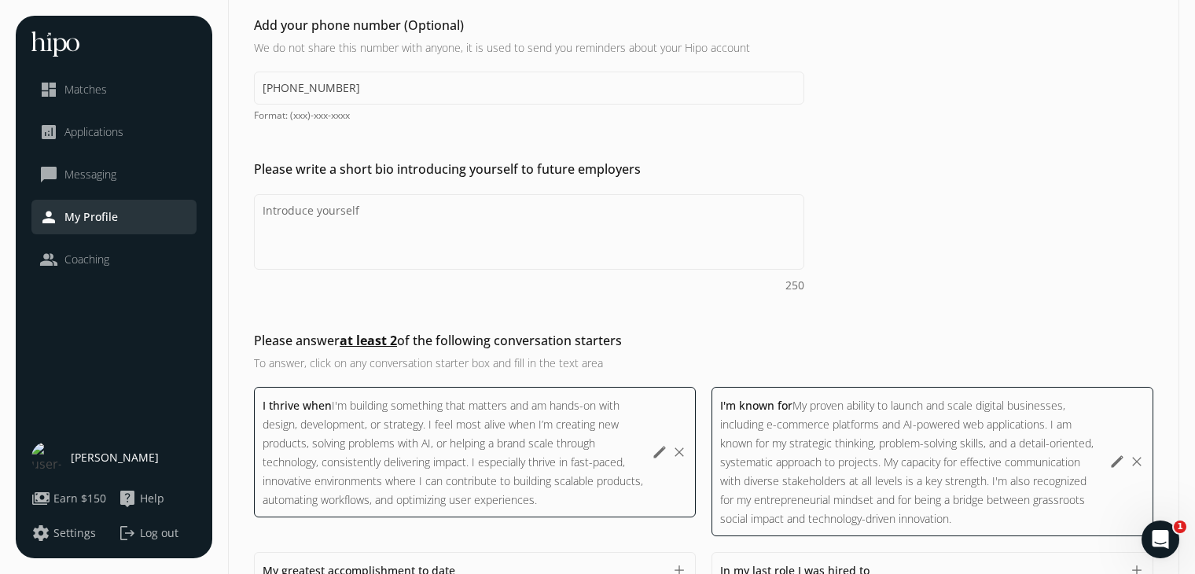
scroll to position [147, 0]
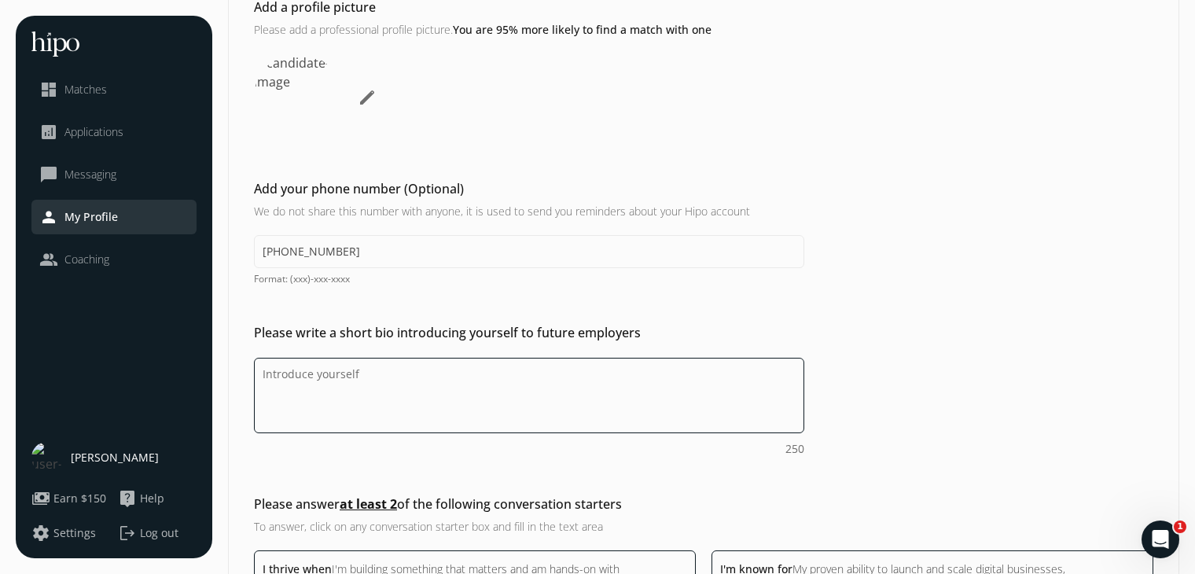
click at [460, 384] on textarea "Do you feel like we missed asking any questions that would improve your profile…" at bounding box center [529, 395] width 550 height 75
click at [347, 387] on textarea "Do you feel like we missed asking any questions that would improve your profile…" at bounding box center [529, 395] width 550 height 75
paste textarea "Multidisciplinary, impact-driven professional with 10+ years in full-stack dev,…"
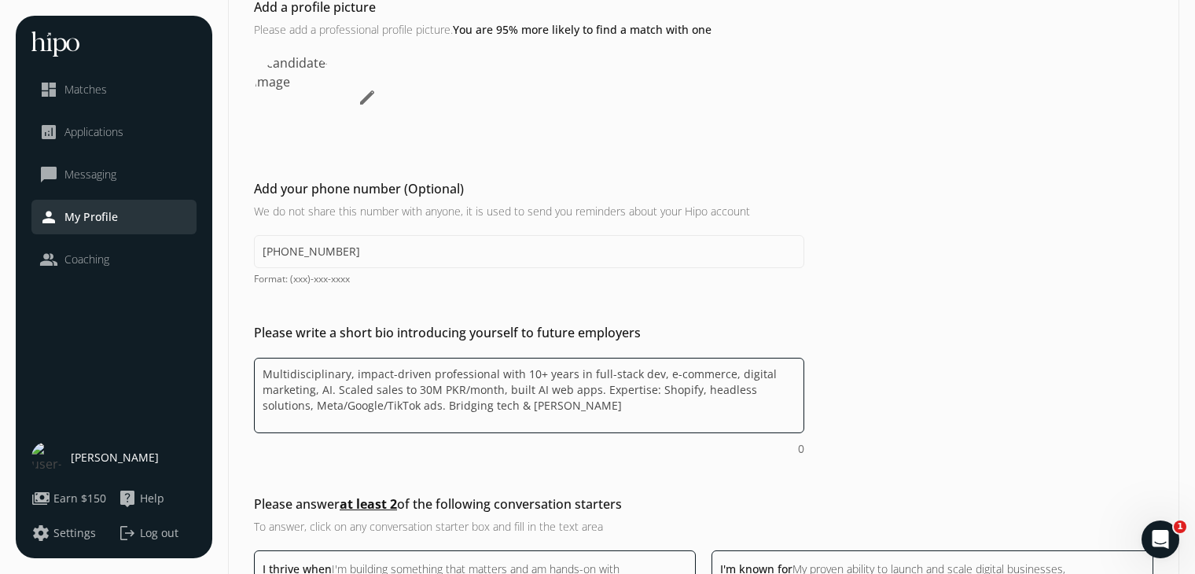
click at [536, 404] on textarea "Multidisciplinary, impact-driven professional with 10+ years in full-stack dev,…" at bounding box center [529, 395] width 550 height 75
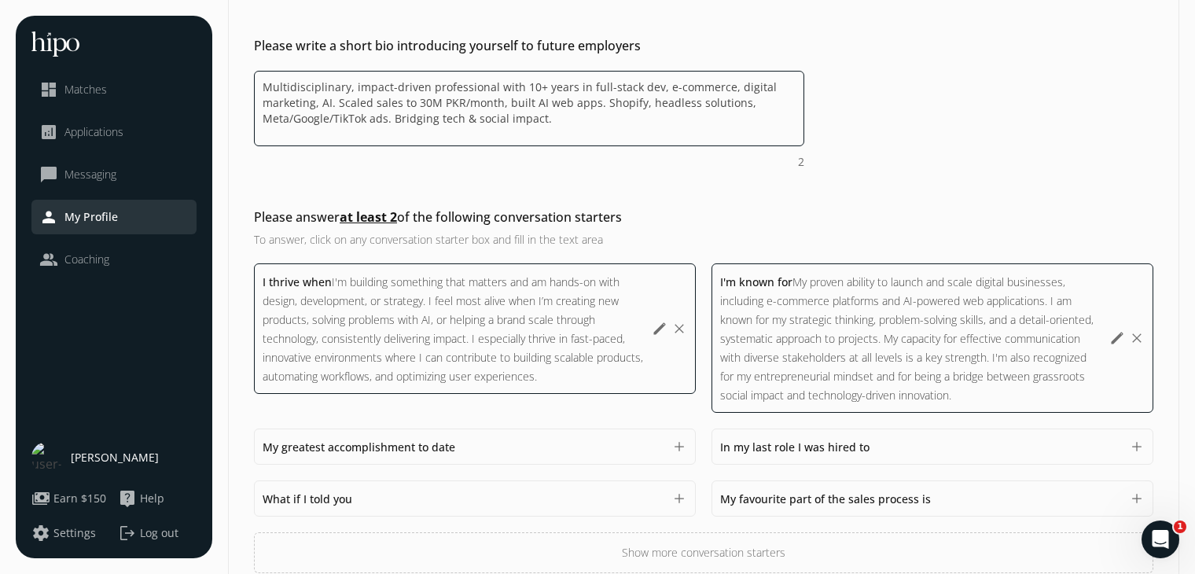
scroll to position [516, 0]
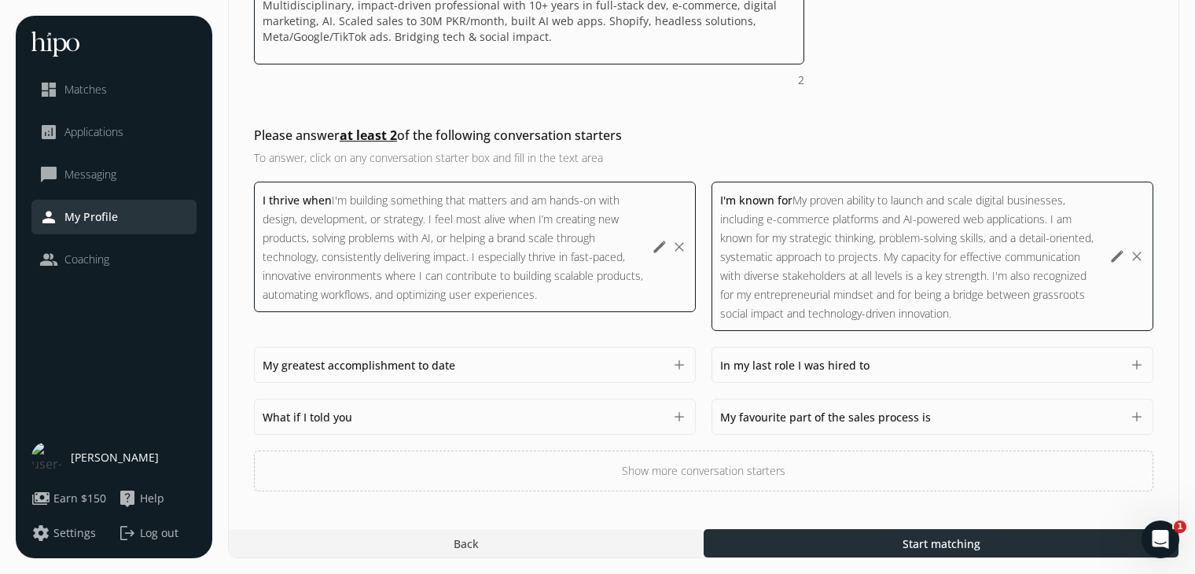
type textarea "Multidisciplinary, impact-driven professional with 10+ years in full-stack dev,…"
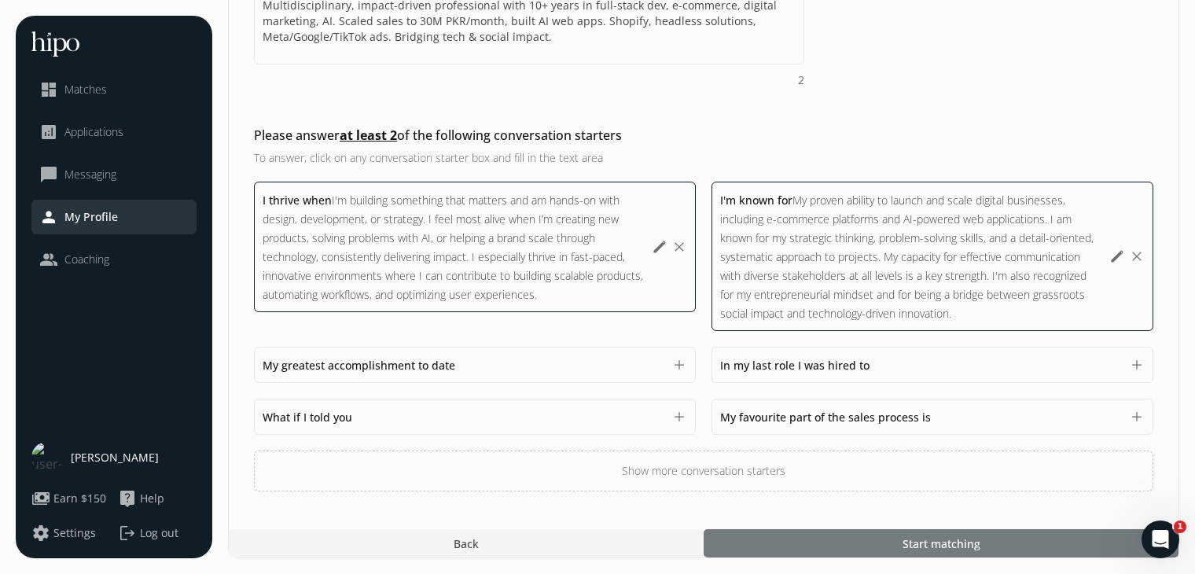
click at [822, 534] on div at bounding box center [940, 543] width 475 height 28
